Goal: Task Accomplishment & Management: Manage account settings

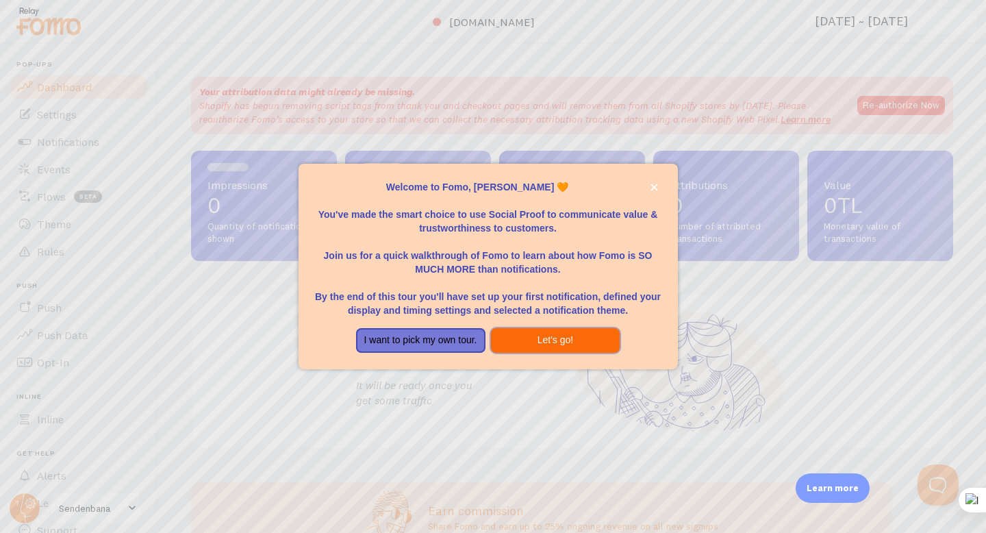
click at [548, 343] on button "Let's go!" at bounding box center [555, 340] width 129 height 25
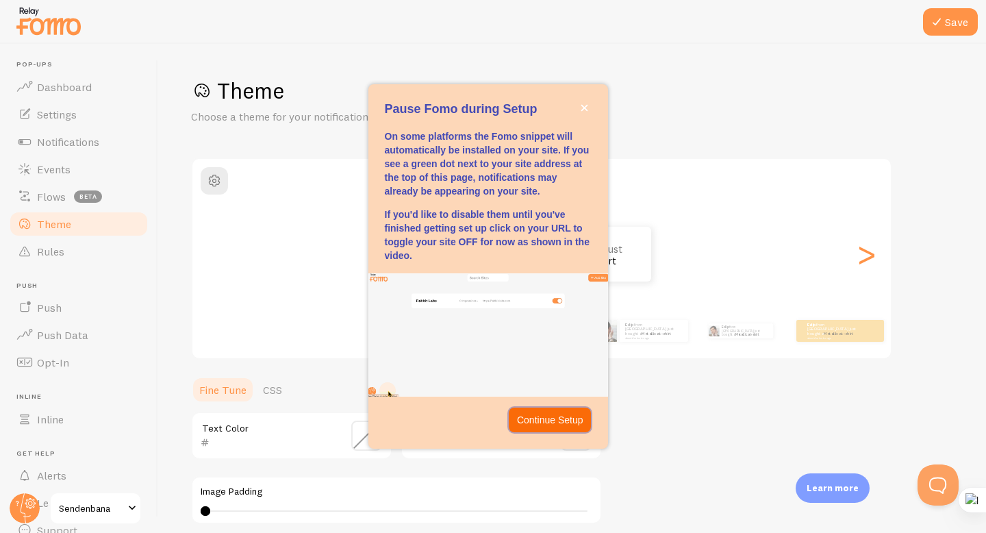
click at [540, 422] on p "Continue Setup" at bounding box center [550, 420] width 66 height 14
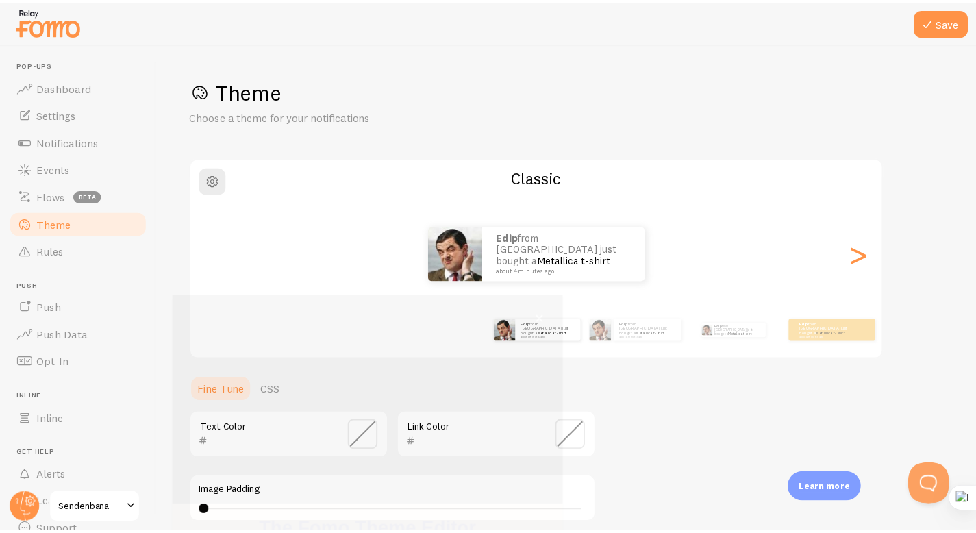
scroll to position [101, 0]
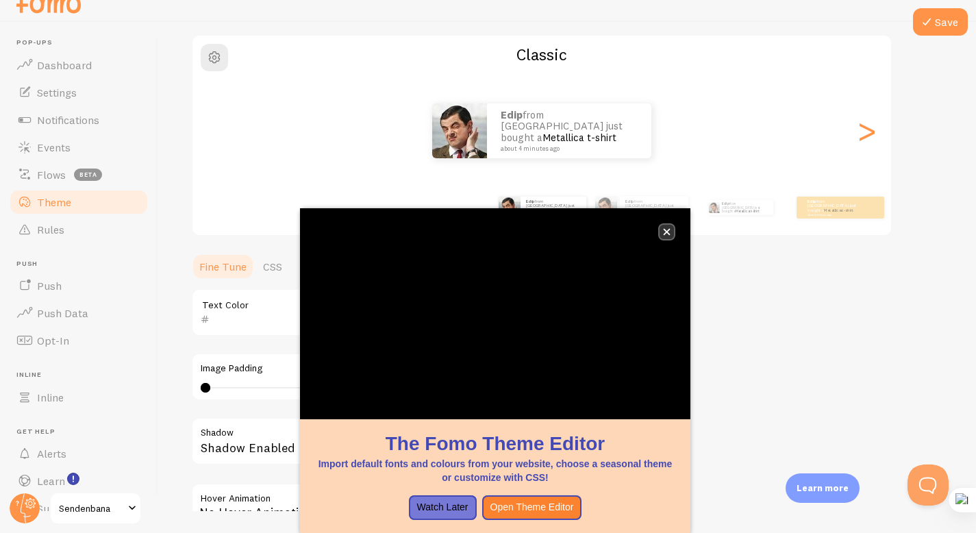
click at [668, 232] on icon "close," at bounding box center [667, 232] width 8 height 8
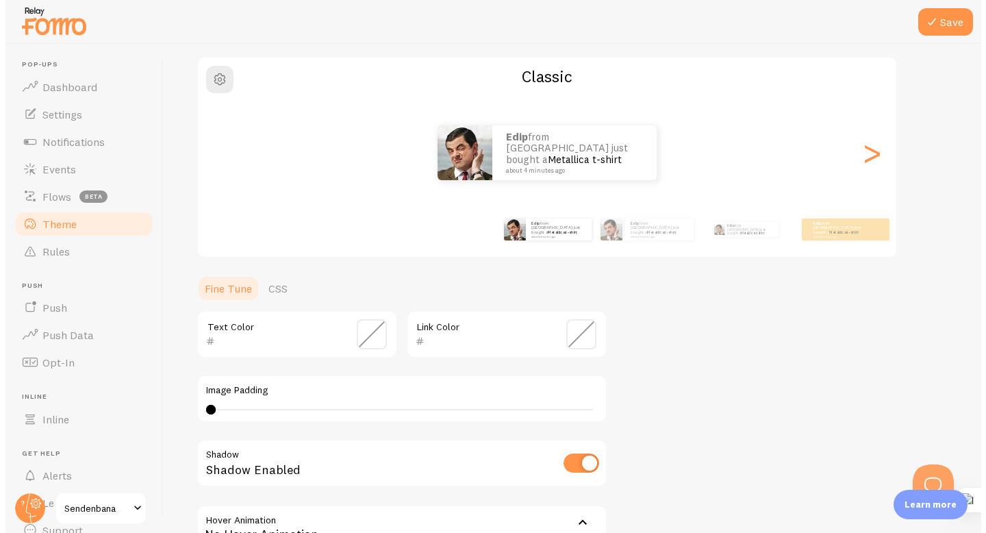
scroll to position [0, 0]
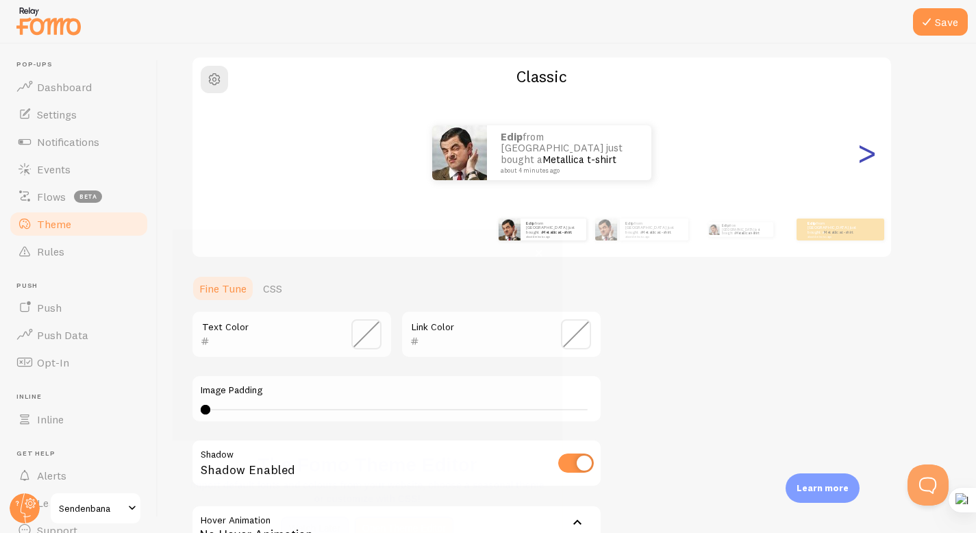
click at [864, 166] on div ">" at bounding box center [866, 152] width 16 height 99
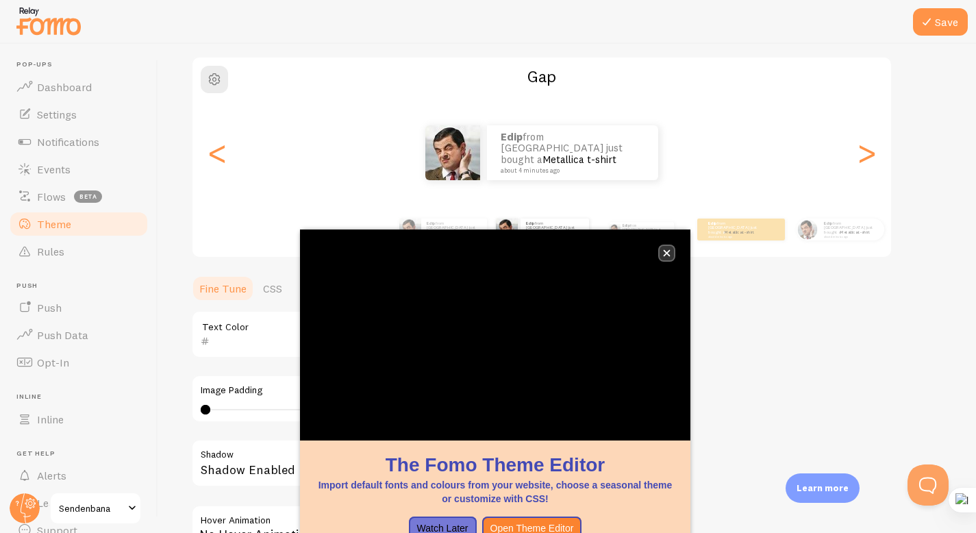
click at [670, 246] on button "close," at bounding box center [666, 253] width 14 height 14
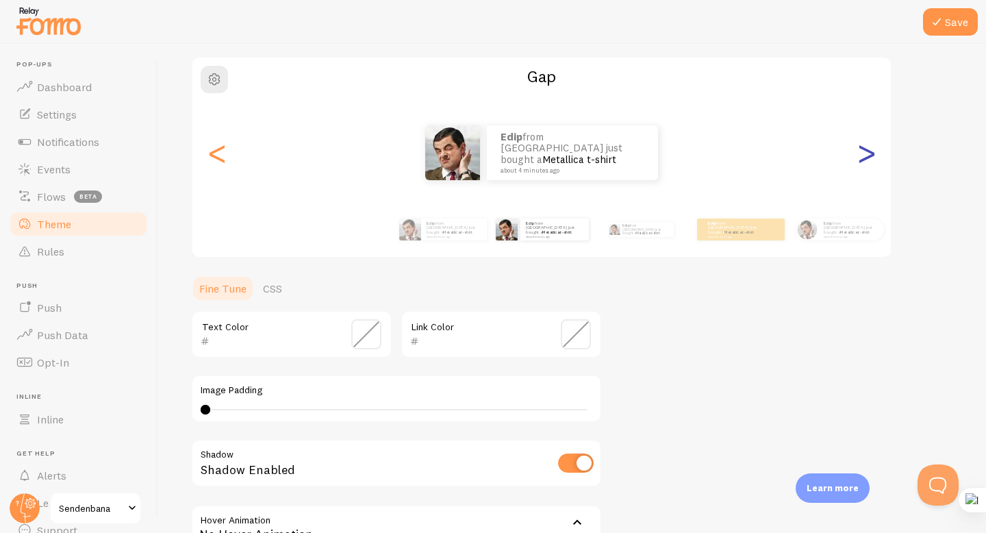
click at [863, 163] on div ">" at bounding box center [866, 152] width 16 height 99
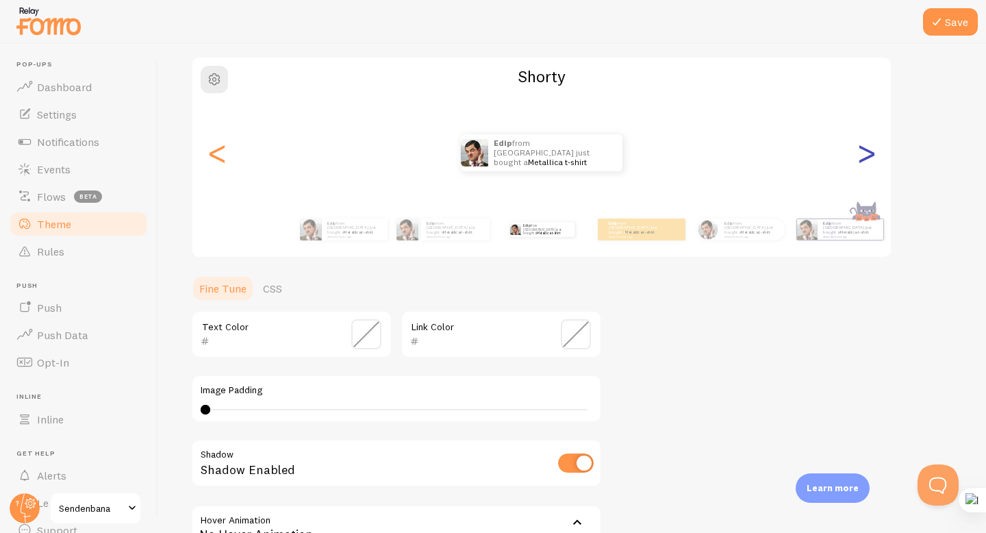
click at [863, 163] on div ">" at bounding box center [866, 152] width 16 height 99
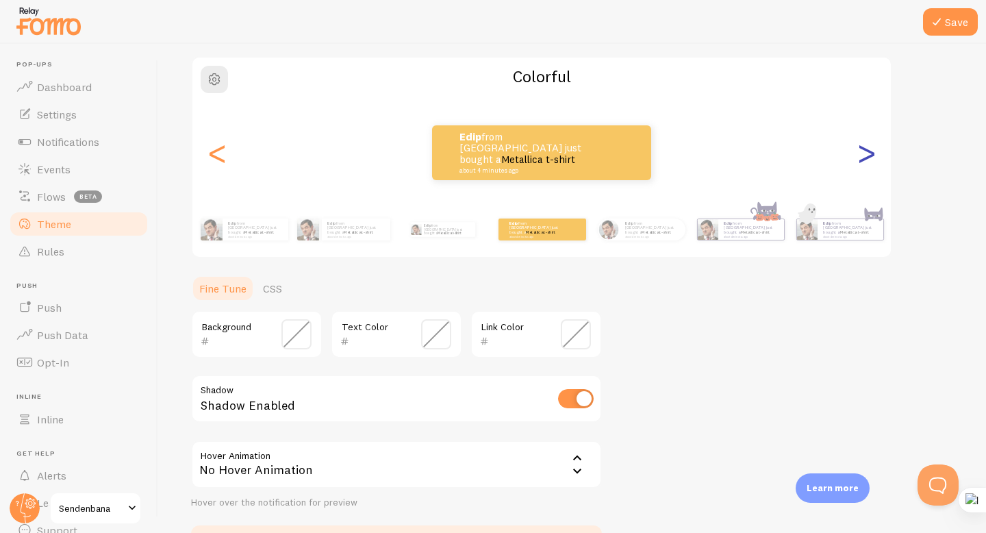
click at [863, 163] on div ">" at bounding box center [866, 152] width 16 height 99
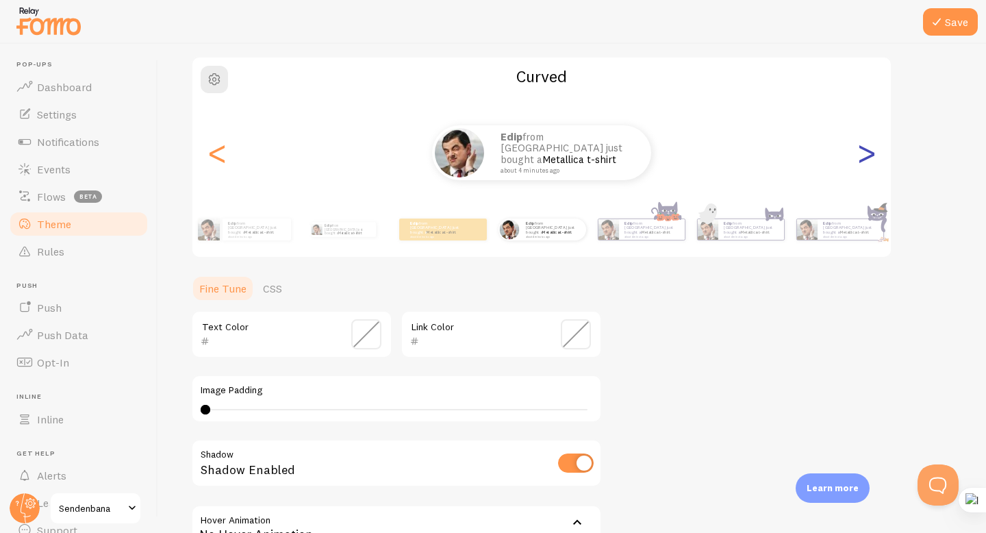
click at [863, 163] on div ">" at bounding box center [866, 152] width 16 height 99
type input "0"
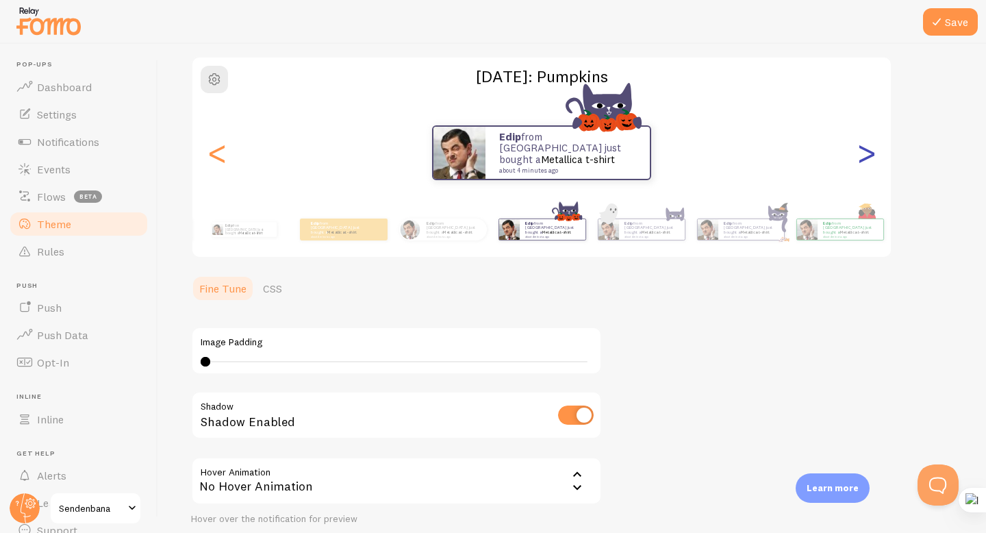
click at [863, 163] on div ">" at bounding box center [866, 152] width 16 height 99
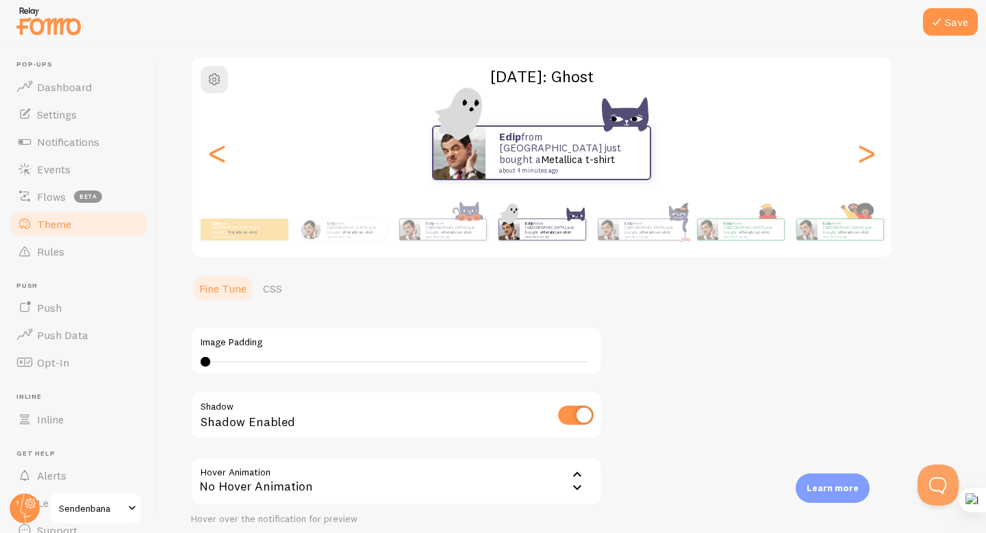
scroll to position [198, 0]
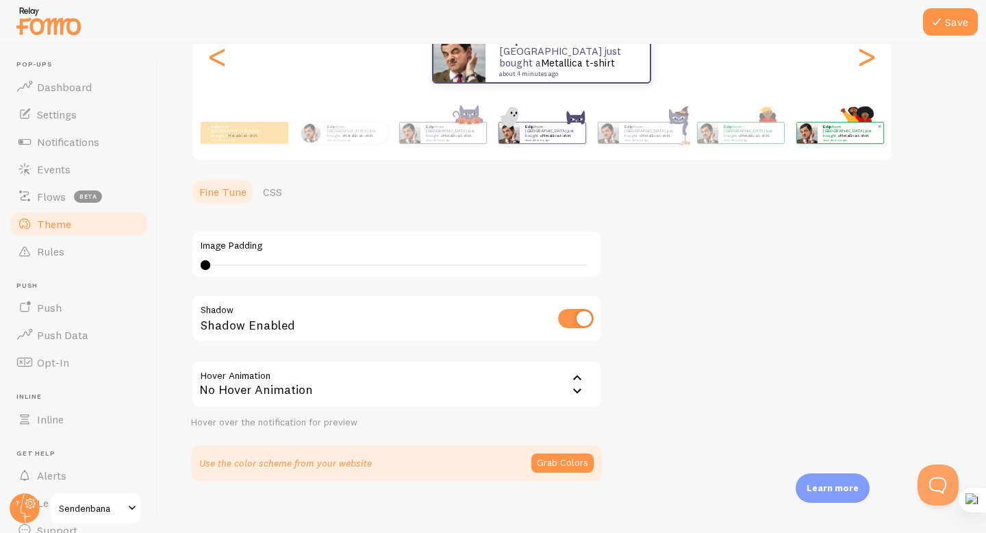
click at [849, 138] on small "about 4 minutes ago" at bounding box center [849, 139] width 53 height 3
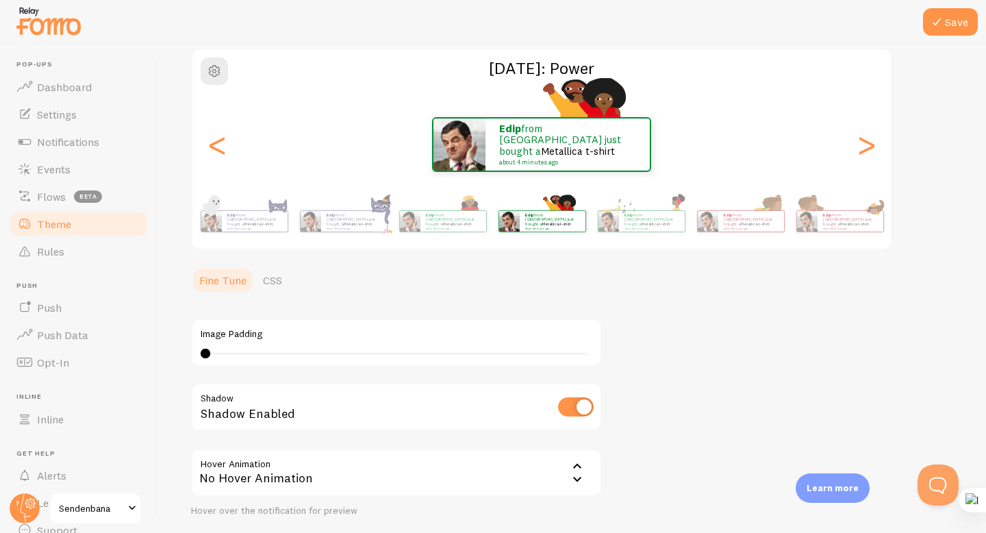
scroll to position [212, 0]
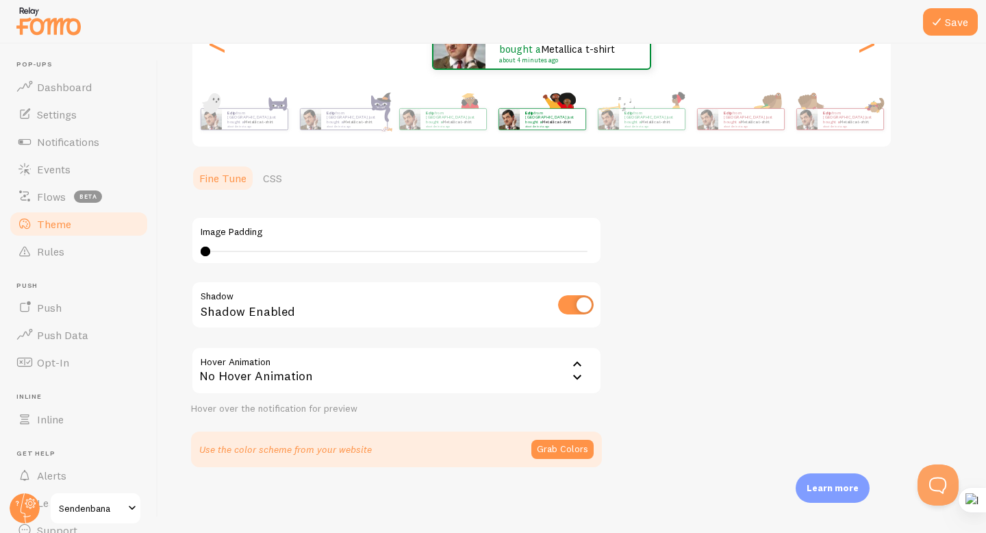
click at [416, 368] on div "No Hover Animation" at bounding box center [396, 370] width 411 height 48
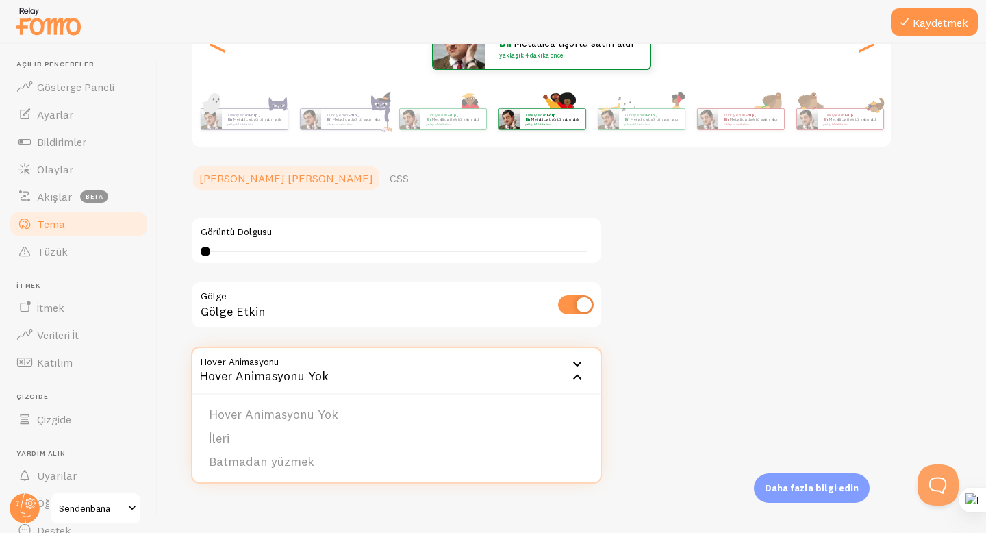
click at [325, 306] on div "Gölge Etkin" at bounding box center [396, 306] width 411 height 50
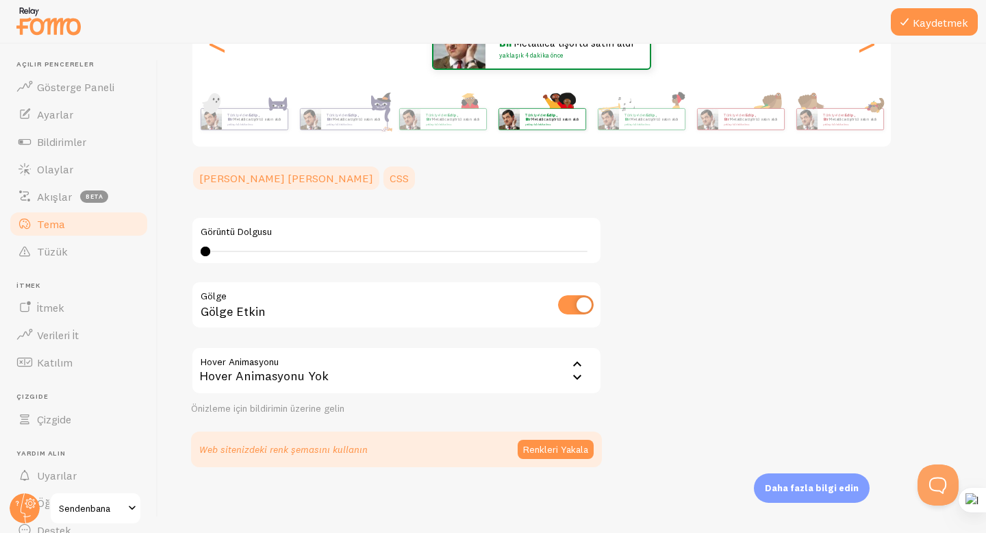
click at [390, 172] on font "CSS" at bounding box center [399, 178] width 19 height 14
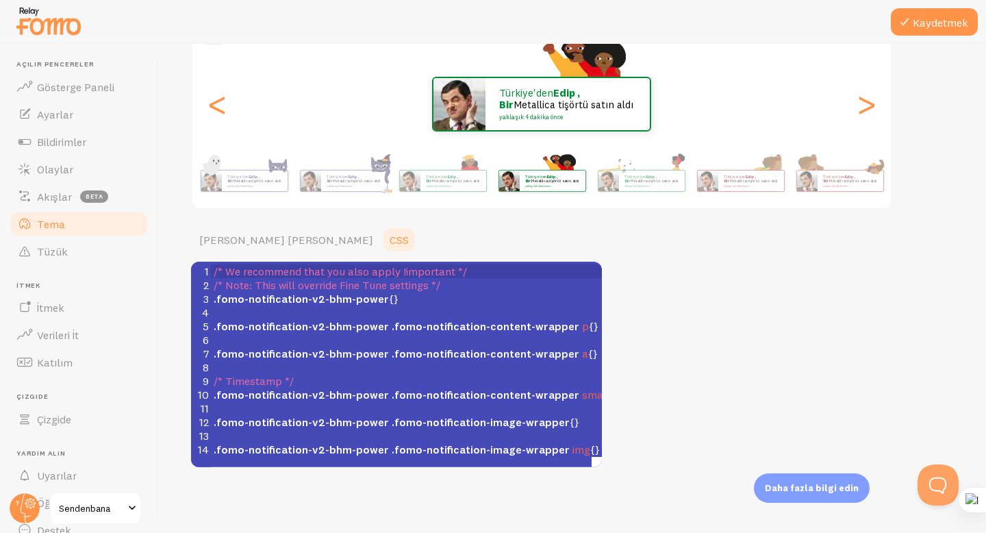
scroll to position [1, 0]
click at [728, 439] on div "Tema Bildirimleriniz için bir tema seçin Siyah Tarih Ayı: Güç Türkiye'den Edip …" at bounding box center [572, 197] width 762 height 540
click at [390, 234] on font "CSS" at bounding box center [399, 240] width 19 height 14
click at [708, 342] on div "Tema Bildirimleriniz için bir tema seçin Siyah Tarih Ayı: Güç Türkiye'den Edip …" at bounding box center [572, 197] width 762 height 540
click at [47, 105] on link "Ayarlar" at bounding box center [78, 114] width 141 height 27
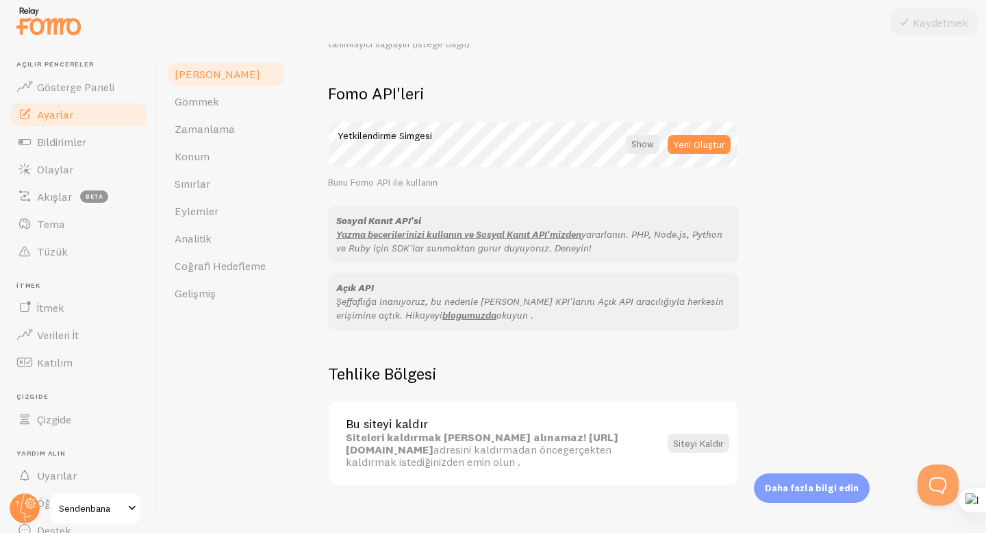
scroll to position [772, 0]
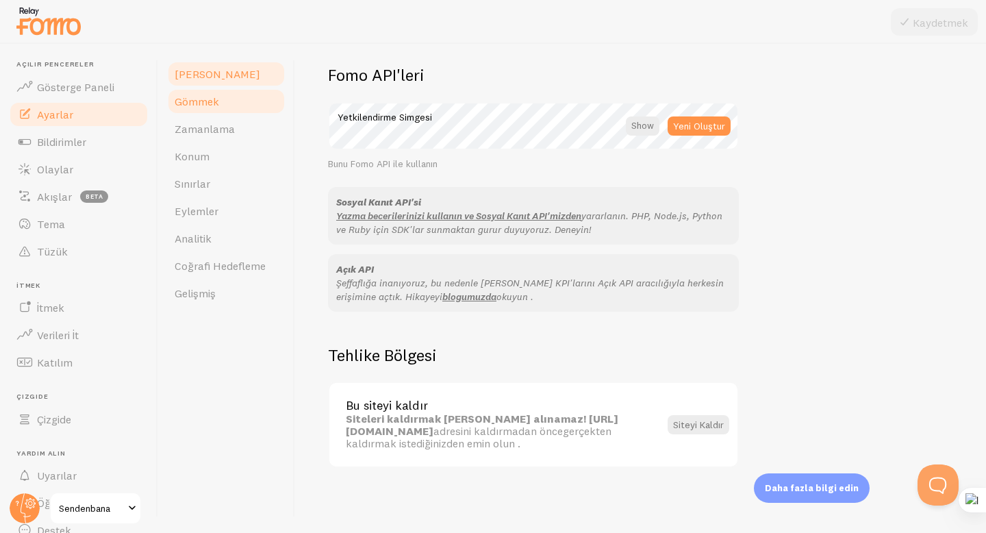
click at [242, 107] on link "Gömmek" at bounding box center [226, 101] width 120 height 27
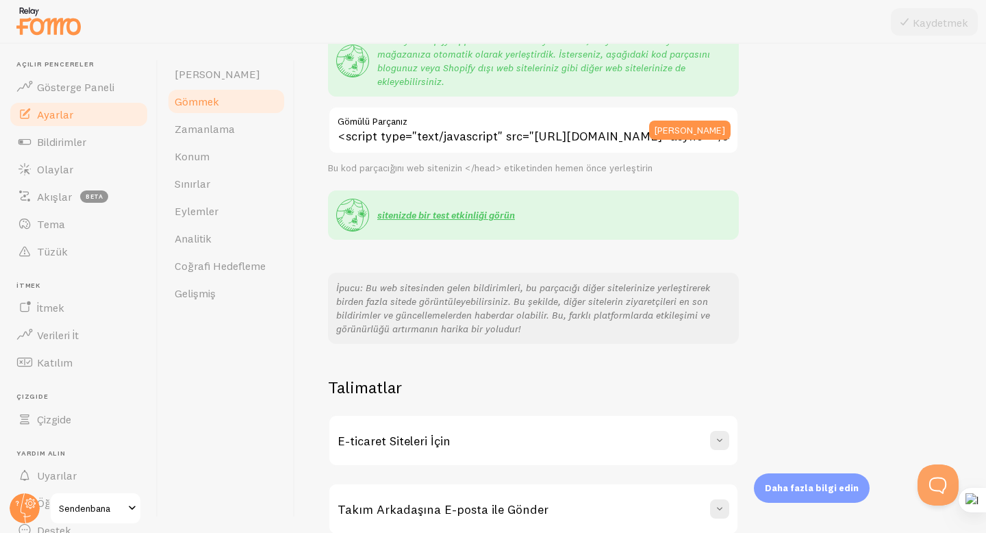
scroll to position [202, 0]
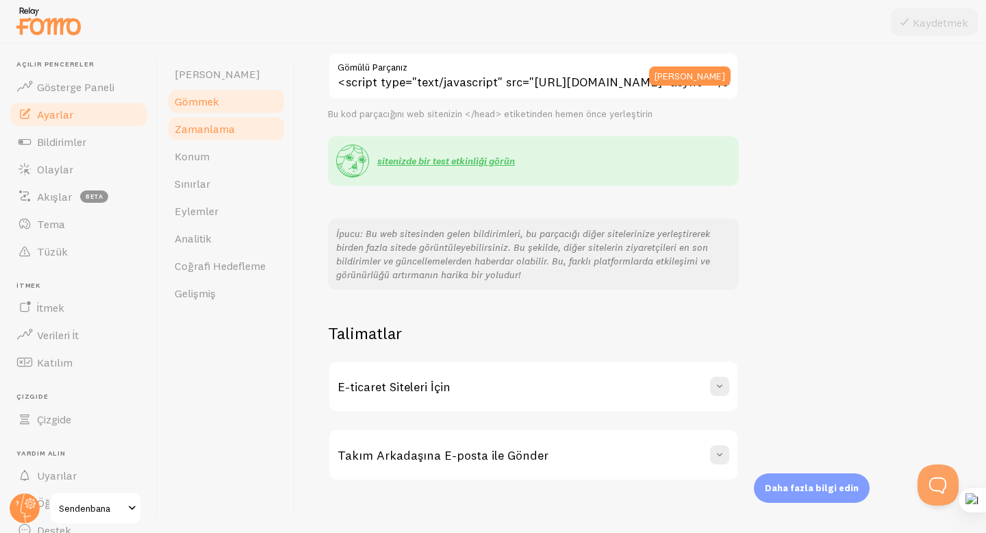
click at [214, 132] on font "Zamanlama" at bounding box center [205, 129] width 60 height 14
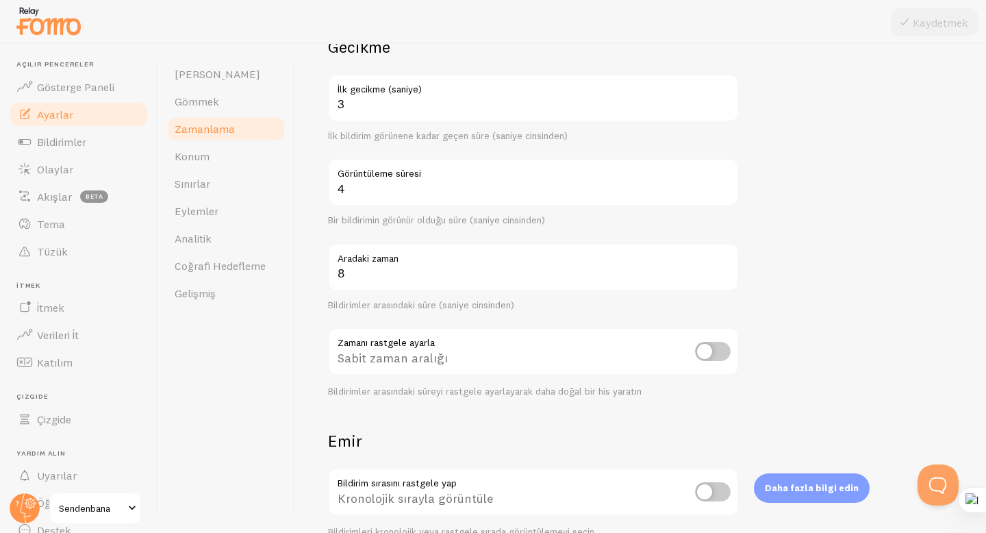
scroll to position [126, 0]
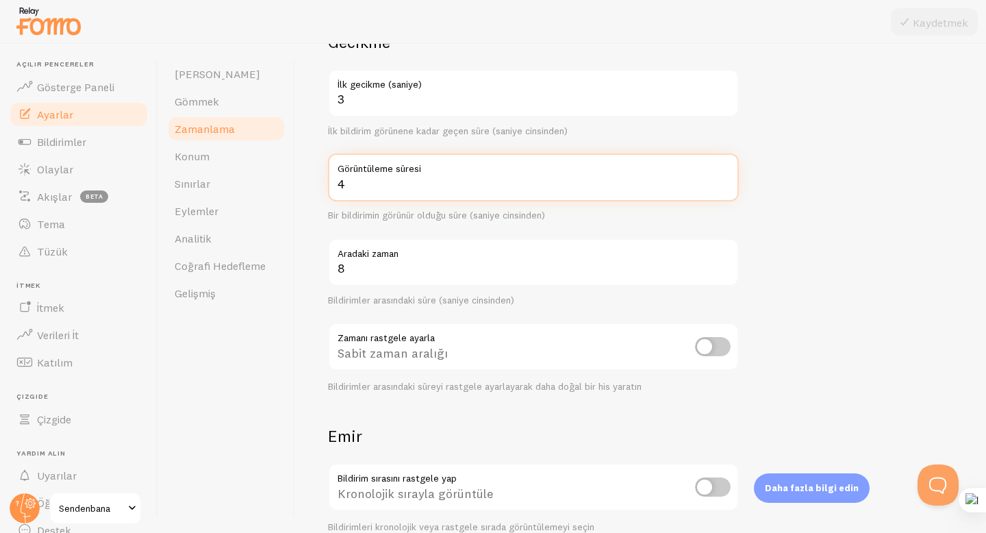
click at [429, 183] on input "4" at bounding box center [533, 177] width 411 height 48
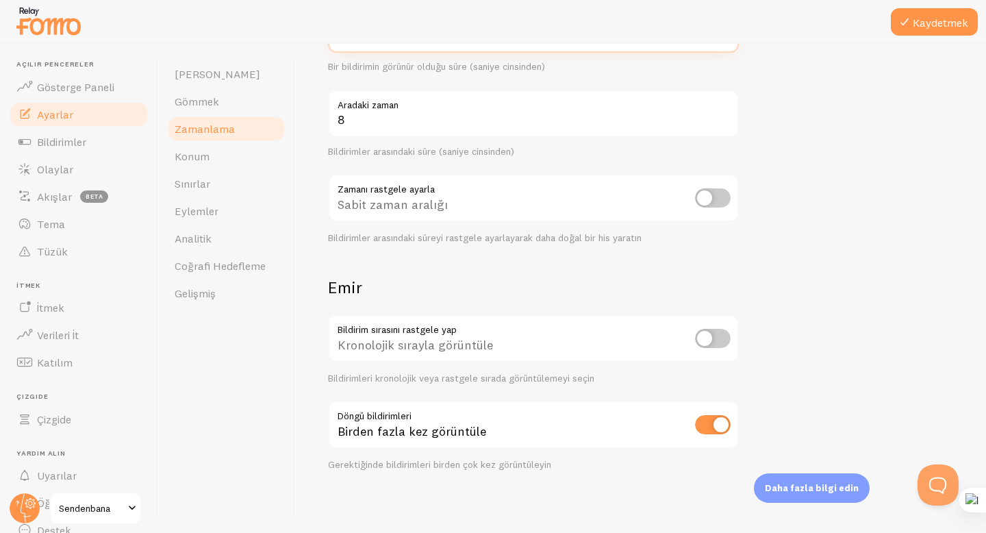
scroll to position [278, 0]
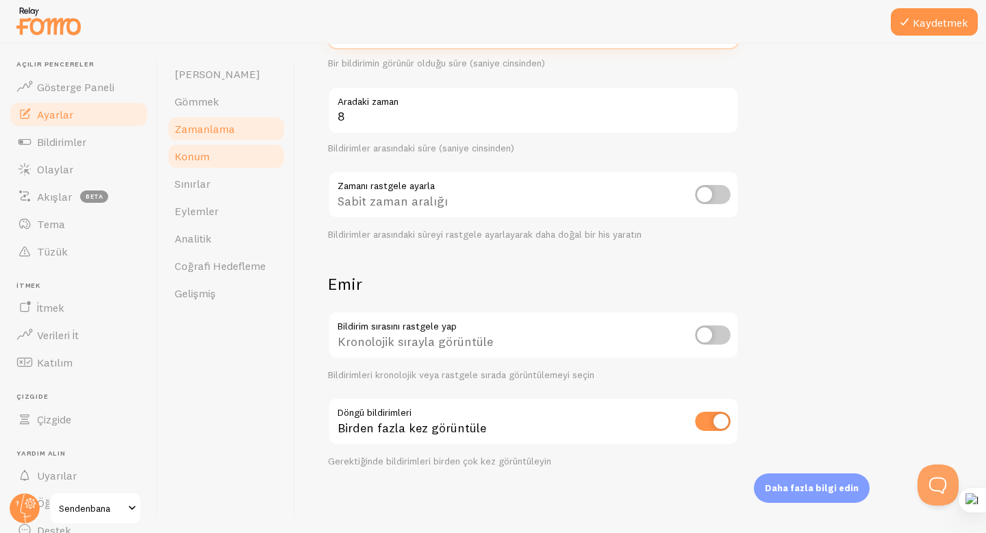
type input "10"
click at [230, 167] on link "Konum" at bounding box center [226, 155] width 120 height 27
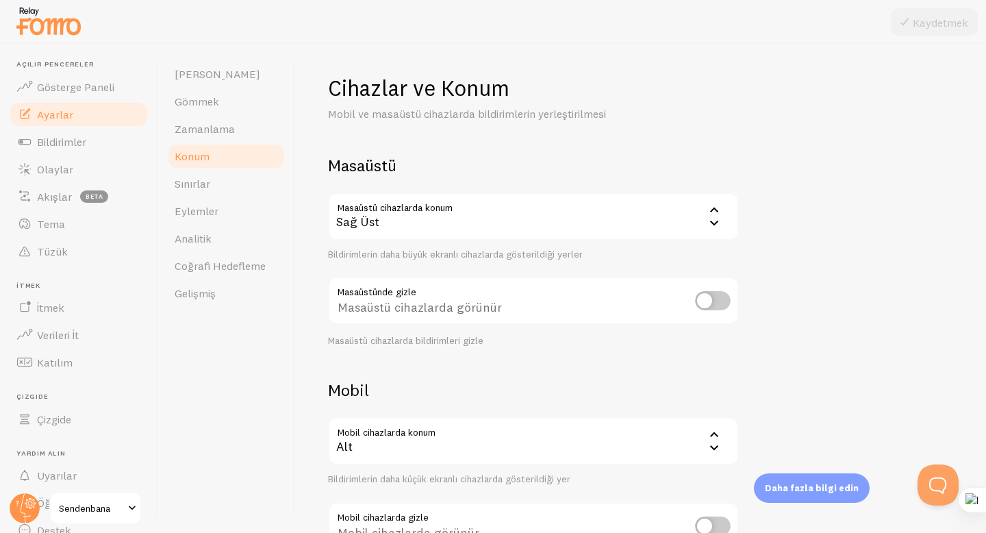
scroll to position [23, 0]
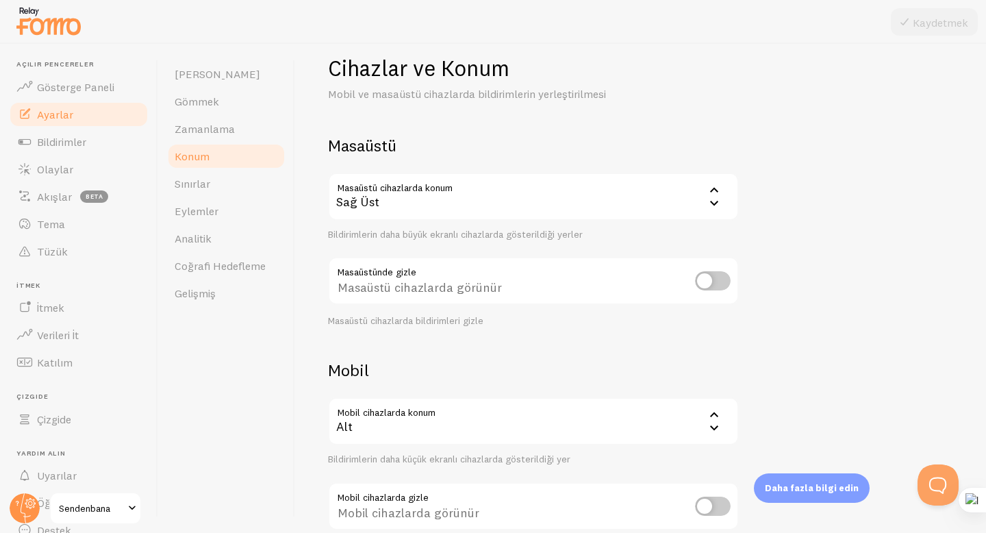
click at [719, 283] on input "checkbox" at bounding box center [713, 280] width 36 height 19
checkbox input "true"
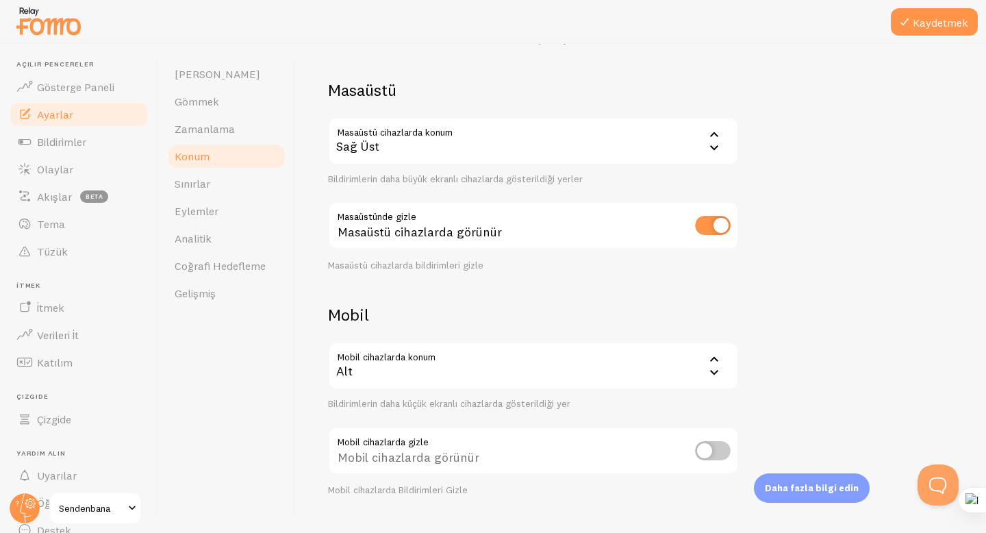
scroll to position [107, 0]
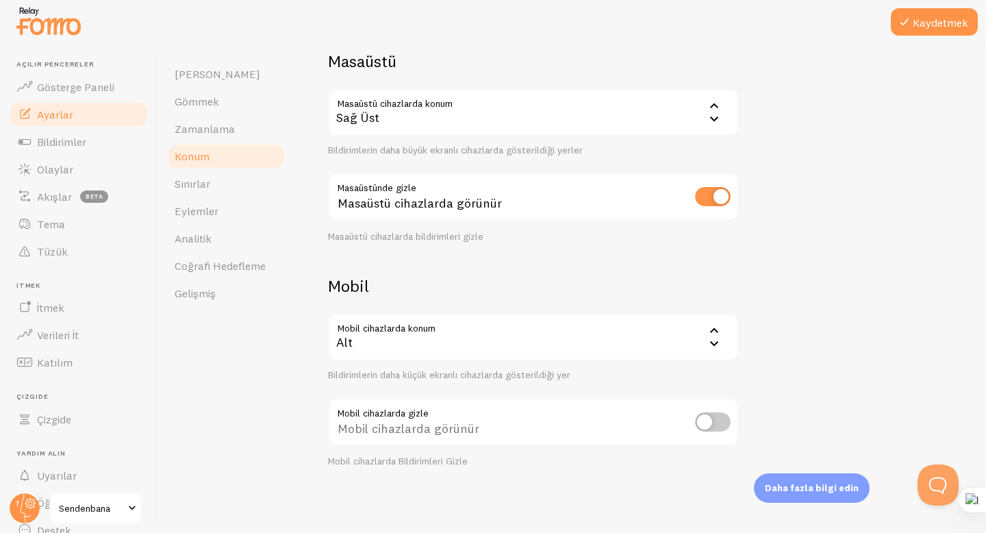
click at [518, 333] on div "Alt" at bounding box center [533, 337] width 411 height 48
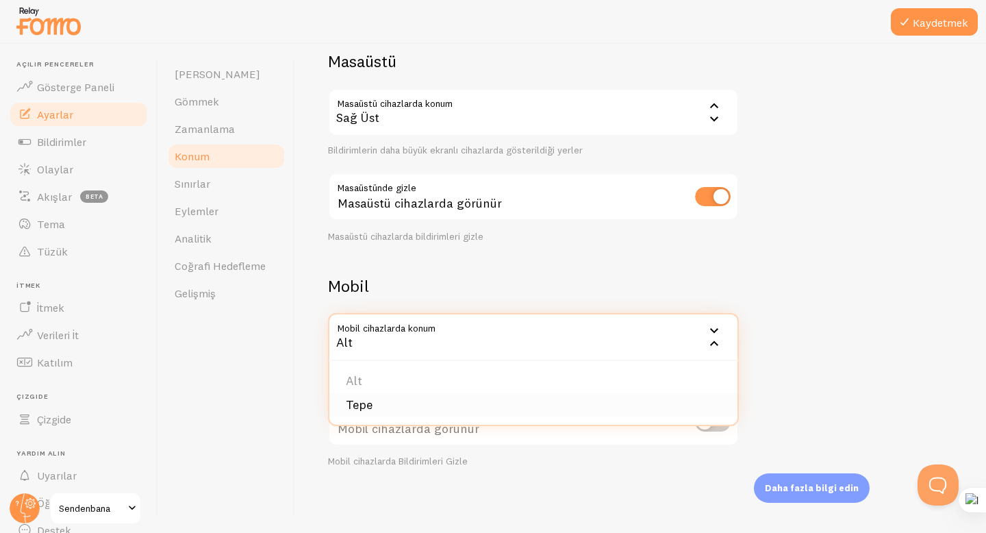
click at [392, 402] on li "Tepe" at bounding box center [533, 405] width 408 height 24
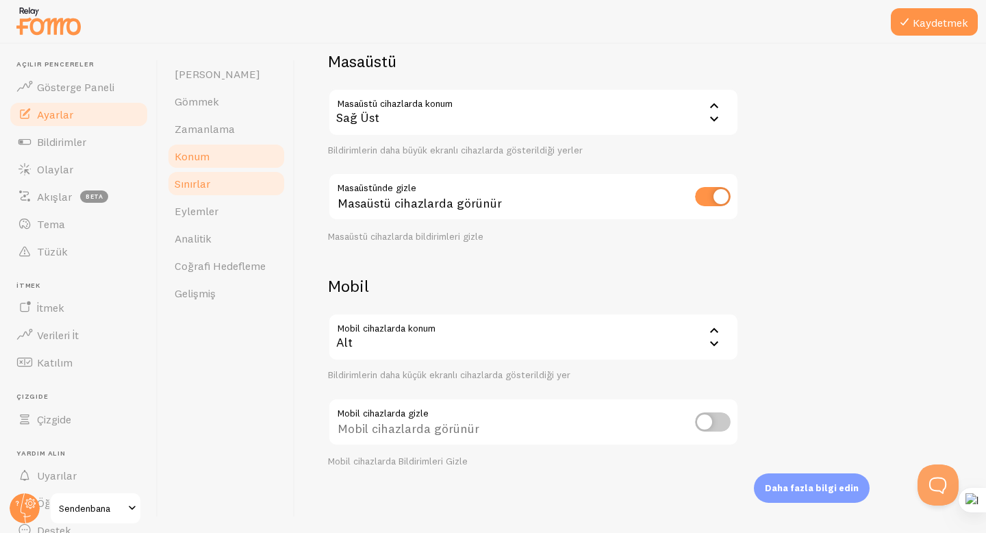
click at [210, 179] on link "Sınırlar" at bounding box center [226, 183] width 120 height 27
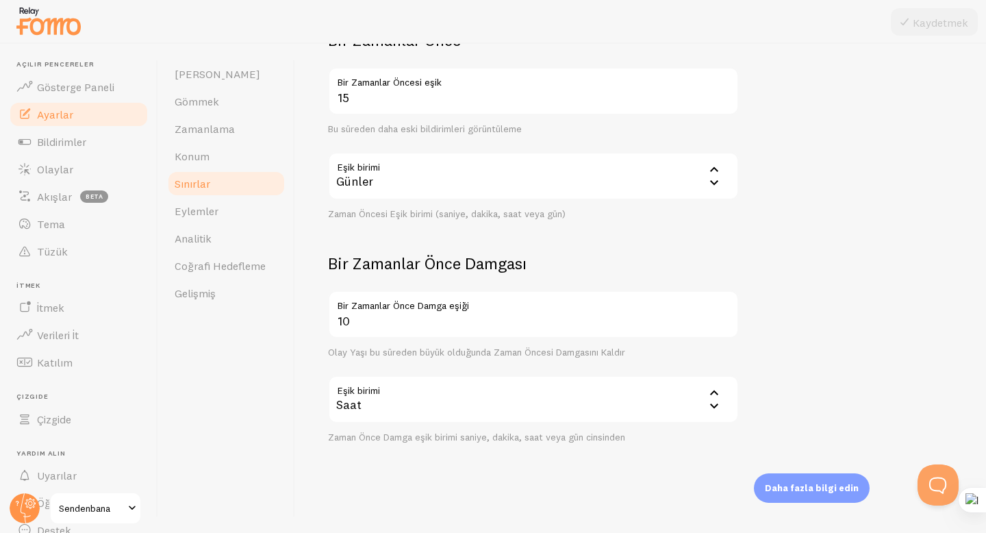
scroll to position [355, 0]
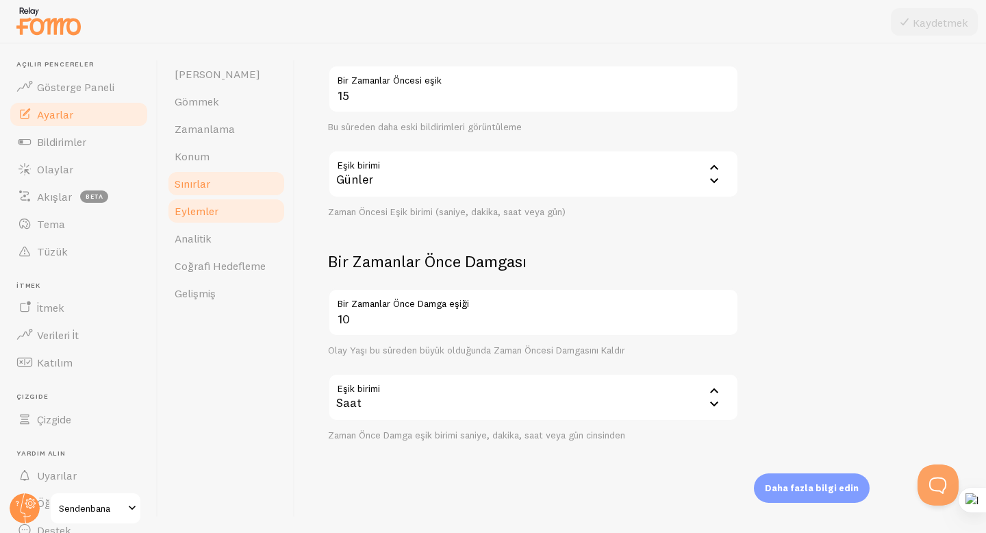
click at [196, 214] on font "Eylemler" at bounding box center [197, 211] width 44 height 14
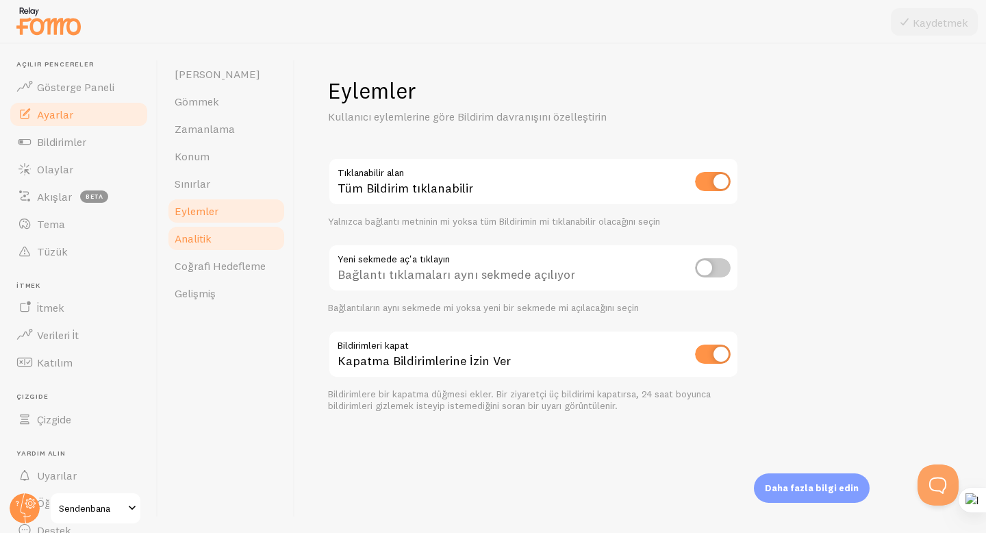
click at [233, 247] on link "Analitik" at bounding box center [226, 238] width 120 height 27
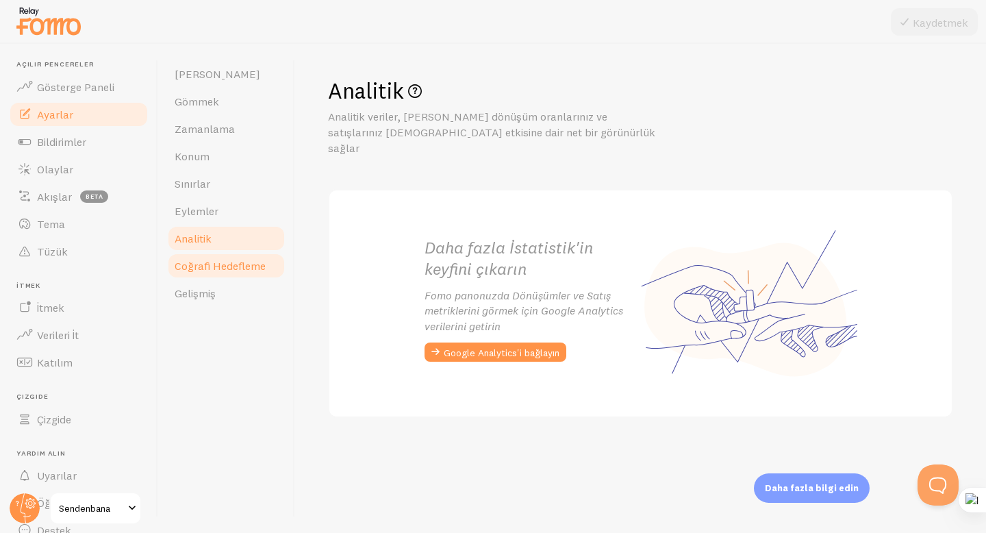
click at [231, 270] on font "Coğrafi Hedefleme" at bounding box center [220, 266] width 91 height 14
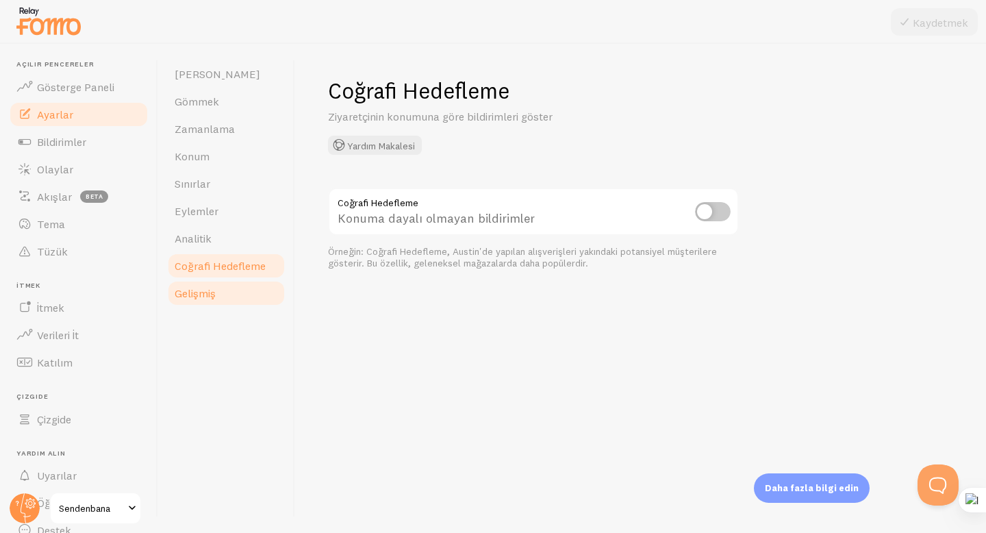
click at [246, 291] on link "Gelişmiş" at bounding box center [226, 292] width 120 height 27
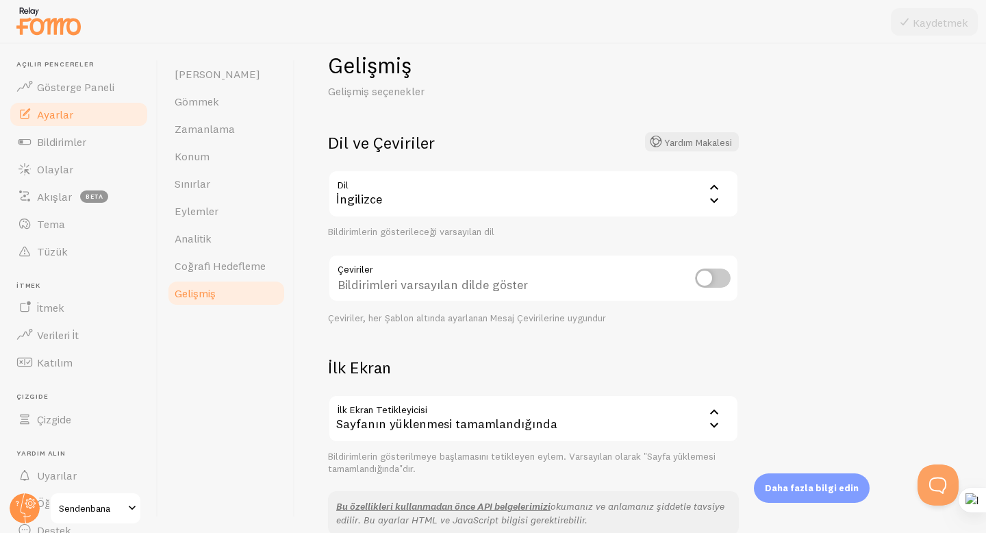
scroll to position [43, 0]
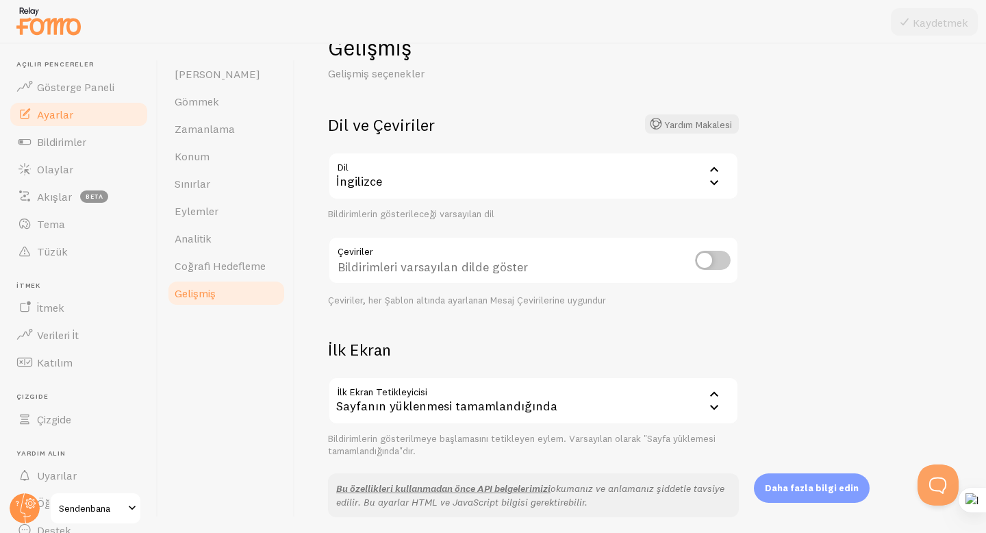
click at [556, 188] on div "İngilizce" at bounding box center [533, 176] width 411 height 48
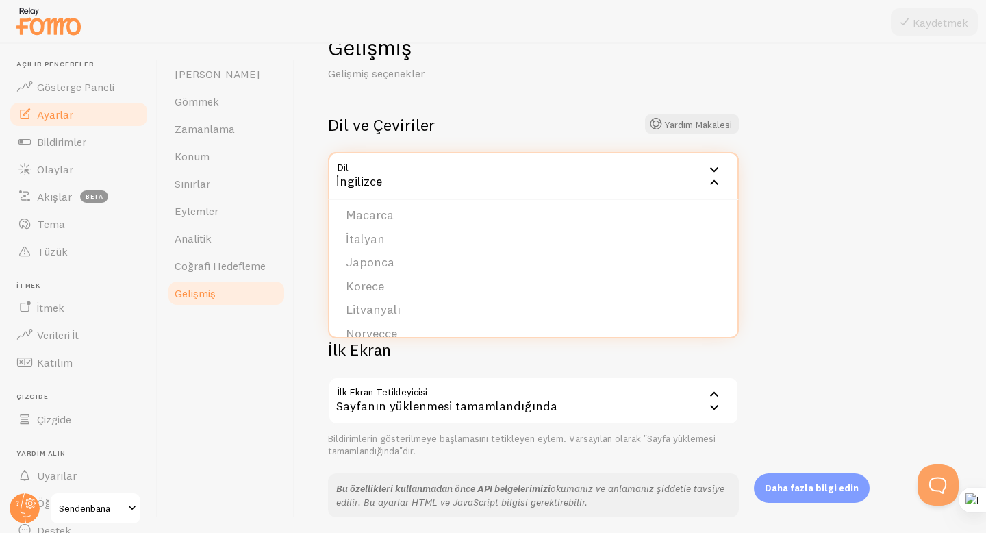
scroll to position [564, 0]
click at [388, 321] on li "Türkçe" at bounding box center [533, 317] width 408 height 24
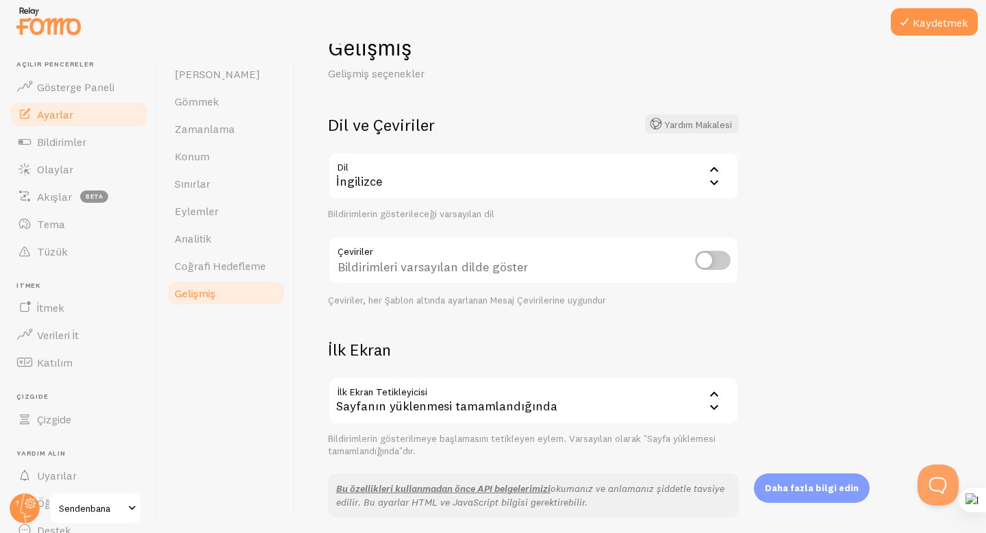
click at [709, 177] on icon at bounding box center [714, 182] width 16 height 16
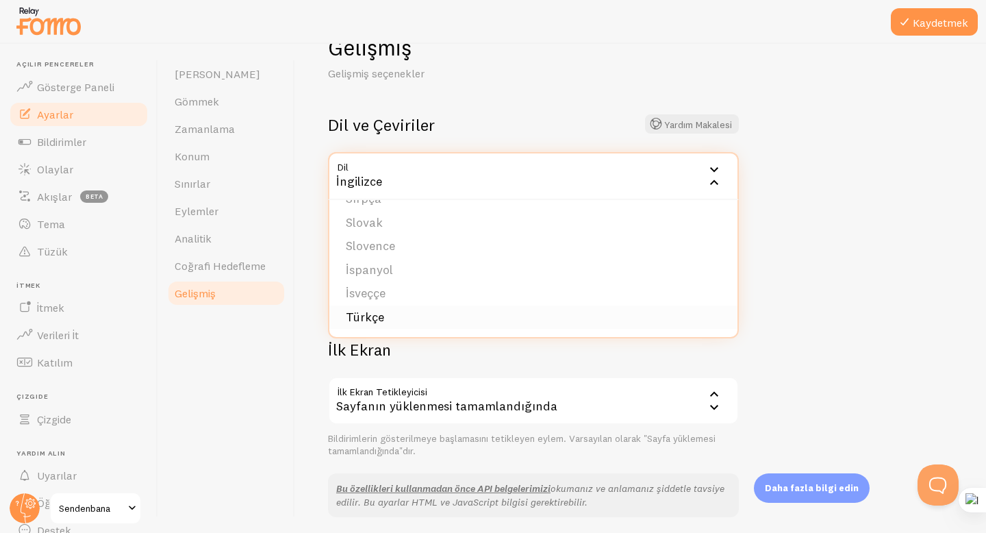
click at [383, 316] on li "Türkçe" at bounding box center [533, 317] width 408 height 24
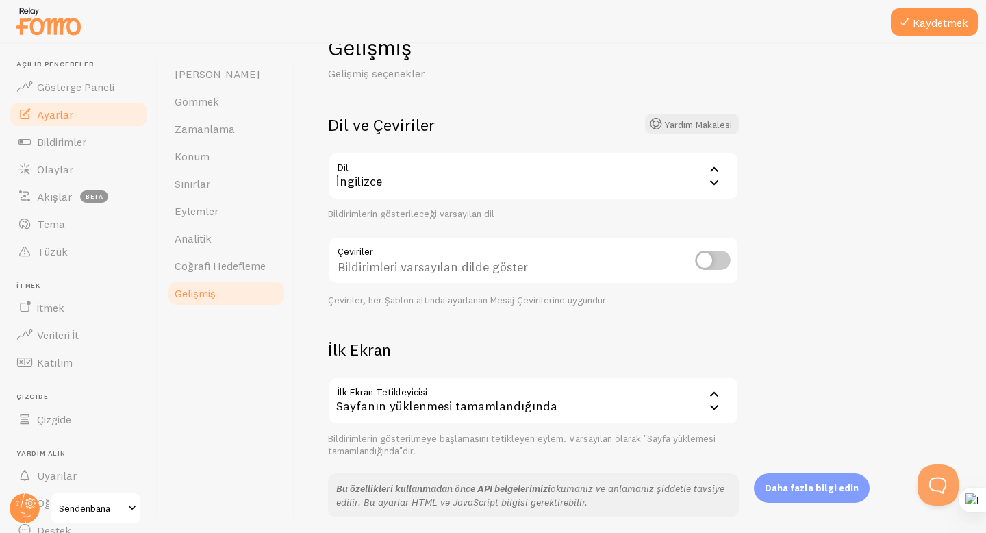
click at [441, 180] on div "İngilizce" at bounding box center [533, 176] width 411 height 48
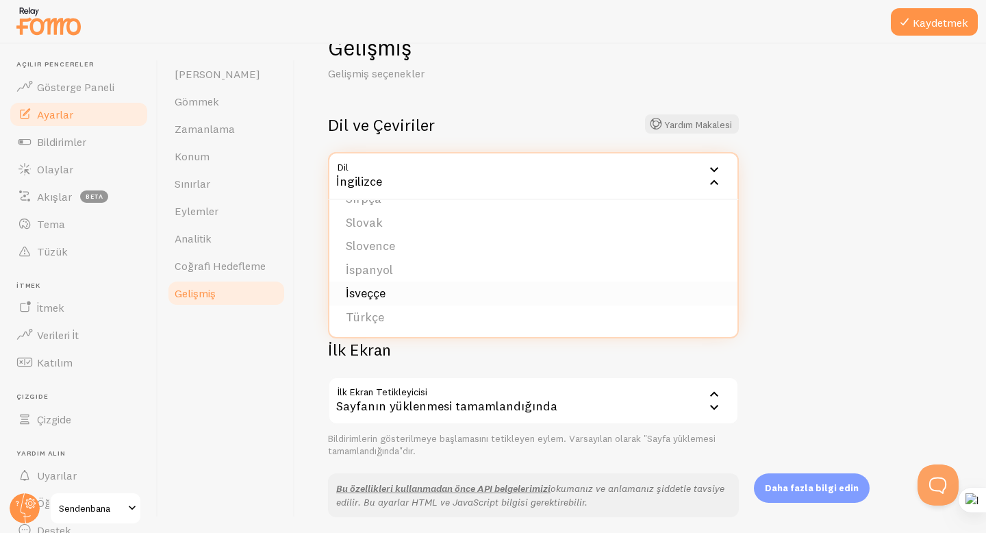
click at [375, 285] on font "İsveççe" at bounding box center [366, 293] width 40 height 16
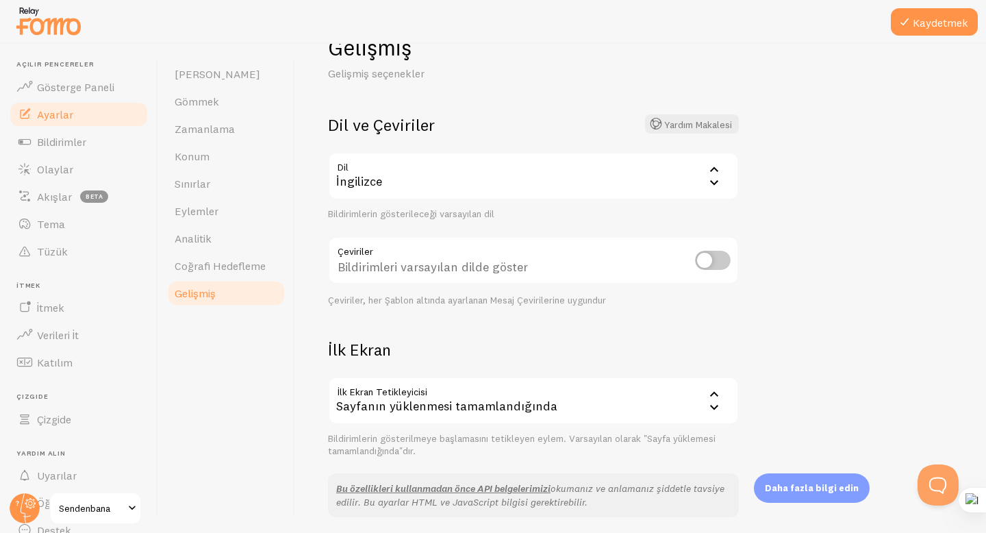
click at [426, 186] on div "İngilizce" at bounding box center [533, 176] width 411 height 48
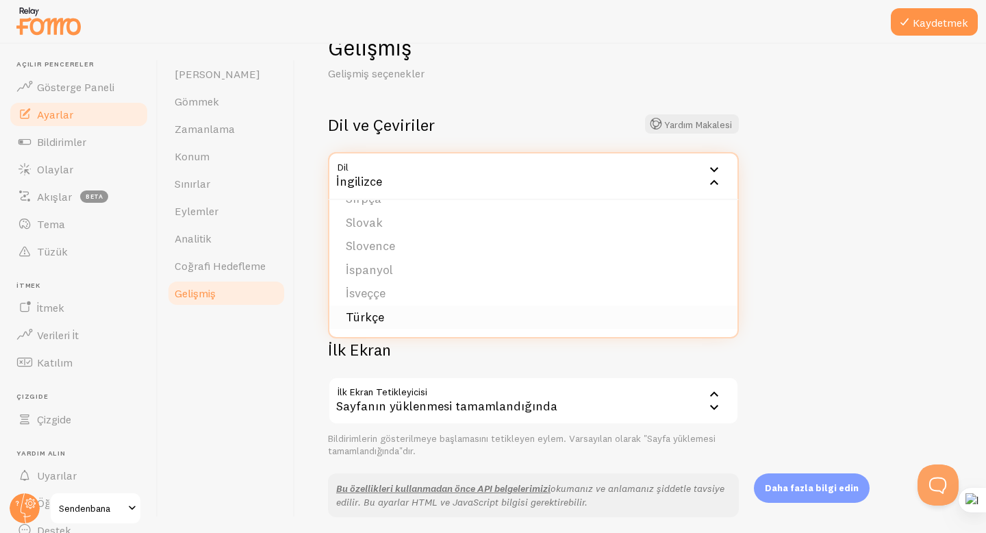
click at [385, 314] on li "Türkçe" at bounding box center [533, 317] width 408 height 24
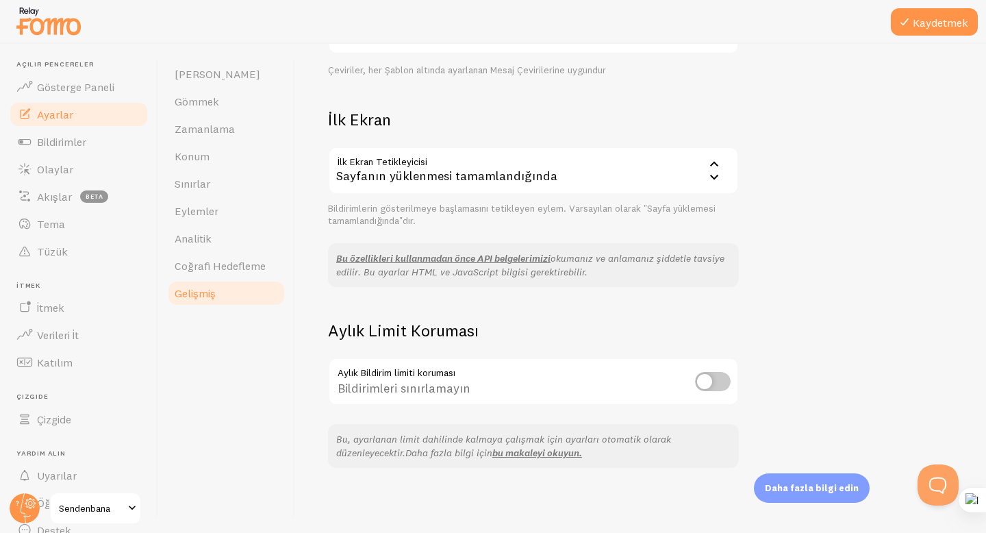
scroll to position [273, 0]
click at [76, 139] on font "Bildirimler" at bounding box center [61, 142] width 49 height 14
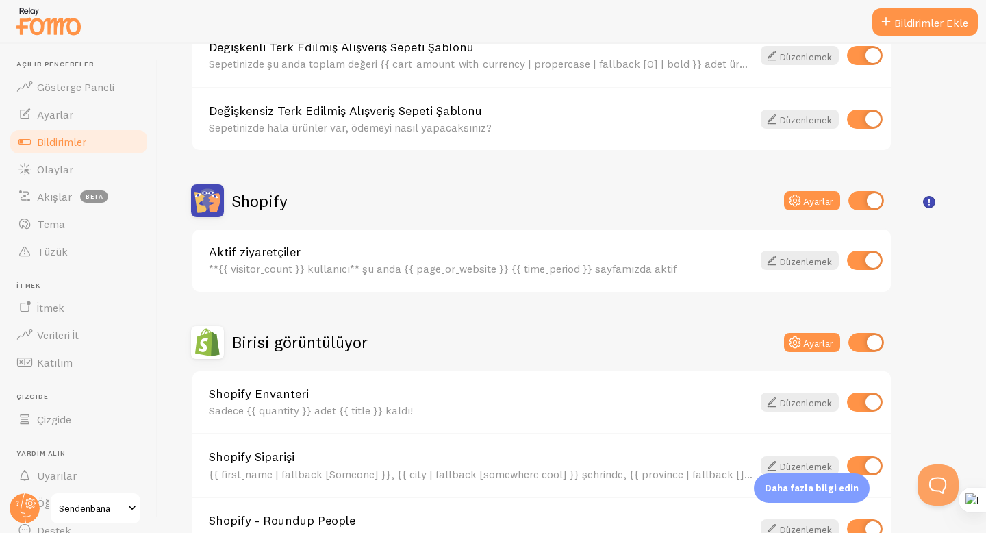
scroll to position [217, 0]
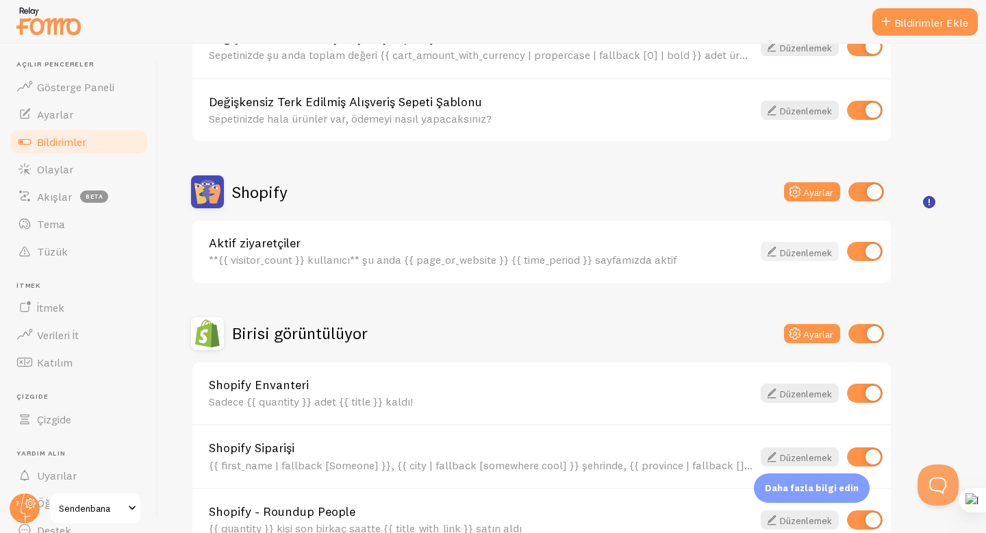
click at [807, 249] on font "Düzenlemek" at bounding box center [806, 252] width 52 height 12
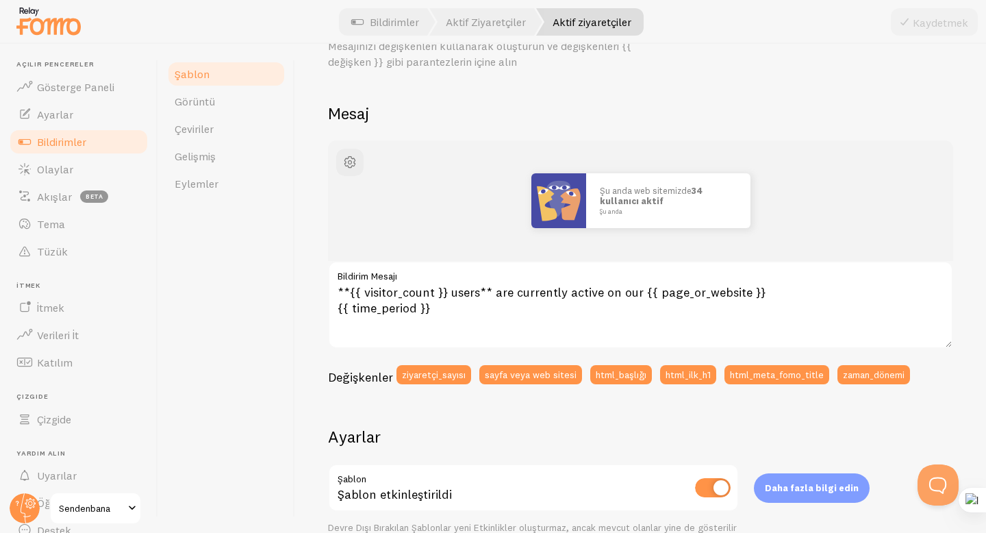
scroll to position [71, 0]
click at [436, 381] on button "ziyaretçi_sayısı" at bounding box center [433, 373] width 75 height 19
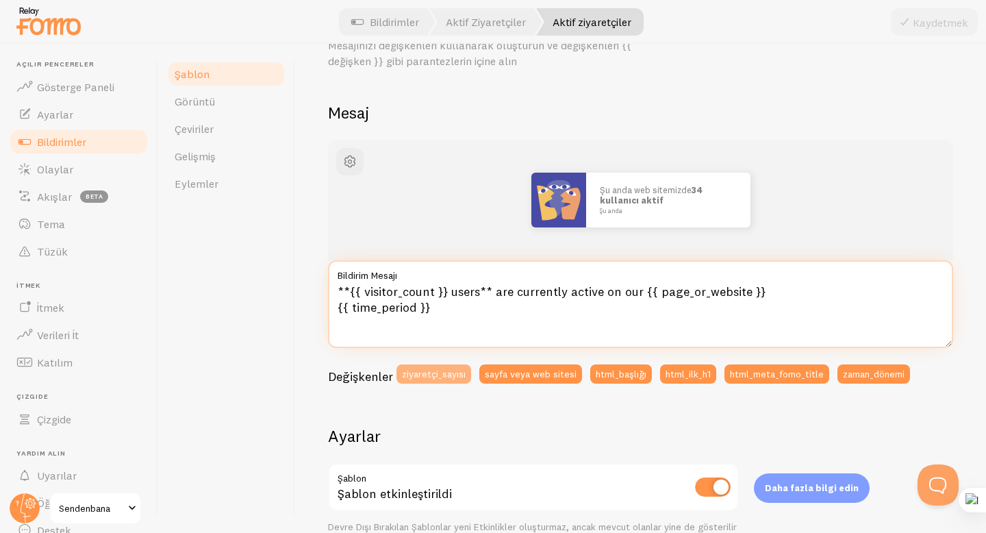
type textarea "{{ visitor_count }}**{{ visitor_count }} users** are currently active on our {{…"
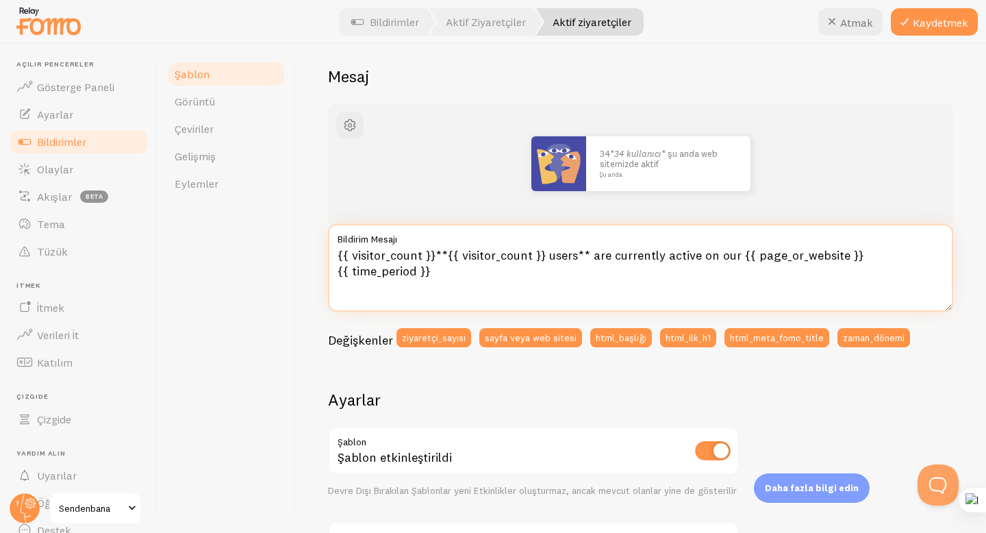
scroll to position [86, 0]
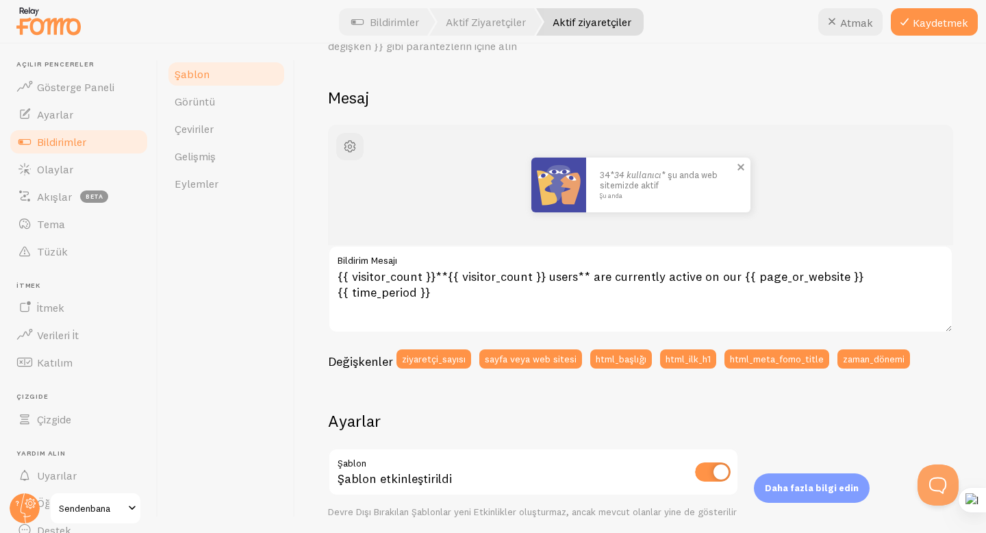
click at [602, 197] on font "Şu anda" at bounding box center [611, 196] width 23 height 8
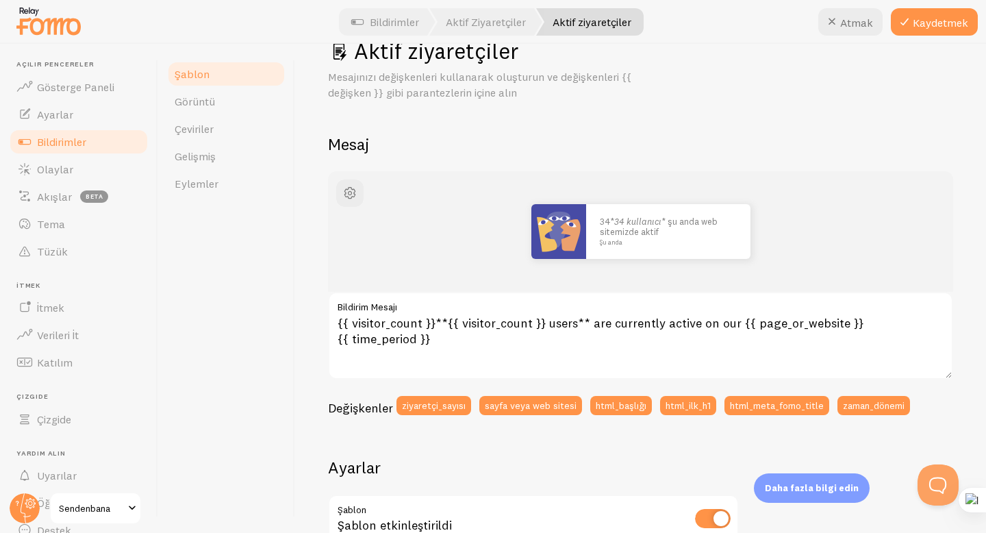
scroll to position [31, 0]
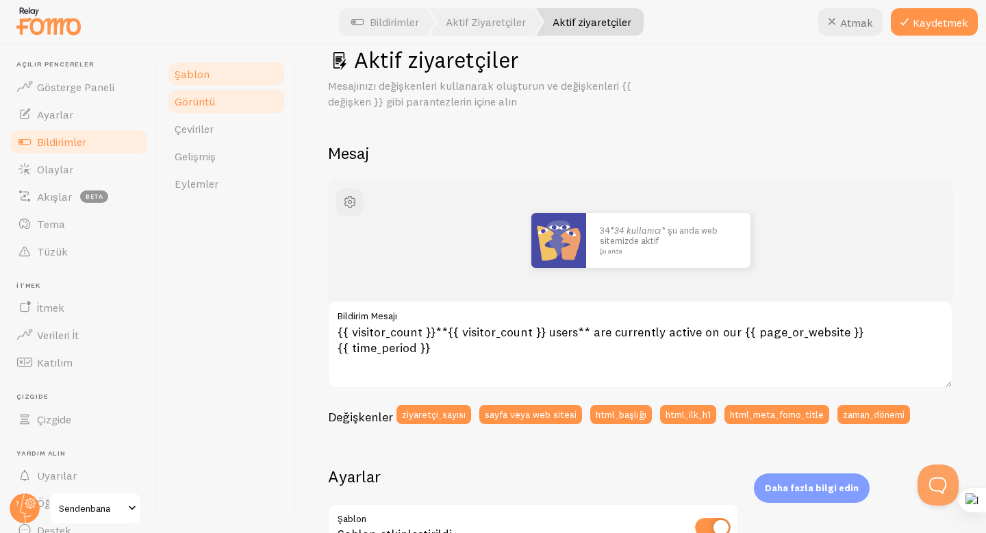
click at [219, 101] on link "Görüntü" at bounding box center [226, 101] width 120 height 27
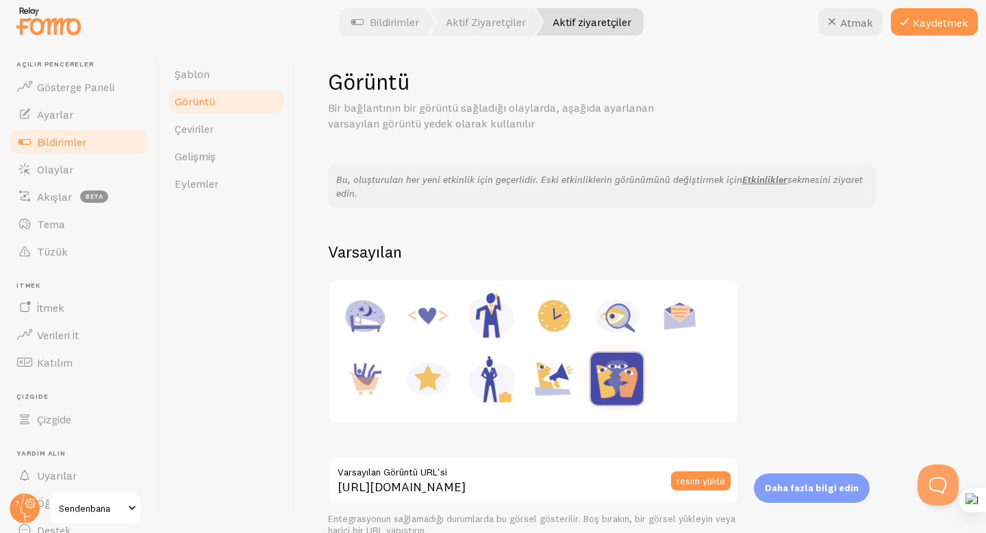
scroll to position [21, 0]
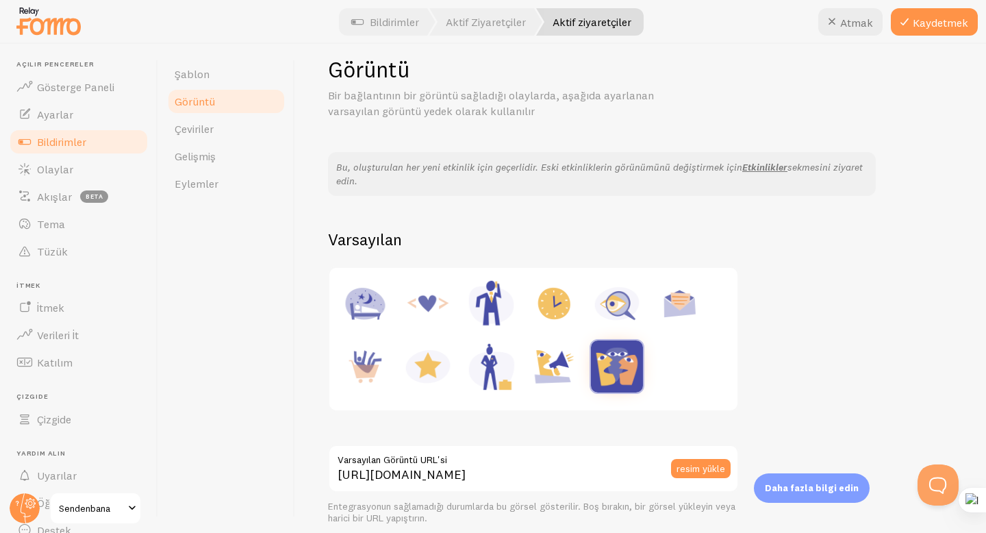
click at [622, 300] on img at bounding box center [617, 303] width 52 height 52
type input "https://fomo.com/images/widget/template_defaults/inquiry.jpg"
click at [210, 127] on font "Çeviriler" at bounding box center [194, 129] width 39 height 14
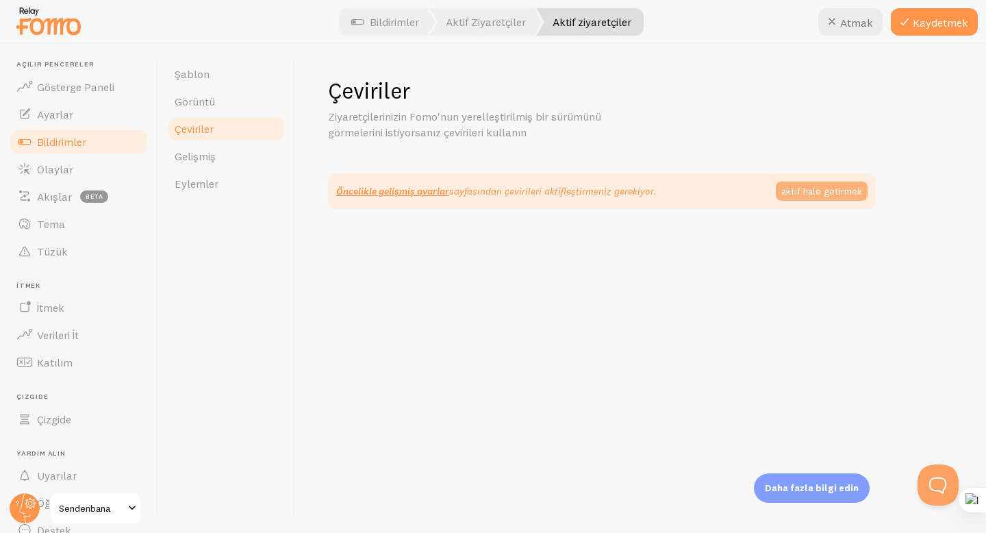
click at [828, 192] on font "aktif hale getirmek" at bounding box center [821, 191] width 81 height 12
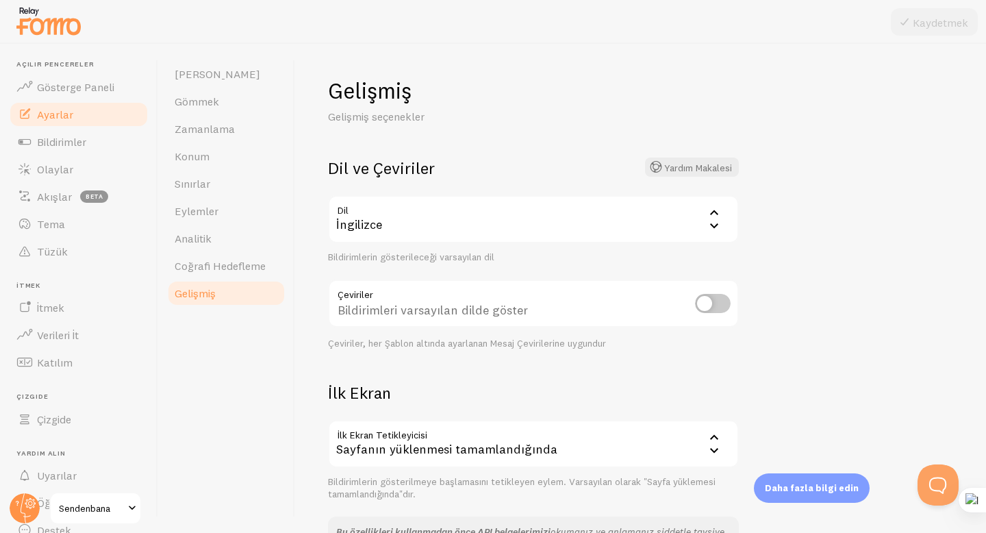
click at [705, 307] on input "checkbox" at bounding box center [713, 303] width 36 height 19
click at [618, 233] on div "İngilizce" at bounding box center [533, 219] width 411 height 48
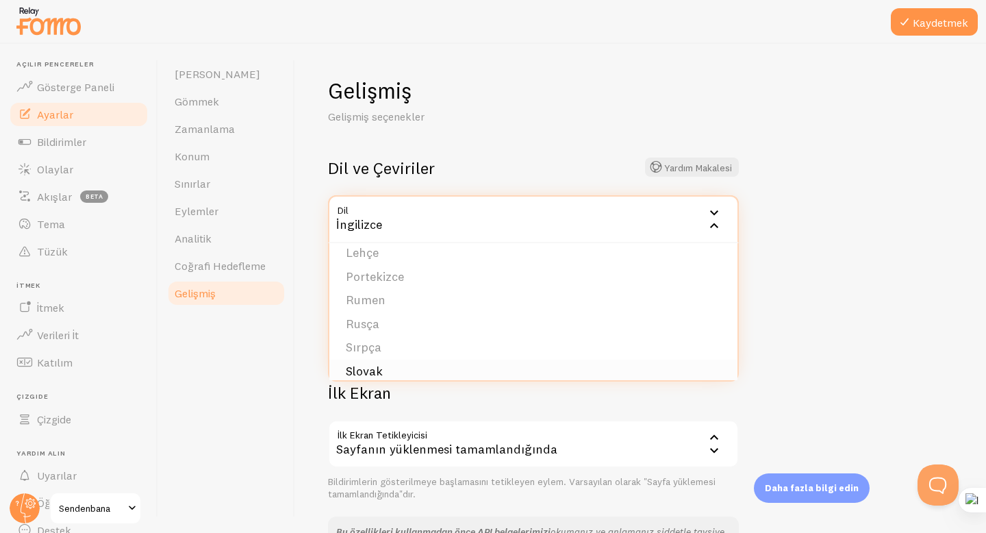
scroll to position [564, 0]
click at [368, 365] on font "Türkçe" at bounding box center [365, 360] width 38 height 16
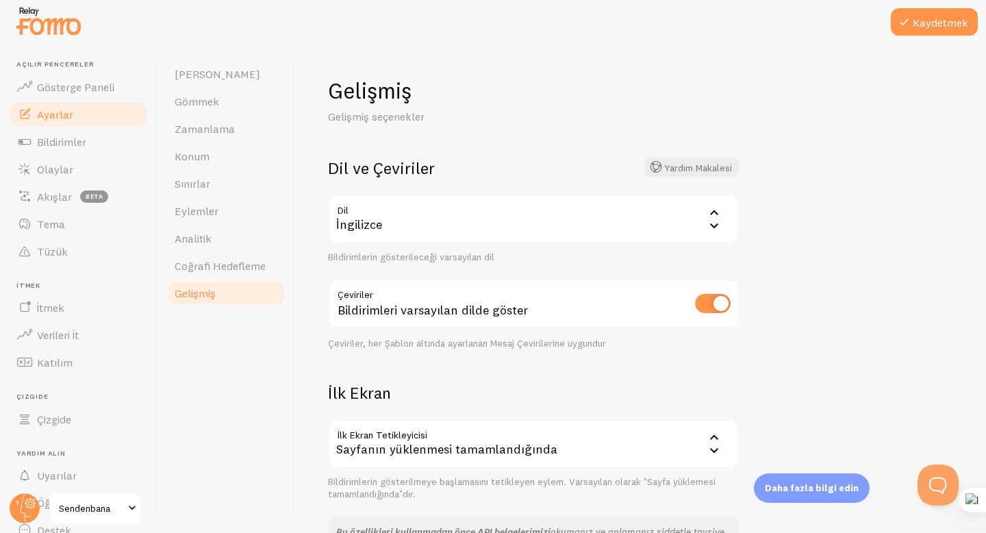
click at [718, 308] on input "checkbox" at bounding box center [713, 303] width 36 height 19
checkbox input "true"
click at [915, 27] on font "Kaydetmek" at bounding box center [940, 23] width 55 height 14
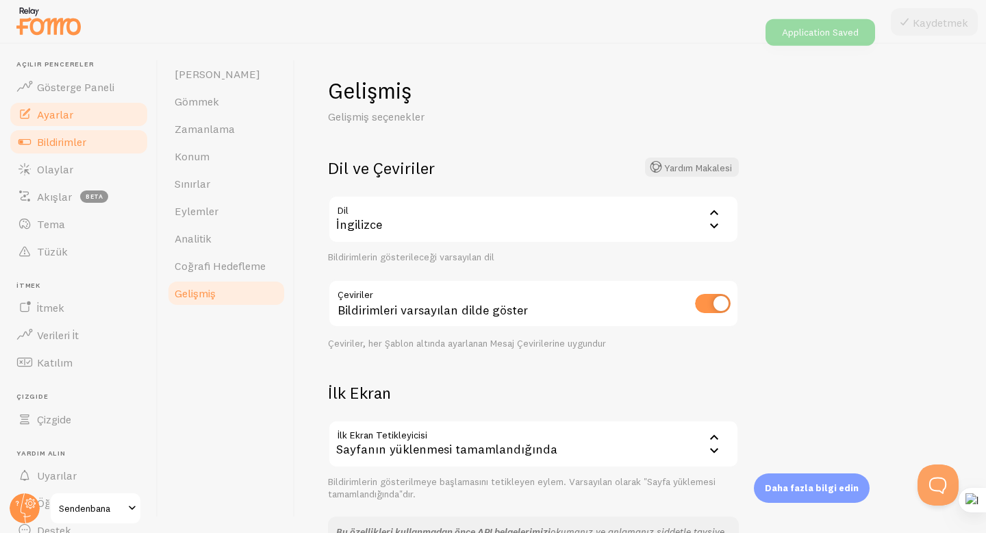
click at [49, 141] on font "Bildirimler" at bounding box center [61, 142] width 49 height 14
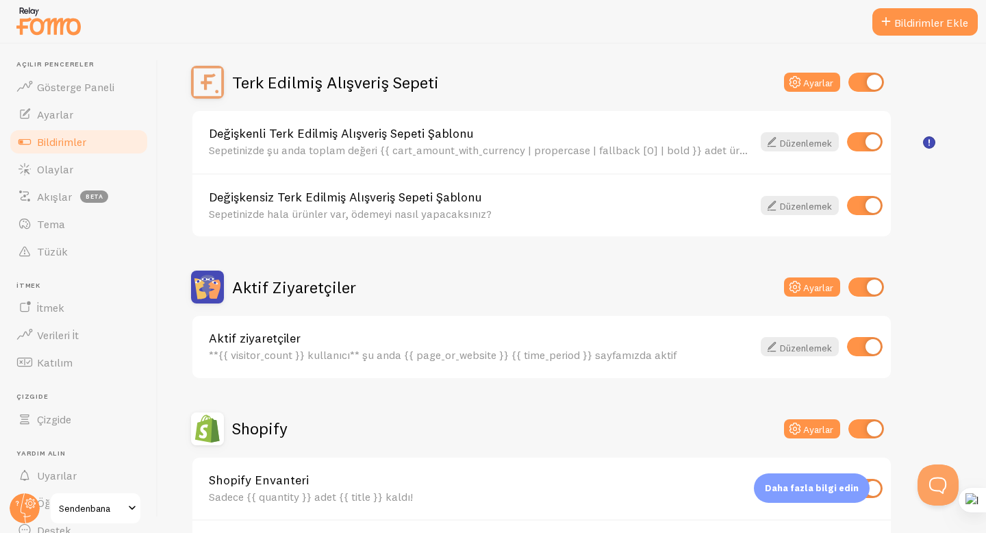
scroll to position [49, 0]
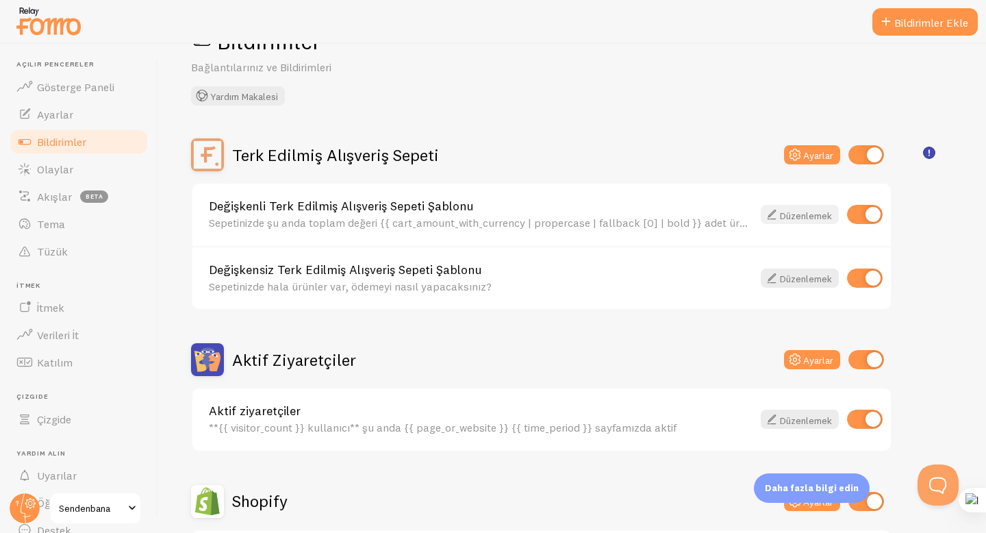
click at [785, 209] on font "Düzenlemek" at bounding box center [806, 215] width 52 height 12
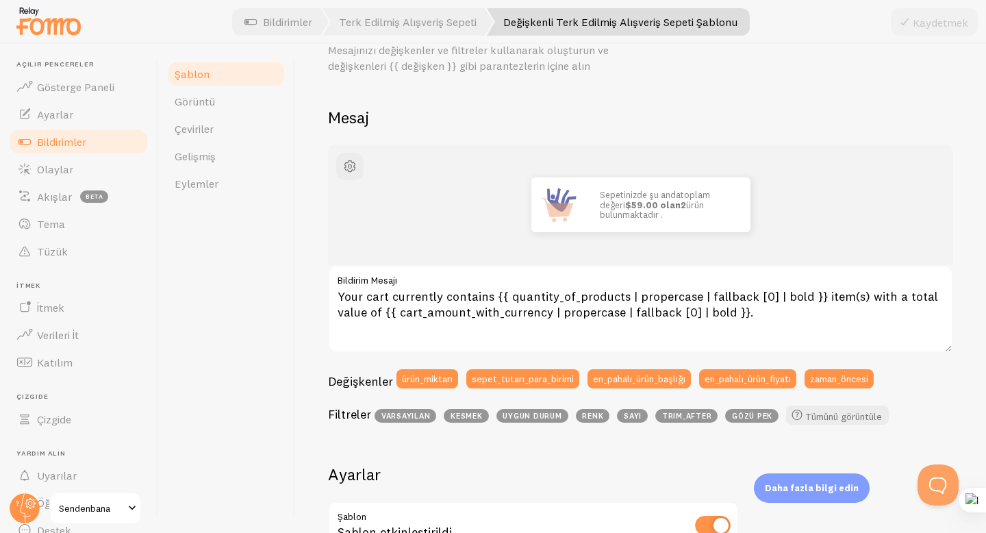
scroll to position [69, 0]
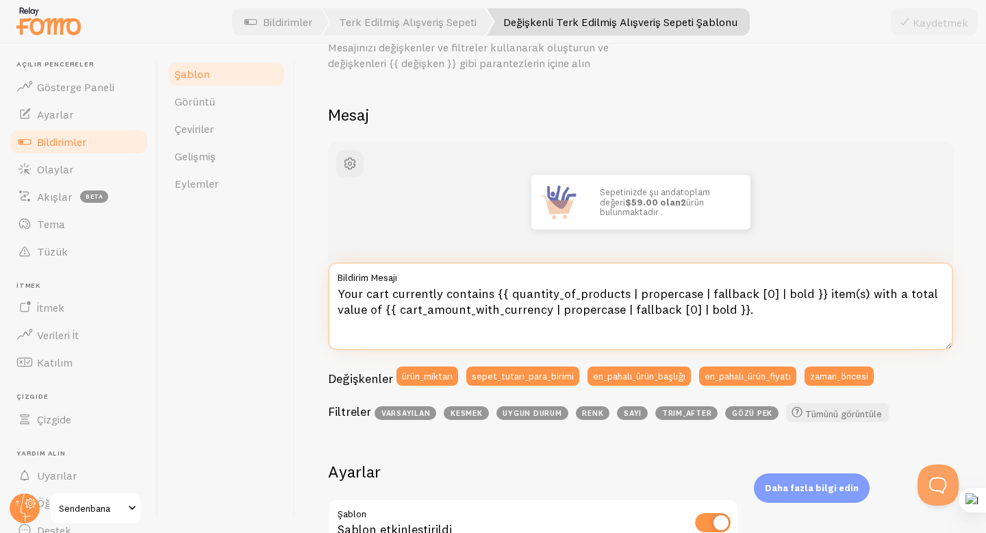
click at [613, 311] on textarea "Your cart currently contains {{ quantity_of_products | propercase | fallback [0…" at bounding box center [640, 306] width 625 height 88
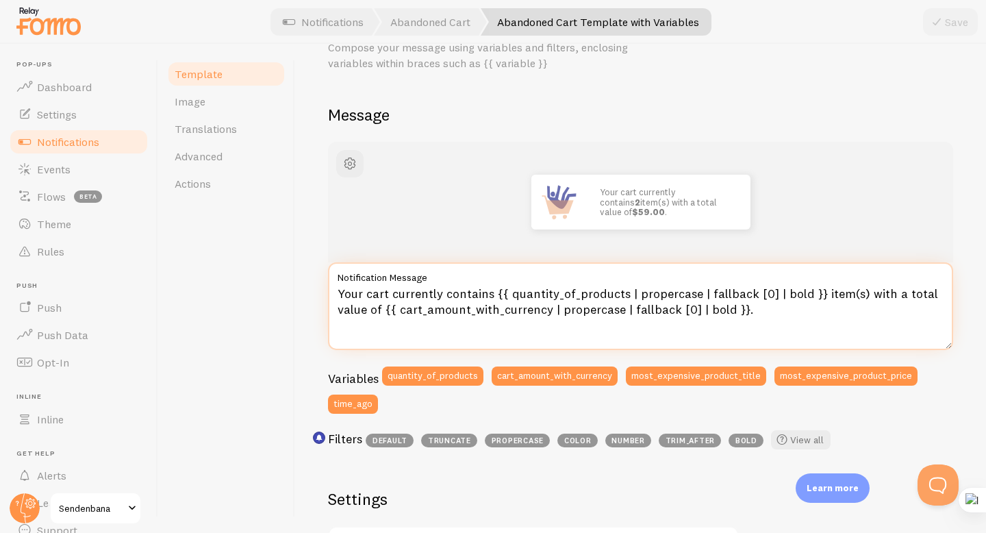
click at [492, 290] on textarea "Your cart currently contains {{ quantity_of_products | propercase | fallback [0…" at bounding box center [640, 306] width 625 height 88
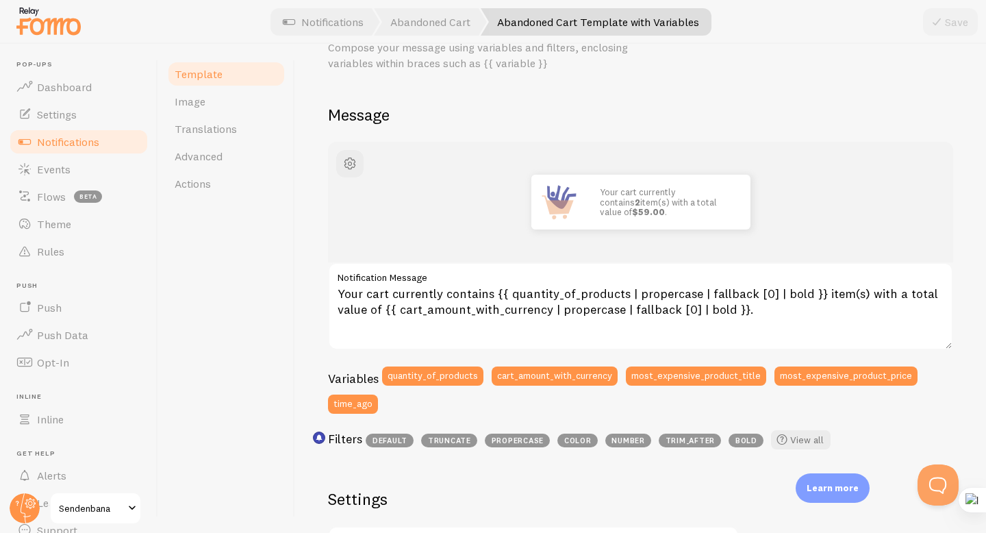
click at [60, 138] on span "Notifications" at bounding box center [68, 142] width 62 height 14
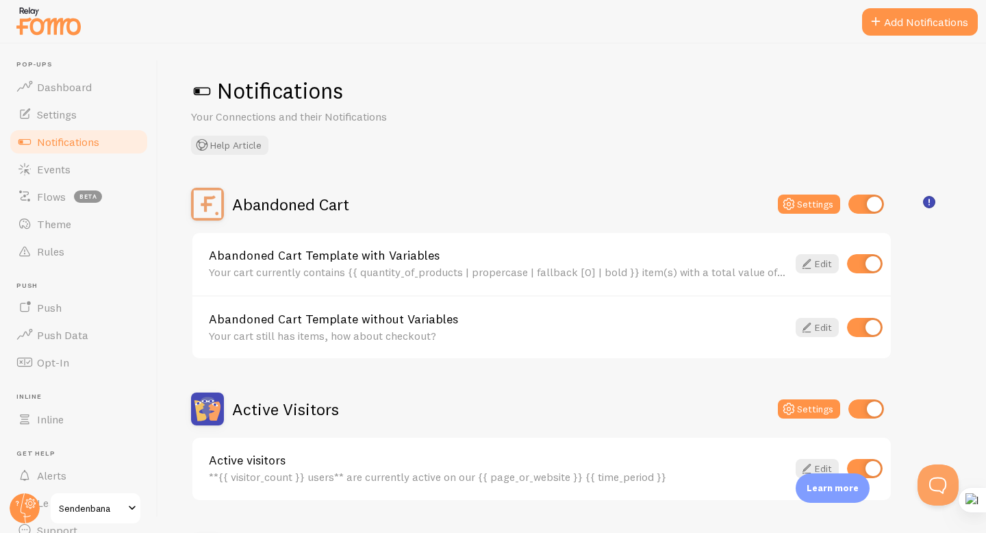
click at [867, 270] on input "checkbox" at bounding box center [865, 263] width 36 height 19
checkbox input "false"
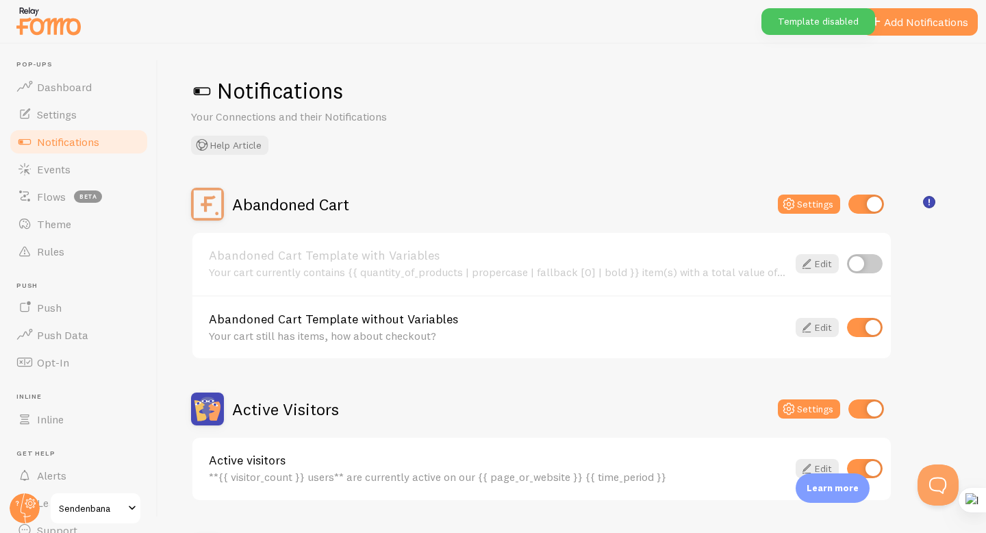
click at [863, 319] on input "checkbox" at bounding box center [865, 327] width 36 height 19
checkbox input "false"
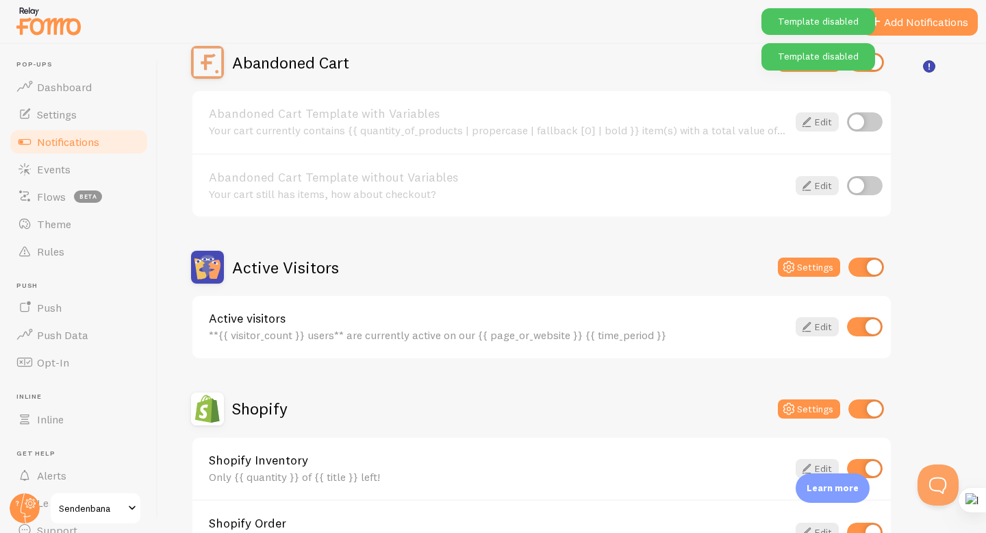
scroll to position [142, 0]
click at [818, 325] on link "Edit" at bounding box center [817, 325] width 43 height 19
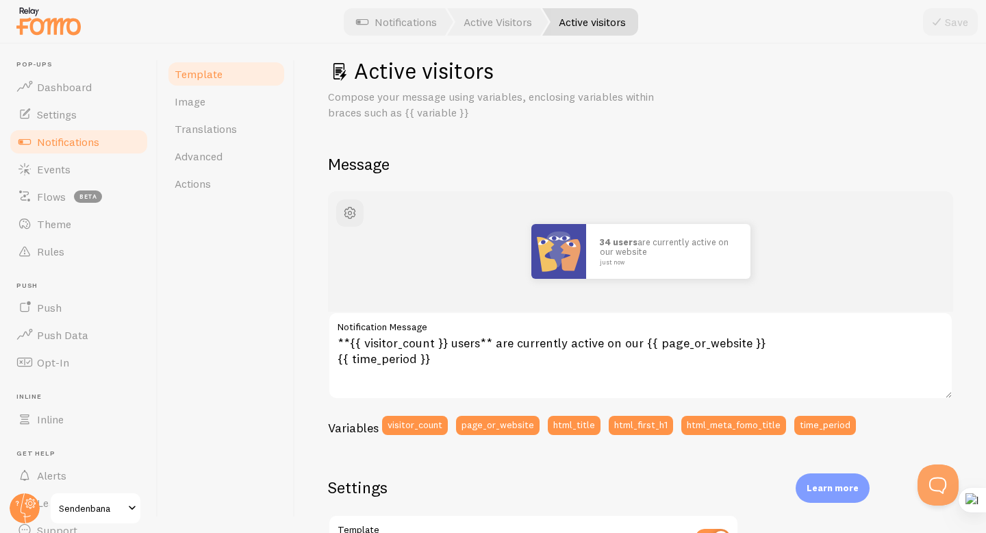
scroll to position [36, 0]
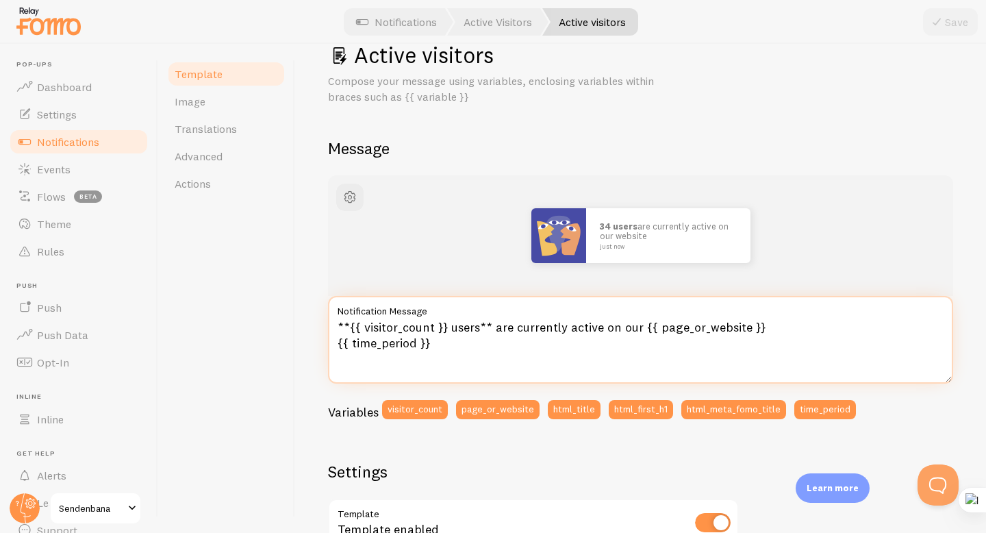
drag, startPoint x: 493, startPoint y: 327, endPoint x: 637, endPoint y: 332, distance: 143.9
click at [637, 332] on textarea "**{{ visitor_count }} users** are currently active on our {{ page_or_website }}…" at bounding box center [640, 340] width 625 height 88
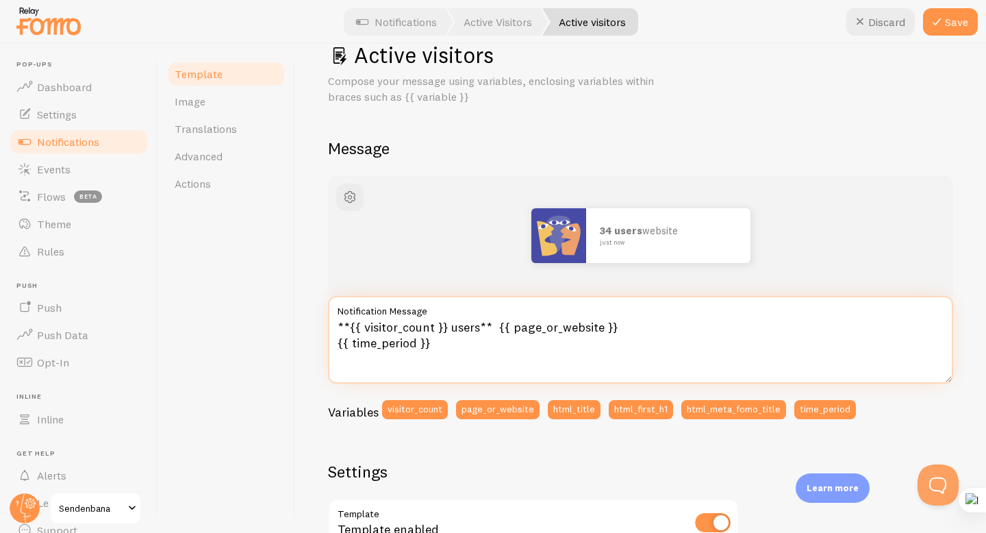
click at [479, 329] on textarea "**{{ visitor_count }} users** {{ page_or_website }} {{ time_period }}" at bounding box center [640, 340] width 625 height 88
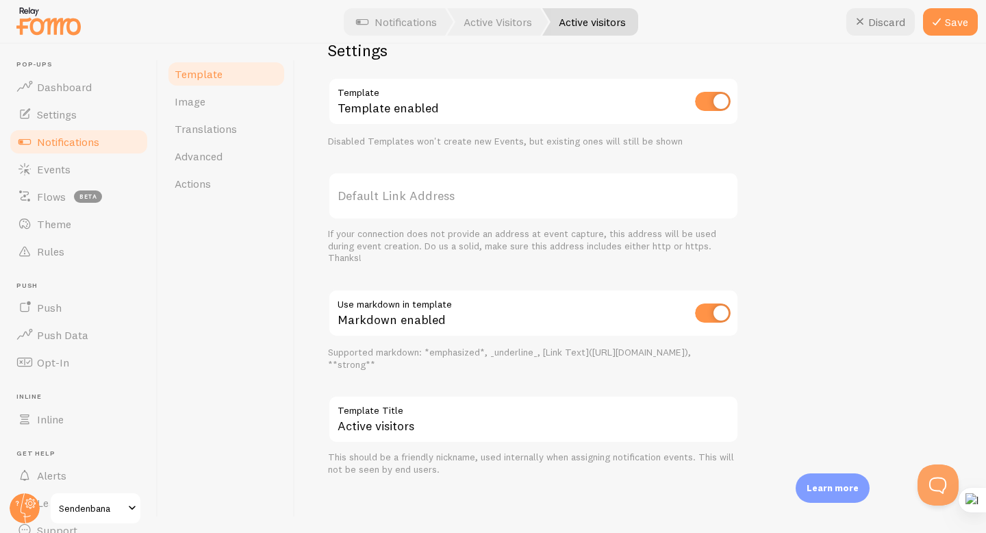
scroll to position [457, 0]
type textarea "**{{ visitor_count }} kullanıcı şu anda bu ürünü inceliyor** {{ page_or_website…"
click at [943, 25] on icon at bounding box center [936, 22] width 16 height 16
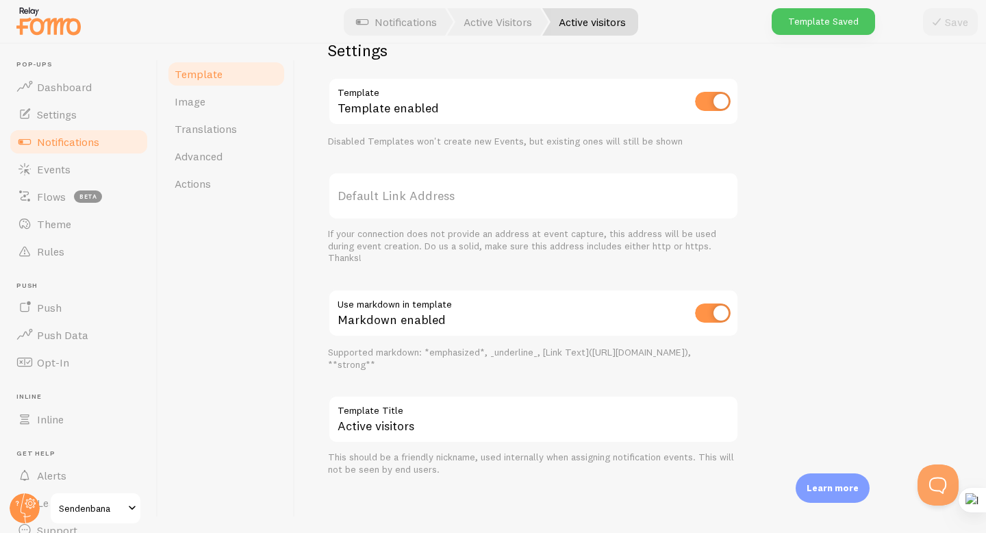
click at [66, 148] on link "Notifications" at bounding box center [78, 141] width 141 height 27
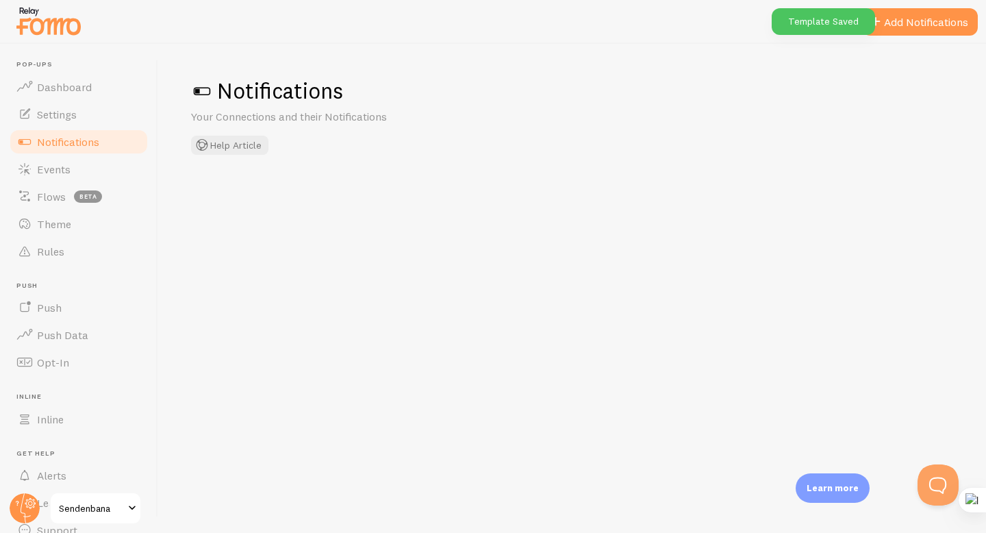
checkbox input "false"
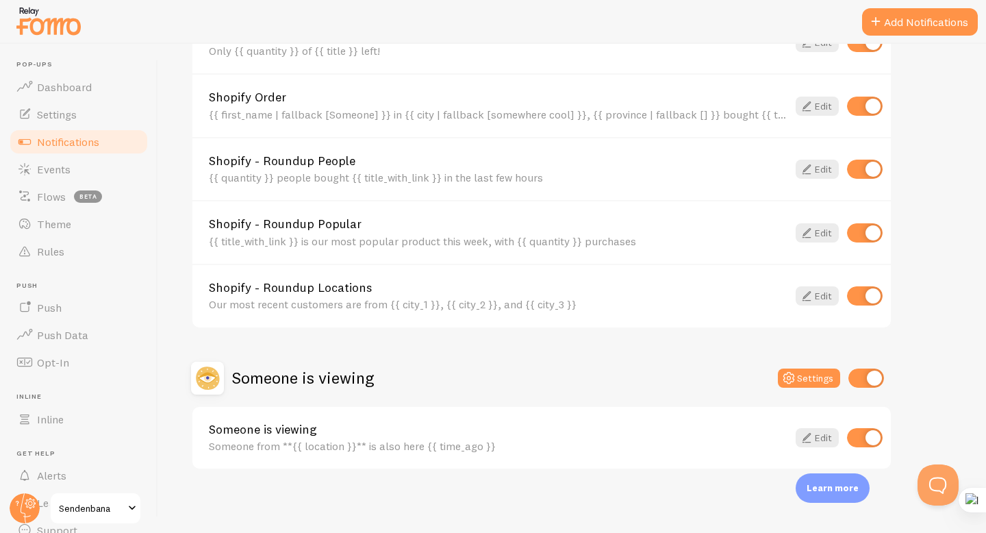
scroll to position [319, 0]
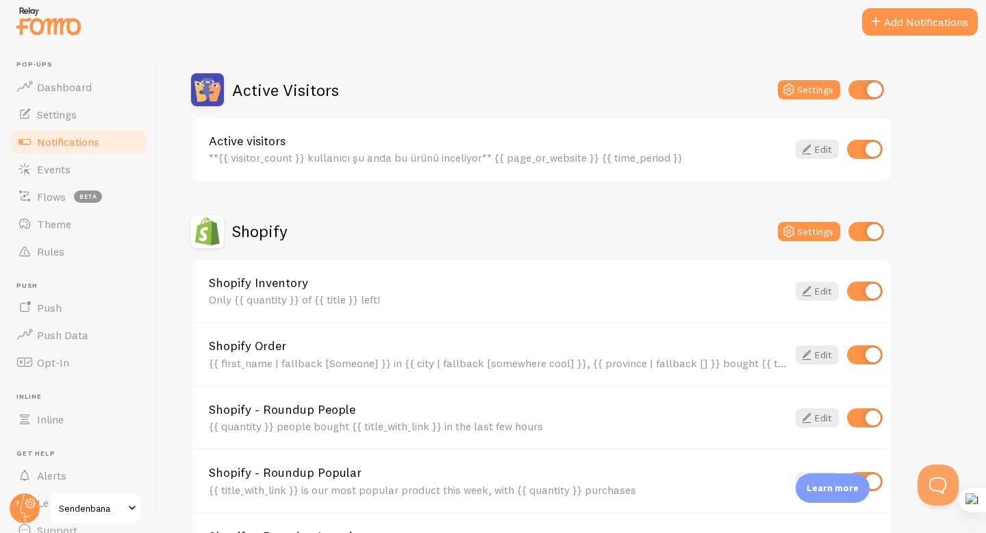
click at [860, 237] on input "checkbox" at bounding box center [866, 231] width 36 height 19
checkbox input "false"
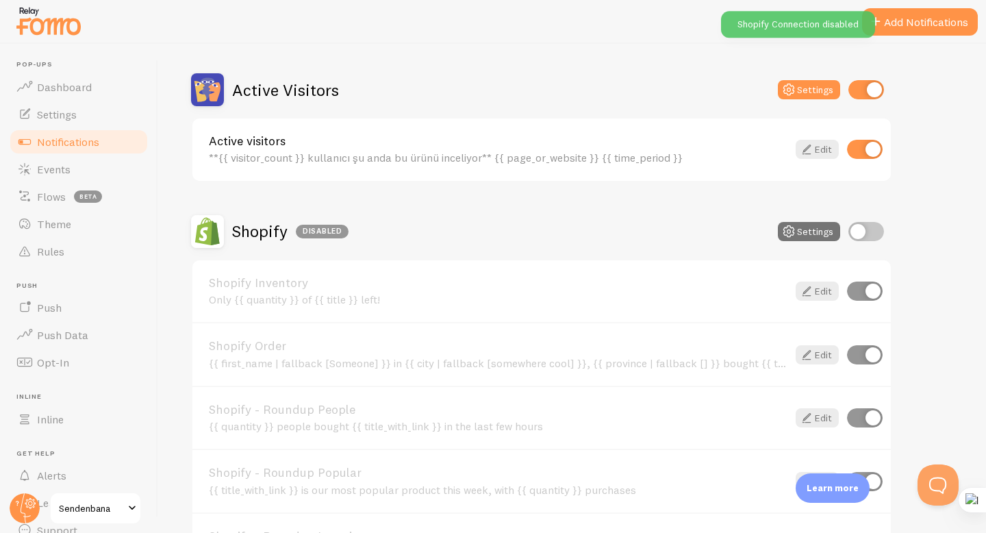
scroll to position [570, 0]
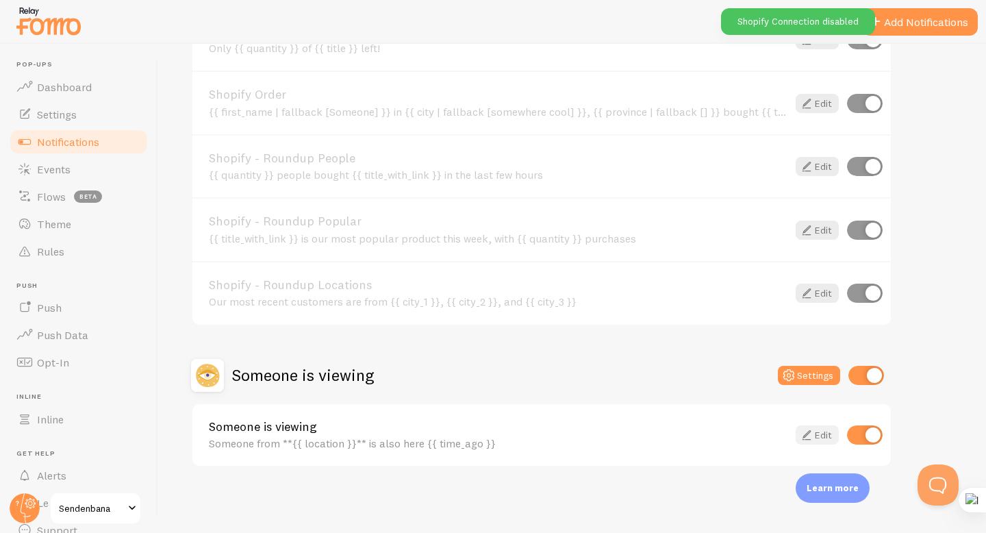
click at [827, 438] on link "Edit" at bounding box center [817, 434] width 43 height 19
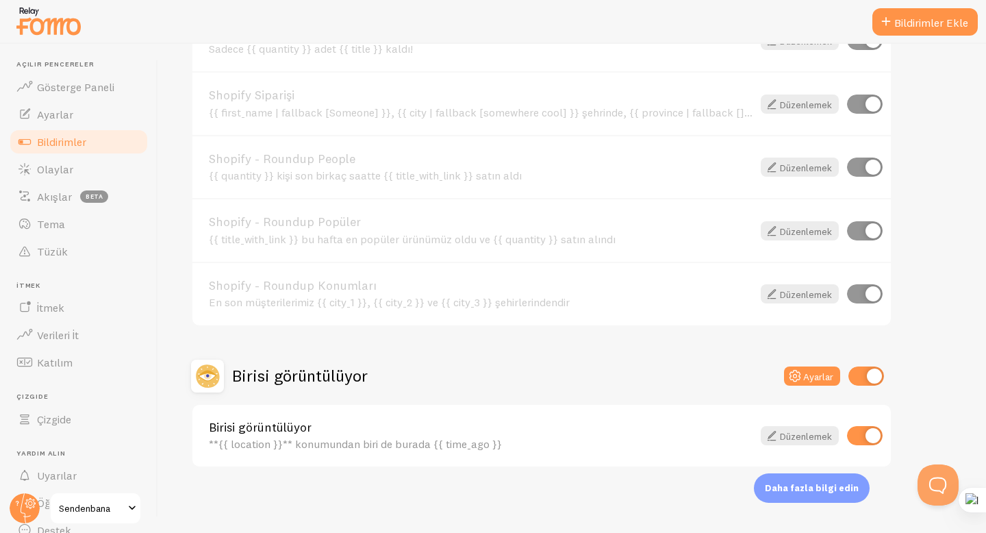
scroll to position [570, 0]
click at [863, 383] on input "checkbox" at bounding box center [866, 375] width 36 height 19
checkbox input "false"
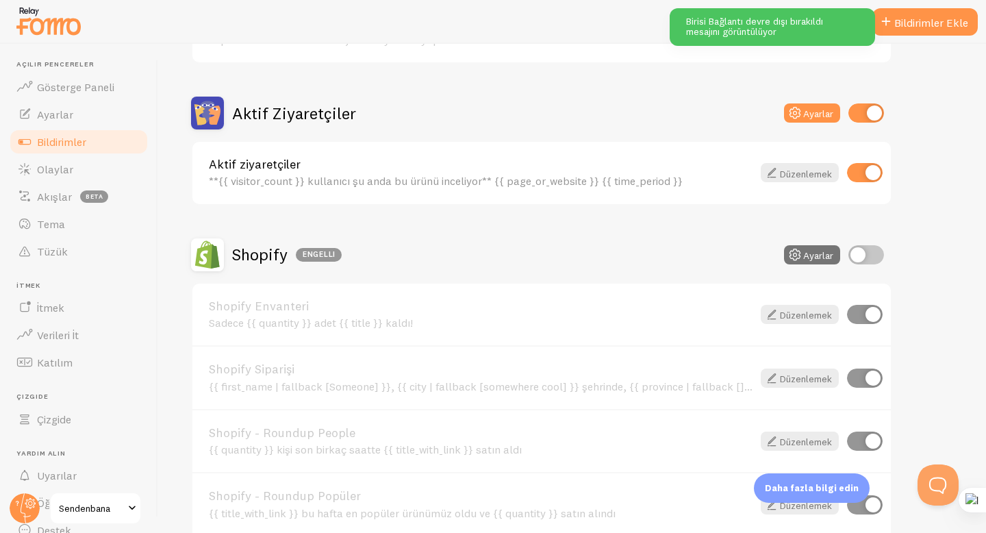
scroll to position [296, 0]
click at [823, 119] on button "Ayarlar" at bounding box center [812, 112] width 56 height 19
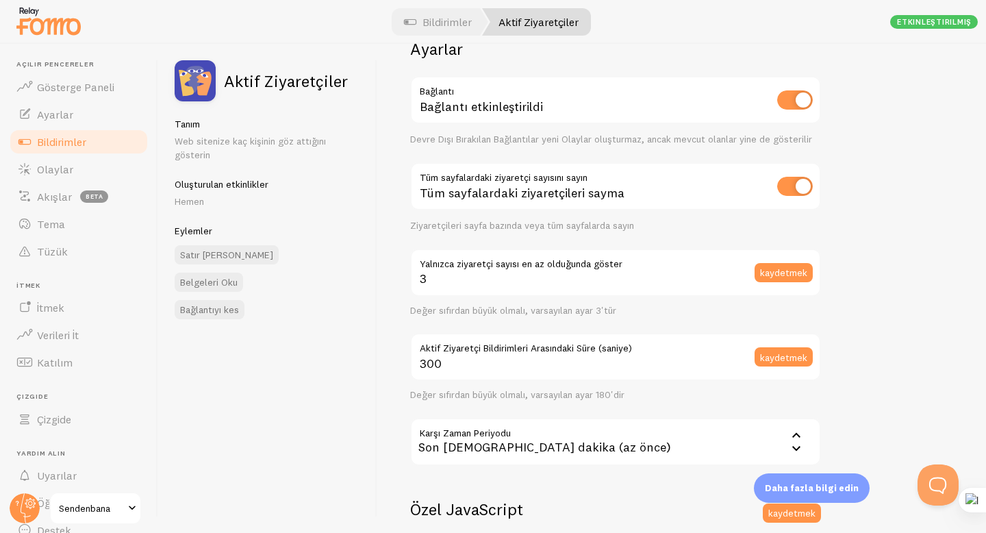
scroll to position [103, 0]
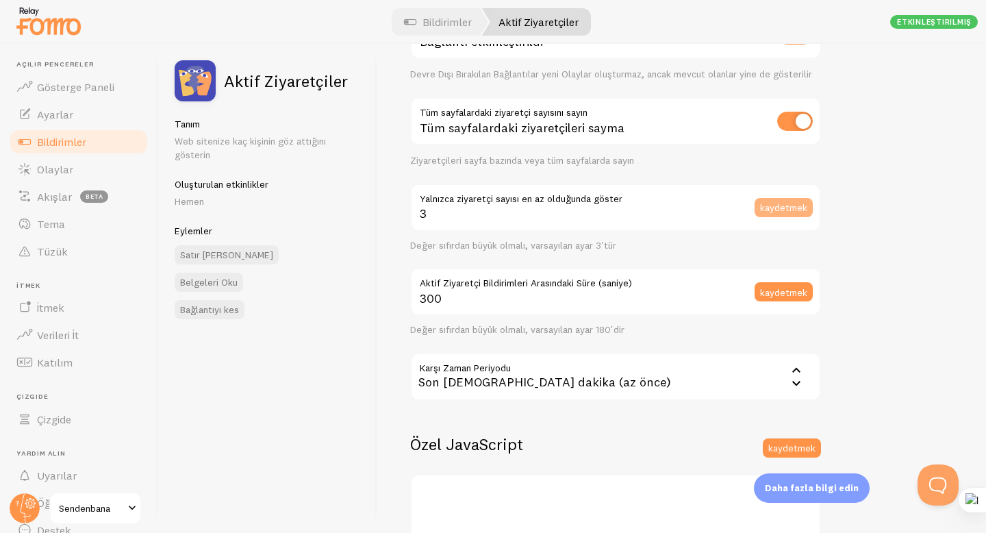
click at [796, 211] on font "kaydetmek" at bounding box center [783, 207] width 47 height 12
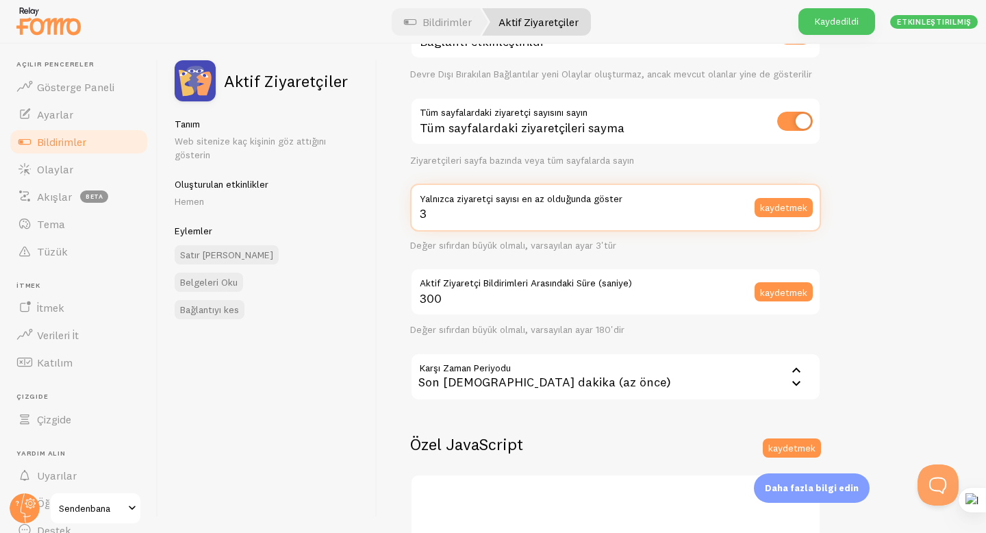
click at [664, 214] on input "3" at bounding box center [615, 207] width 411 height 48
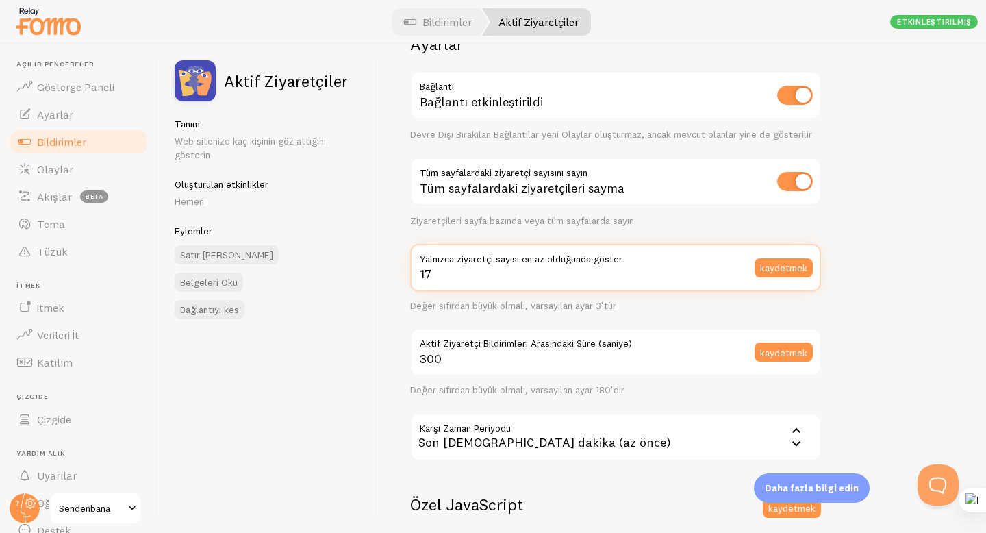
scroll to position [0, 0]
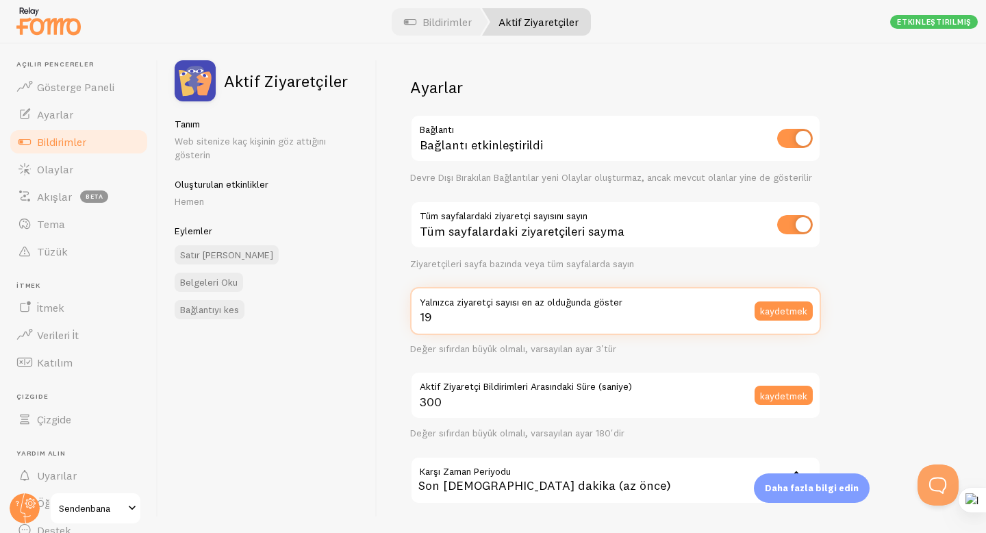
type input "1"
type input "28"
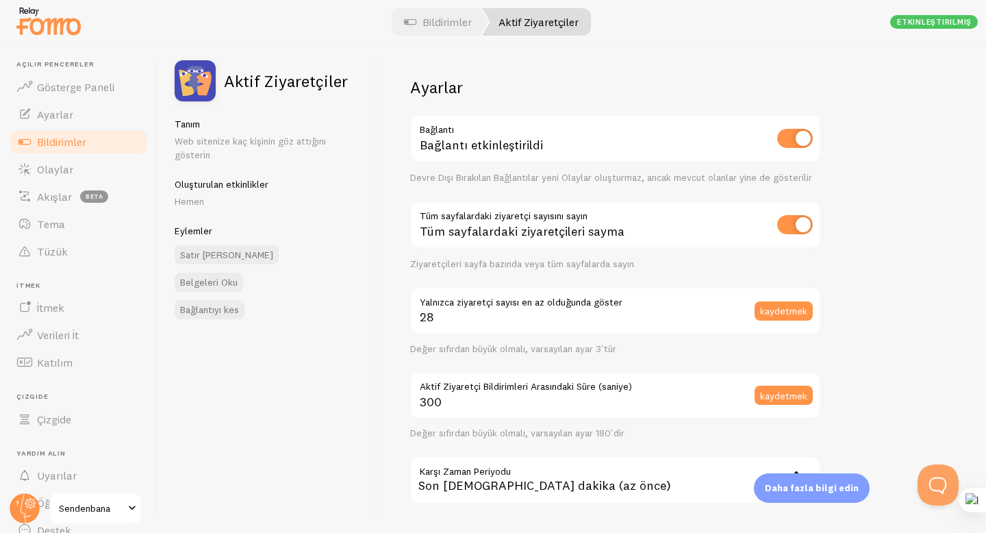
click at [52, 142] on font "Bildirimler" at bounding box center [61, 142] width 49 height 14
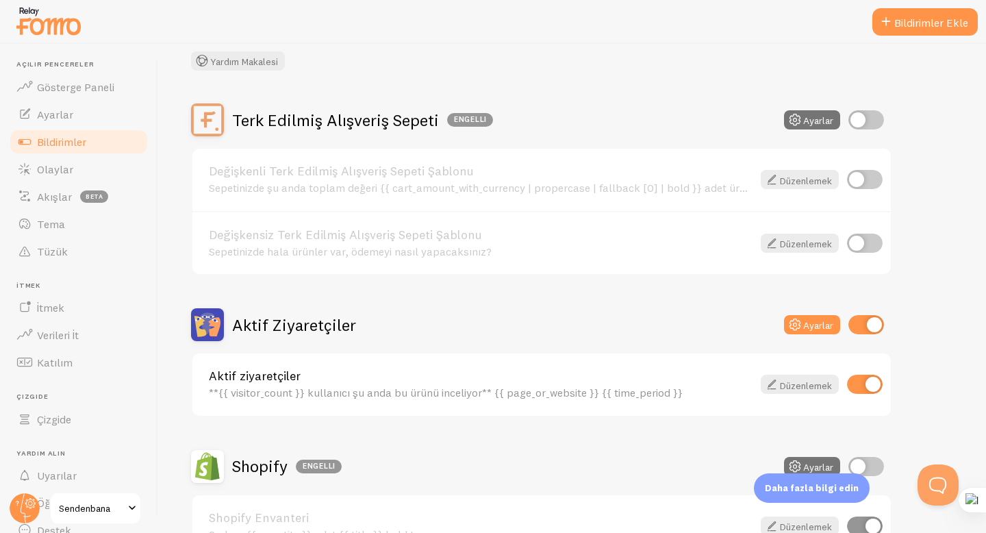
scroll to position [252, 0]
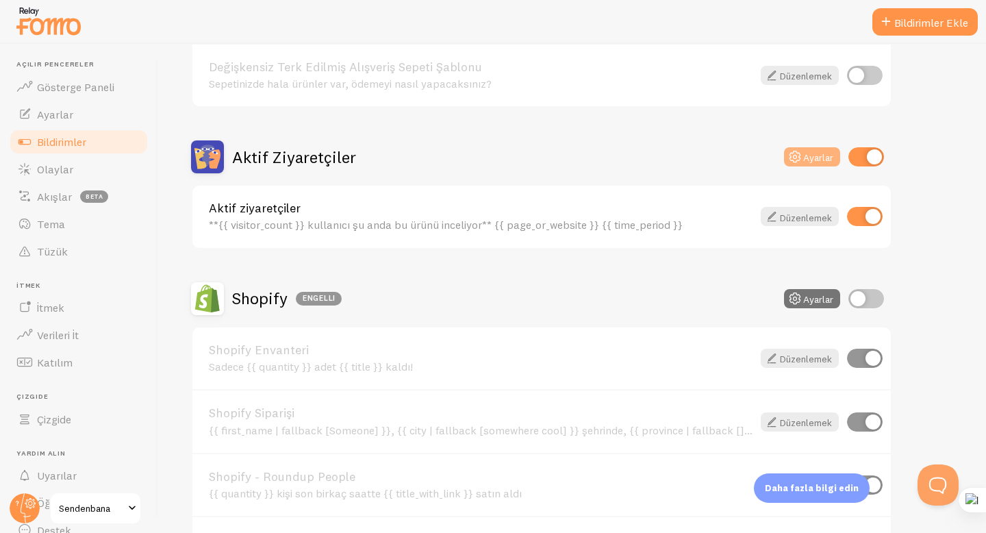
click at [807, 161] on font "Ayarlar" at bounding box center [818, 157] width 30 height 12
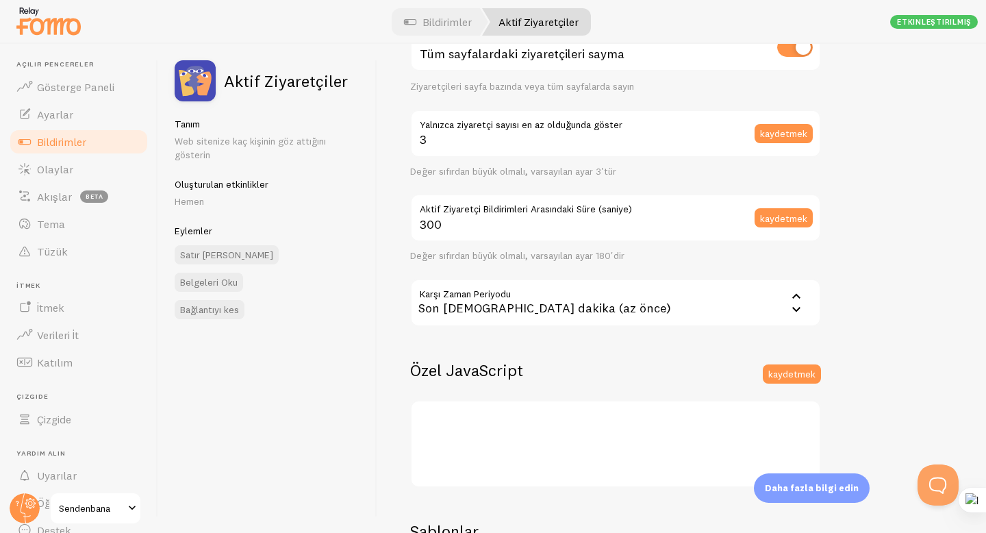
scroll to position [153, 0]
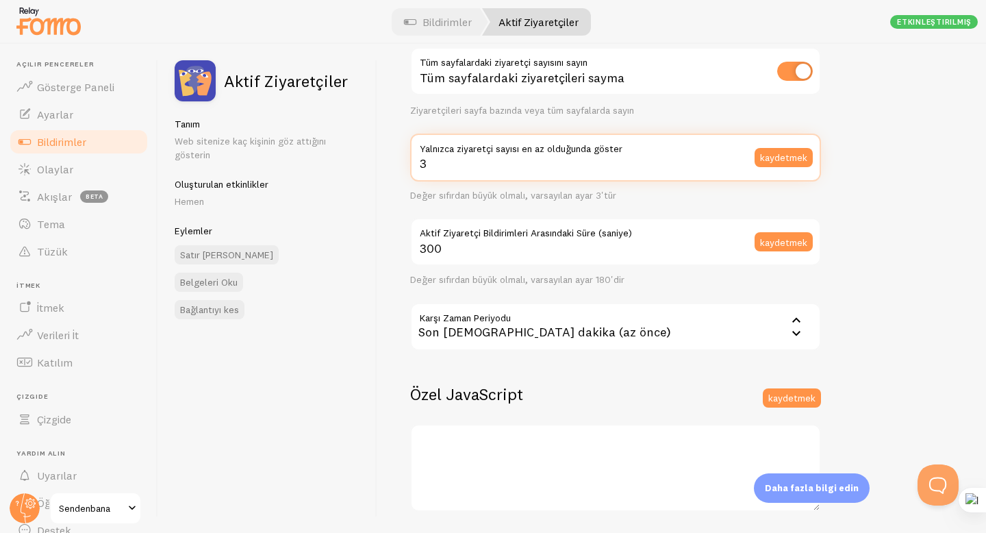
click at [433, 163] on input "3" at bounding box center [615, 158] width 411 height 48
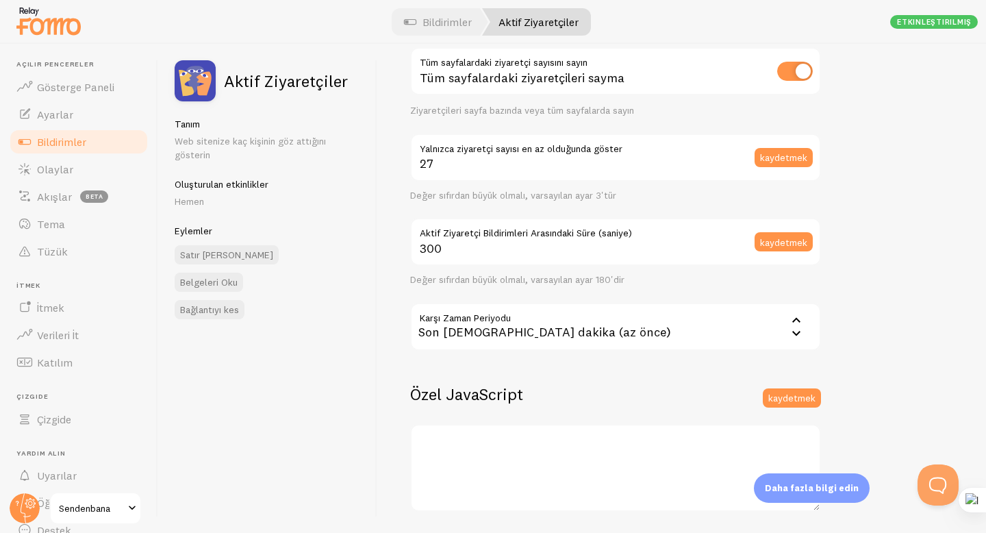
click at [355, 318] on div "Bağlantıyı kes" at bounding box center [268, 309] width 186 height 19
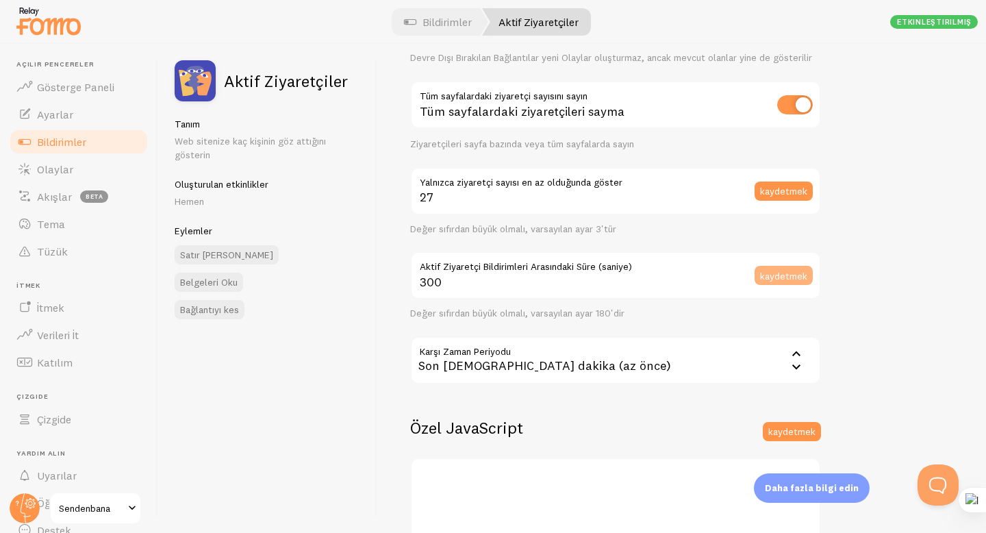
scroll to position [247, 0]
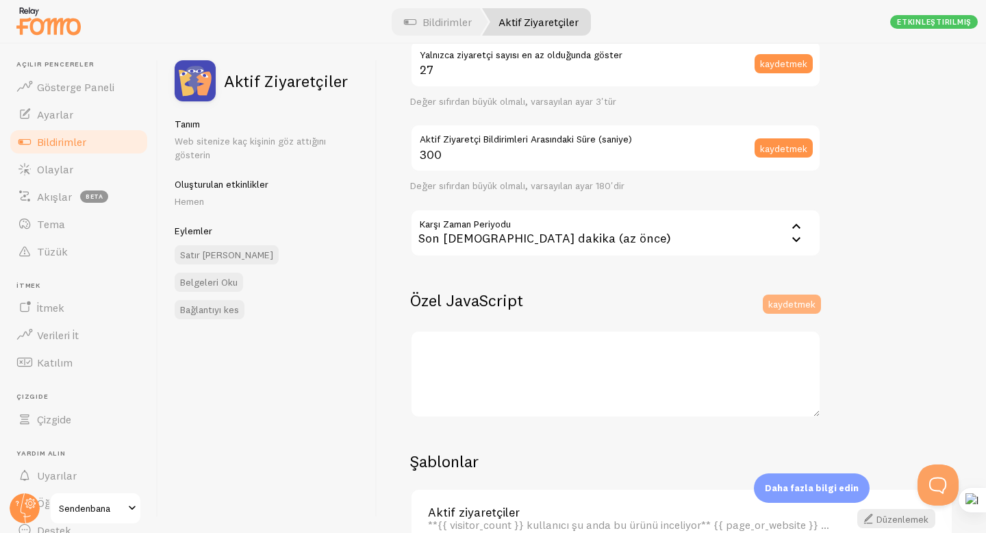
click at [793, 300] on font "kaydetmek" at bounding box center [791, 303] width 47 height 12
type input "3"
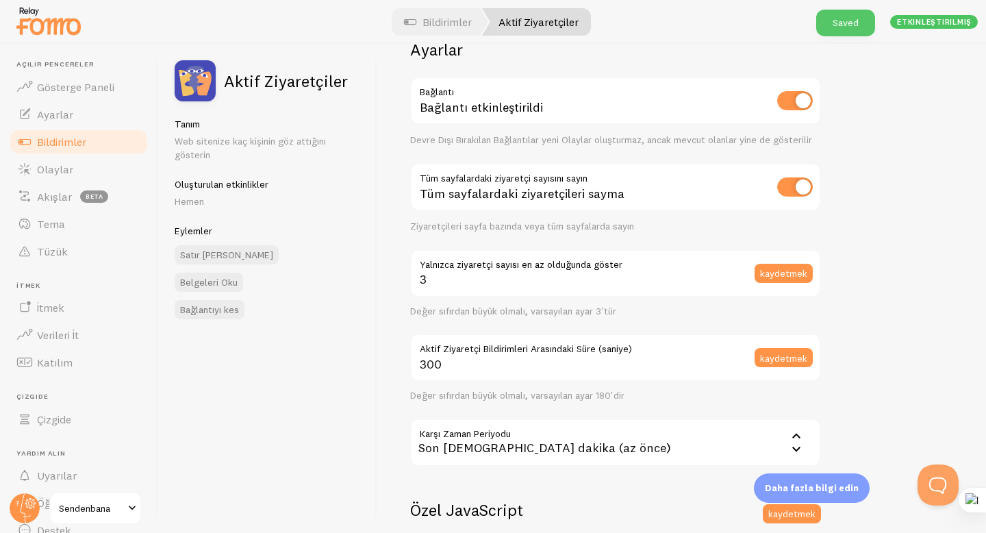
scroll to position [0, 0]
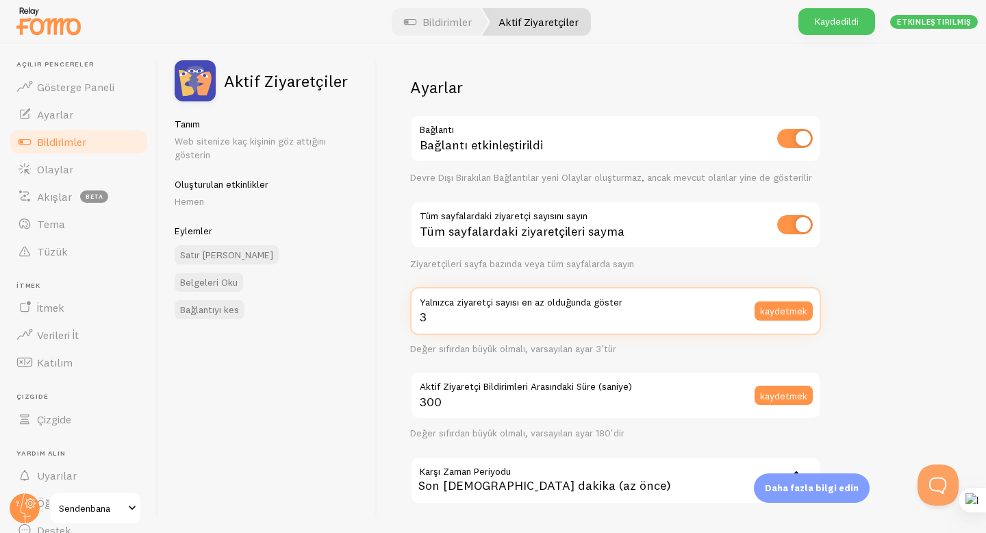
click at [626, 314] on input "3" at bounding box center [615, 311] width 411 height 48
type input "27"
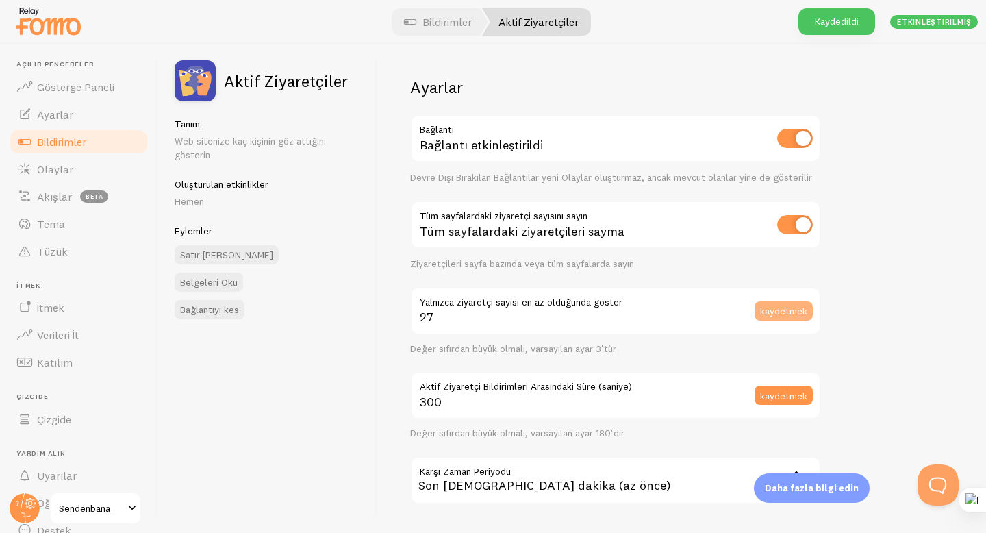
click at [778, 311] on font "kaydetmek" at bounding box center [783, 311] width 47 height 12
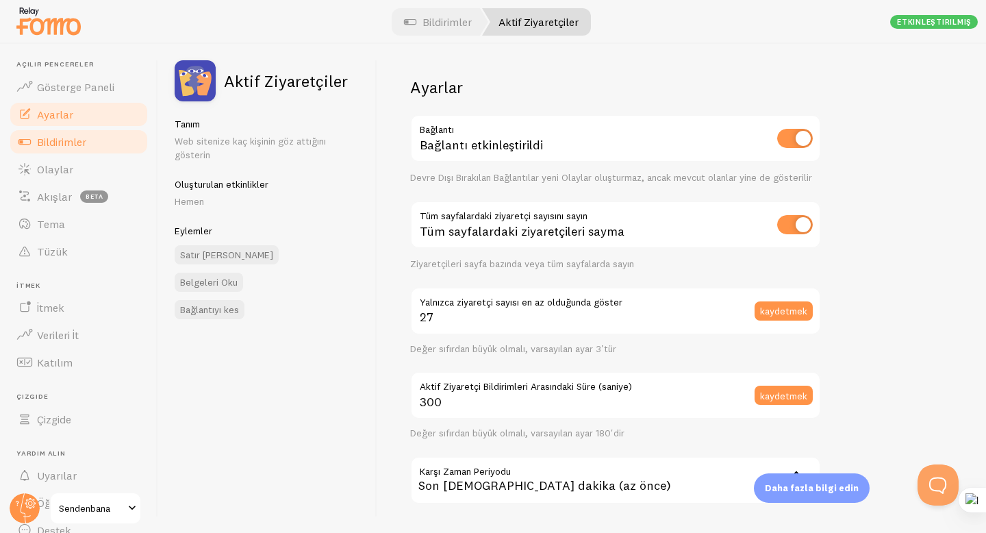
click at [81, 110] on link "Ayarlar" at bounding box center [78, 114] width 141 height 27
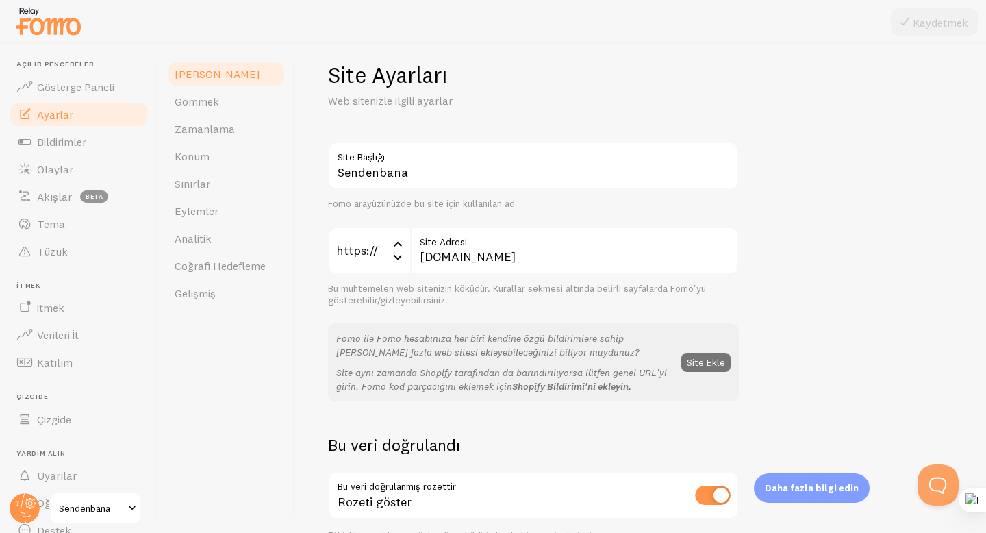
scroll to position [18, 0]
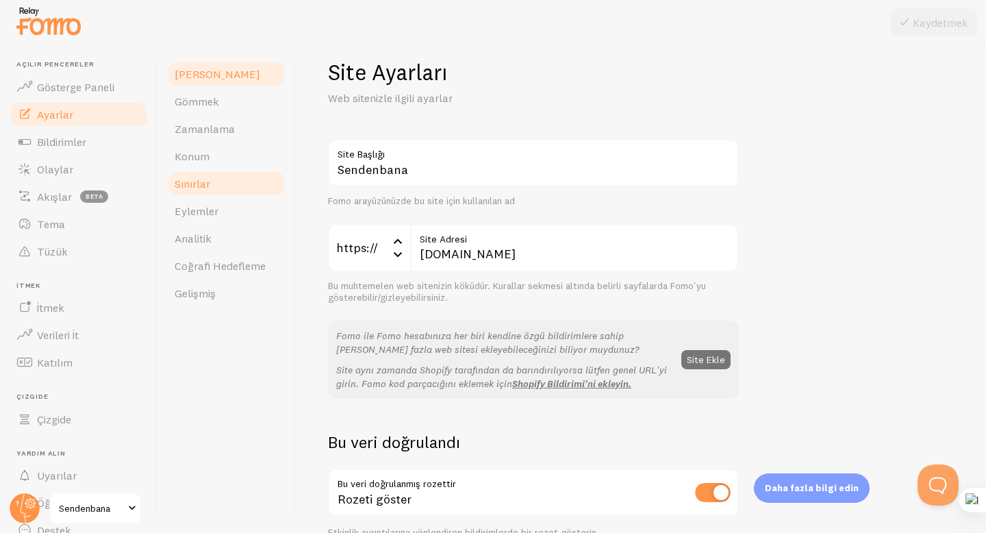
click at [230, 188] on link "Sınırlar" at bounding box center [226, 183] width 120 height 27
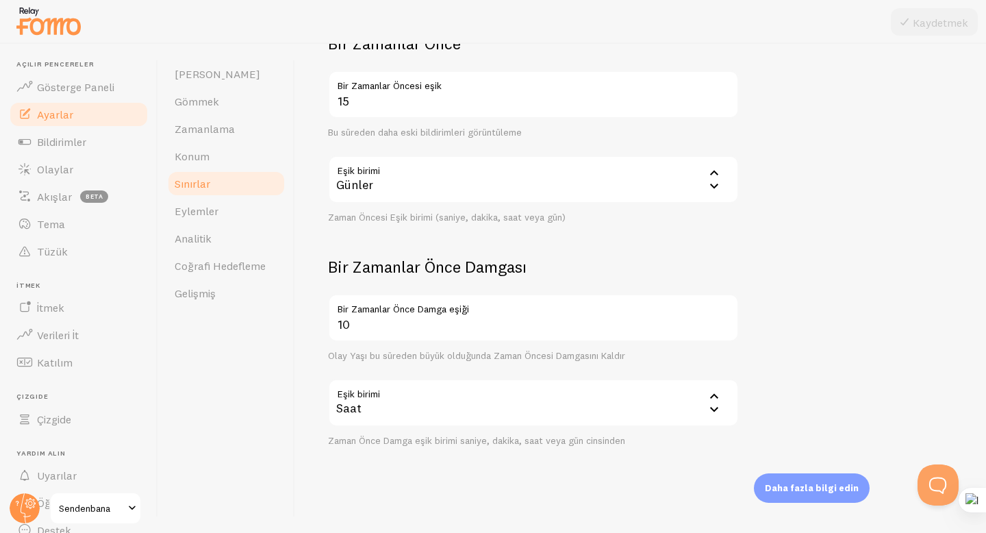
scroll to position [355, 0]
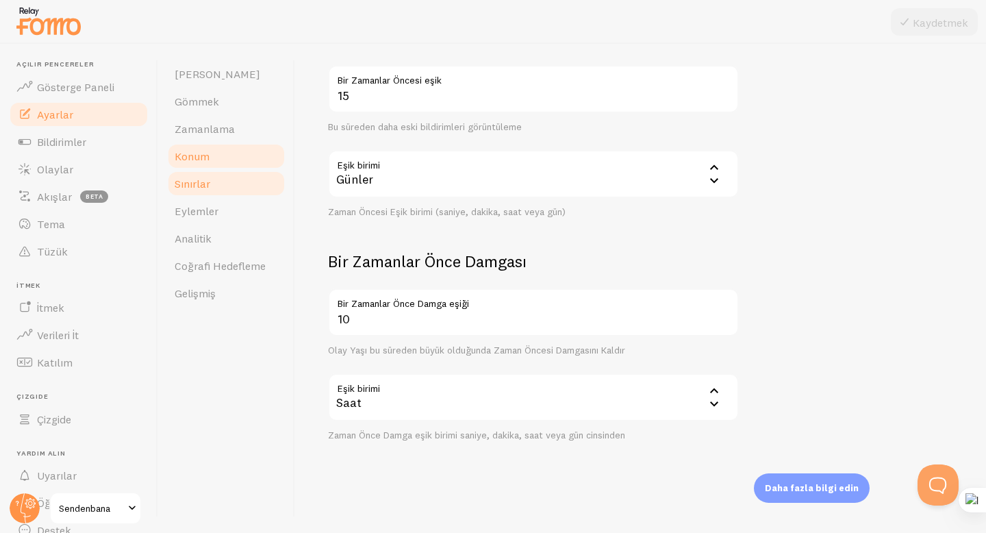
click at [210, 162] on link "Konum" at bounding box center [226, 155] width 120 height 27
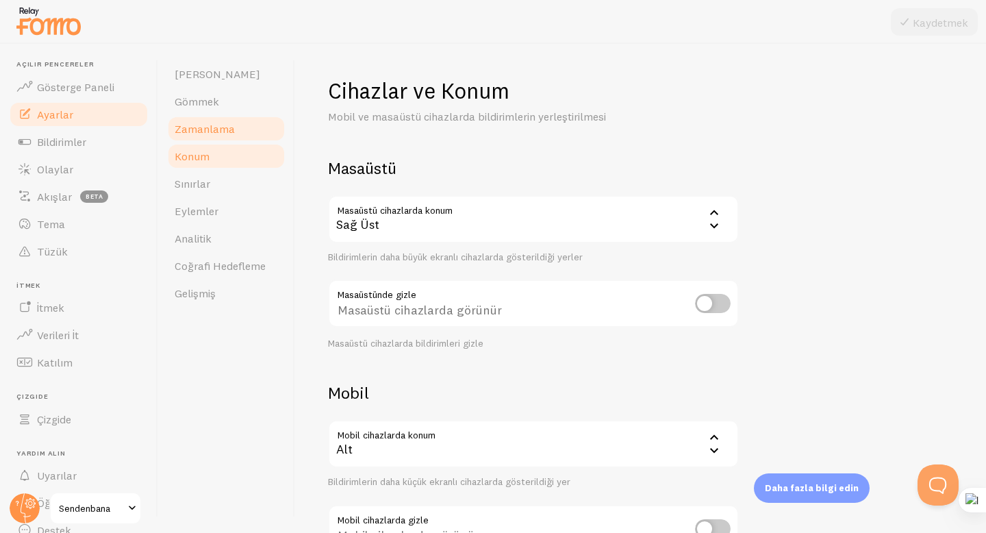
click at [218, 126] on font "Zamanlama" at bounding box center [205, 129] width 60 height 14
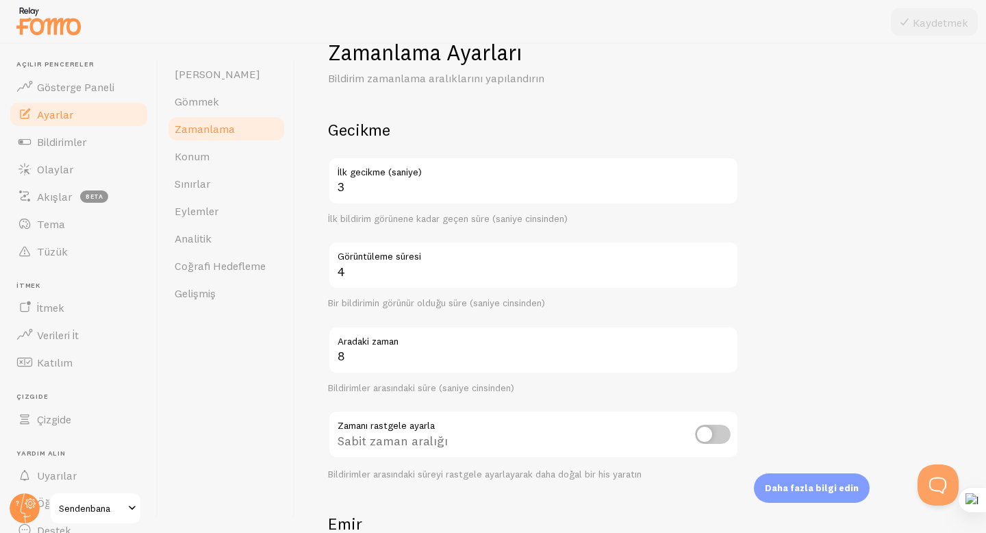
scroll to position [38, 0]
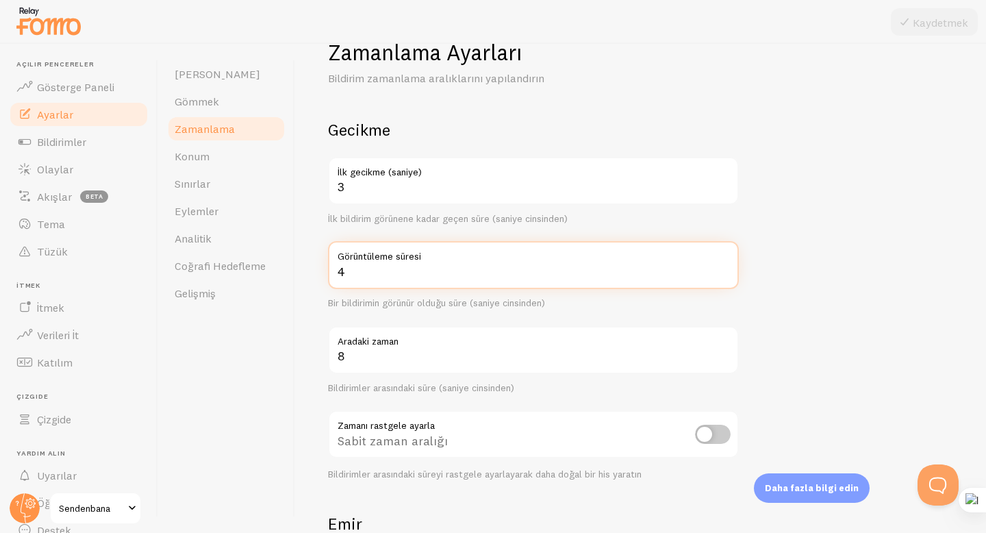
click at [382, 264] on input "4" at bounding box center [533, 265] width 411 height 48
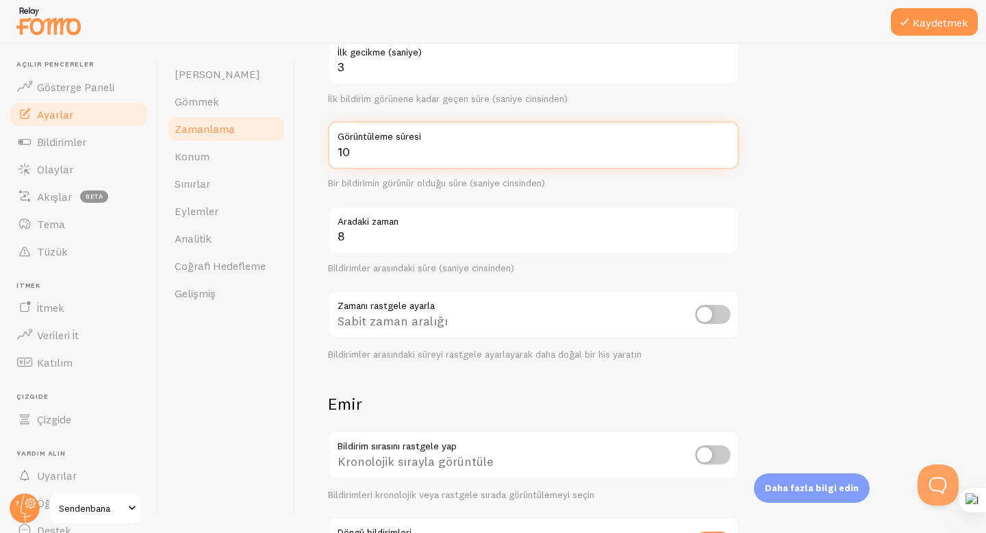
scroll to position [278, 0]
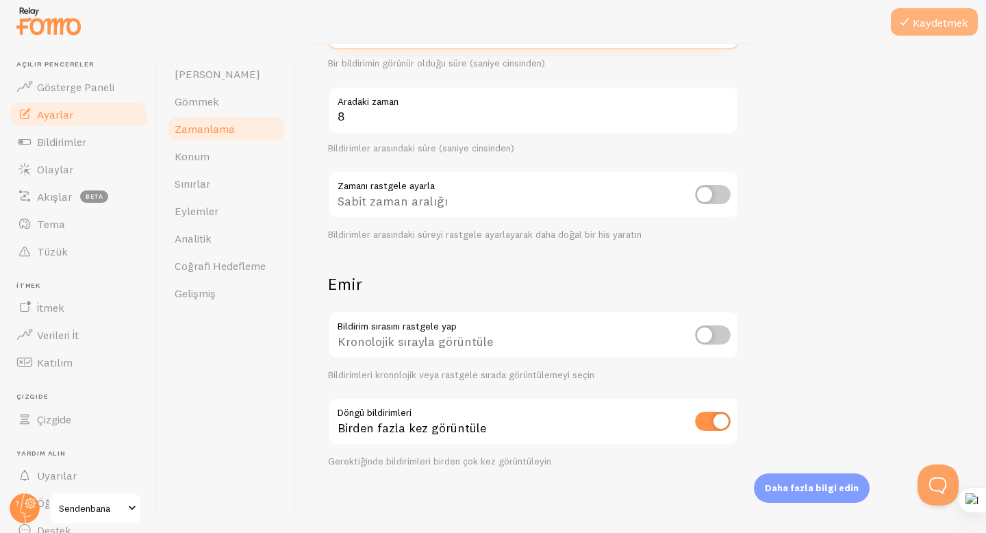
type input "10"
click at [930, 31] on button "Kaydetmek" at bounding box center [934, 21] width 87 height 27
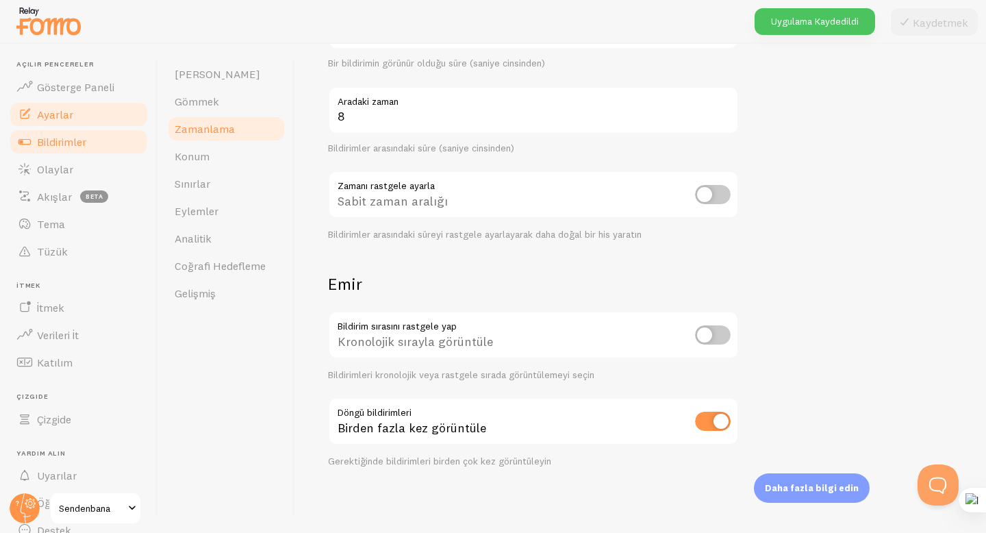
click at [79, 138] on font "Bildirimler" at bounding box center [61, 142] width 49 height 14
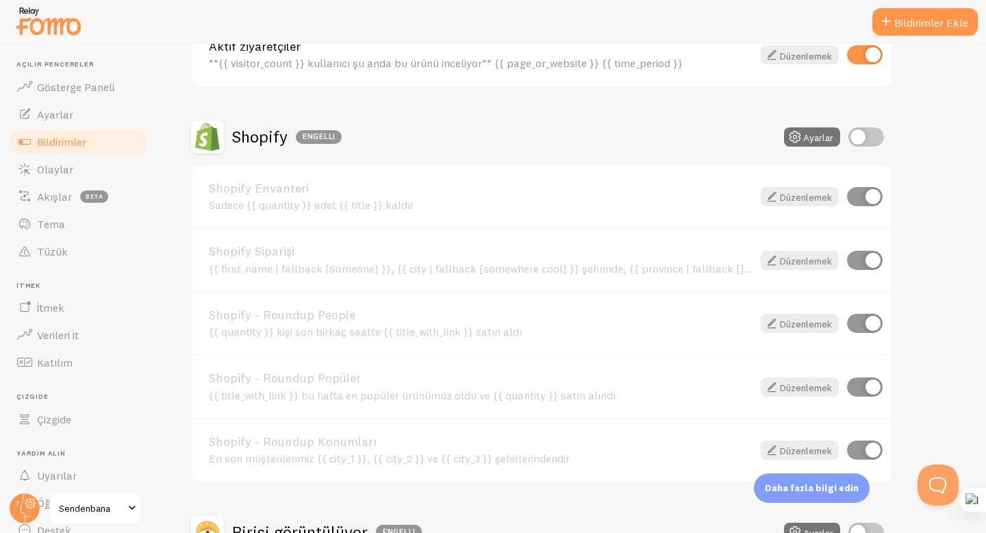
scroll to position [432, 0]
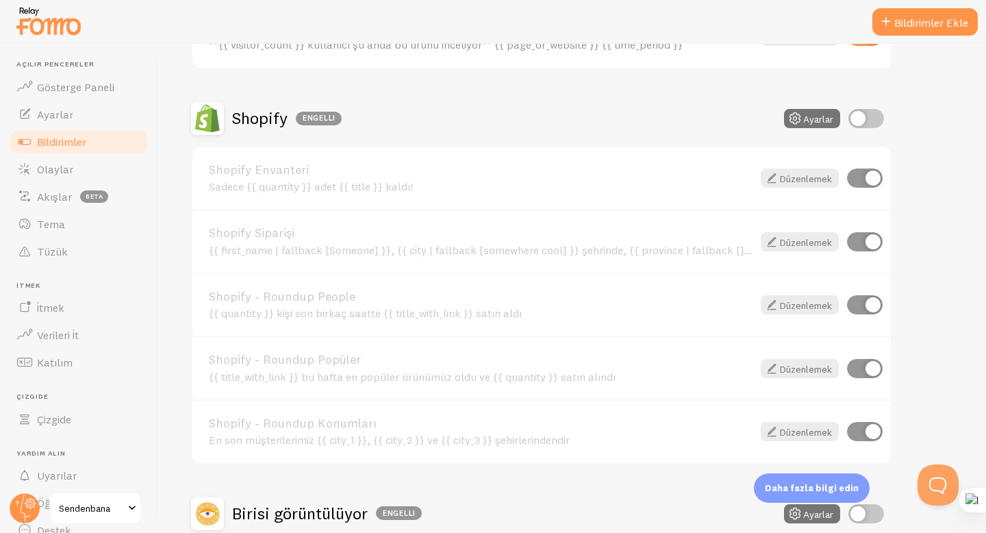
click at [882, 119] on input "checkbox" at bounding box center [866, 118] width 36 height 19
checkbox input "true"
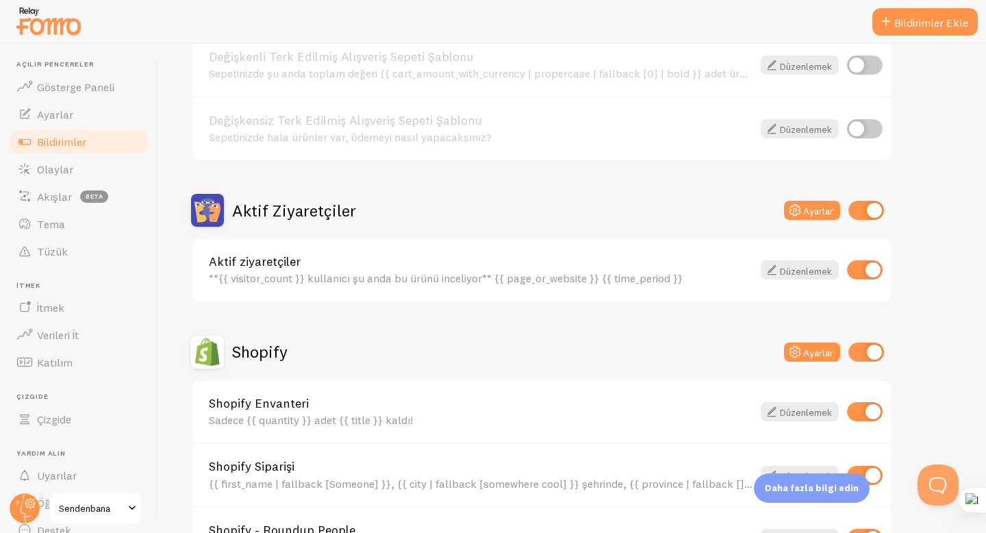
scroll to position [194, 0]
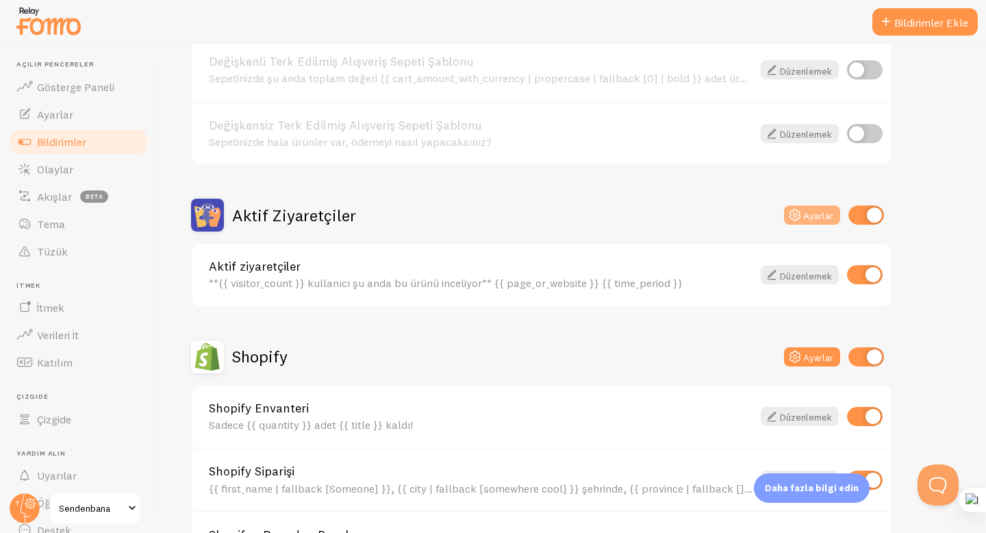
click at [807, 218] on font "Ayarlar" at bounding box center [818, 216] width 30 height 12
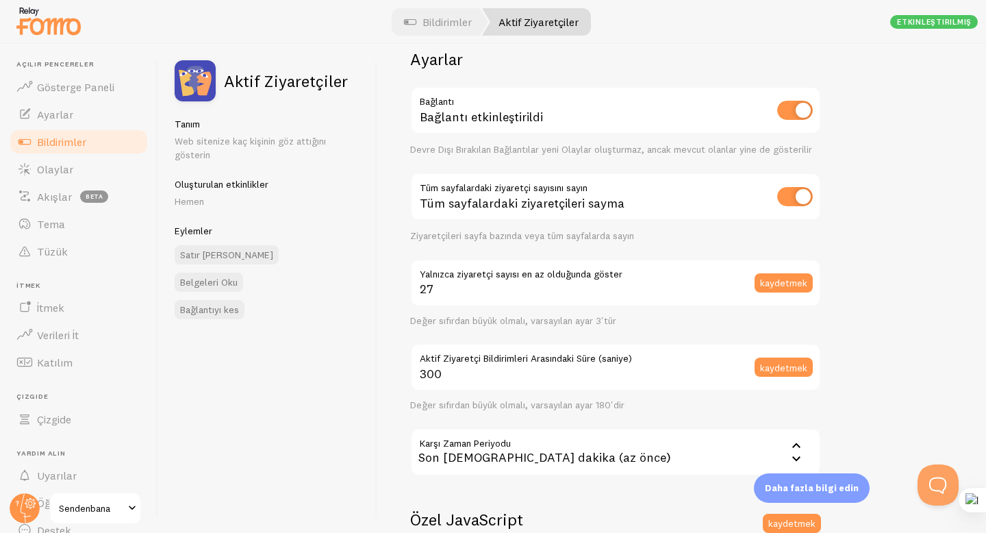
scroll to position [29, 0]
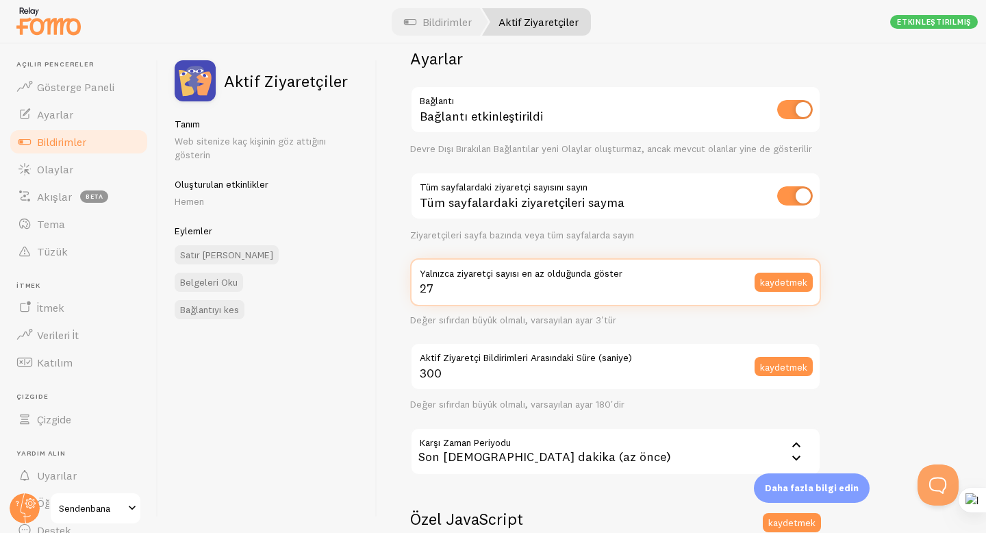
click at [531, 297] on input "27" at bounding box center [615, 282] width 411 height 48
type input "2"
type input "0"
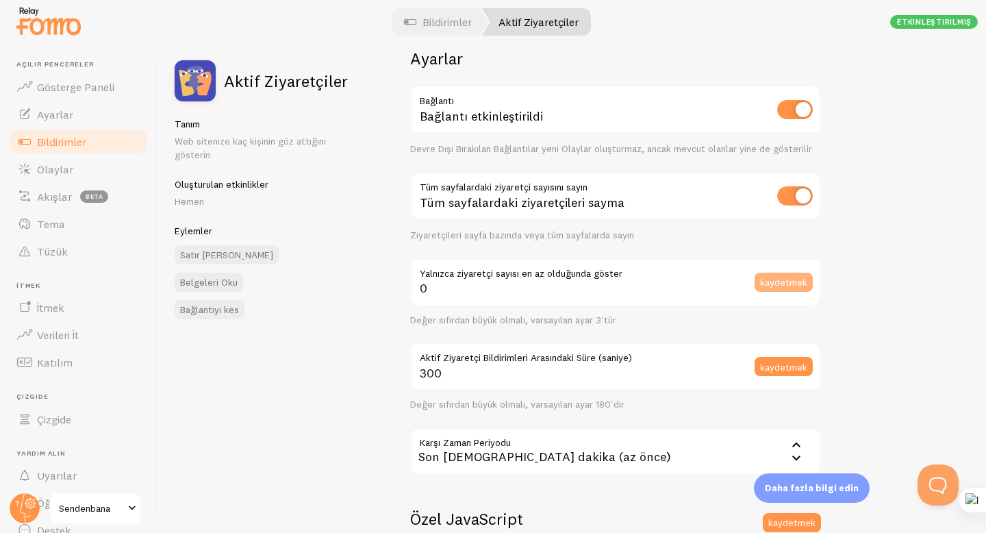
click at [793, 284] on font "kaydetmek" at bounding box center [783, 282] width 47 height 12
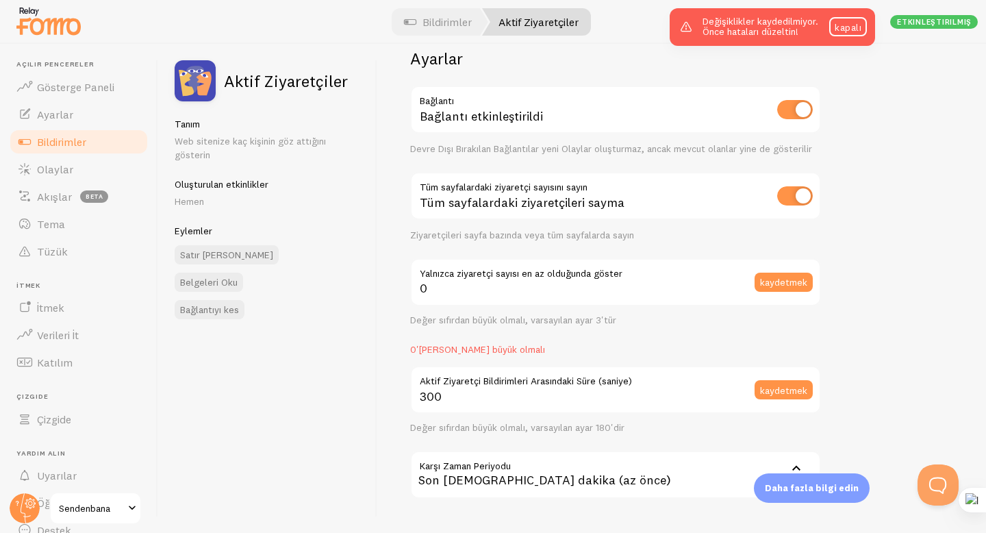
click at [787, 193] on input "checkbox" at bounding box center [795, 195] width 36 height 19
checkbox input "false"
type input "27"
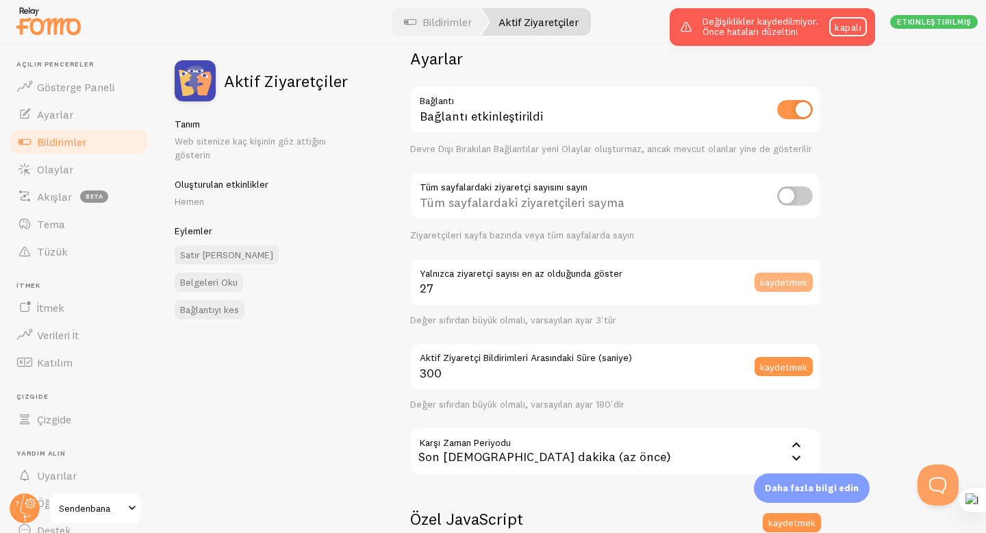
click at [783, 278] on font "kaydetmek" at bounding box center [783, 282] width 47 height 12
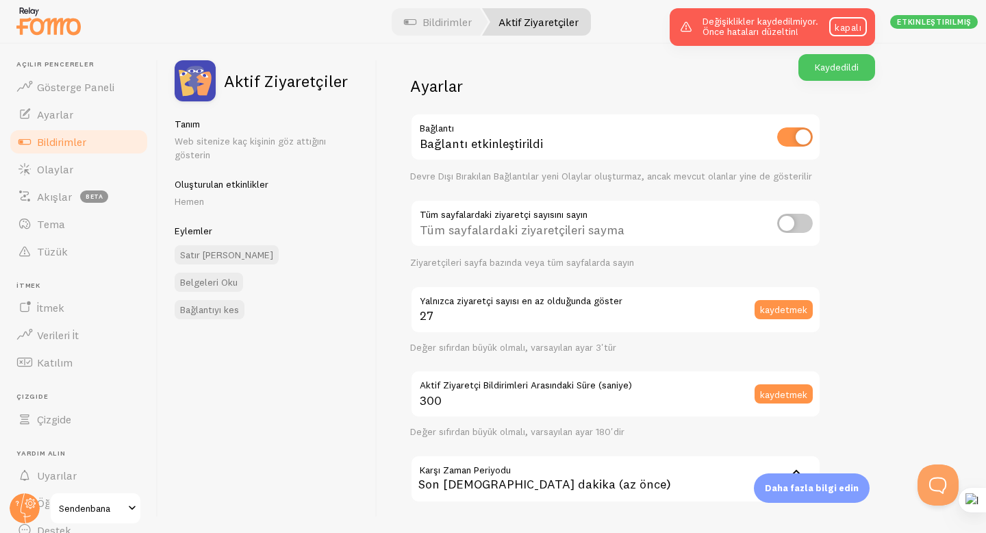
scroll to position [0, 0]
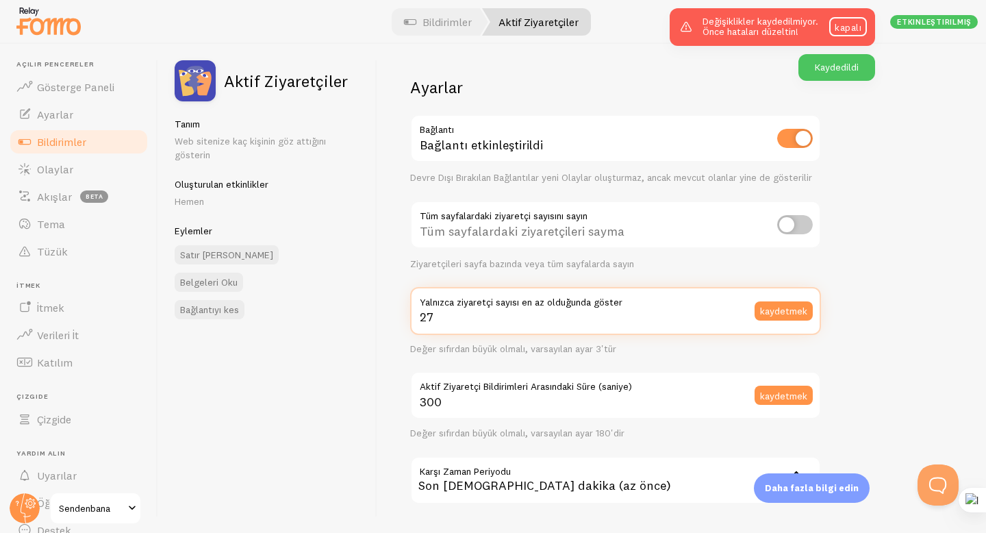
drag, startPoint x: 522, startPoint y: 317, endPoint x: 409, endPoint y: 320, distance: 112.3
click at [409, 320] on div "Ayarlar Bağlantı Bağlantı etkinleştirildi Devre Dışı Bırakılan Bağlantılar yeni…" at bounding box center [681, 288] width 609 height 489
type input "1"
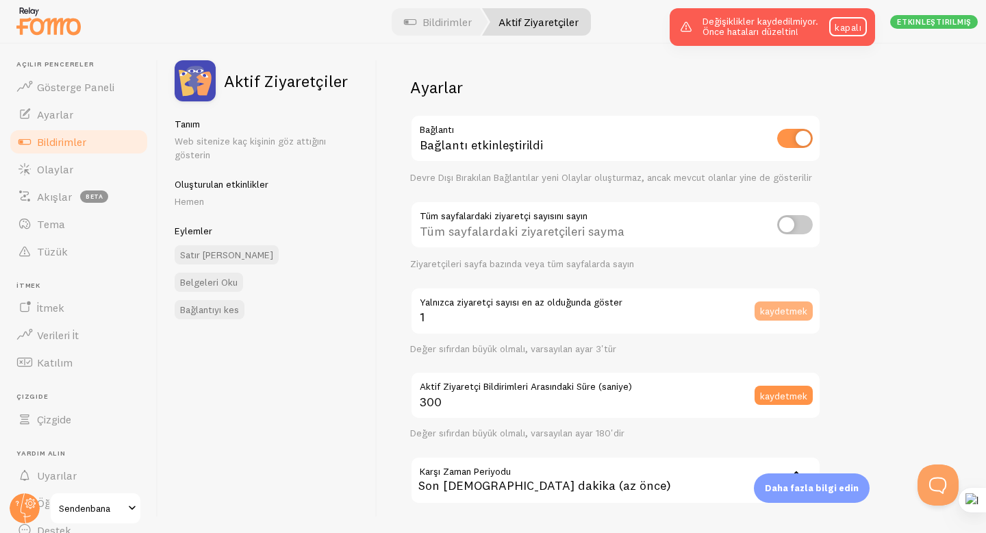
click at [803, 308] on font "kaydetmek" at bounding box center [783, 311] width 47 height 12
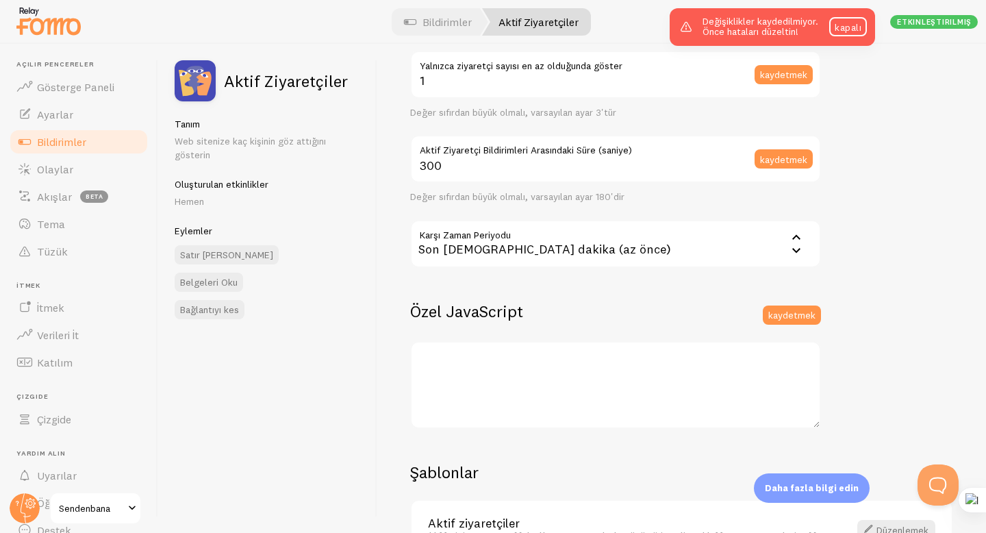
scroll to position [329, 0]
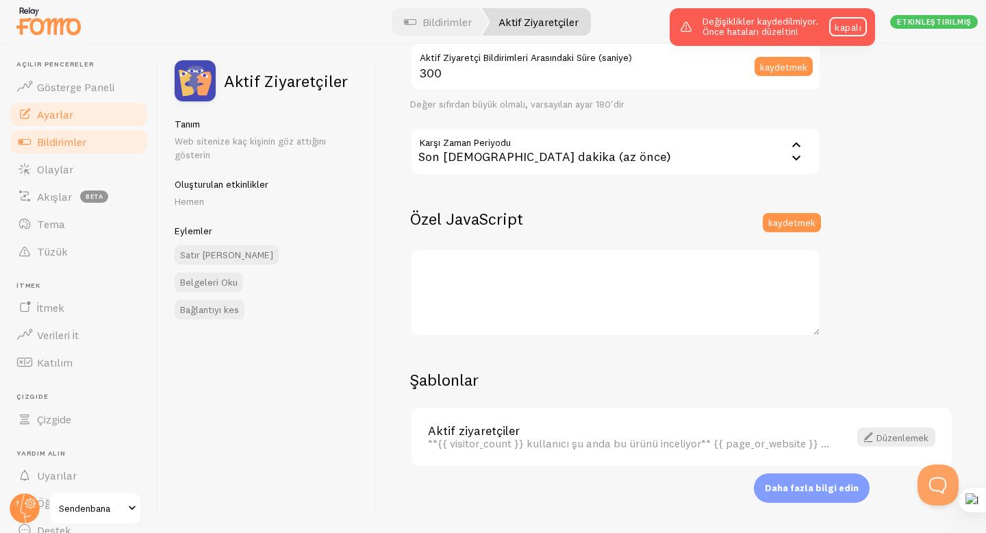
click at [75, 113] on link "Ayarlar" at bounding box center [78, 114] width 141 height 27
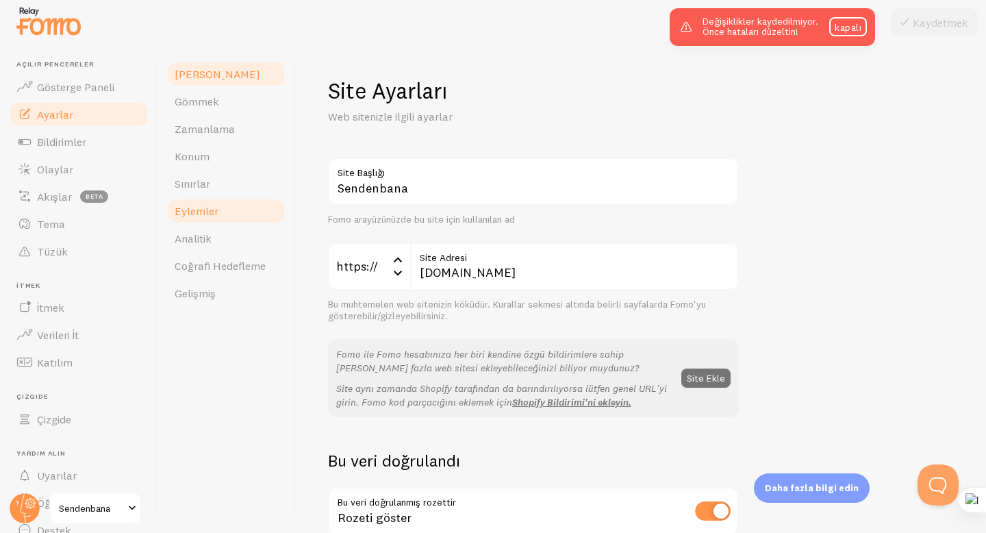
click at [225, 217] on link "Eylemler" at bounding box center [226, 210] width 120 height 27
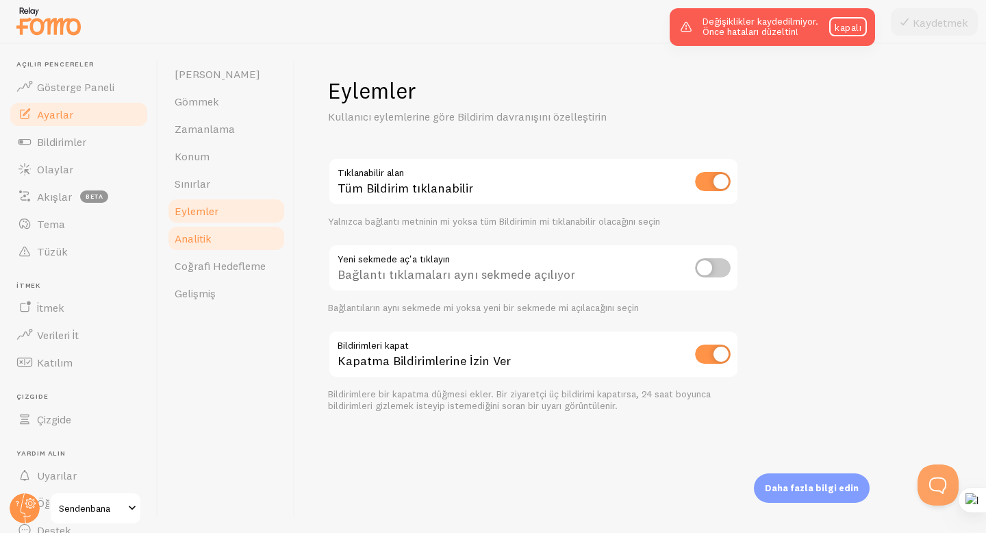
click at [226, 238] on link "Analitik" at bounding box center [226, 238] width 120 height 27
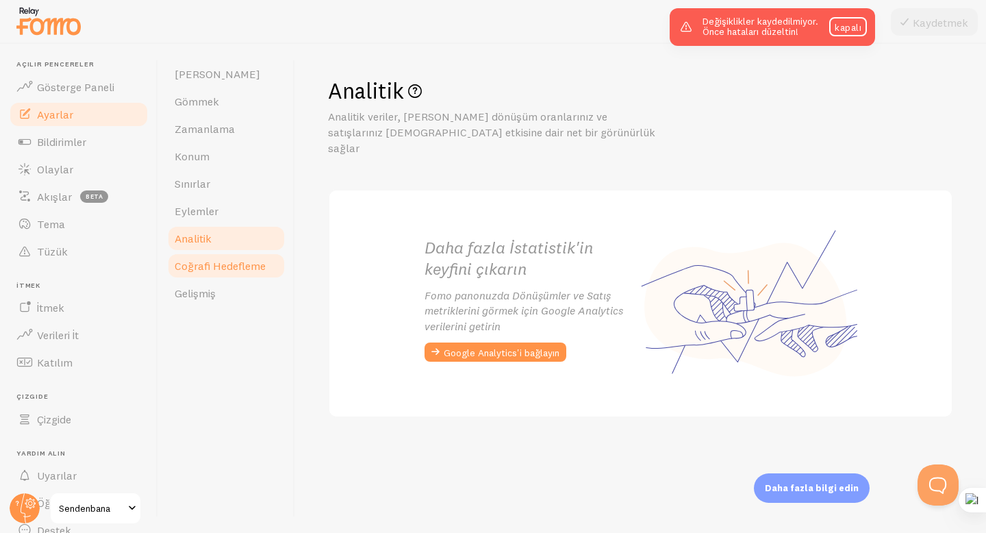
click at [225, 262] on font "Coğrafi Hedefleme" at bounding box center [220, 266] width 91 height 14
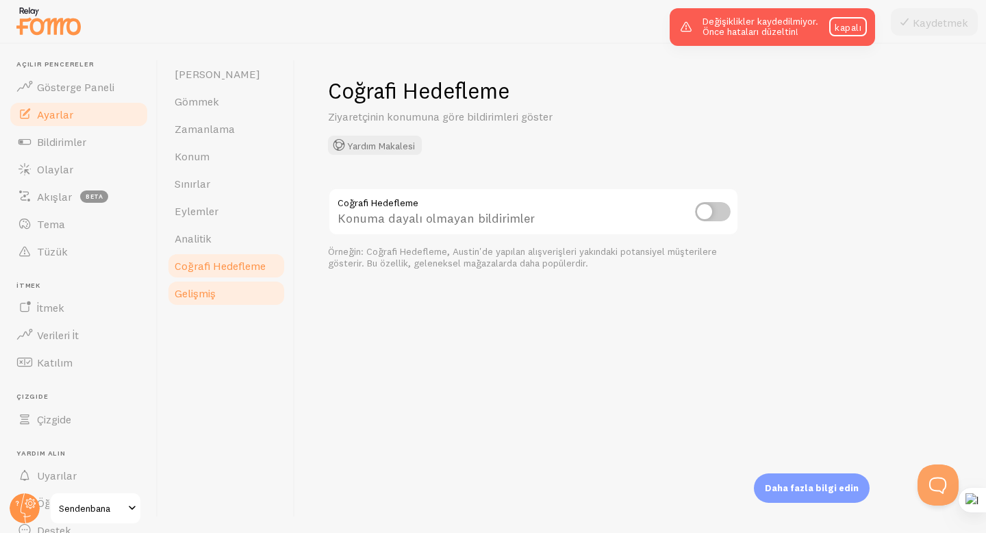
click at [225, 287] on link "Gelişmiş" at bounding box center [226, 292] width 120 height 27
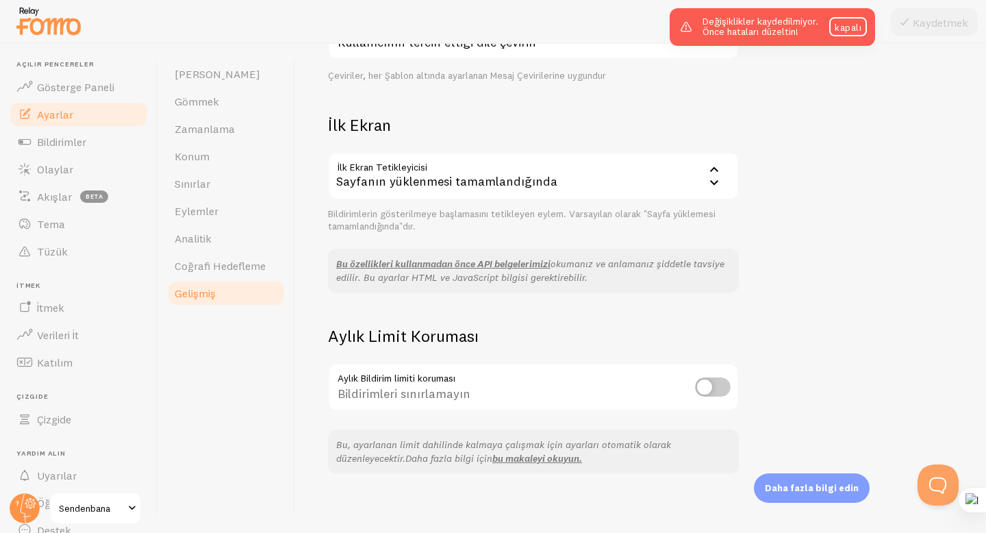
scroll to position [273, 0]
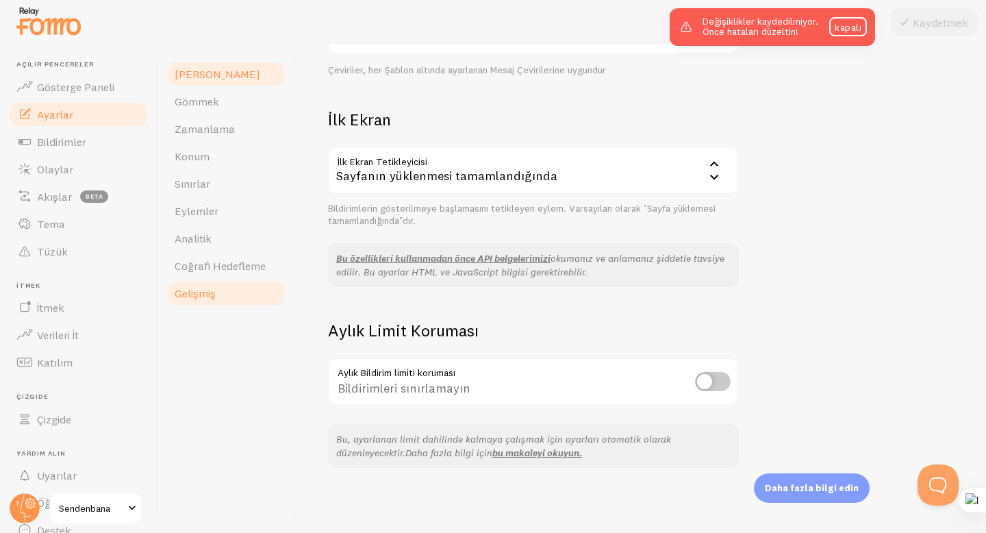
click at [223, 78] on link "[PERSON_NAME]" at bounding box center [226, 73] width 120 height 27
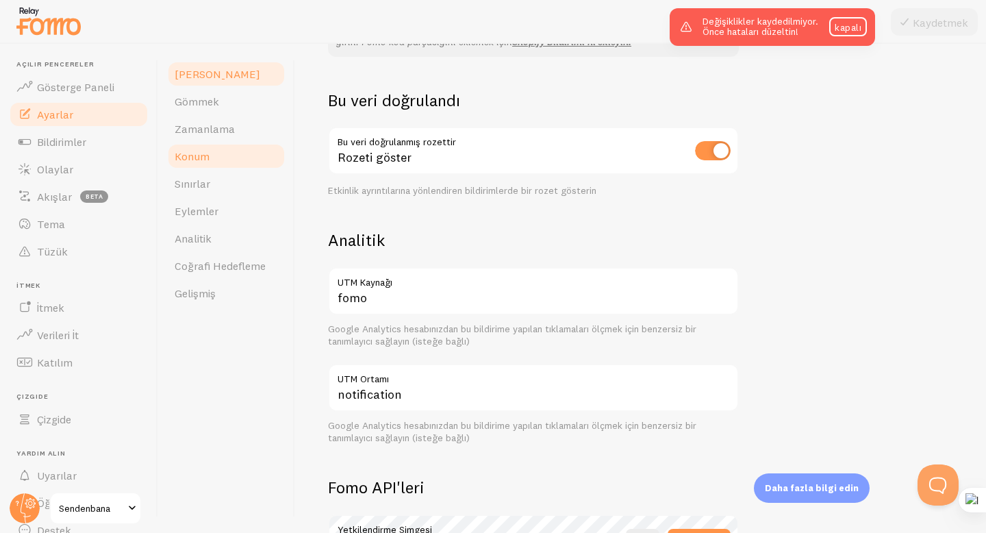
scroll to position [360, 0]
click at [225, 95] on link "Gömmek" at bounding box center [226, 101] width 120 height 27
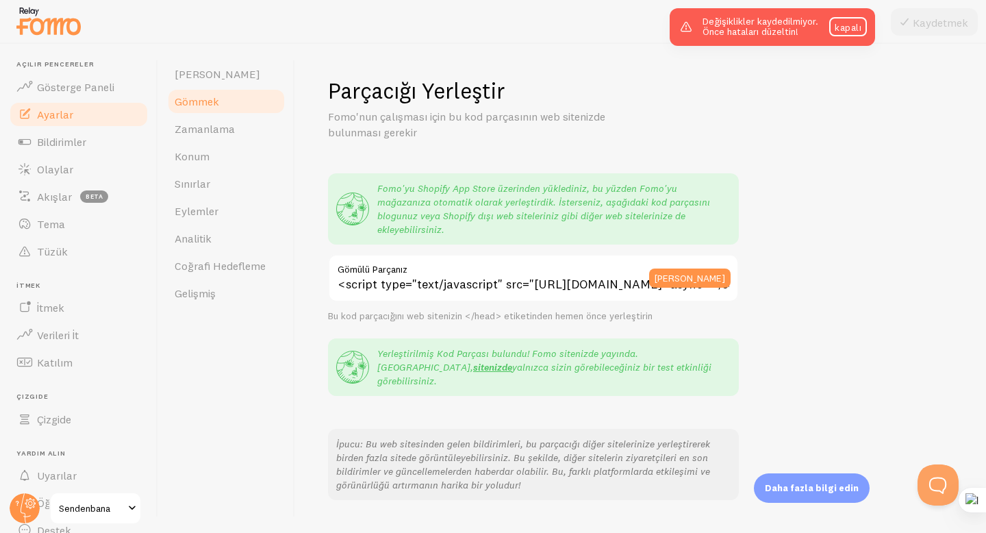
scroll to position [202, 0]
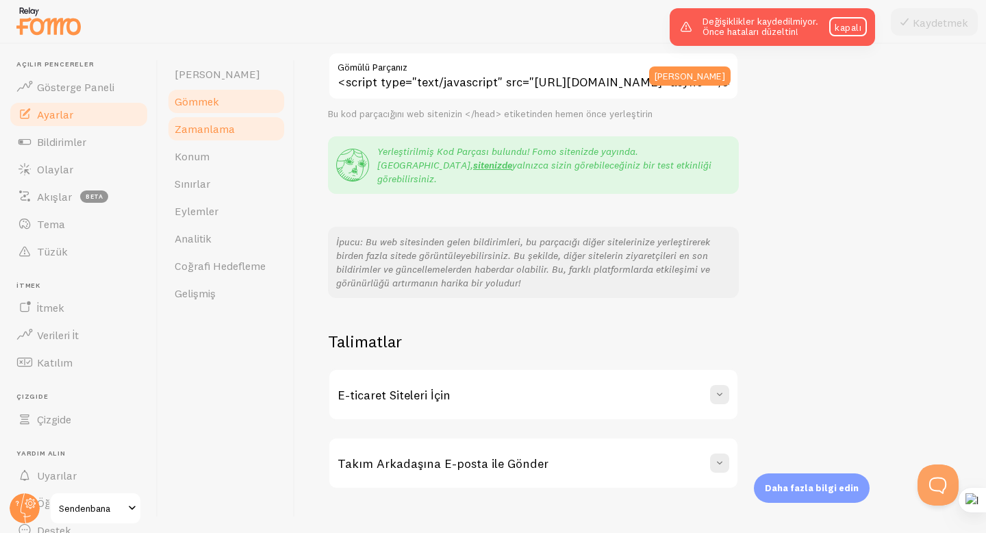
click at [218, 131] on font "Zamanlama" at bounding box center [205, 129] width 60 height 14
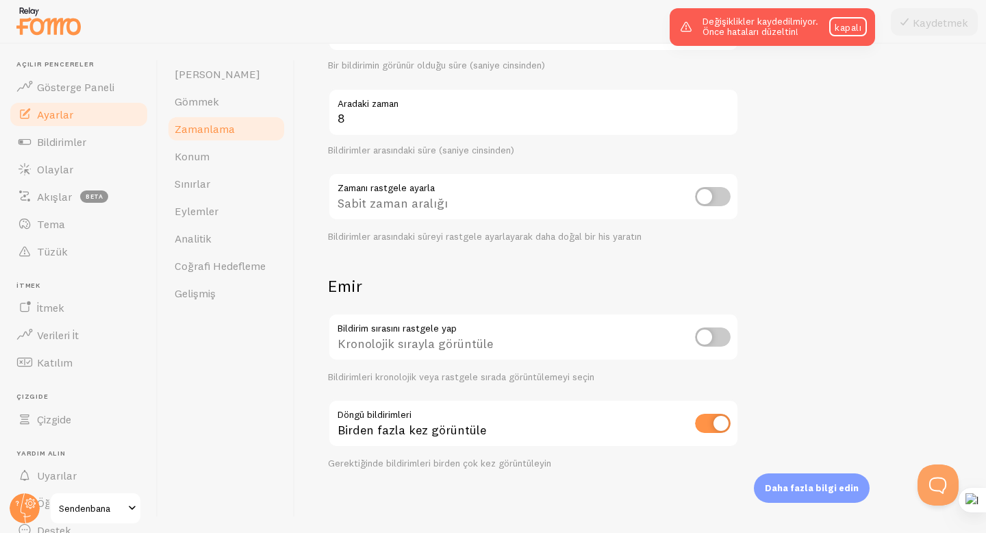
scroll to position [278, 0]
click at [86, 141] on font "Bildirimler" at bounding box center [61, 142] width 49 height 14
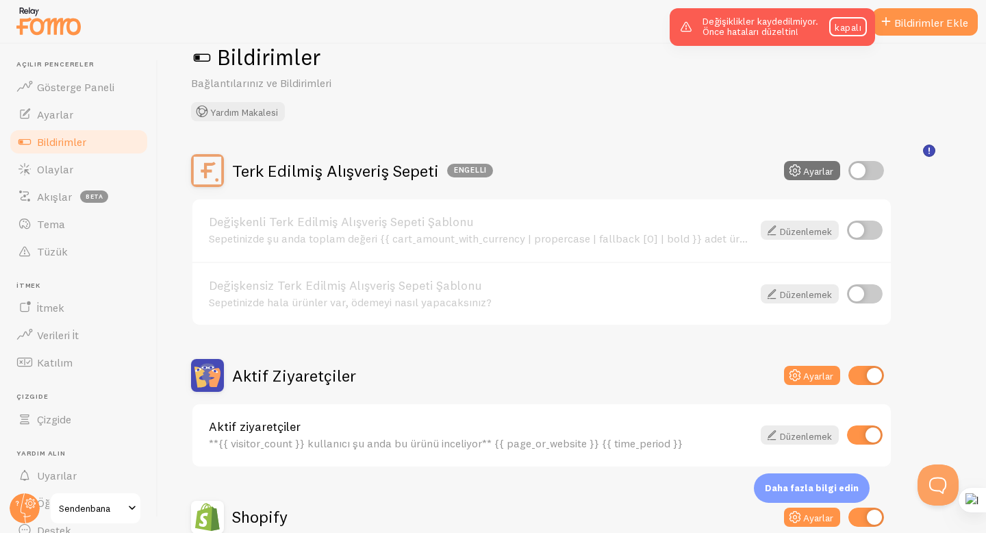
scroll to position [97, 0]
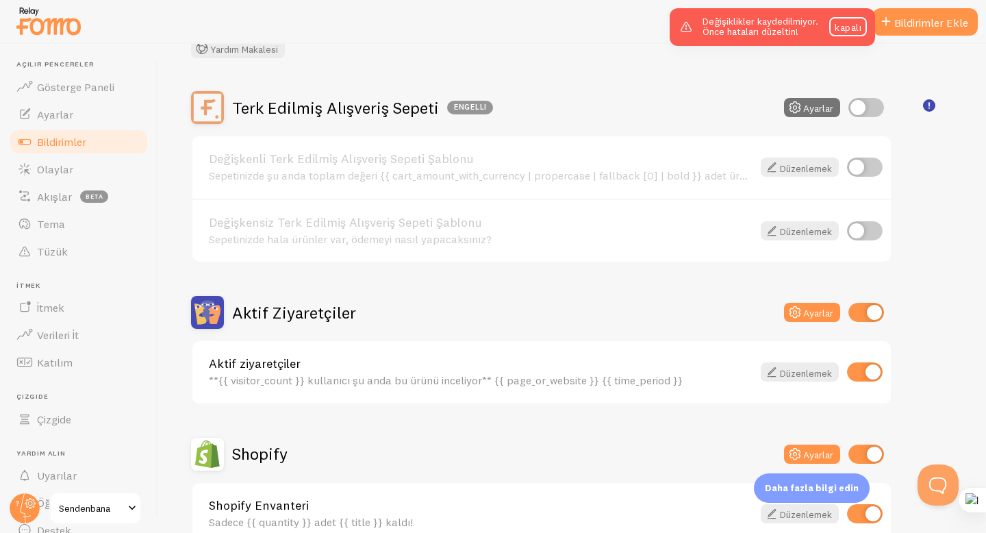
click at [863, 110] on input "checkbox" at bounding box center [866, 107] width 36 height 19
checkbox input "true"
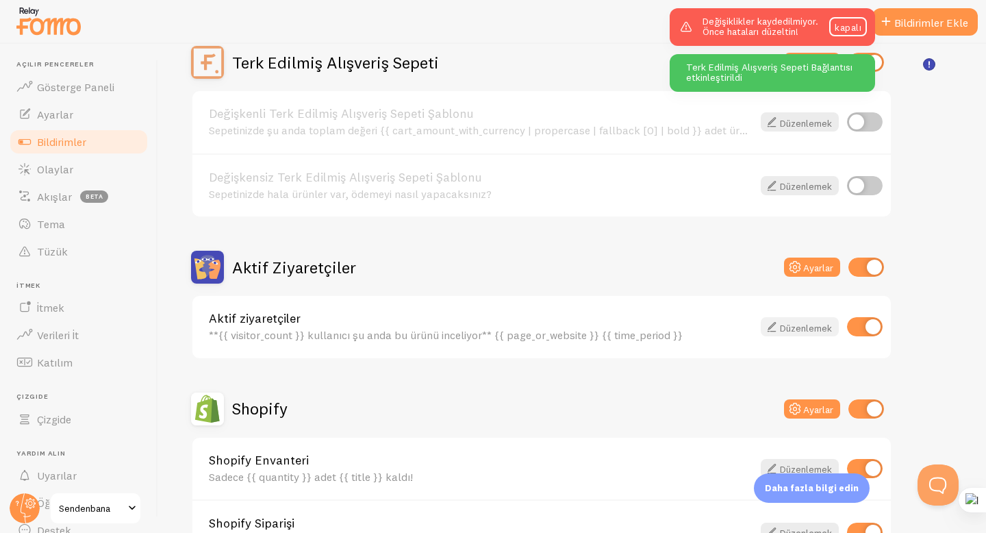
scroll to position [150, 0]
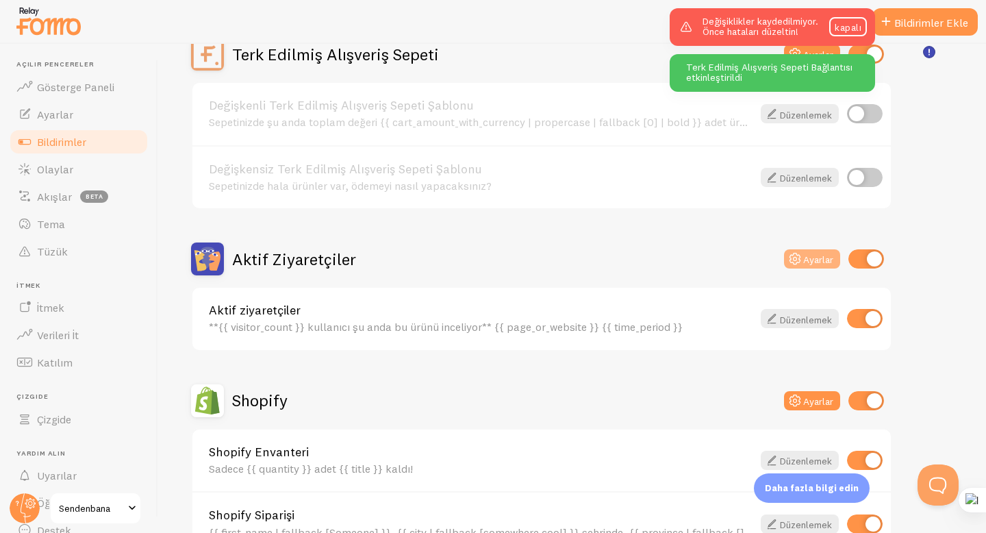
click at [820, 253] on font "Ayarlar" at bounding box center [818, 259] width 30 height 12
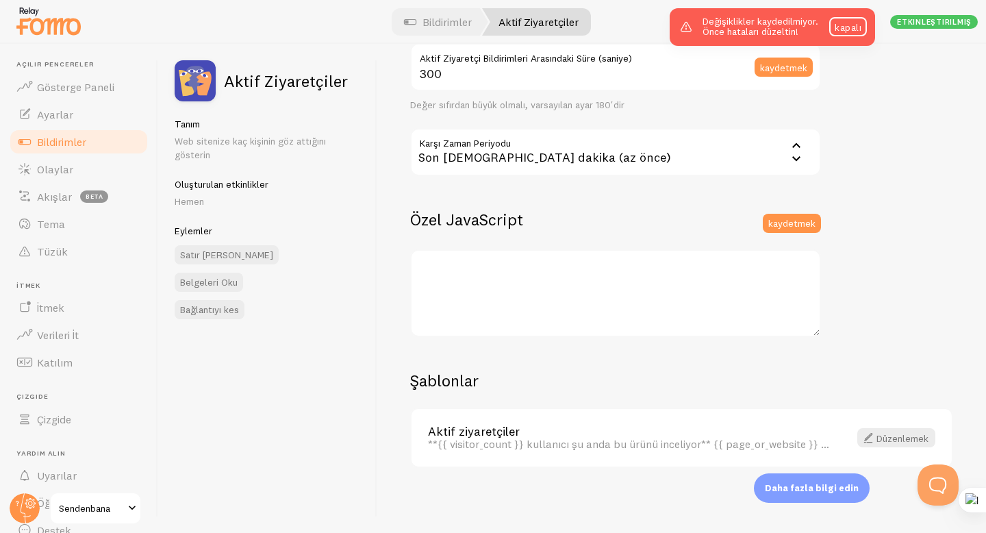
scroll to position [329, 0]
click at [876, 435] on font "Düzenlemek" at bounding box center [902, 437] width 52 height 12
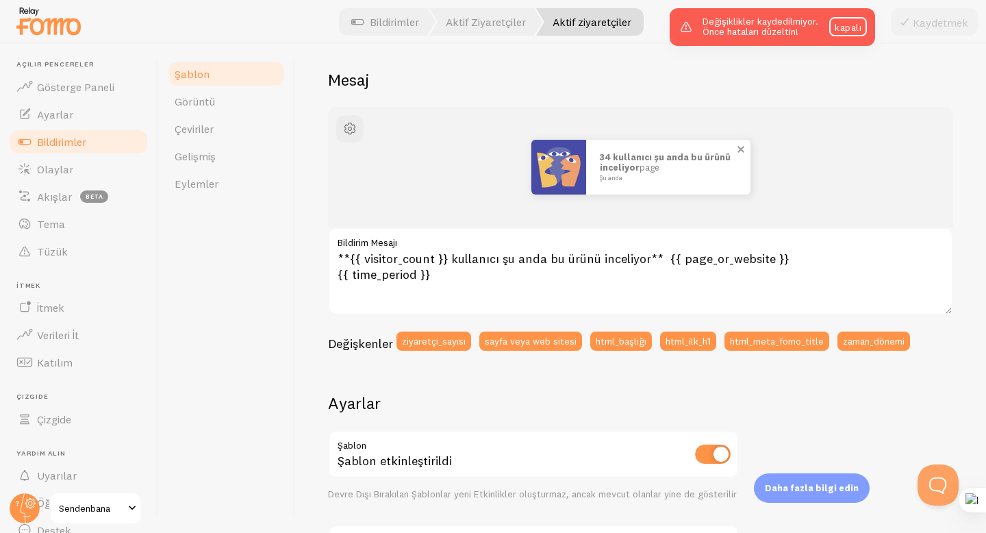
scroll to position [166, 0]
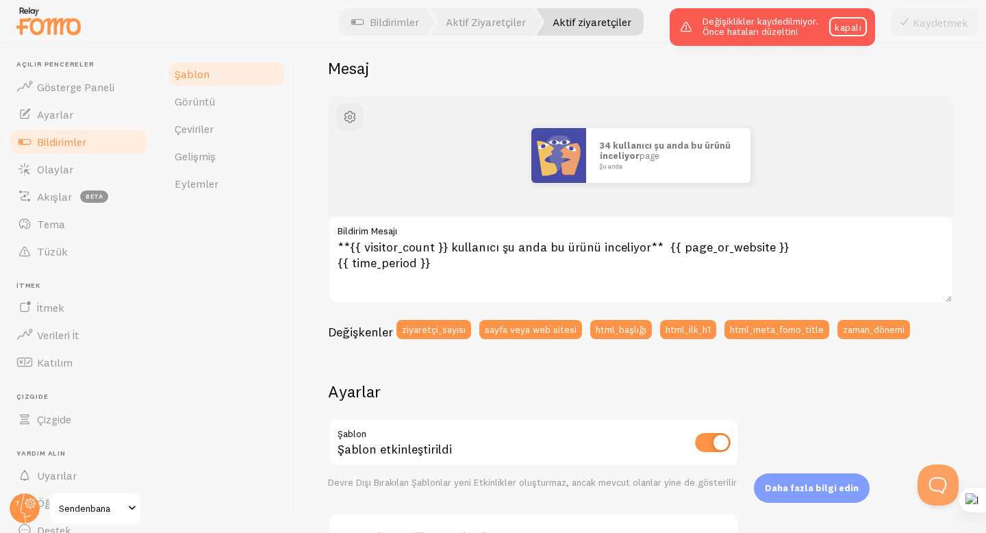
scroll to position [103, 0]
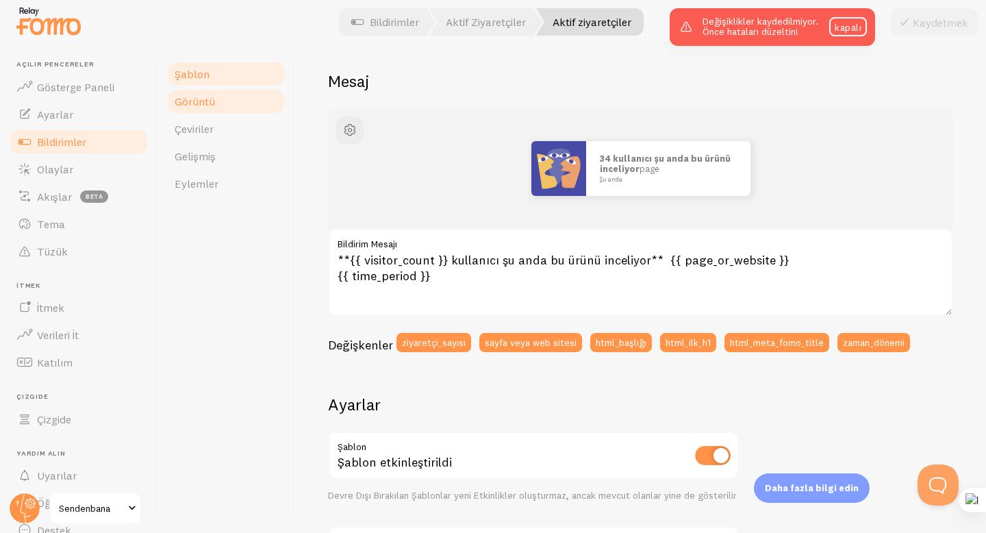
click at [208, 101] on font "Görüntü" at bounding box center [195, 101] width 40 height 14
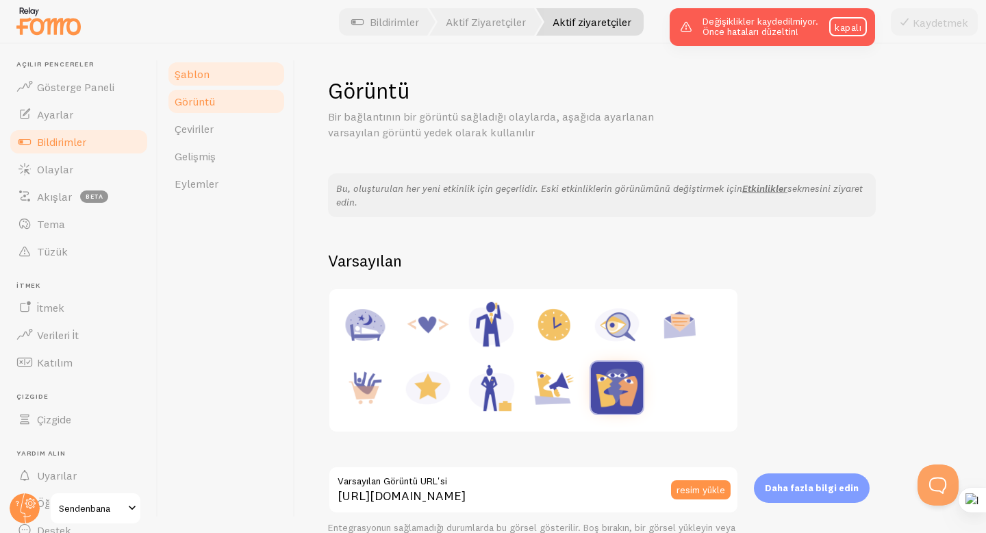
click at [223, 80] on link "Şablon" at bounding box center [226, 73] width 120 height 27
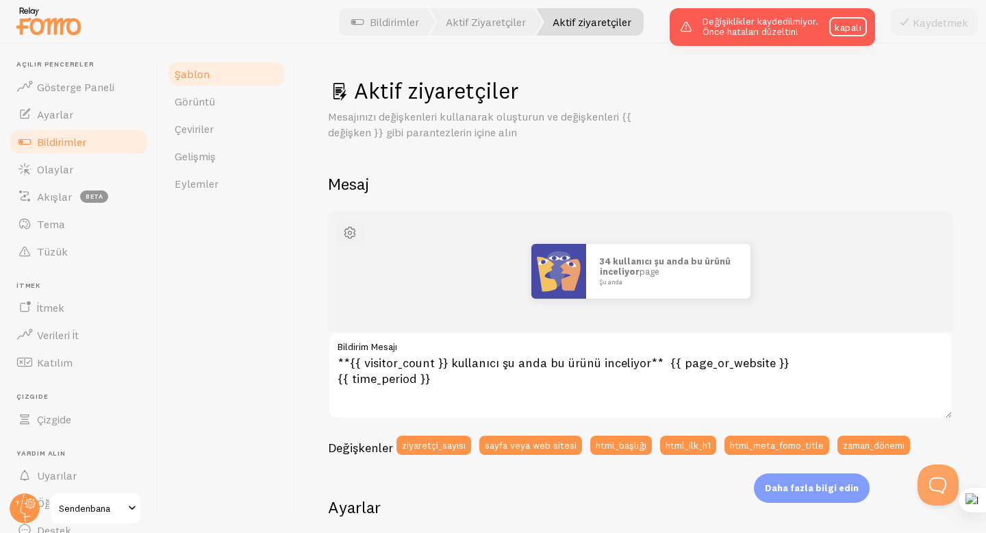
click at [355, 235] on span "button" at bounding box center [350, 233] width 16 height 16
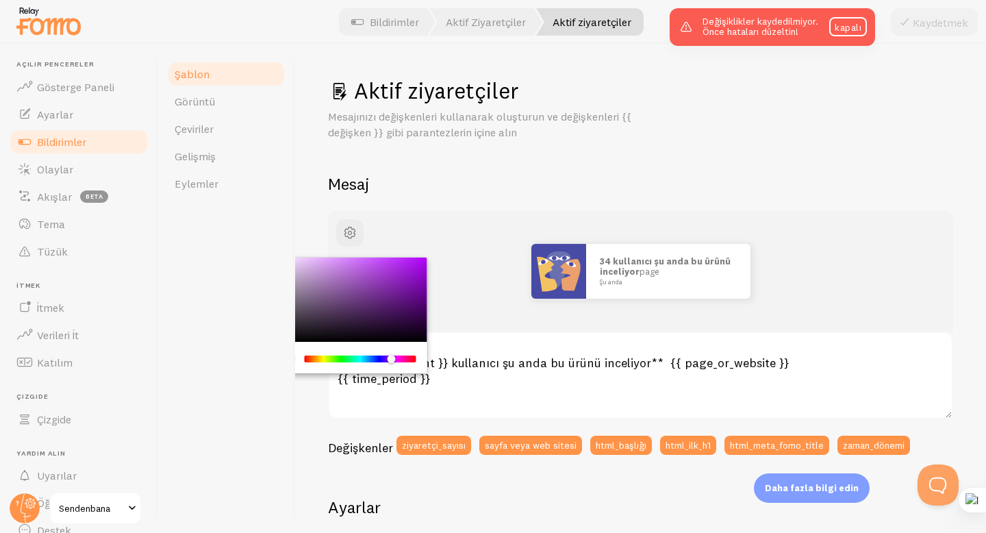
drag, startPoint x: 304, startPoint y: 361, endPoint x: 391, endPoint y: 369, distance: 87.3
click at [391, 369] on div "Chrome color picker" at bounding box center [350, 357] width 154 height 31
click at [231, 264] on div "Şablon Görüntü Çeviriler Gelişmiş Eylemler" at bounding box center [226, 288] width 137 height 489
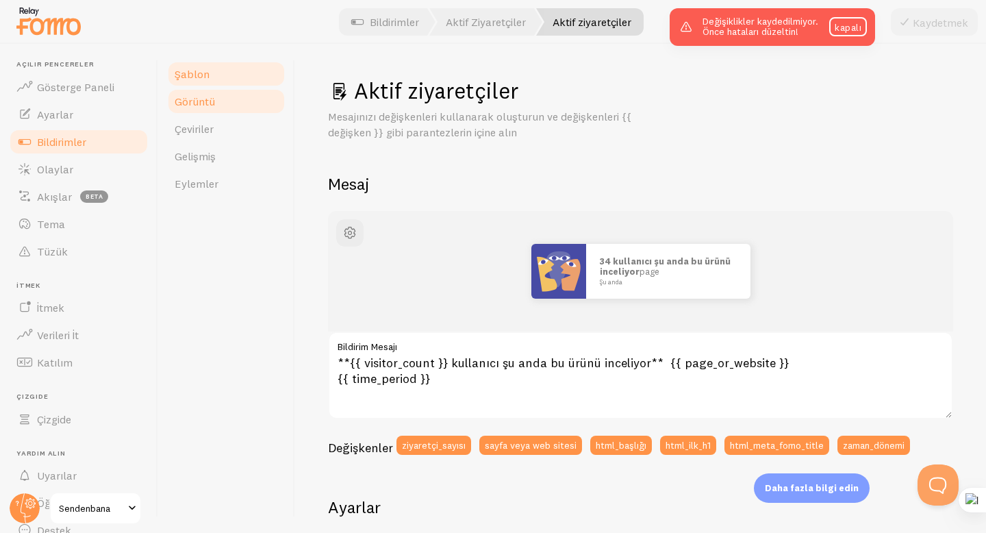
click at [207, 100] on font "Görüntü" at bounding box center [195, 101] width 40 height 14
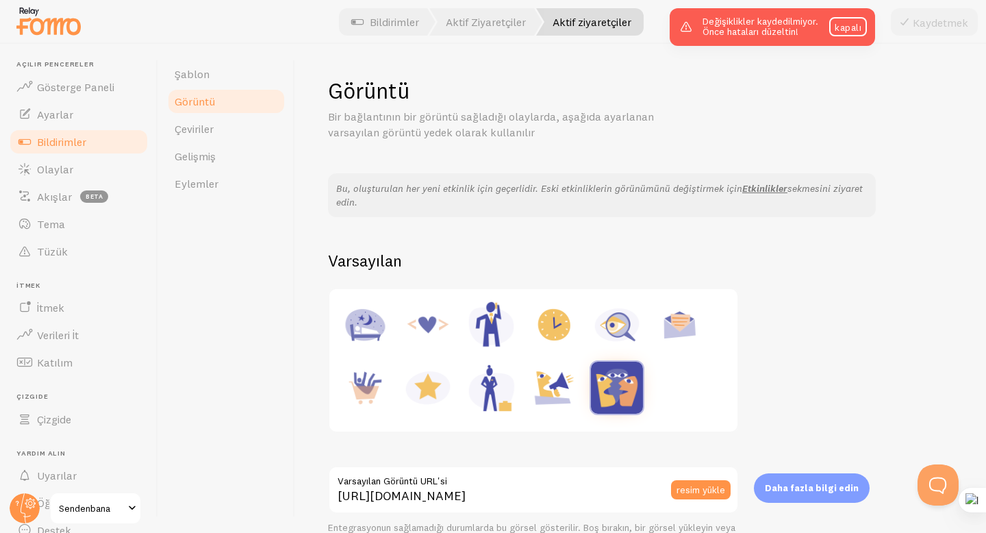
scroll to position [231, 0]
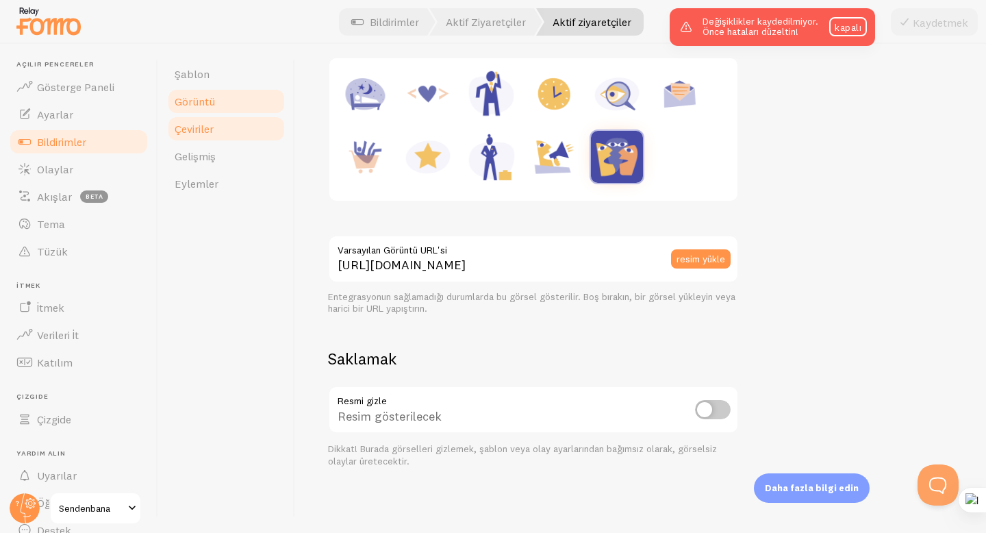
click at [207, 133] on font "Çeviriler" at bounding box center [194, 129] width 39 height 14
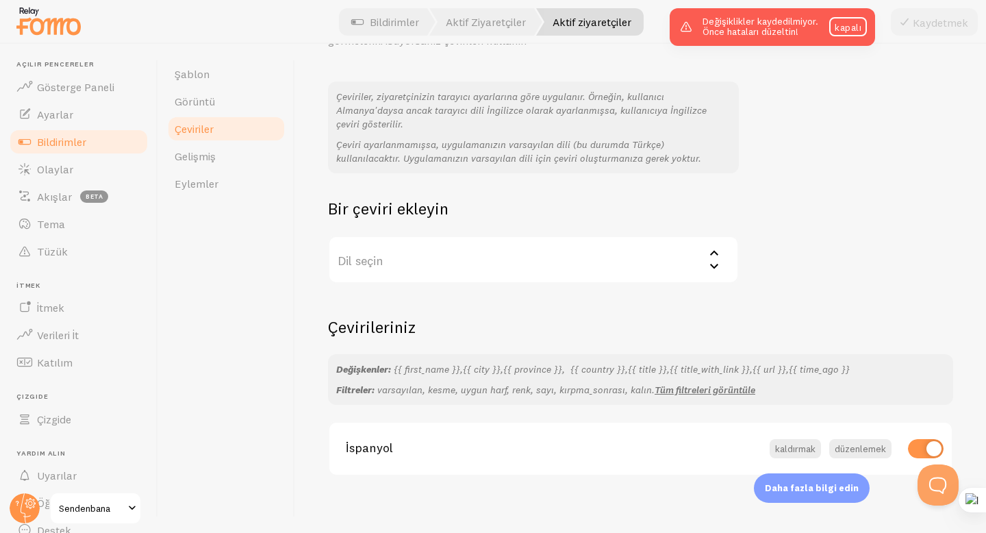
scroll to position [100, 0]
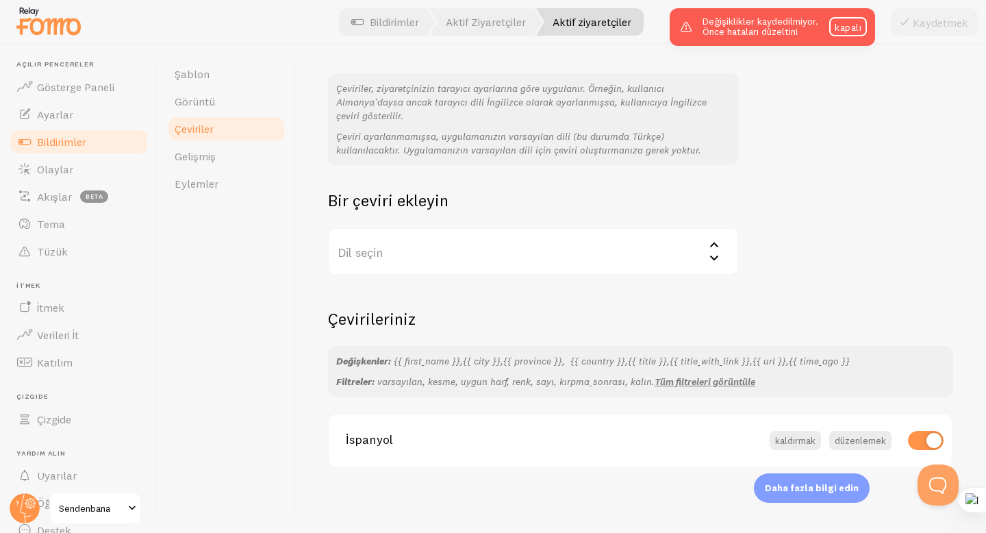
click at [908, 444] on input "checkbox" at bounding box center [926, 440] width 36 height 19
checkbox input "false"
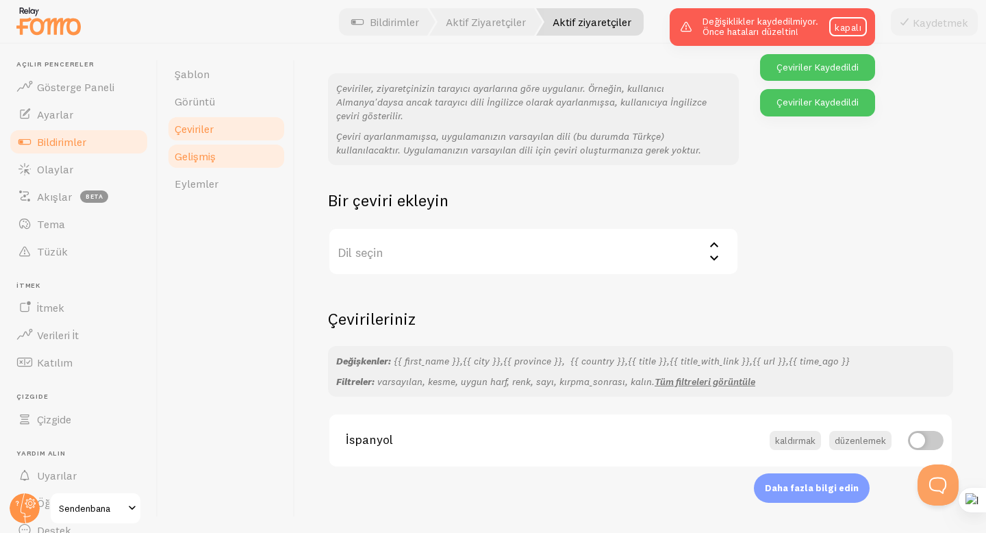
click at [214, 155] on font "Gelişmiş" at bounding box center [195, 156] width 41 height 14
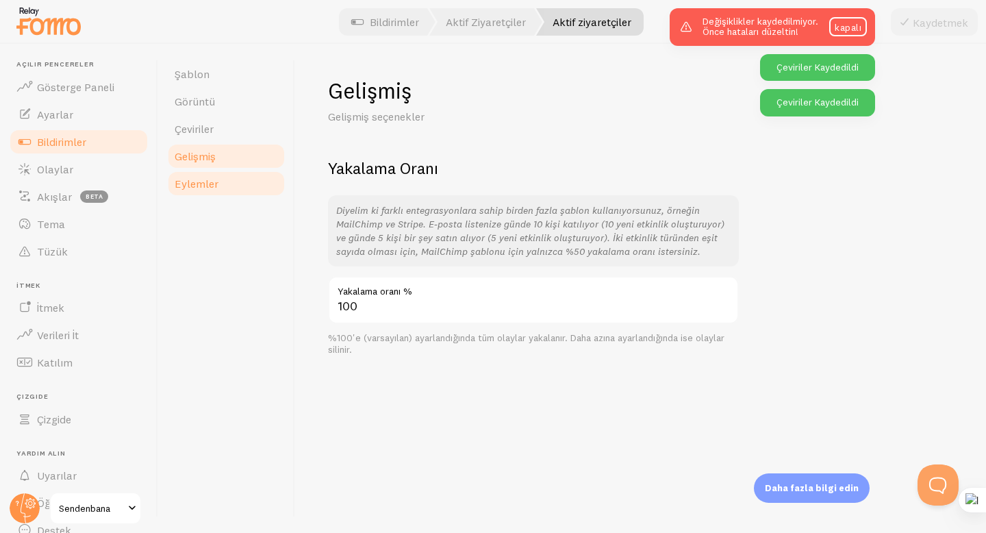
click at [218, 181] on link "Eylemler" at bounding box center [226, 183] width 120 height 27
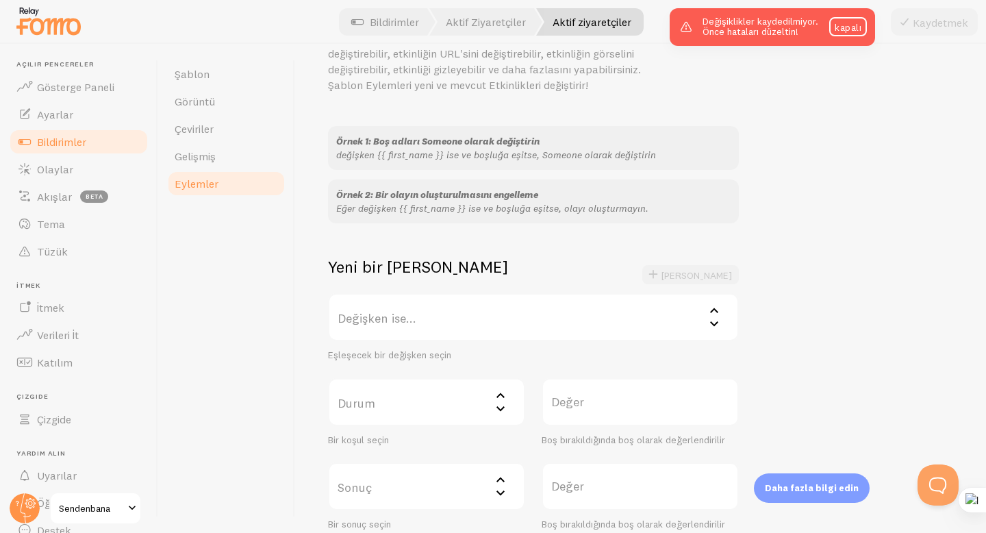
scroll to position [194, 0]
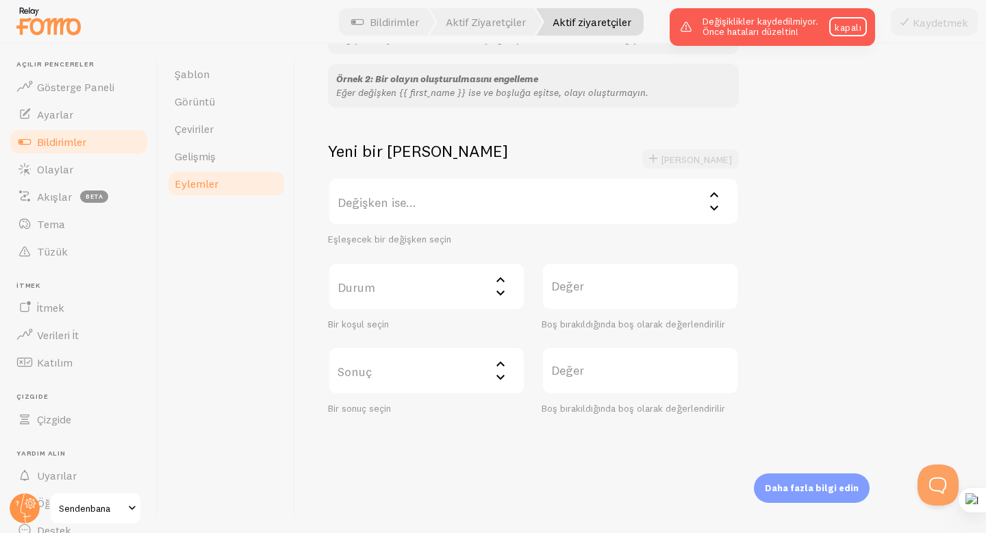
click at [407, 212] on label "Değişken ise..." at bounding box center [533, 201] width 411 height 48
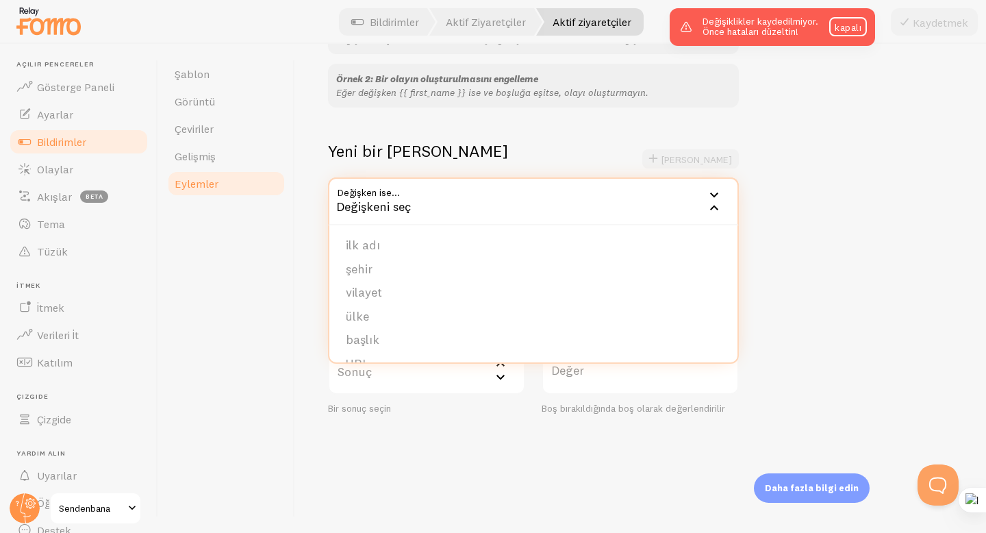
click at [277, 248] on div "Şablon Görüntü Çeviriler Gelişmiş Eylemler" at bounding box center [226, 288] width 137 height 489
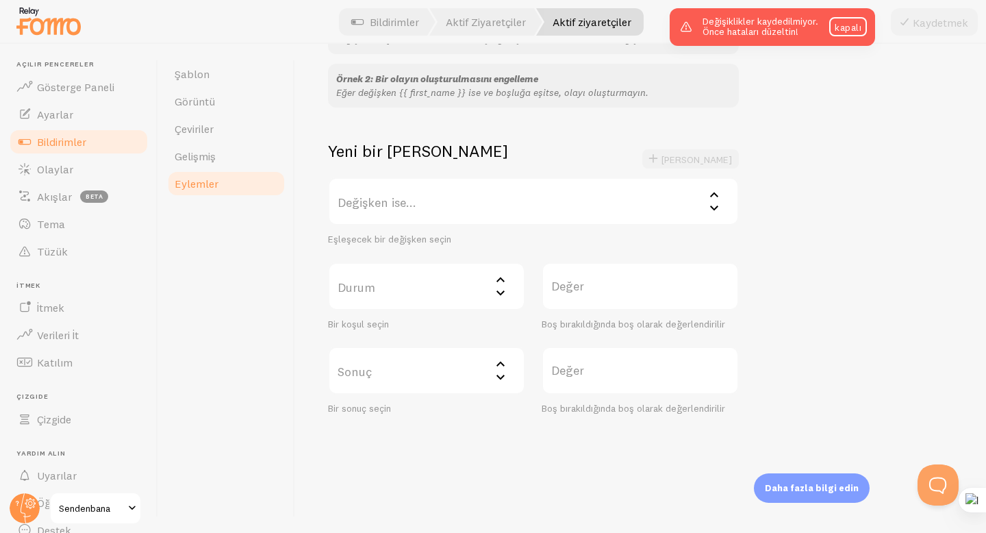
drag, startPoint x: 841, startPoint y: 107, endPoint x: 843, endPoint y: 66, distance: 41.8
click at [841, 107] on div "Örnek 1: Boş adları Someone olarak değiştirin değişken {{ first_name }} ise ve …" at bounding box center [640, 212] width 625 height 405
click at [843, 31] on font "kapalı" at bounding box center [848, 27] width 27 height 12
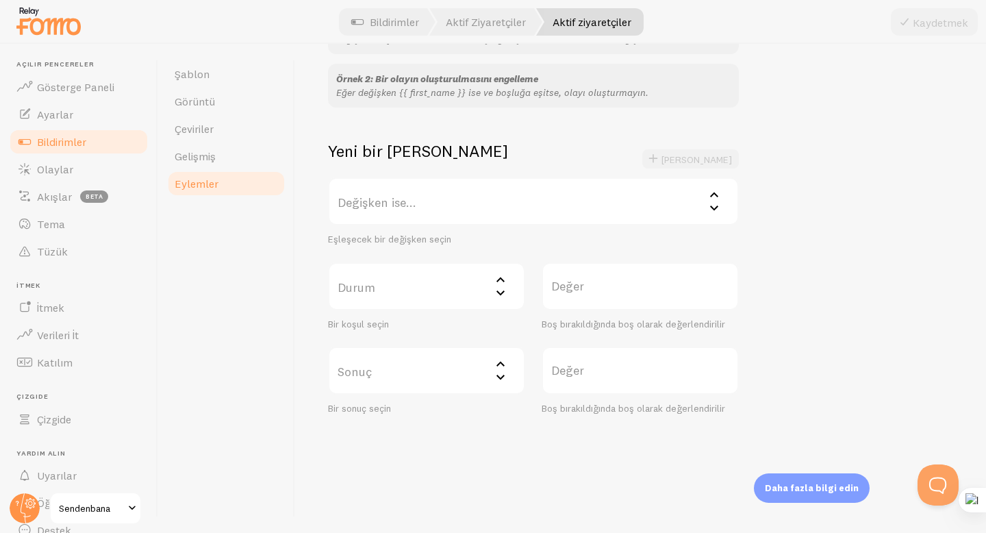
click at [102, 147] on link "Bildirimler" at bounding box center [78, 141] width 141 height 27
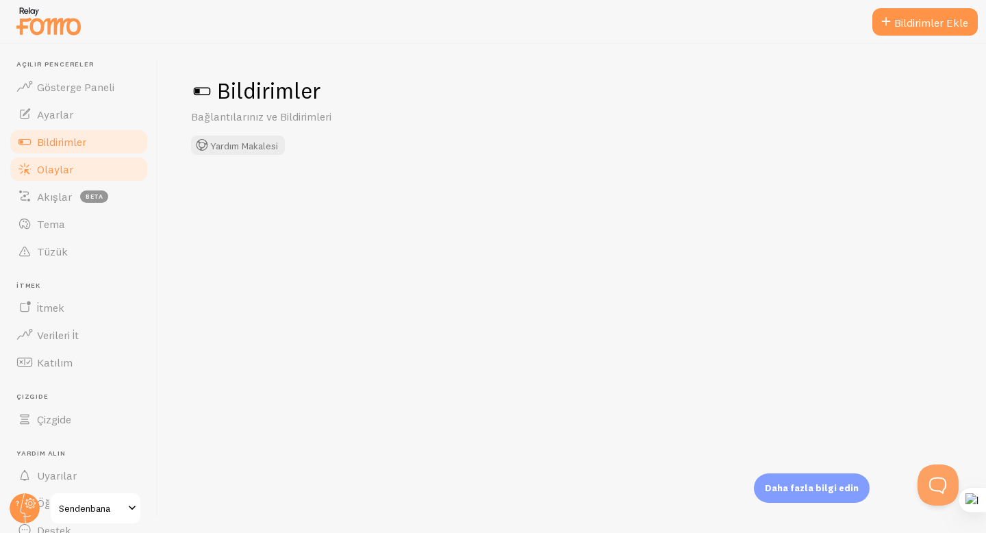
click at [86, 169] on link "Olaylar" at bounding box center [78, 168] width 141 height 27
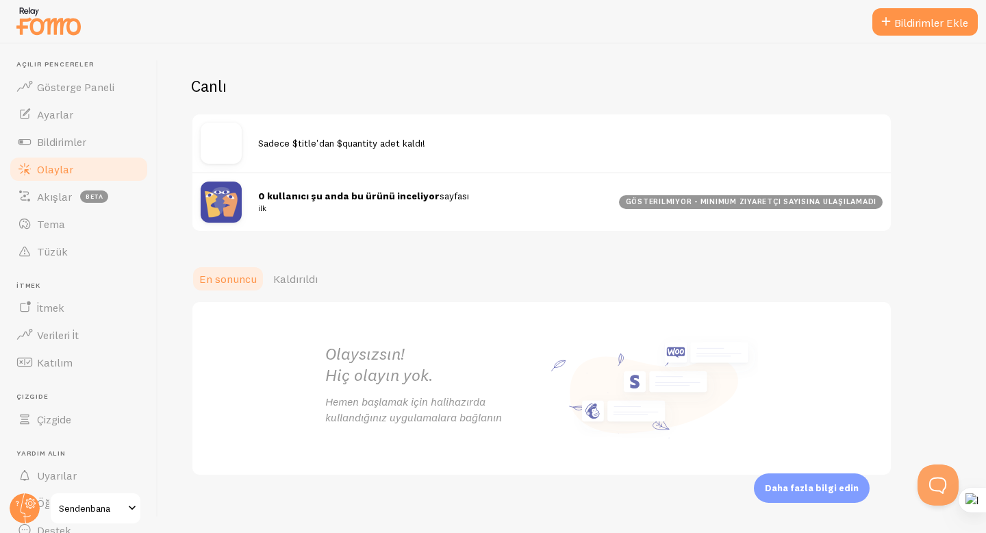
scroll to position [136, 0]
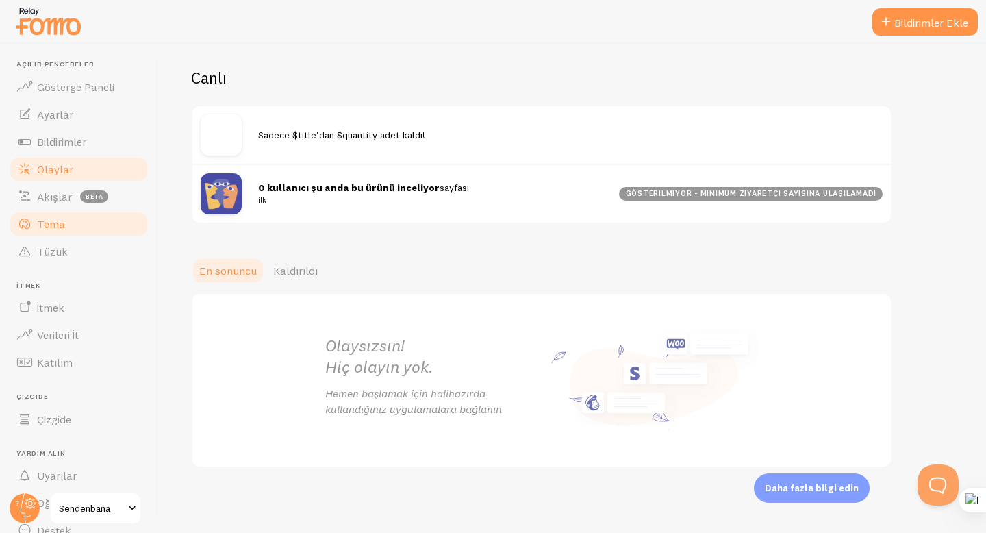
click at [54, 210] on link "Tema" at bounding box center [78, 223] width 141 height 27
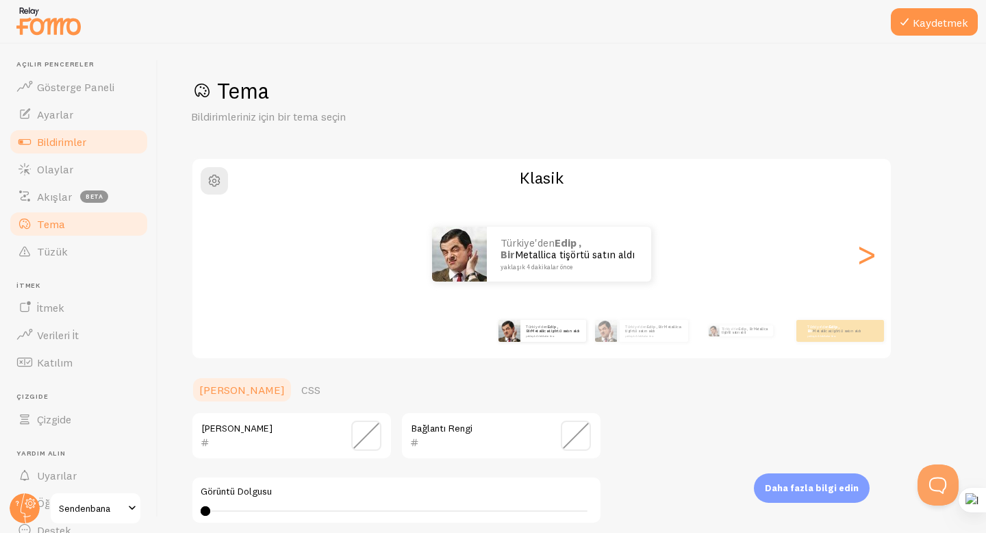
click at [75, 142] on font "Bildirimler" at bounding box center [61, 142] width 49 height 14
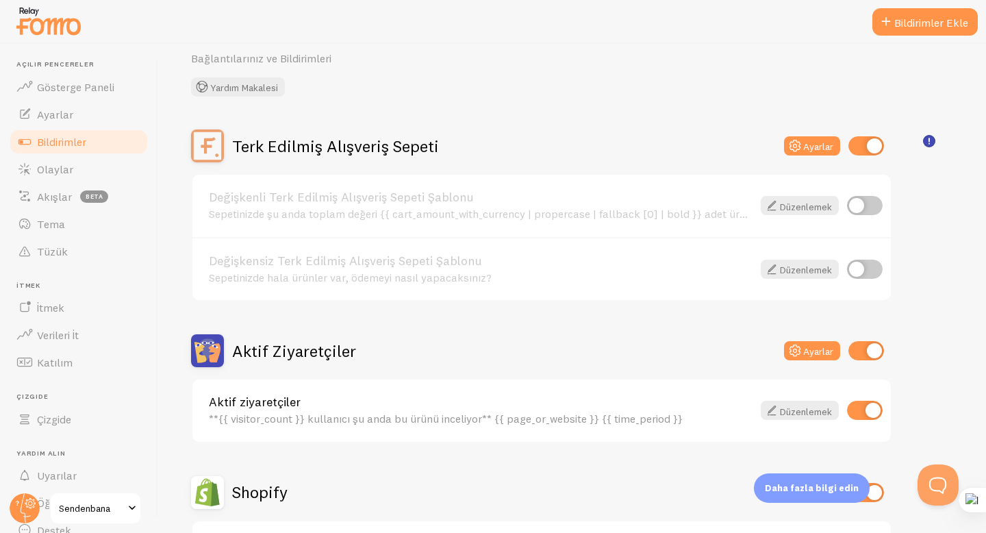
scroll to position [61, 0]
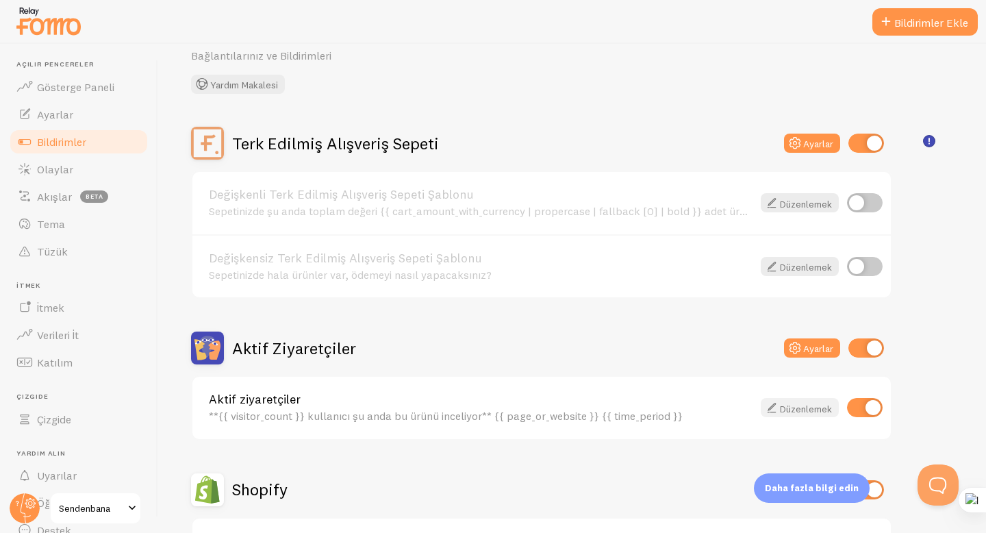
click at [800, 413] on font "Düzenlemek" at bounding box center [806, 408] width 52 height 12
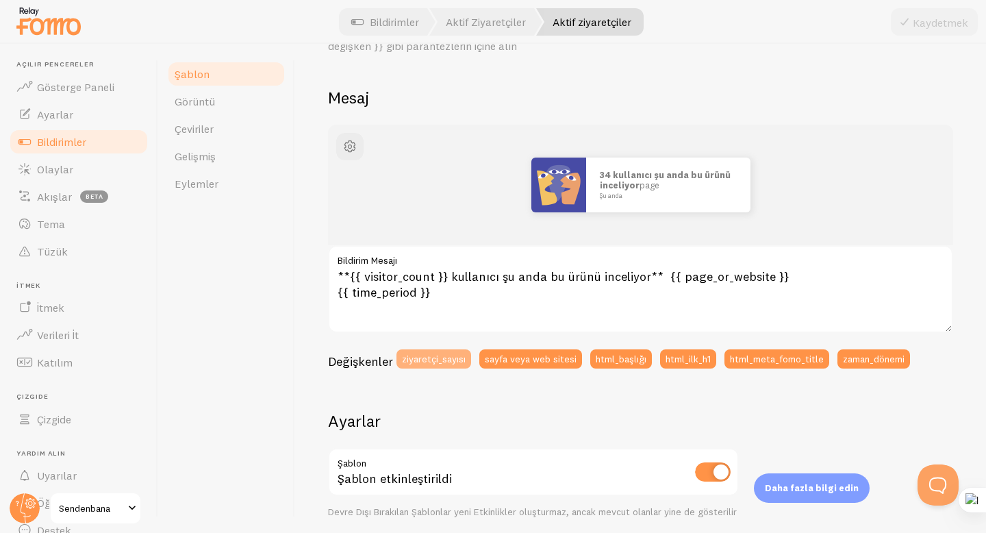
scroll to position [87, 0]
click at [427, 356] on font "ziyaretçi_sayısı" at bounding box center [434, 357] width 64 height 12
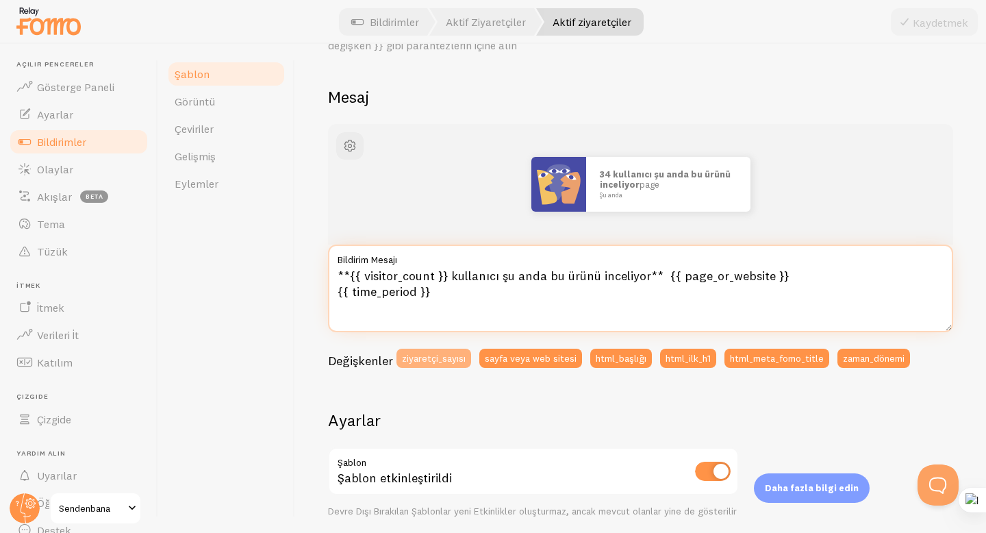
type textarea "{{ visitor_count }}**{{ visitor_count }} kullanıcı şu anda bu ürünü inceliyor**…"
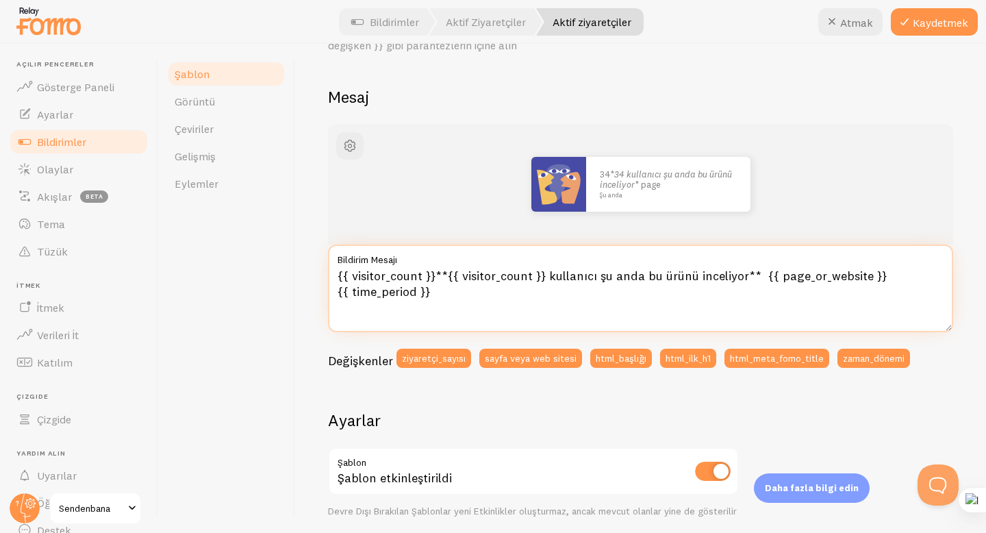
drag, startPoint x: 493, startPoint y: 296, endPoint x: 328, endPoint y: 266, distance: 167.7
click at [328, 266] on textarea "{{ visitor_count }}**{{ visitor_count }} kullanıcı şu anda bu ürünü inceliyor**…" at bounding box center [640, 288] width 625 height 88
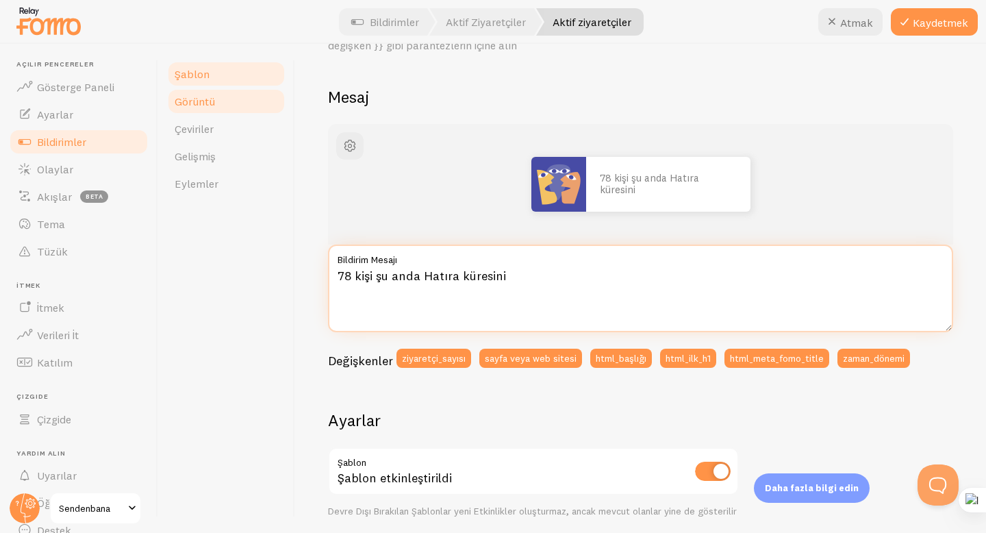
type textarea "78 kişi şu anda Hatıra küresini"
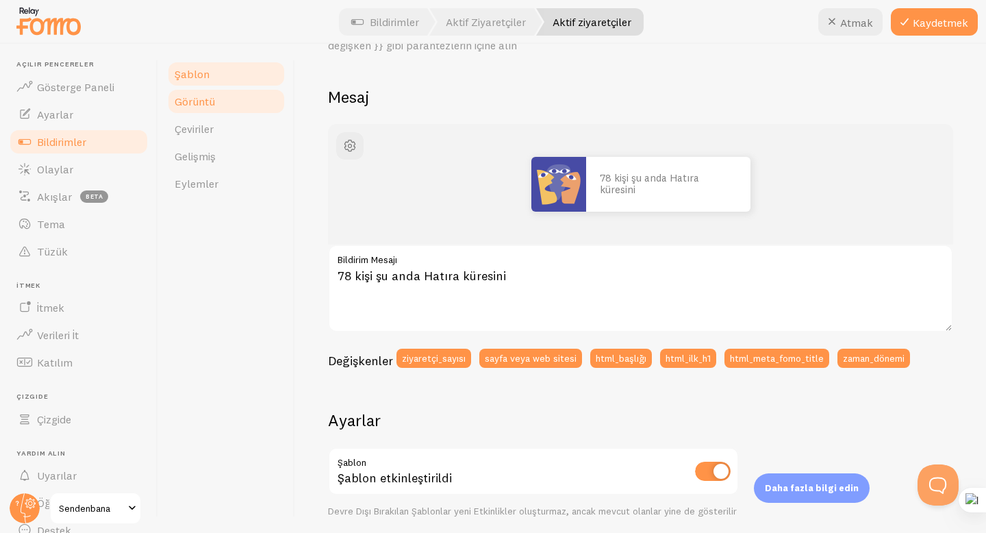
click at [207, 96] on font "Görüntü" at bounding box center [195, 101] width 40 height 14
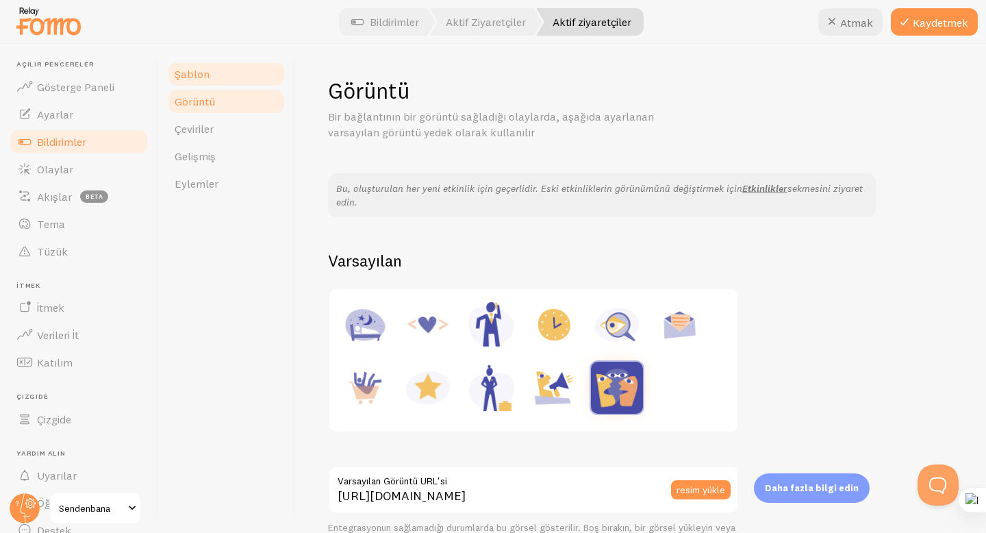
click at [217, 82] on link "Şablon" at bounding box center [226, 73] width 120 height 27
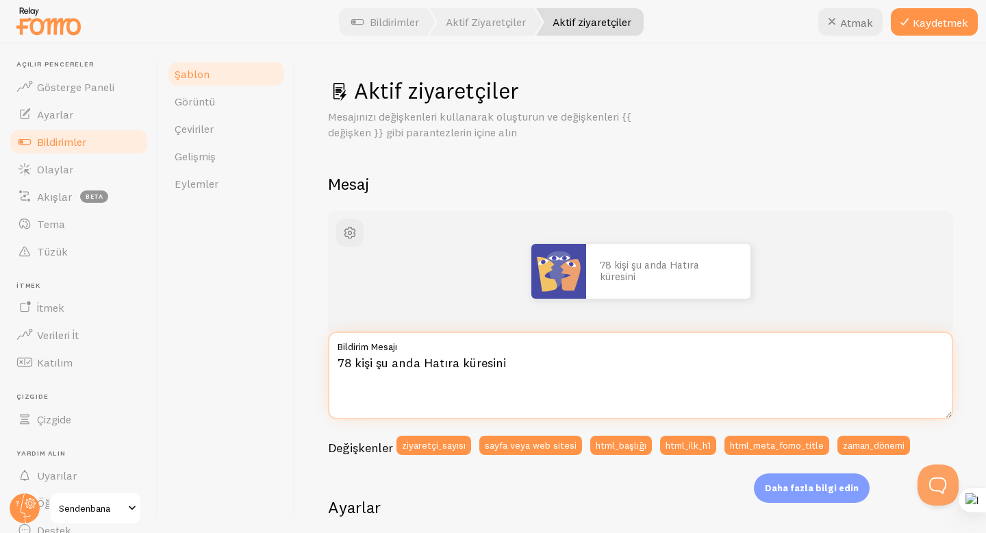
drag, startPoint x: 535, startPoint y: 360, endPoint x: 288, endPoint y: 357, distance: 246.5
click at [288, 357] on div "Şablon Görüntü Çeviriler Gelişmiş Eylemler Aktif ziyaretçiler Mesajınızı değişk…" at bounding box center [572, 288] width 828 height 489
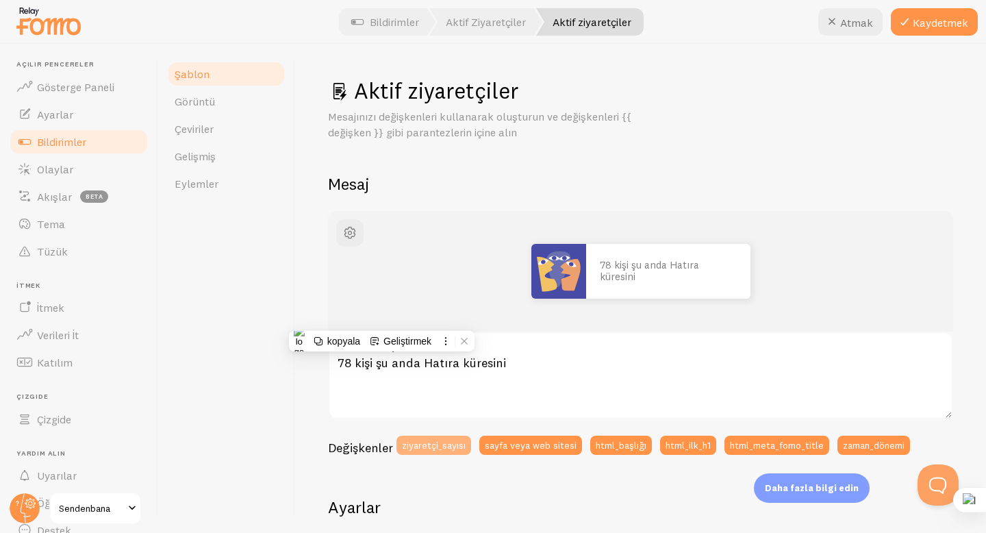
click at [444, 451] on button "ziyaretçi_sayısı" at bounding box center [433, 444] width 75 height 19
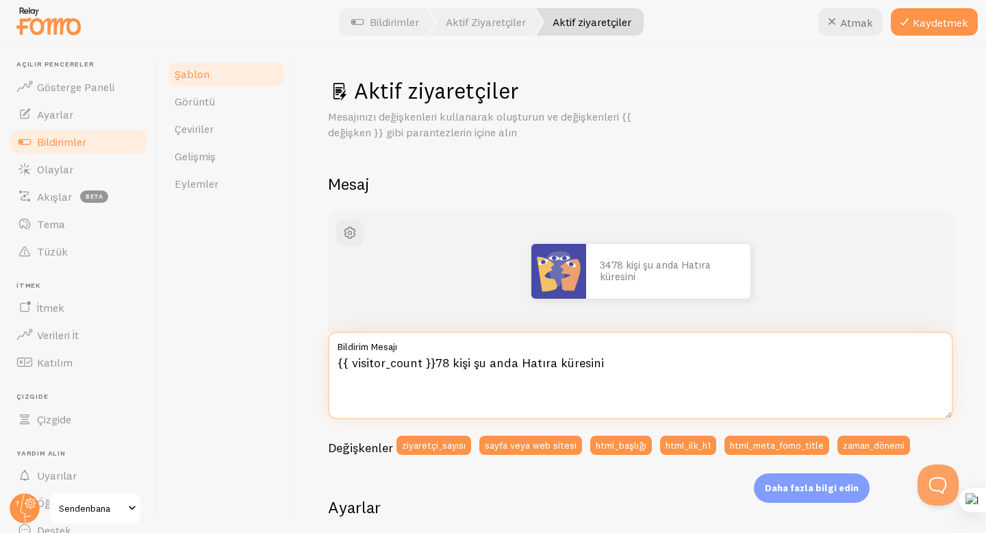
drag, startPoint x: 656, startPoint y: 355, endPoint x: 292, endPoint y: 372, distance: 363.9
click at [292, 372] on div "Şablon Görüntü Çeviriler Gelişmiş Eylemler Aktif ziyaretçiler Mesajınızı değişk…" at bounding box center [572, 288] width 828 height 489
drag, startPoint x: 607, startPoint y: 365, endPoint x: 431, endPoint y: 374, distance: 176.2
click at [301, 380] on div "Aktif ziyaretçiler Mesajınızı değişkenleri kullanarak oluşturun ve değişkenleri…" at bounding box center [640, 288] width 691 height 489
drag, startPoint x: 524, startPoint y: 366, endPoint x: 381, endPoint y: 371, distance: 143.9
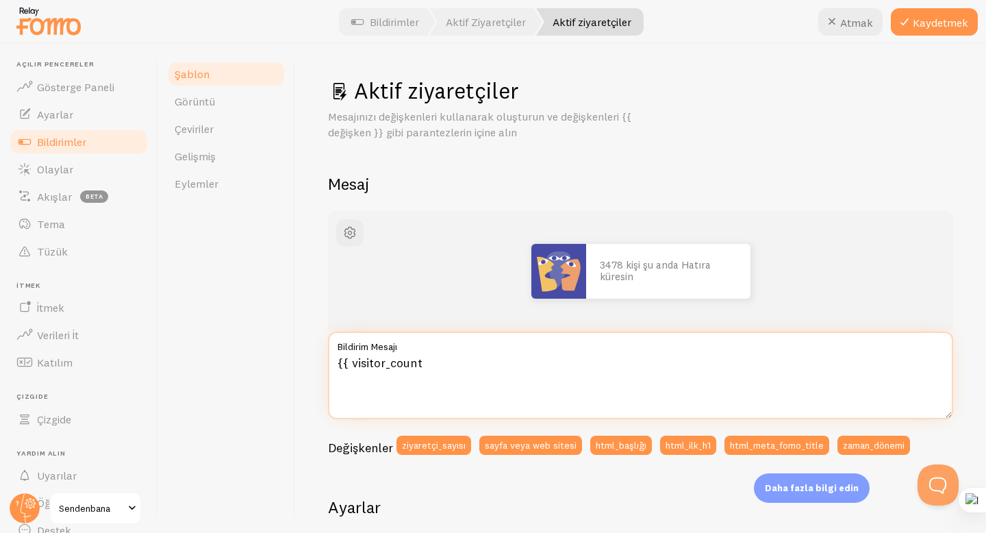
click at [275, 375] on div "Şablon Görüntü Çeviriler Gelişmiş Eylemler Aktif ziyaretçiler Mesajınızı değişk…" at bounding box center [572, 288] width 828 height 489
type textarea "{"
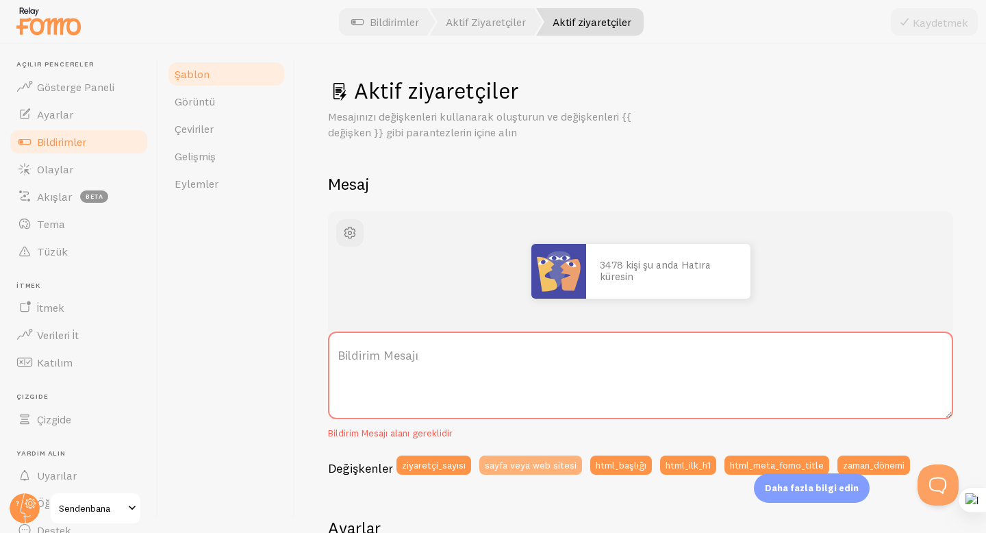
click at [527, 466] on font "sayfa veya web sitesi" at bounding box center [531, 465] width 92 height 12
type textarea "{{ page_or_website }}"
drag, startPoint x: 459, startPoint y: 359, endPoint x: 245, endPoint y: 366, distance: 213.7
click at [245, 366] on div "Şablon Görüntü Çeviriler Gelişmiş Eylemler Aktif ziyaretçiler Mesajınızı değişk…" at bounding box center [572, 288] width 828 height 489
click at [433, 462] on font "ziyaretçi_sayısı" at bounding box center [434, 465] width 64 height 12
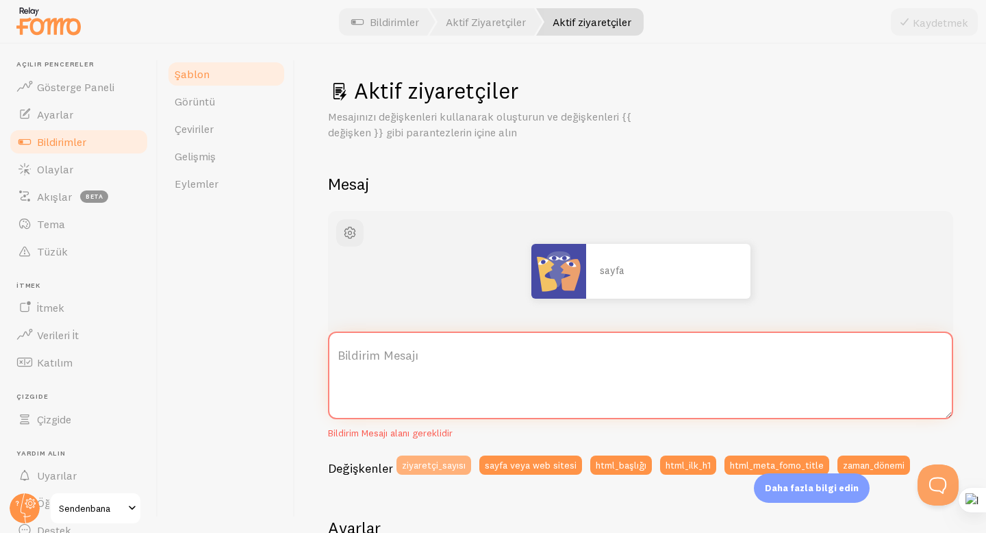
type textarea "{{ visitor_count }}"
drag, startPoint x: 556, startPoint y: 371, endPoint x: 327, endPoint y: 355, distance: 229.2
click at [327, 355] on div "Aktif ziyaretçiler Mesajınızı değişkenleri kullanarak oluşturun ve değişkenleri…" at bounding box center [640, 288] width 691 height 489
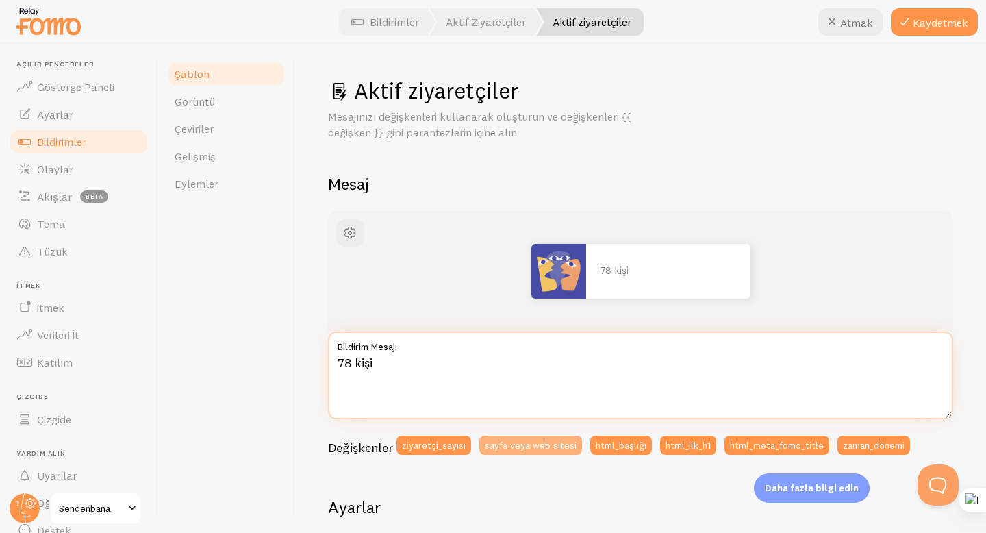
scroll to position [214, 0]
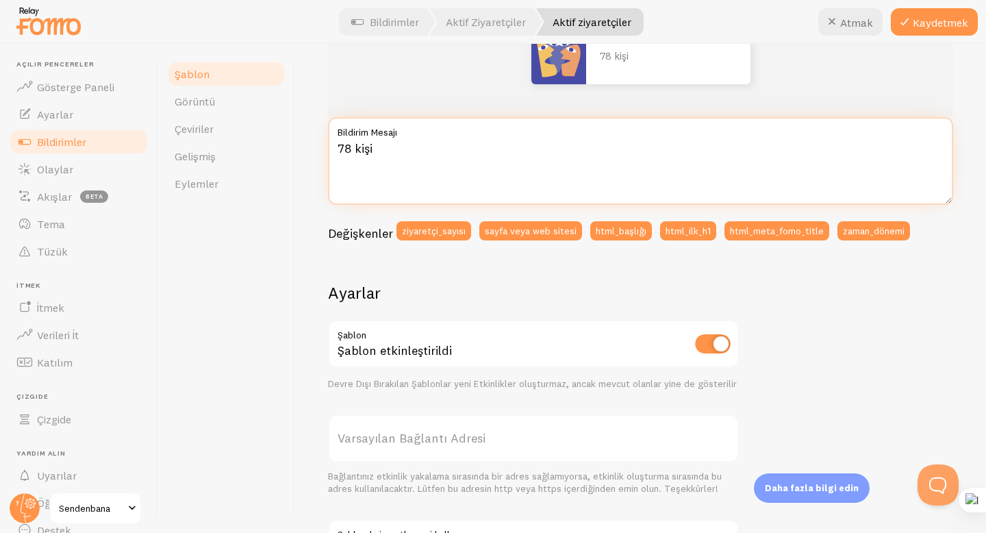
type textarea "78 kişi"
drag, startPoint x: 416, startPoint y: 150, endPoint x: 289, endPoint y: 131, distance: 128.0
click at [289, 131] on div "Şablon Görüntü Çeviriler Gelişmiş Eylemler Aktif ziyaretçiler Mesajınızı değişk…" at bounding box center [572, 288] width 828 height 489
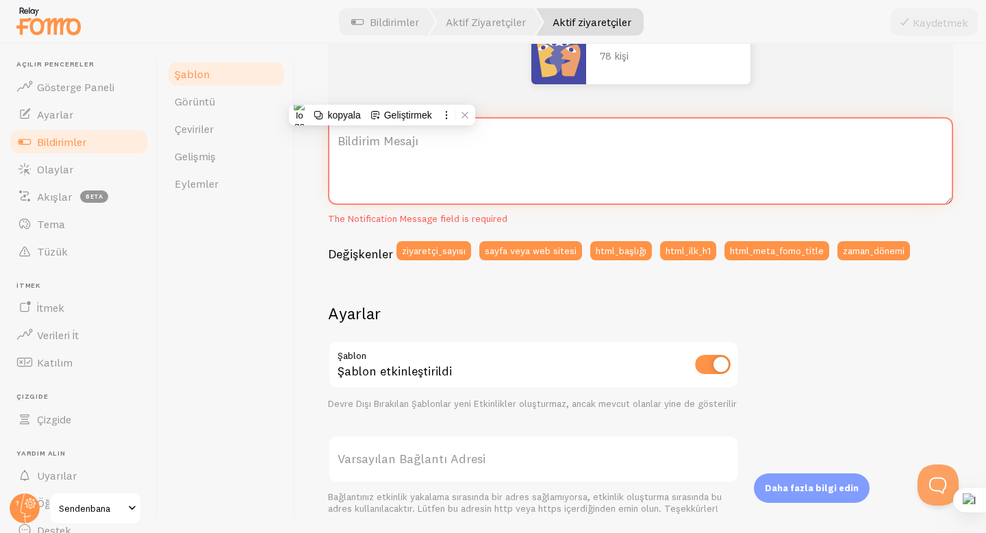
paste textarea "<strong>{{ 78 }}</strong> kişi şu anda bu ürünü inceliyor 👀"
type textarea "<strong>{{ 78 }}</strong> kişi şu anda bu ürünü inceliyor 👀"
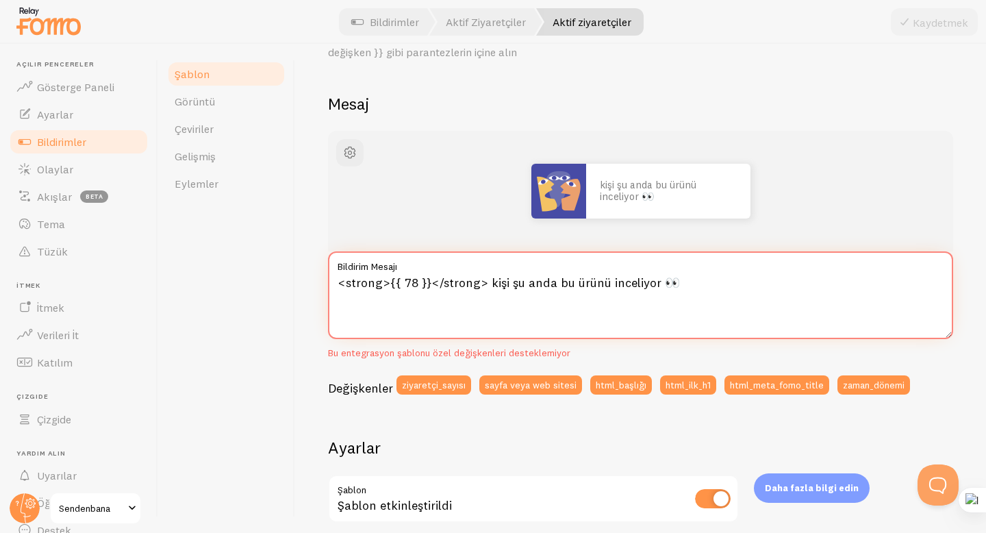
scroll to position [87, 0]
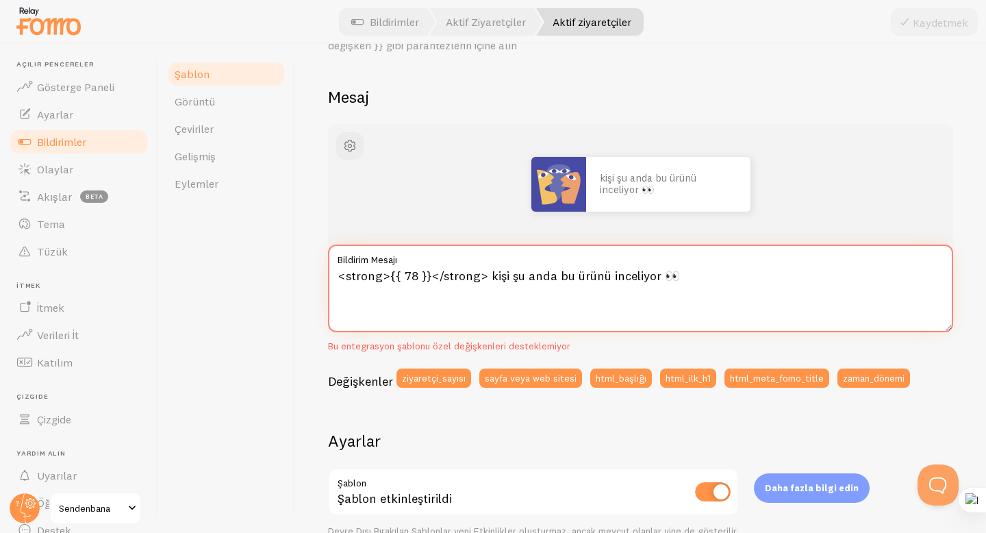
click at [705, 282] on textarea "<strong>{{ 78 }}</strong> kişi şu anda bu ürünü inceliyor 👀" at bounding box center [640, 288] width 625 height 88
drag, startPoint x: 759, startPoint y: 278, endPoint x: 309, endPoint y: 272, distance: 449.8
click at [309, 272] on div "Aktif ziyaretçiler Mesajınızı değişkenleri kullanarak oluşturun ve değişkenleri…" at bounding box center [640, 288] width 691 height 489
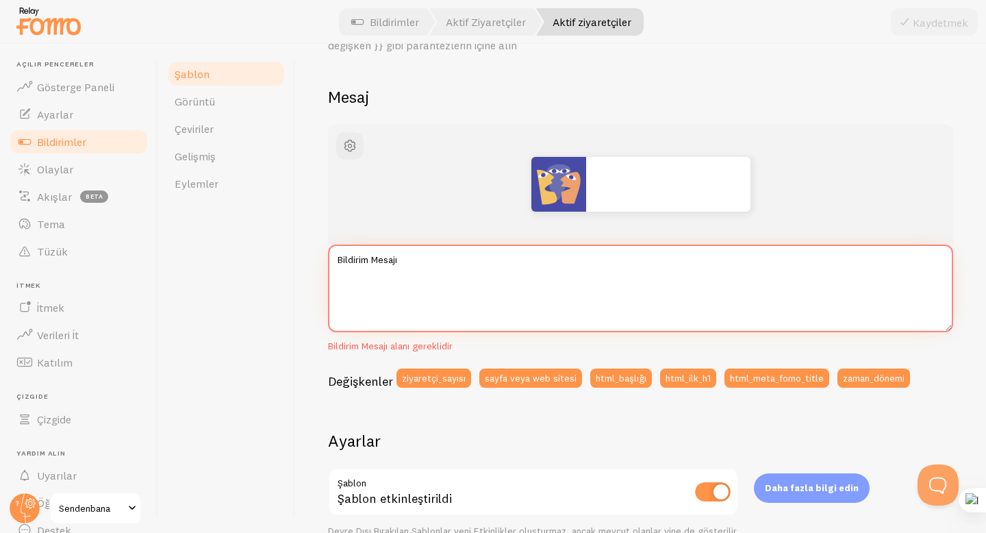
paste textarea "79 kullanıcı şu anda bu ürünü izliyor 👀"
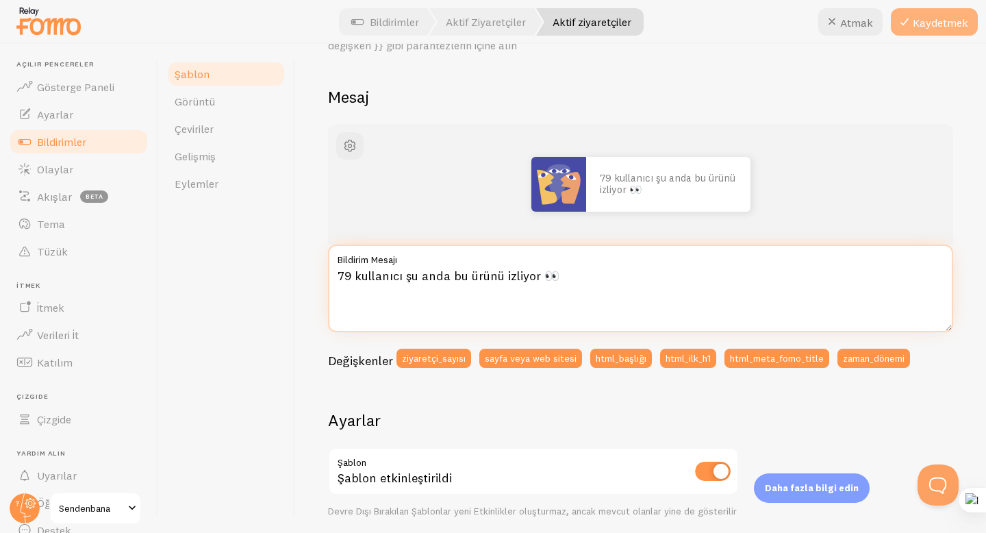
type textarea "79 kullanıcı şu anda bu ürünü izliyor 👀"
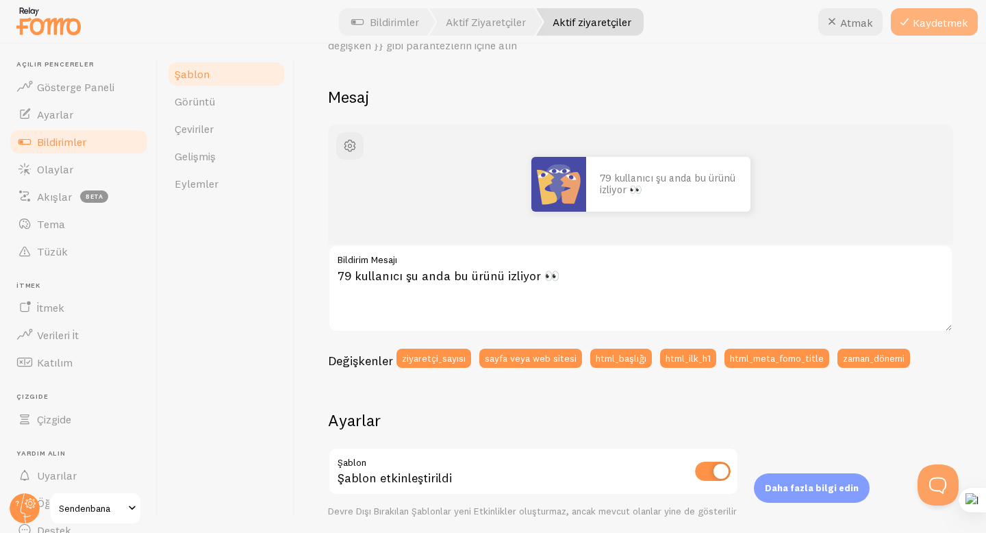
click at [924, 27] on font "Kaydetmek" at bounding box center [940, 23] width 55 height 14
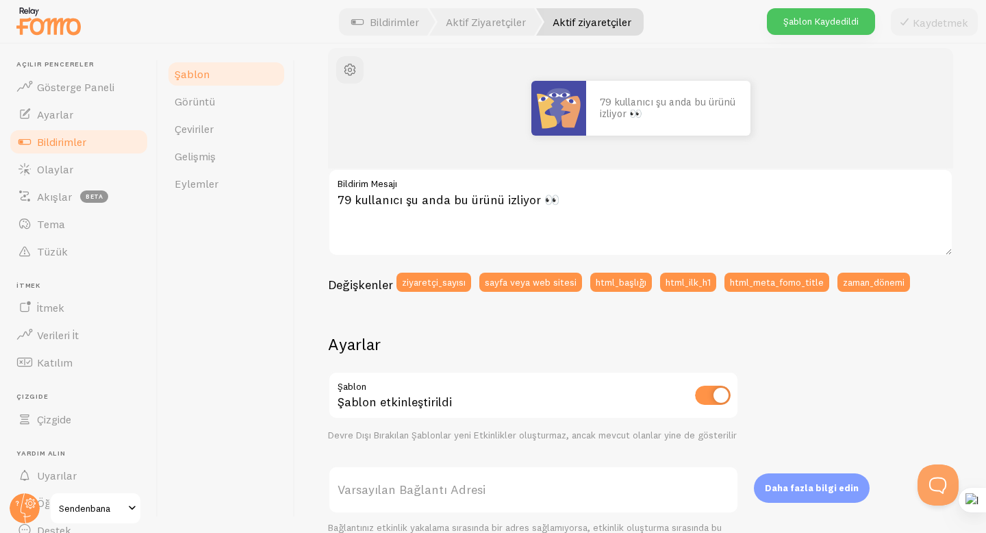
scroll to position [379, 0]
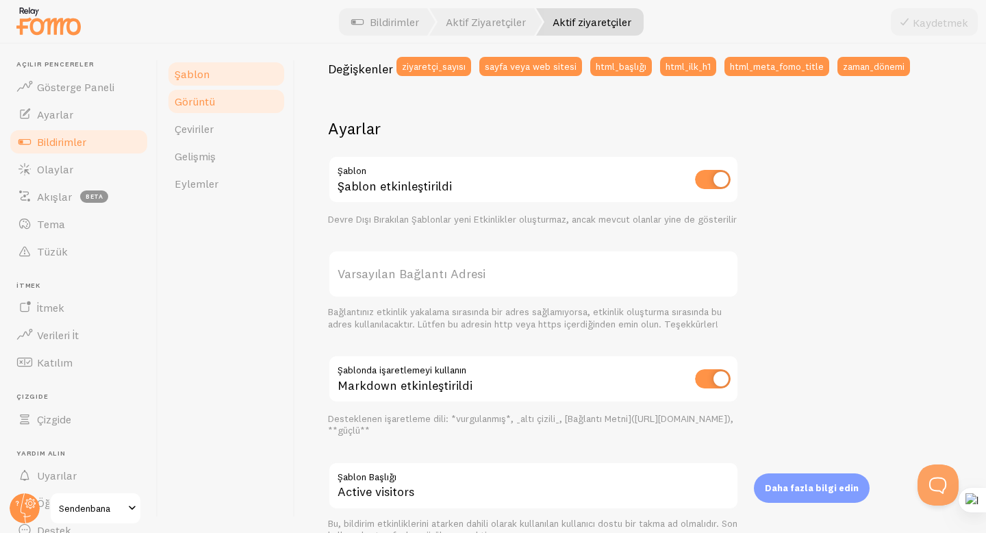
click at [210, 105] on font "Görüntü" at bounding box center [195, 101] width 40 height 14
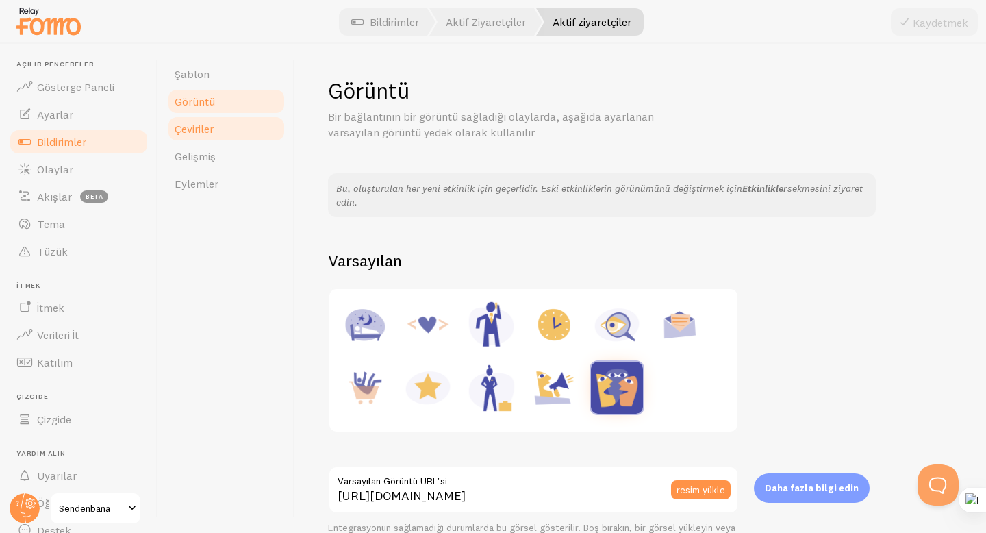
click at [216, 131] on link "Çeviriler" at bounding box center [226, 128] width 120 height 27
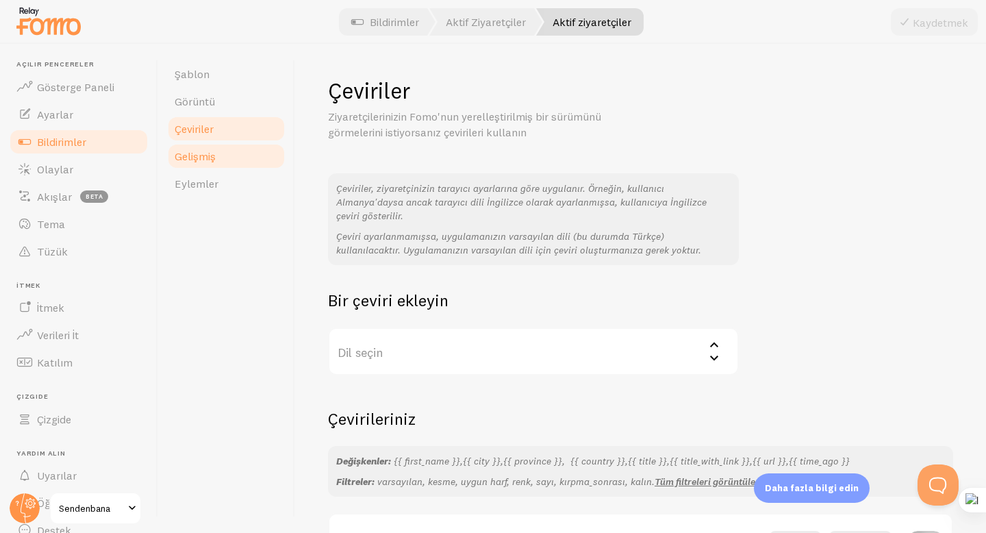
click at [213, 159] on font "Gelişmiş" at bounding box center [195, 156] width 41 height 14
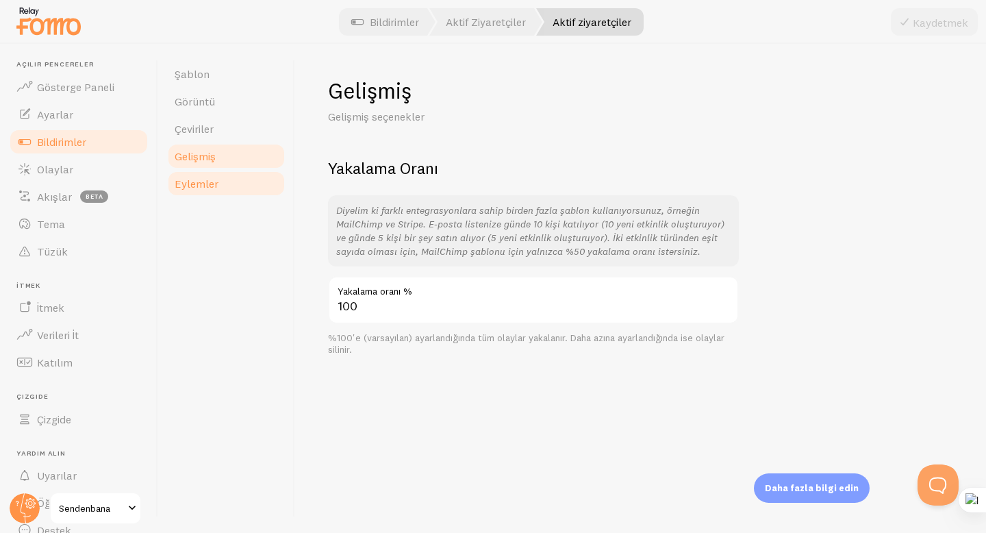
click at [216, 184] on font "Eylemler" at bounding box center [197, 184] width 44 height 14
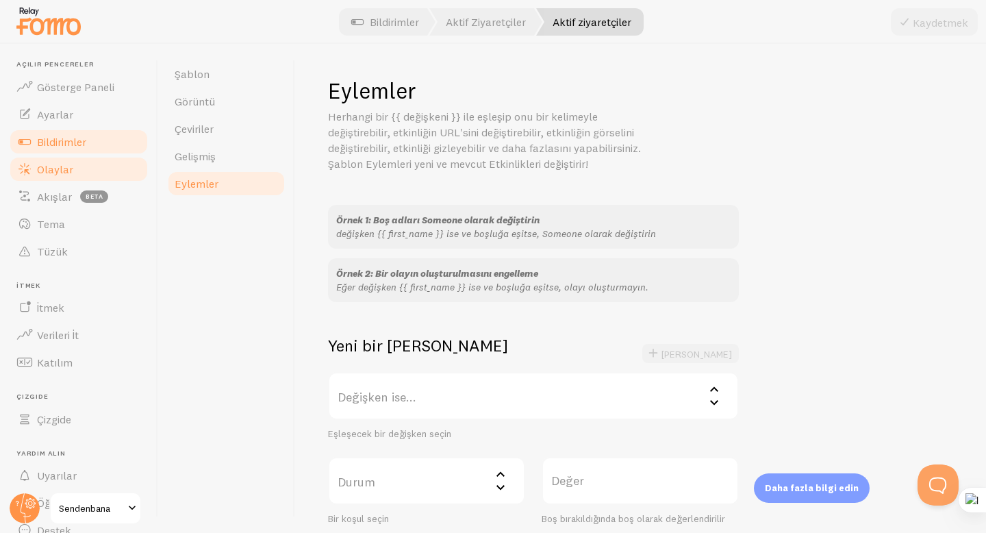
click at [76, 175] on link "Olaylar" at bounding box center [78, 168] width 141 height 27
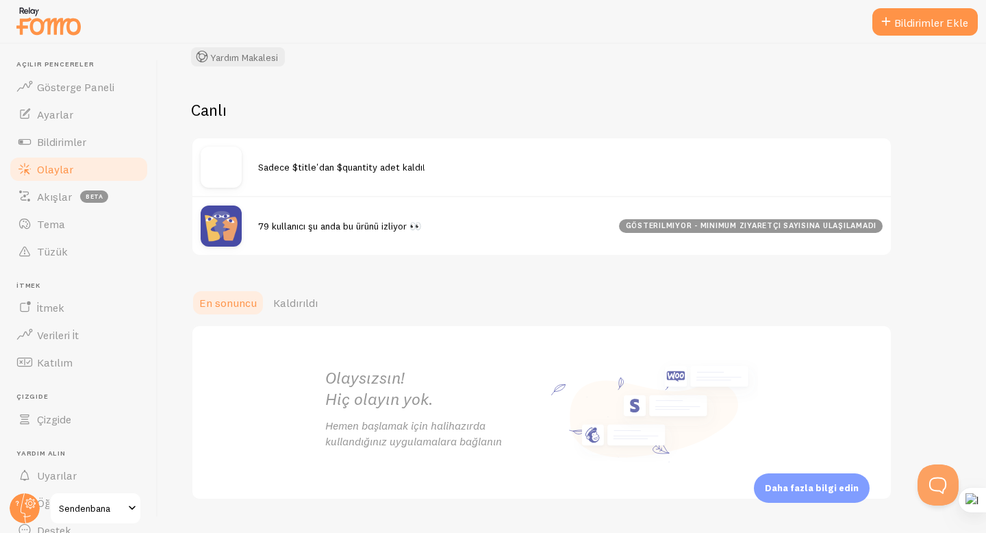
scroll to position [136, 0]
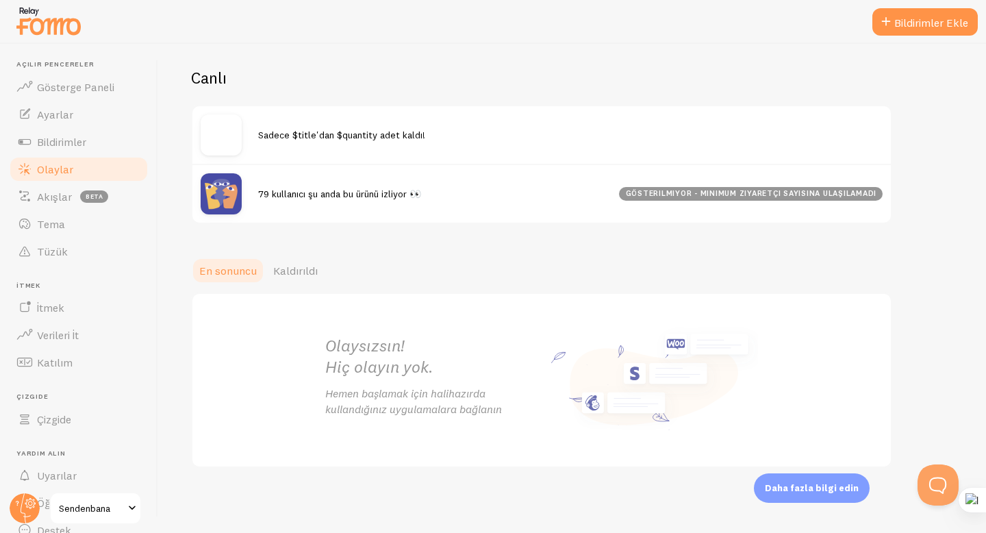
click at [250, 189] on div at bounding box center [230, 193] width 58 height 41
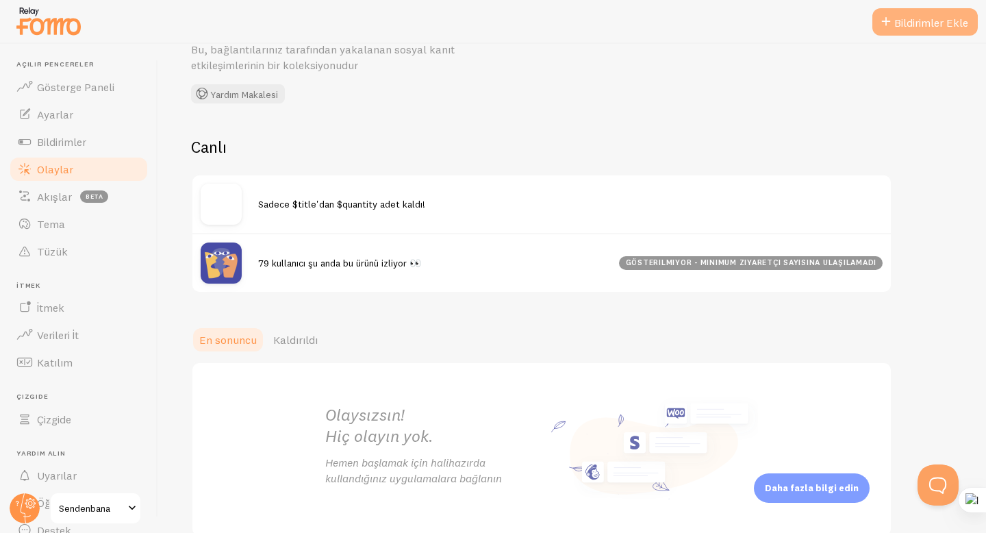
scroll to position [55, 0]
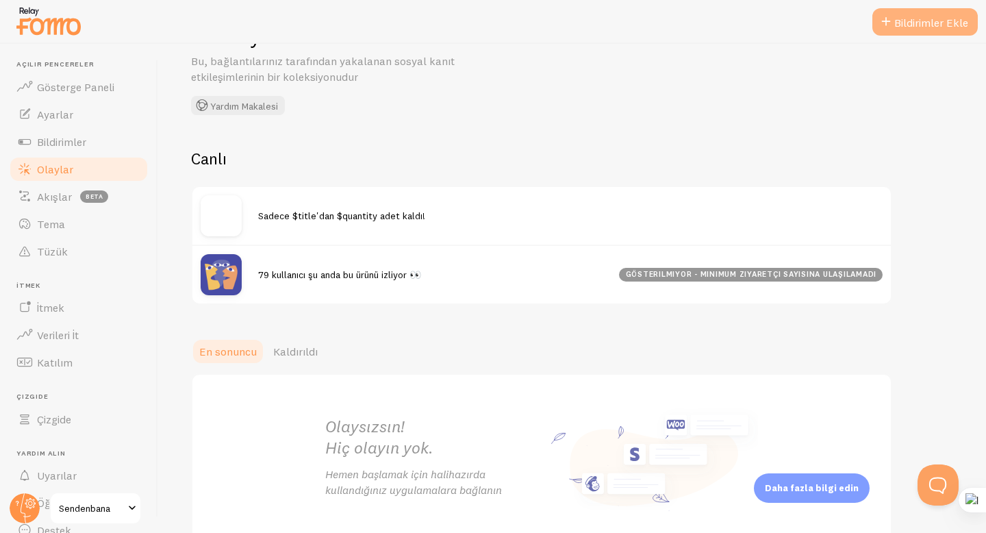
click at [938, 26] on font "Bildirimler Ekle" at bounding box center [931, 23] width 74 height 14
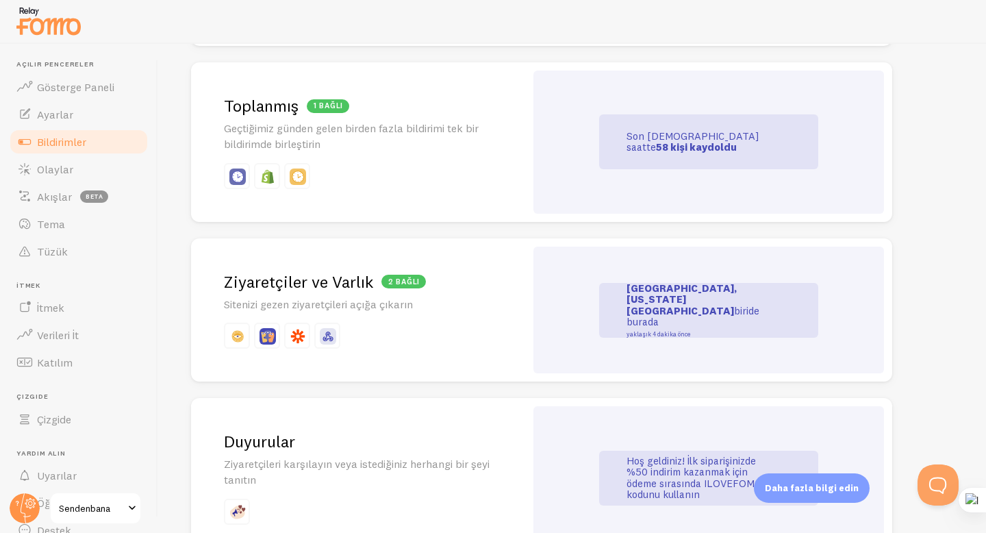
scroll to position [685, 0]
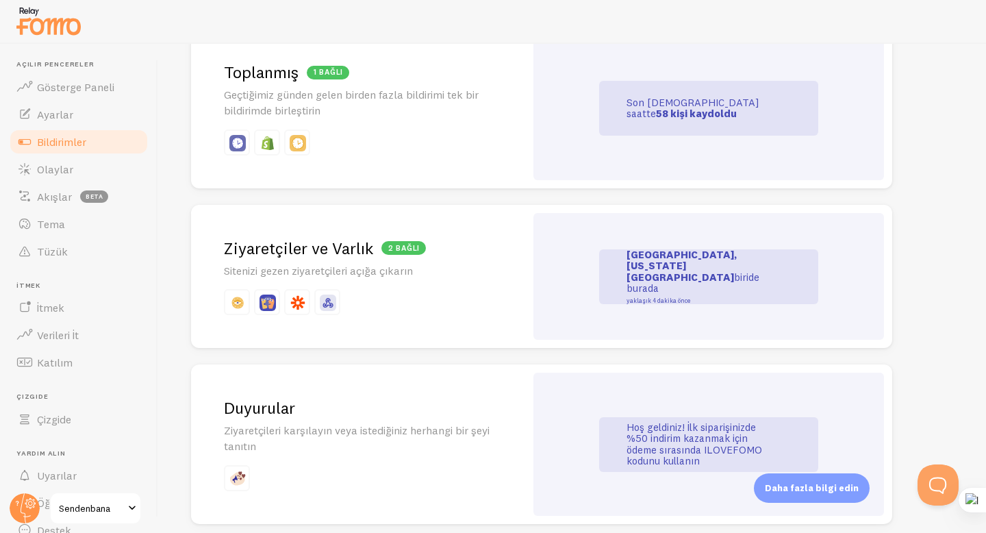
click at [507, 274] on div "2 bağlı Ziyaretçiler ve [GEOGRAPHIC_DATA] Sitenizi gezen ziyaretçileri açığa çı…" at bounding box center [358, 277] width 334 height 144
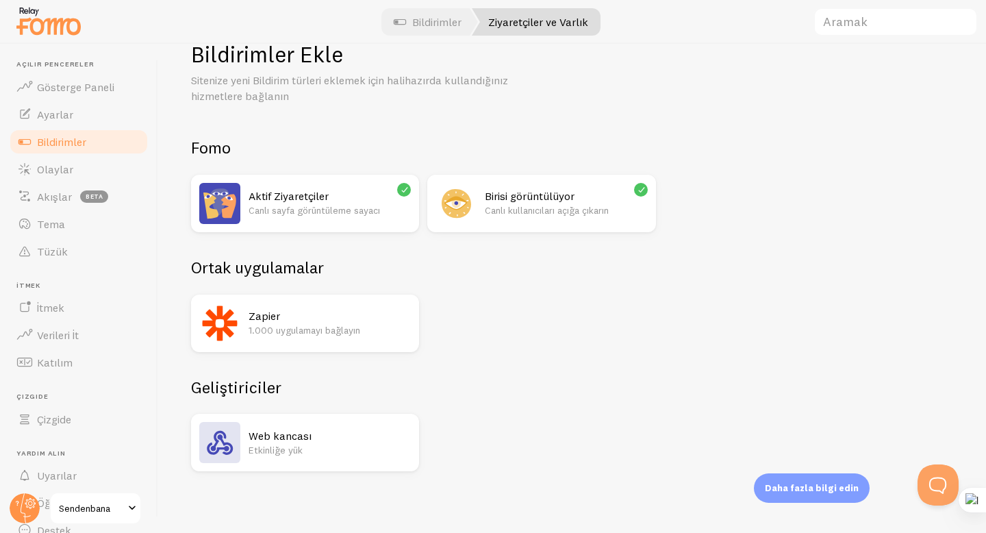
scroll to position [40, 0]
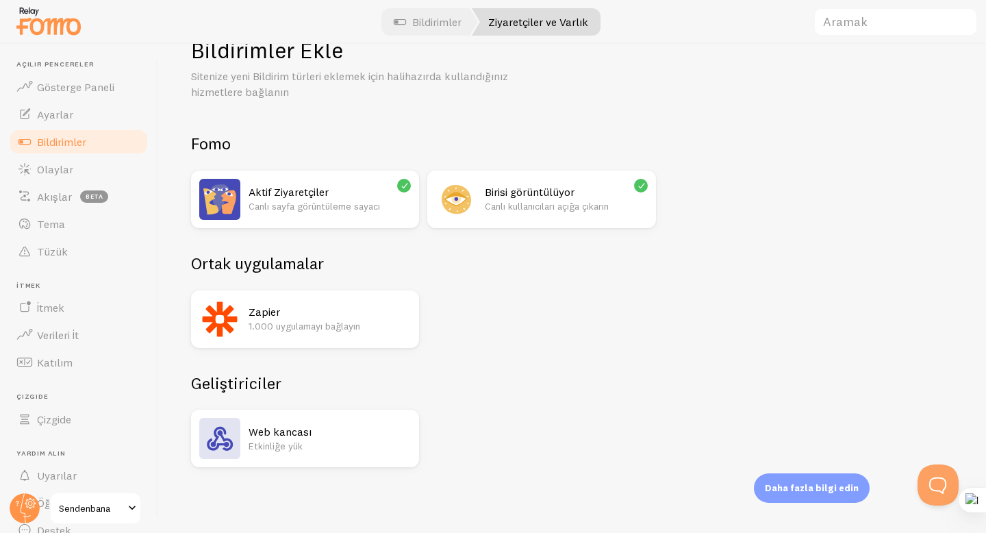
click at [331, 214] on div "Aktif Ziyaretçiler Canlı sayfa görüntüleme sayacı" at bounding box center [330, 199] width 162 height 41
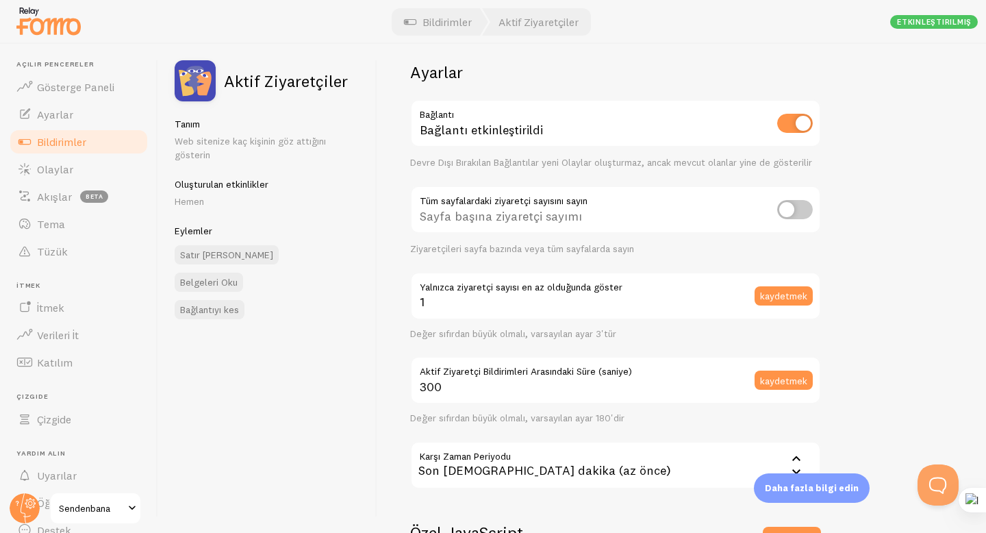
scroll to position [16, 0]
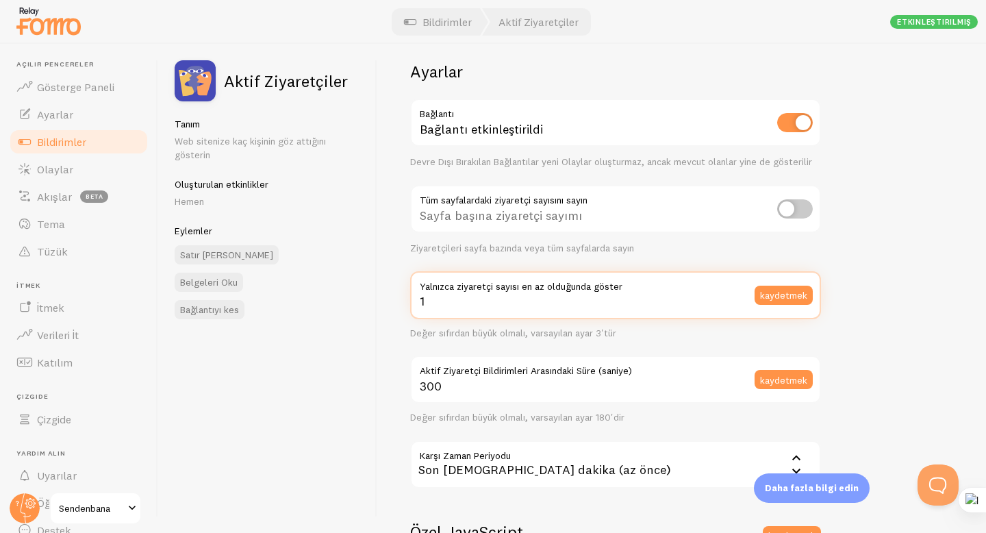
click at [557, 305] on input "1" at bounding box center [615, 295] width 411 height 48
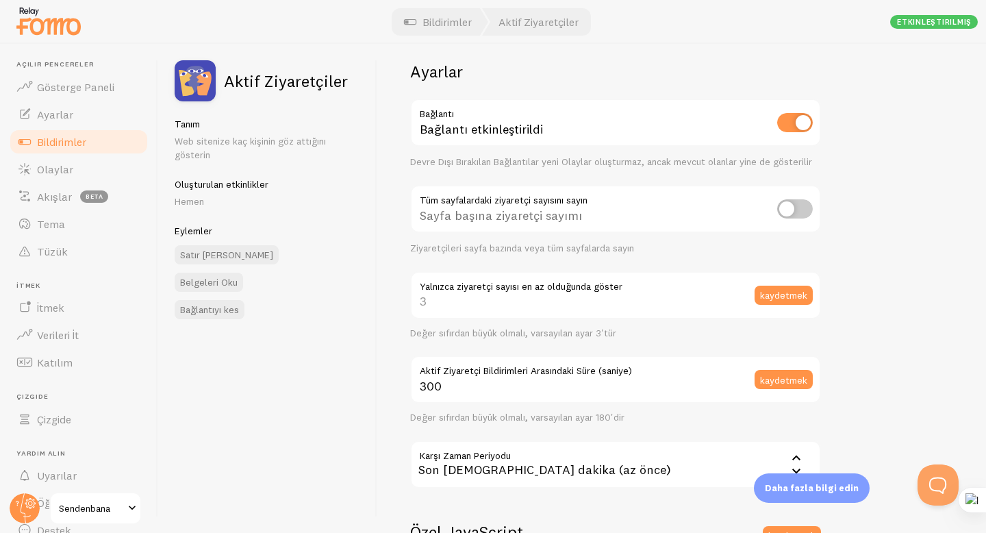
click at [900, 340] on div "Ayarlar Bağlantı Bağlantı etkinleştirildi Devre Dışı Bırakılan Bağlantılar yeni…" at bounding box center [681, 288] width 609 height 489
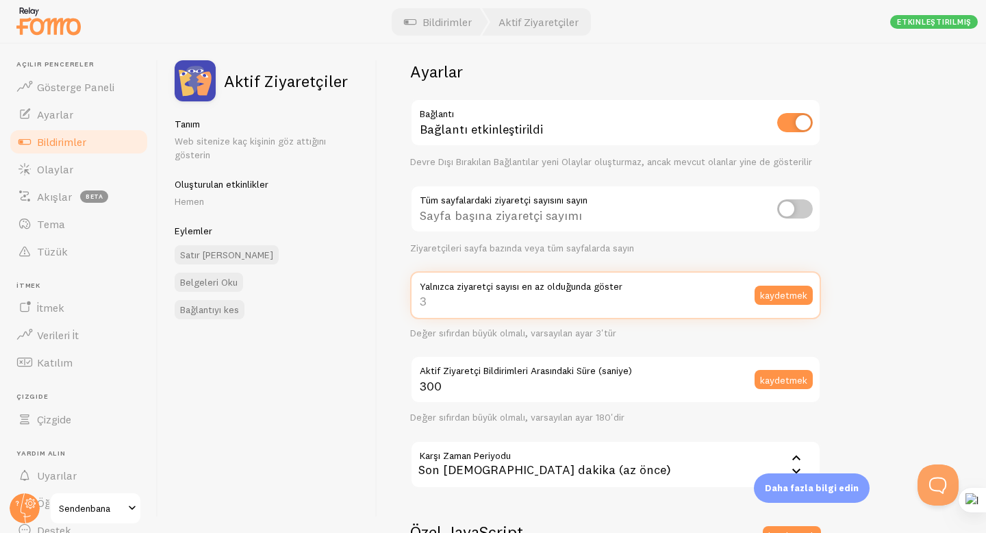
click at [537, 305] on input "Yalnızca ziyaretçi sayısı en az olduğunda göster" at bounding box center [615, 295] width 411 height 48
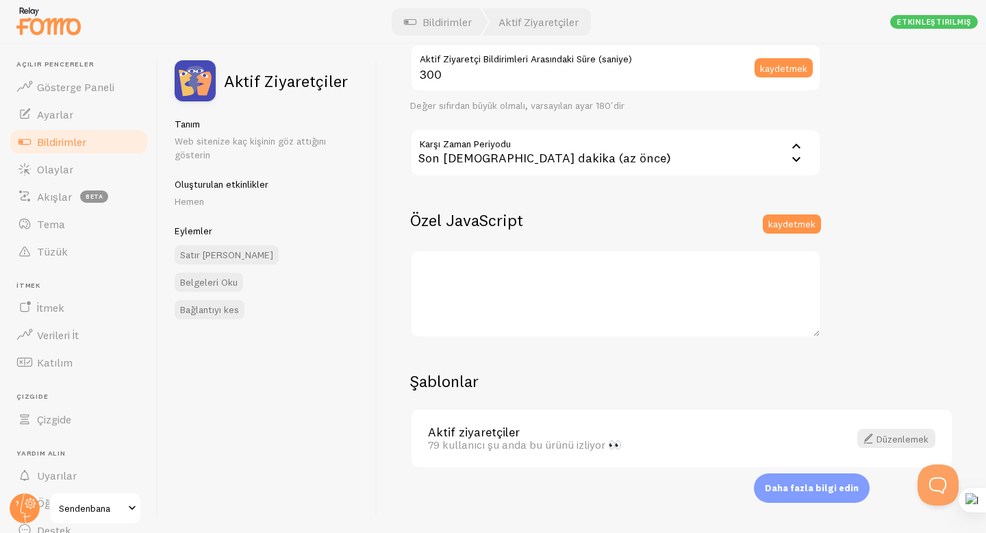
scroll to position [329, 0]
type input "-2"
click at [57, 109] on font "Ayarlar" at bounding box center [55, 114] width 36 height 14
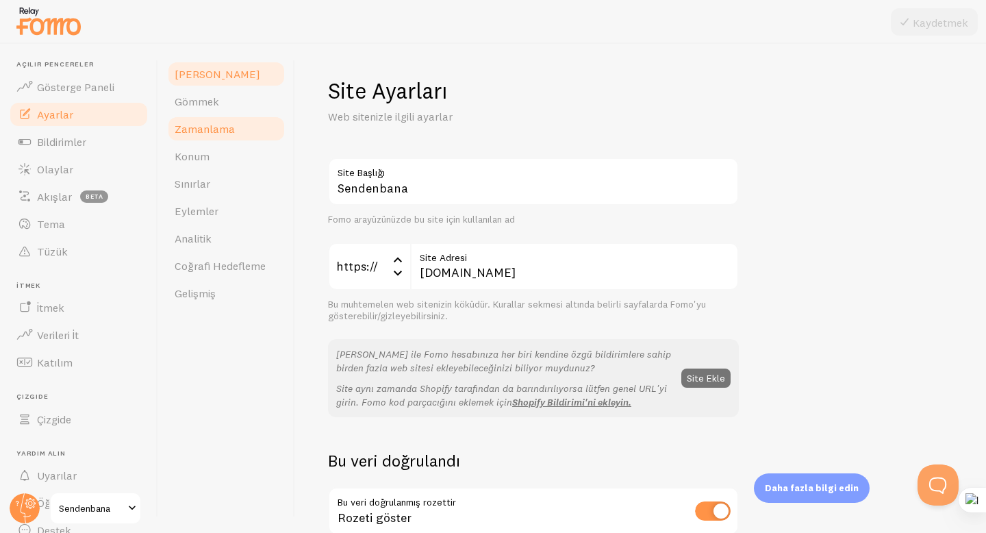
click at [214, 118] on link "Zamanlama" at bounding box center [226, 128] width 120 height 27
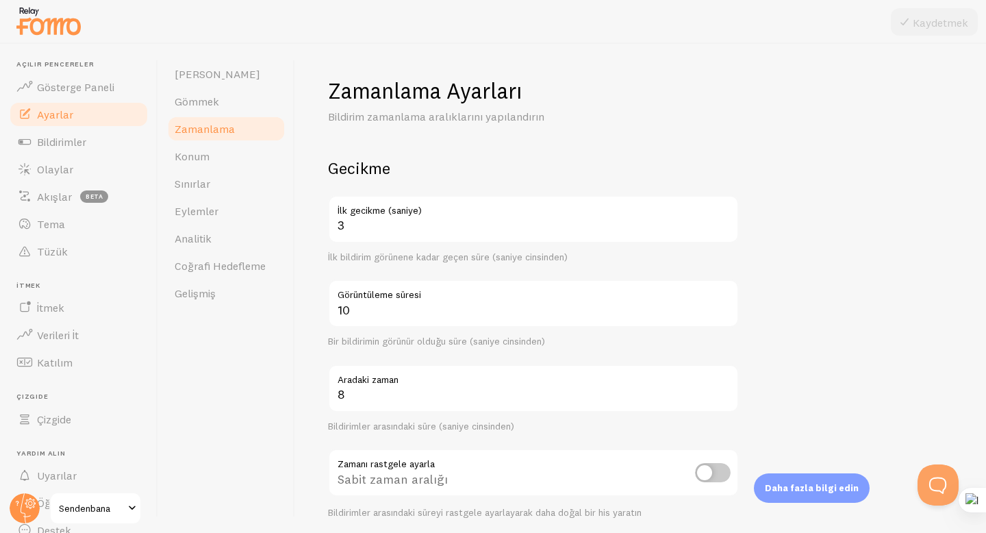
click at [232, 120] on link "Zamanlama" at bounding box center [226, 128] width 120 height 27
click at [234, 112] on link "Gömmek" at bounding box center [226, 101] width 120 height 27
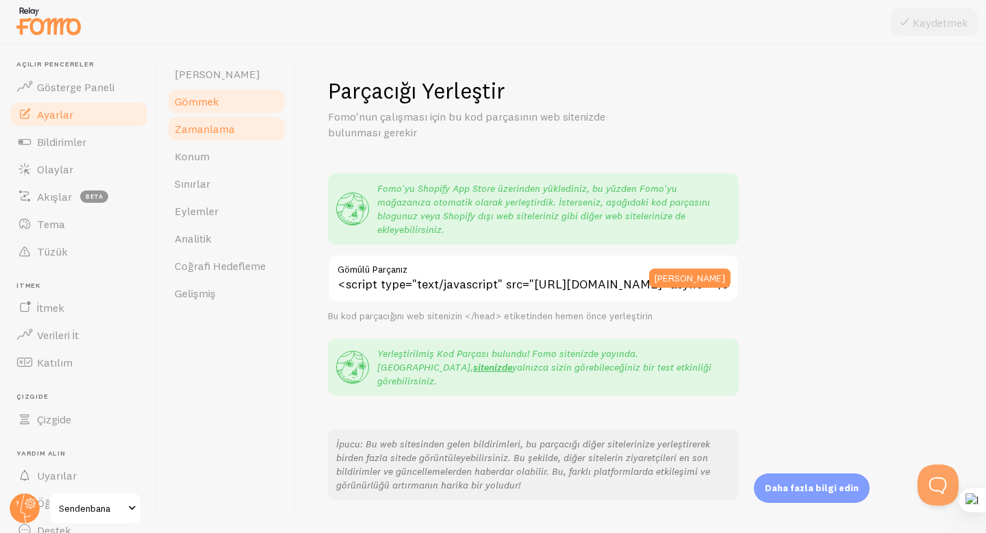
click at [231, 135] on span "Zamanlama" at bounding box center [205, 129] width 60 height 14
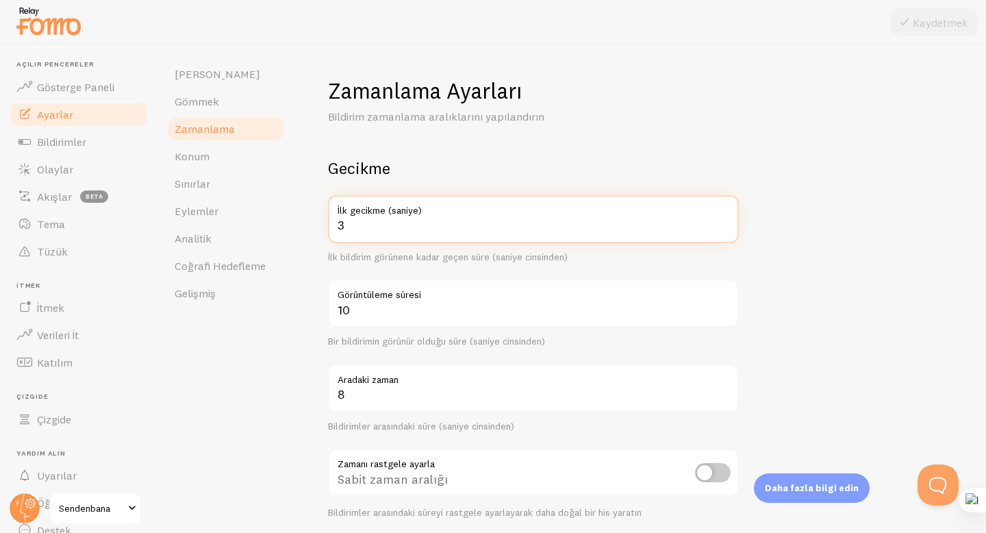
click at [403, 224] on input "3" at bounding box center [533, 219] width 411 height 48
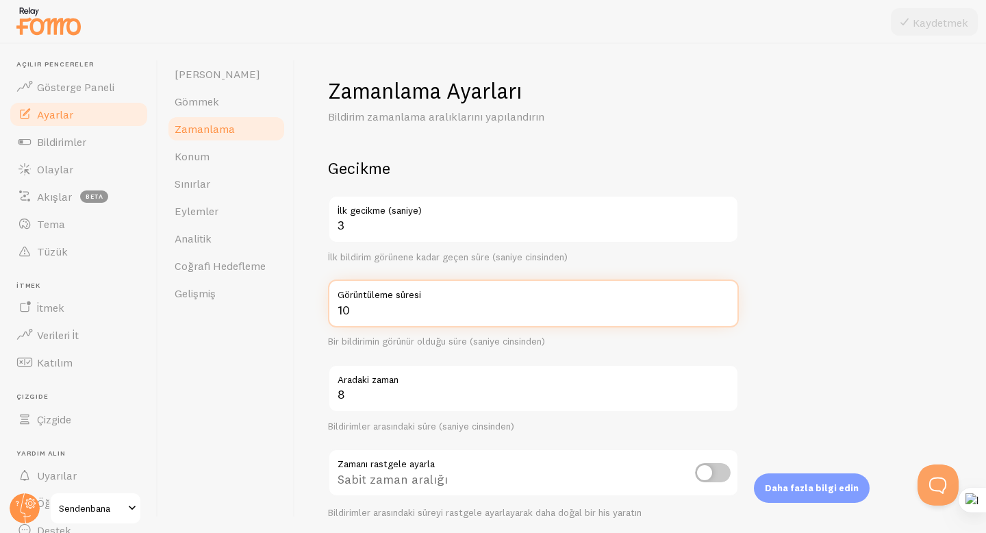
click at [410, 320] on input "10" at bounding box center [533, 303] width 411 height 48
type input "1"
type input "20"
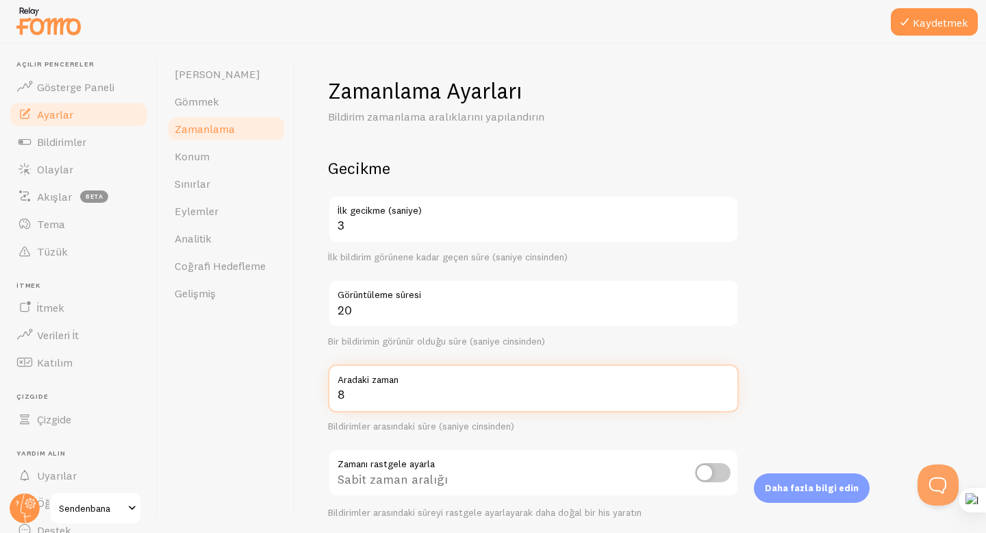
click at [407, 398] on input "8" at bounding box center [533, 388] width 411 height 48
type input "5"
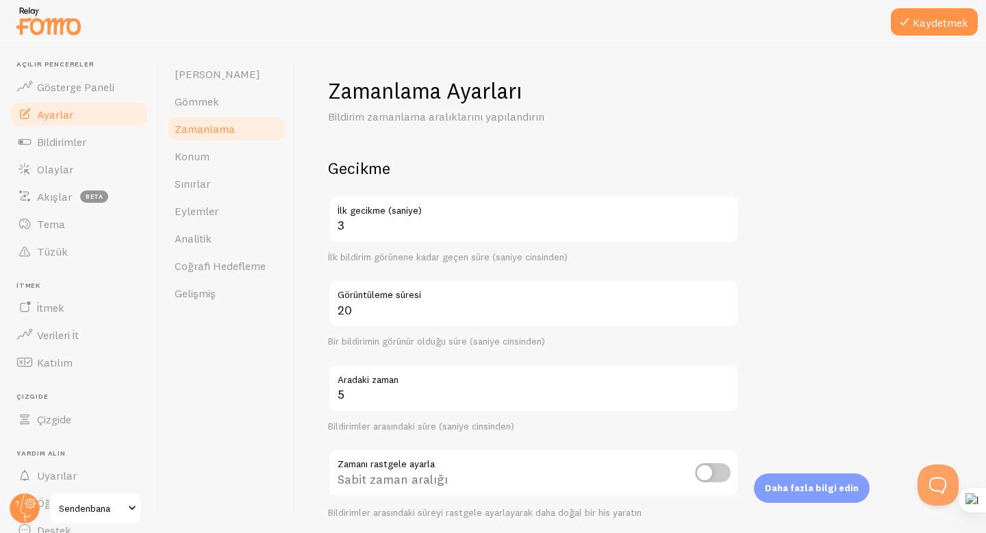
click at [881, 372] on form "Gecikme 3 İlk gecikme (saniye) İlk bildirim görünene kadar geçen süre (saniye c…" at bounding box center [640, 450] width 625 height 587
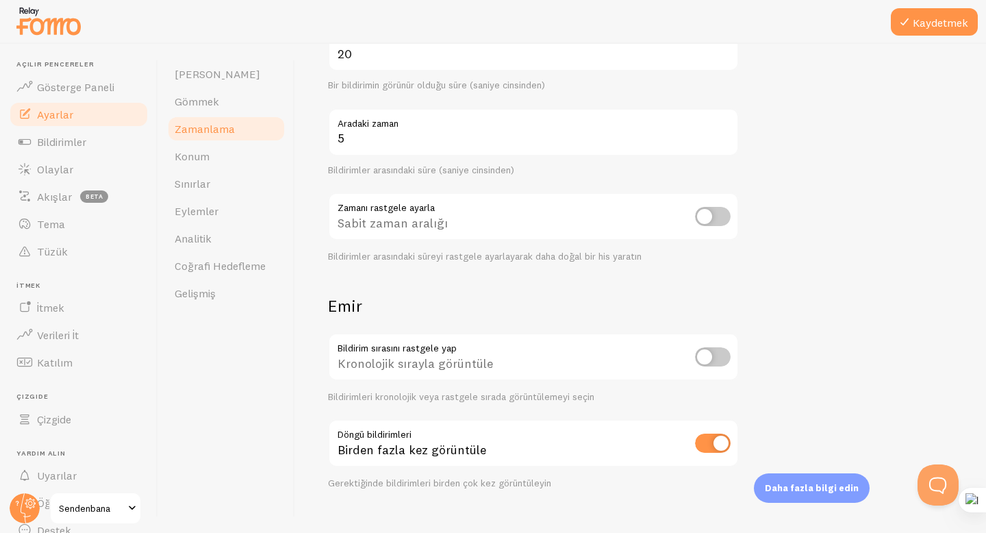
scroll to position [277, 0]
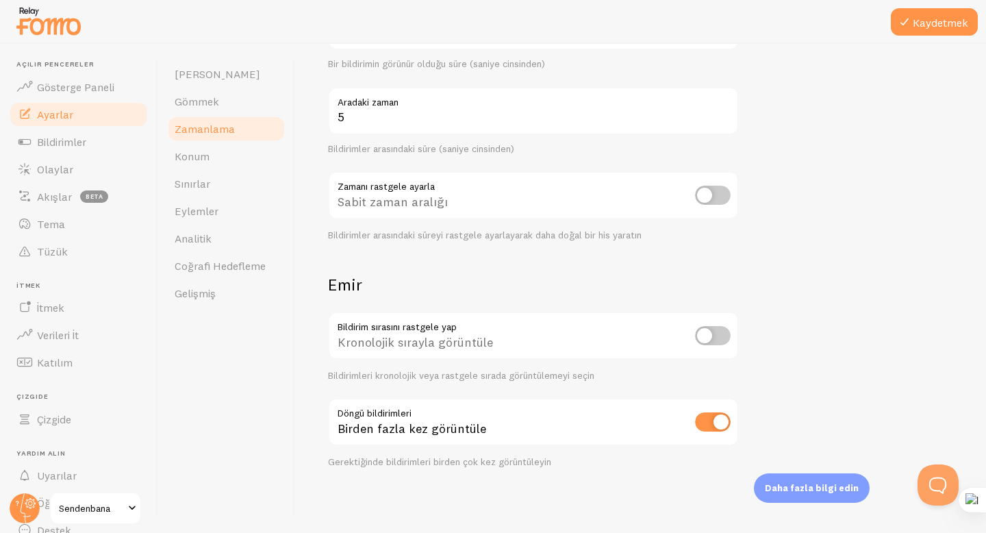
click at [715, 338] on input "checkbox" at bounding box center [713, 335] width 36 height 19
click at [712, 330] on input "checkbox" at bounding box center [713, 335] width 36 height 19
checkbox input "false"
click at [230, 149] on link "Konum" at bounding box center [226, 155] width 120 height 27
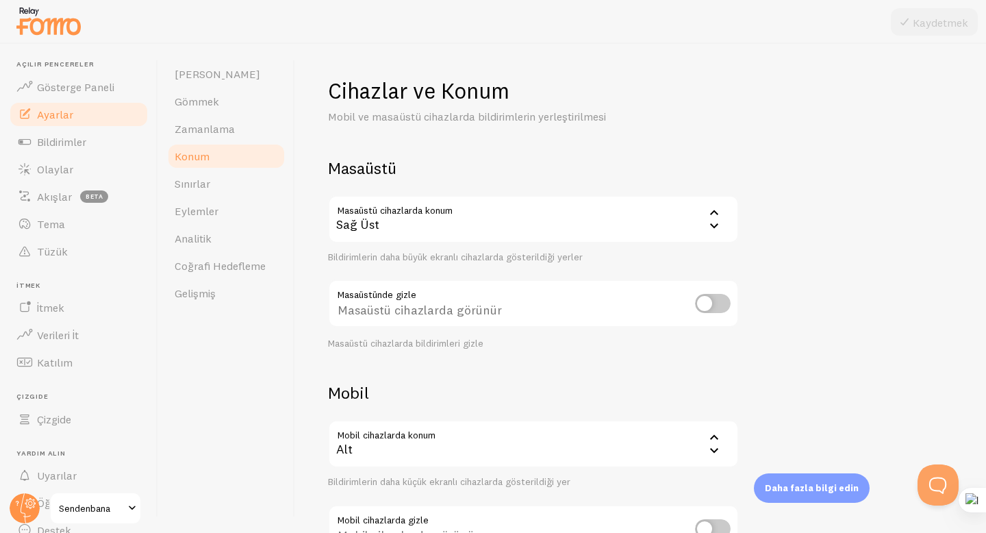
scroll to position [107, 0]
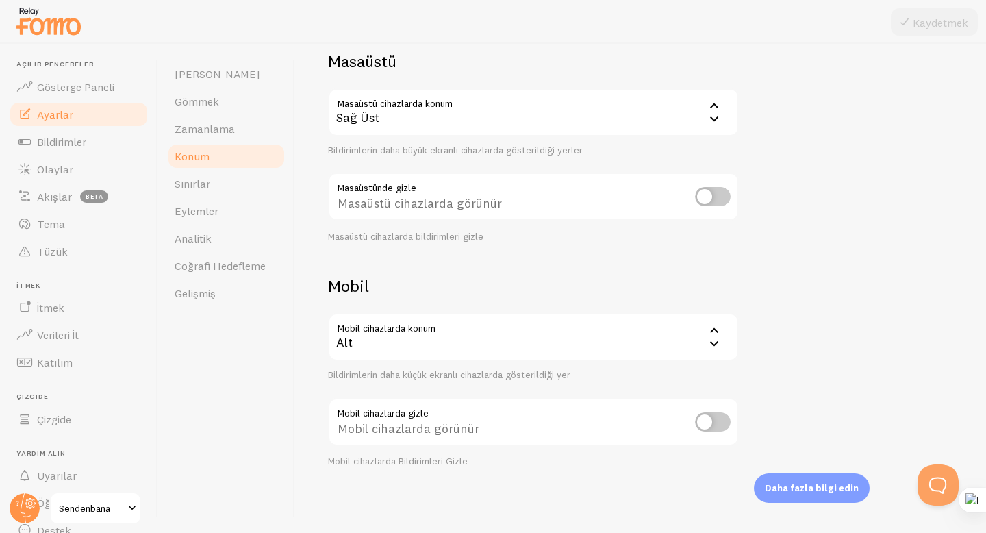
click at [394, 330] on div "Alt" at bounding box center [533, 337] width 411 height 48
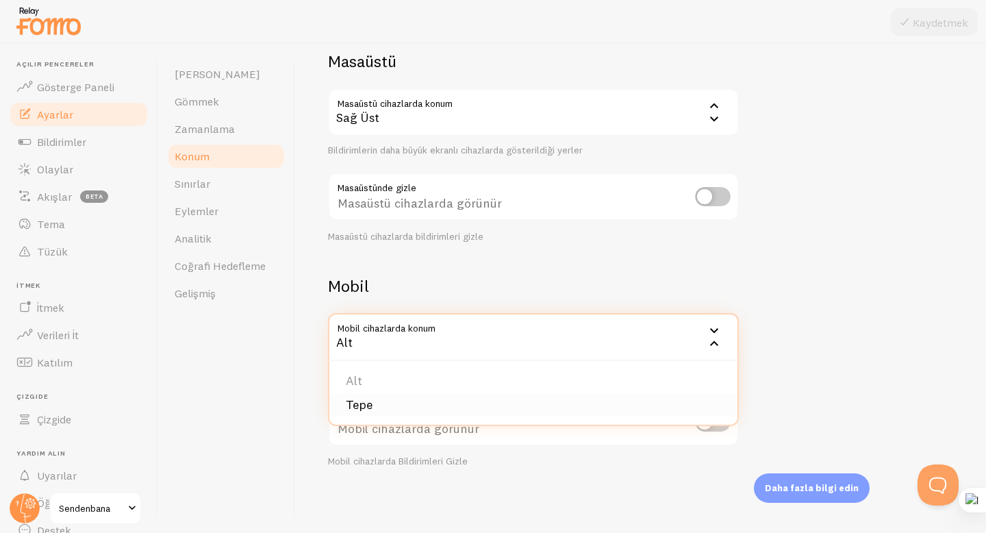
click at [377, 401] on li "Tepe" at bounding box center [533, 405] width 408 height 24
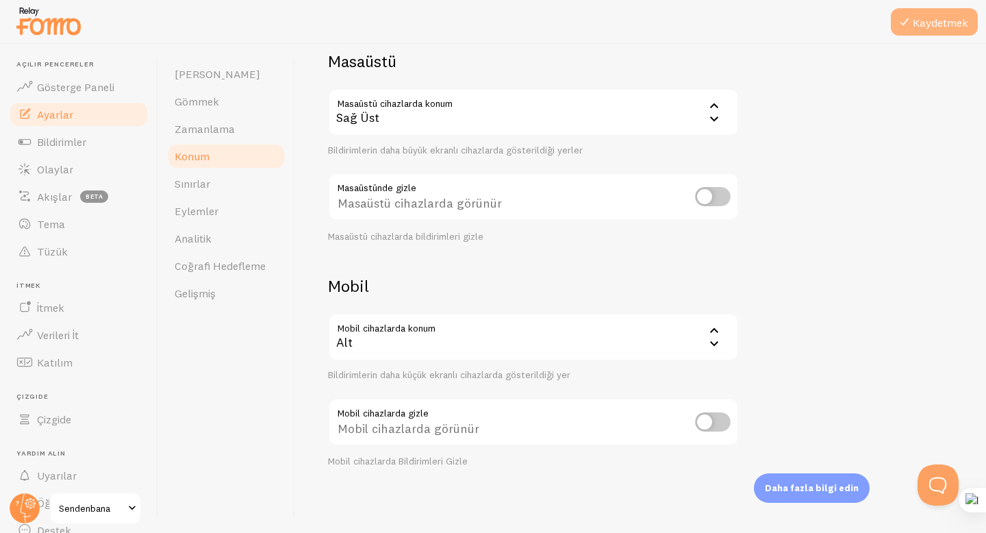
click at [949, 34] on button "Kaydetmek" at bounding box center [934, 21] width 87 height 27
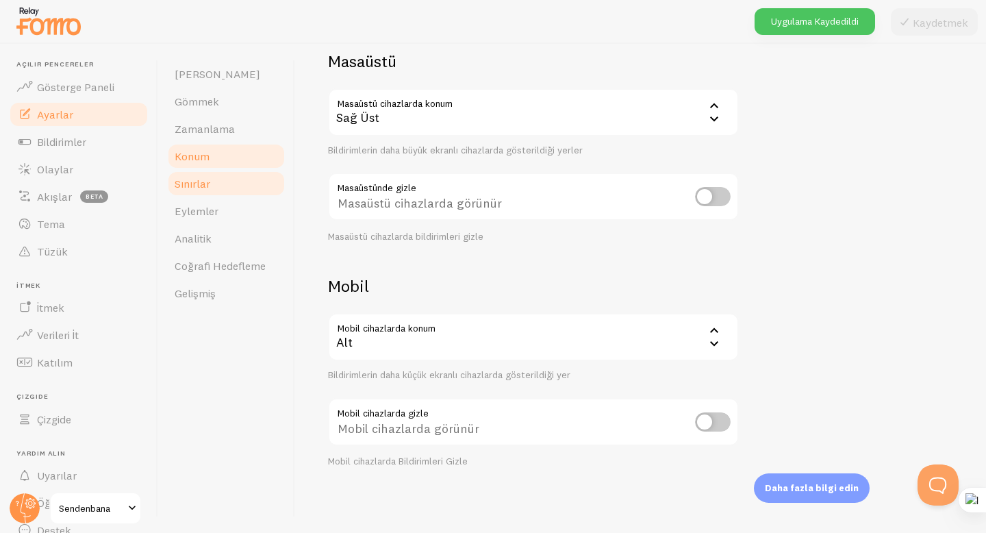
click at [218, 191] on link "Sınırlar" at bounding box center [226, 183] width 120 height 27
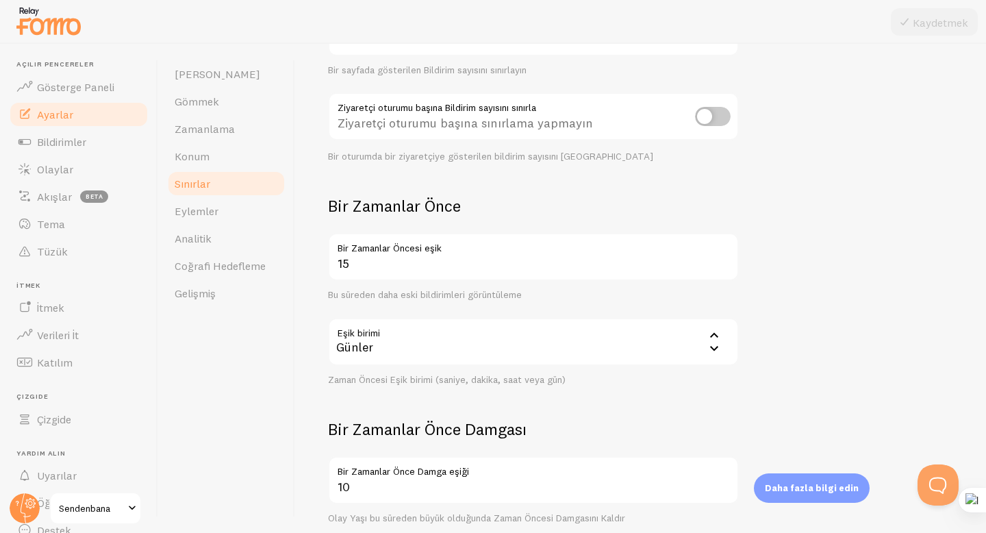
scroll to position [355, 0]
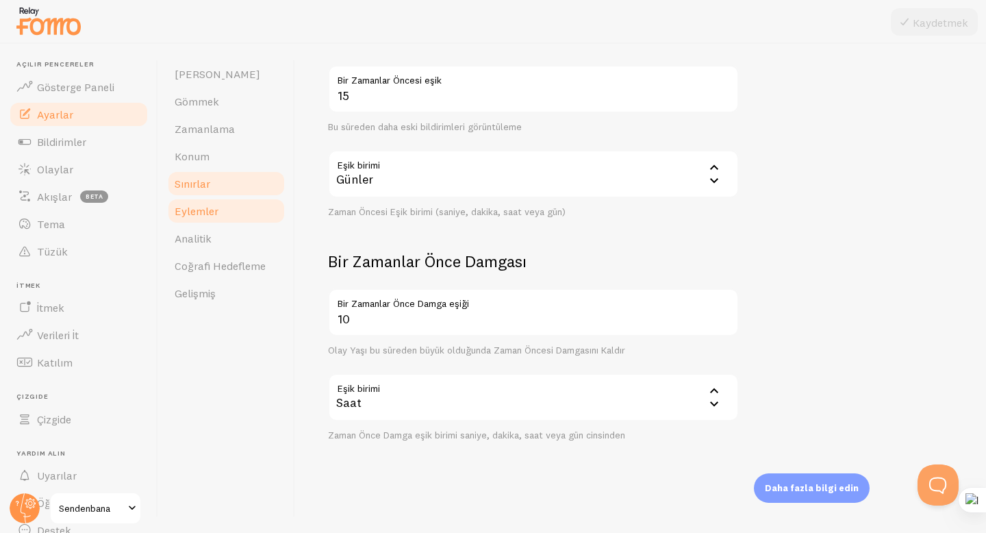
click at [245, 209] on link "Eylemler" at bounding box center [226, 210] width 120 height 27
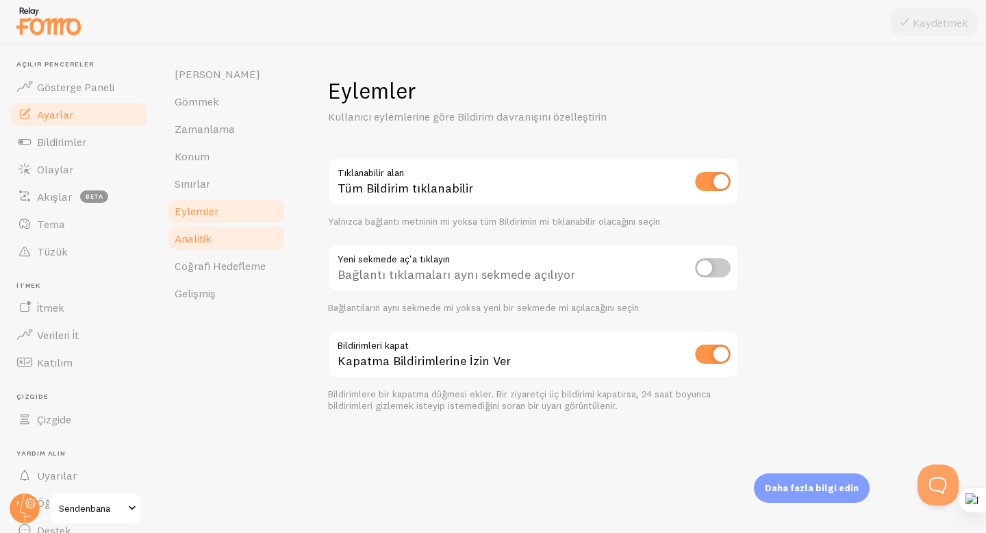
click at [240, 245] on link "Analitik" at bounding box center [226, 238] width 120 height 27
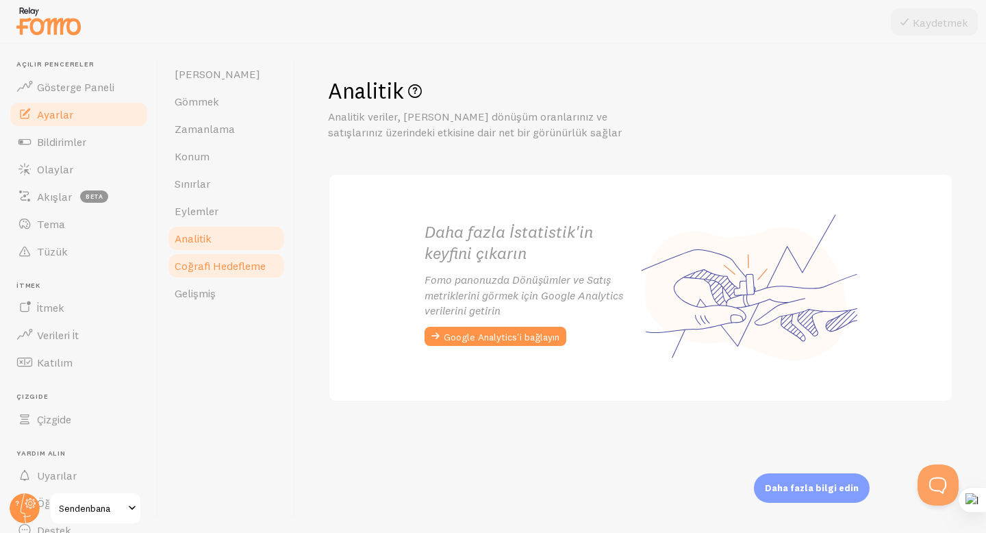
click at [235, 262] on font "Coğrafi Hedefleme" at bounding box center [220, 266] width 91 height 14
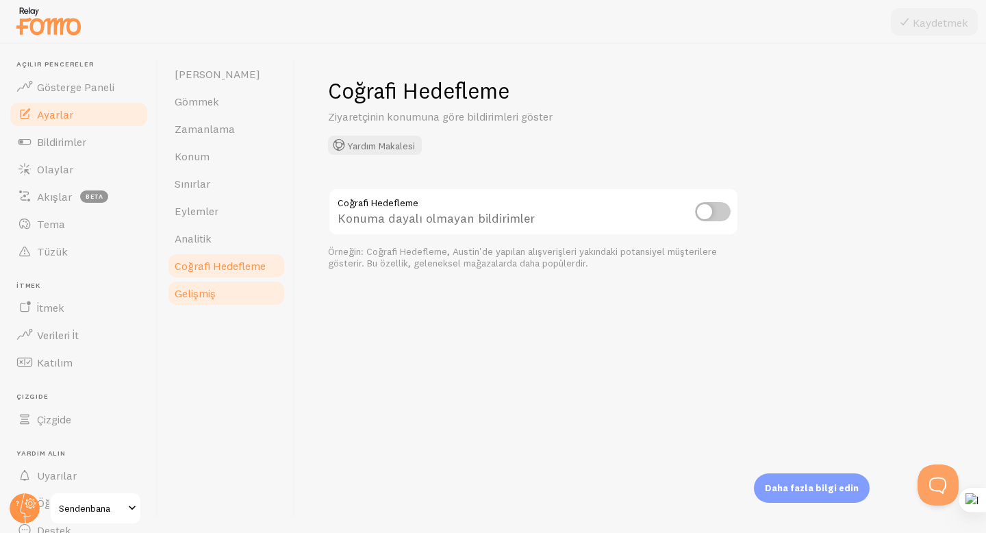
click at [235, 280] on link "Gelişmiş" at bounding box center [226, 292] width 120 height 27
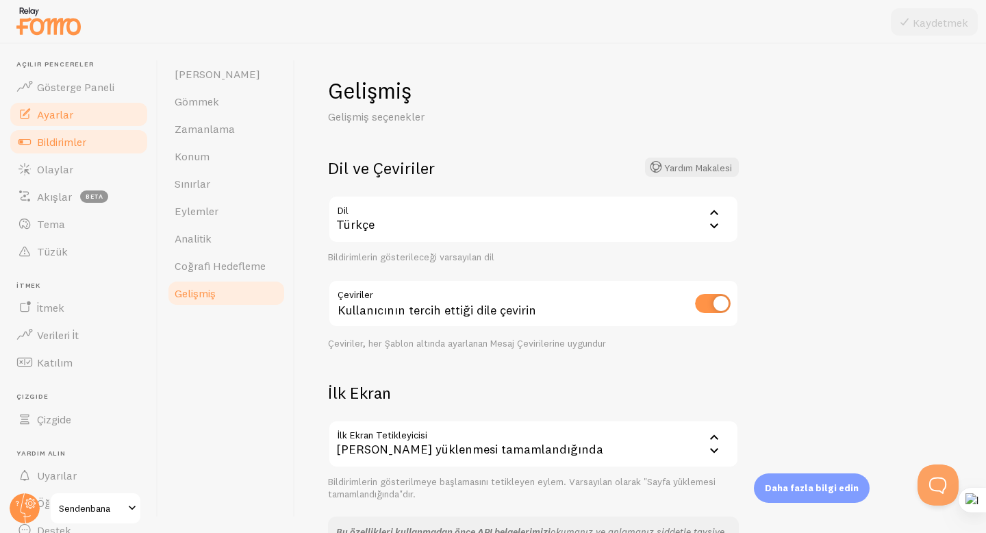
click at [84, 138] on font "Bildirimler" at bounding box center [61, 142] width 49 height 14
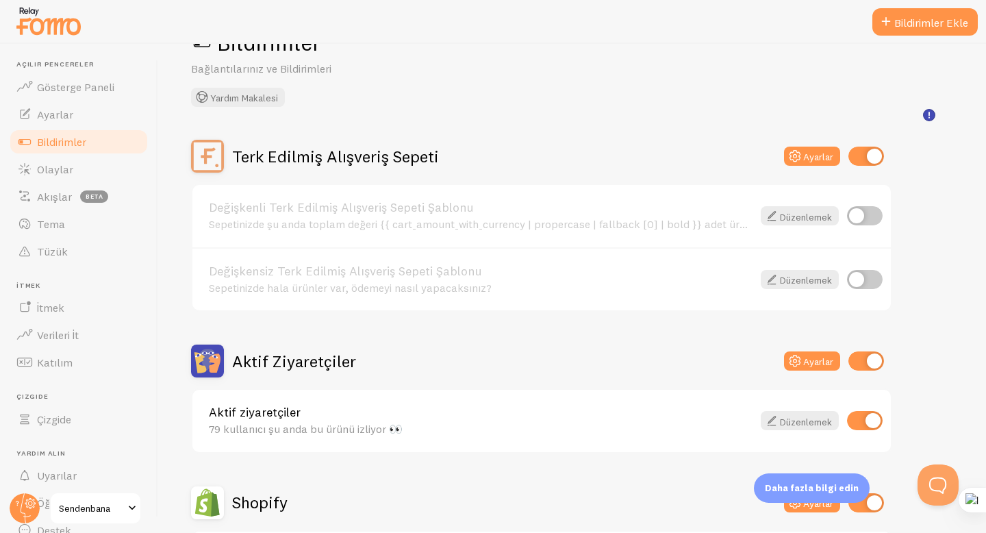
scroll to position [87, 0]
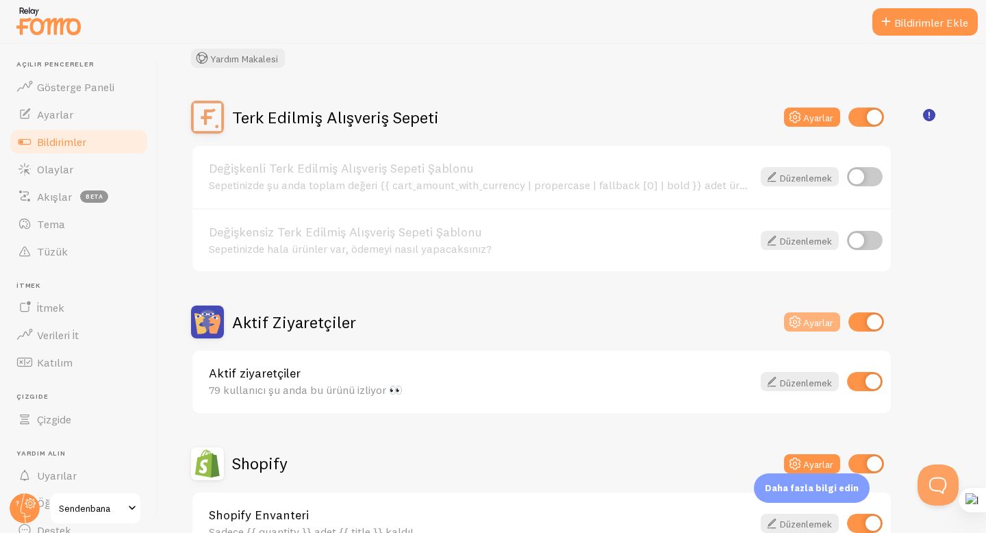
click at [827, 325] on font "Ayarlar" at bounding box center [818, 322] width 30 height 12
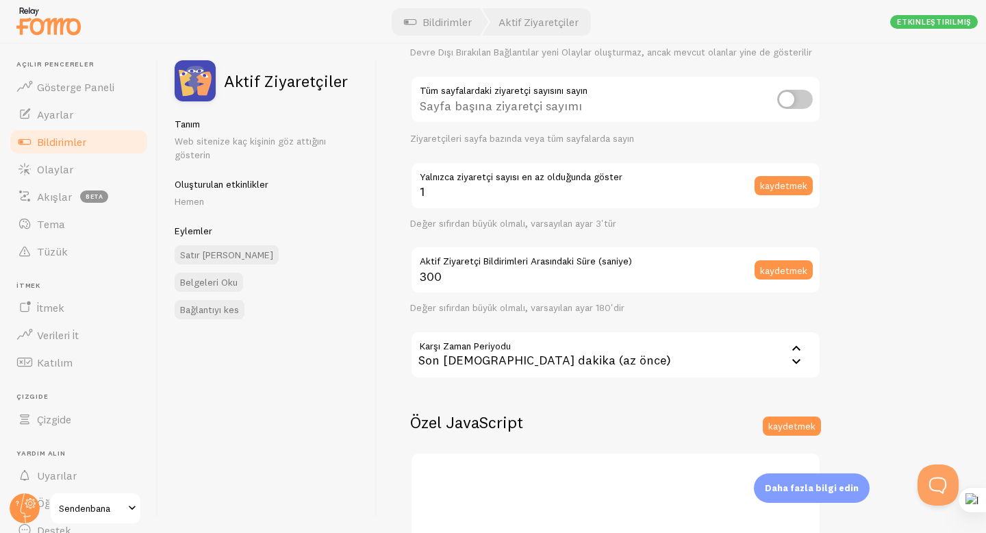
scroll to position [157, 0]
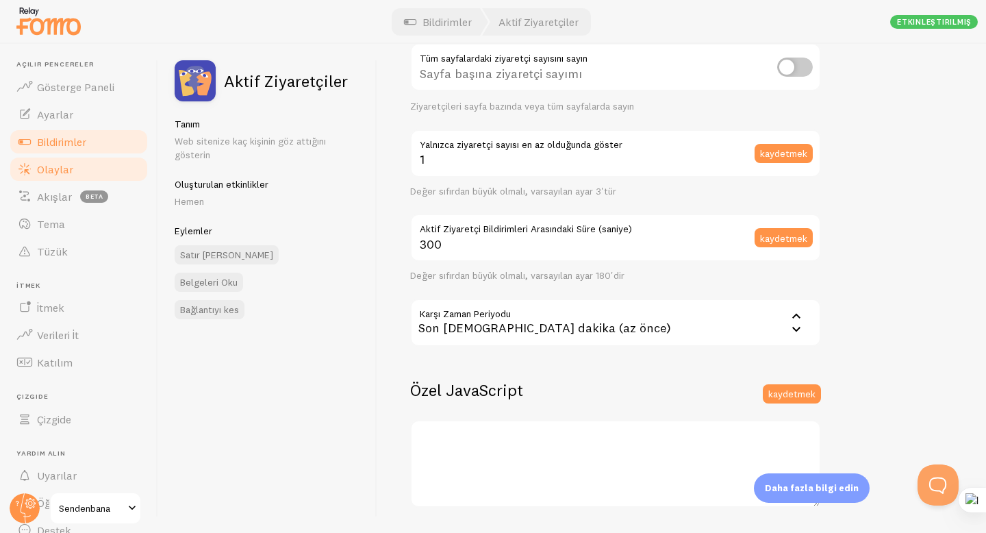
click at [87, 166] on link "Olaylar" at bounding box center [78, 168] width 141 height 27
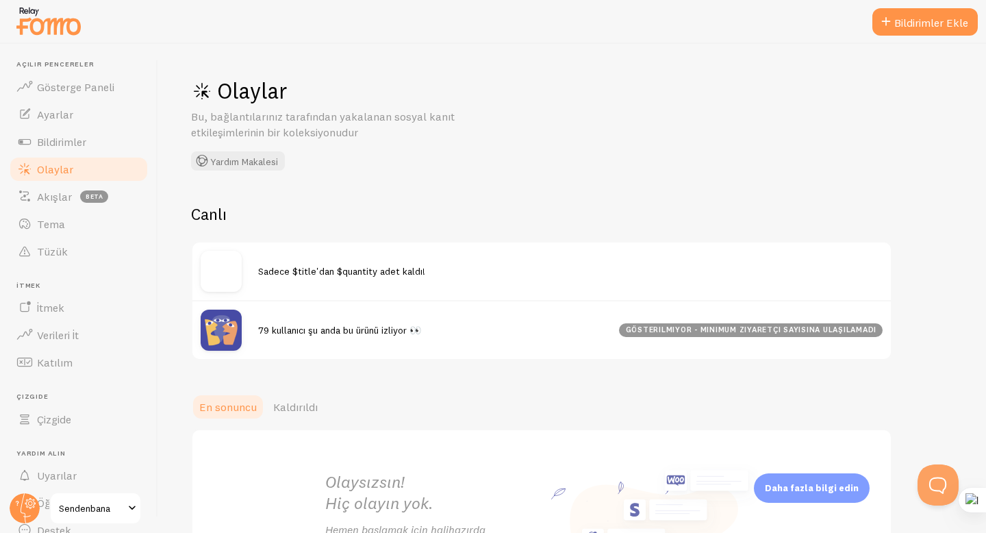
scroll to position [99, 0]
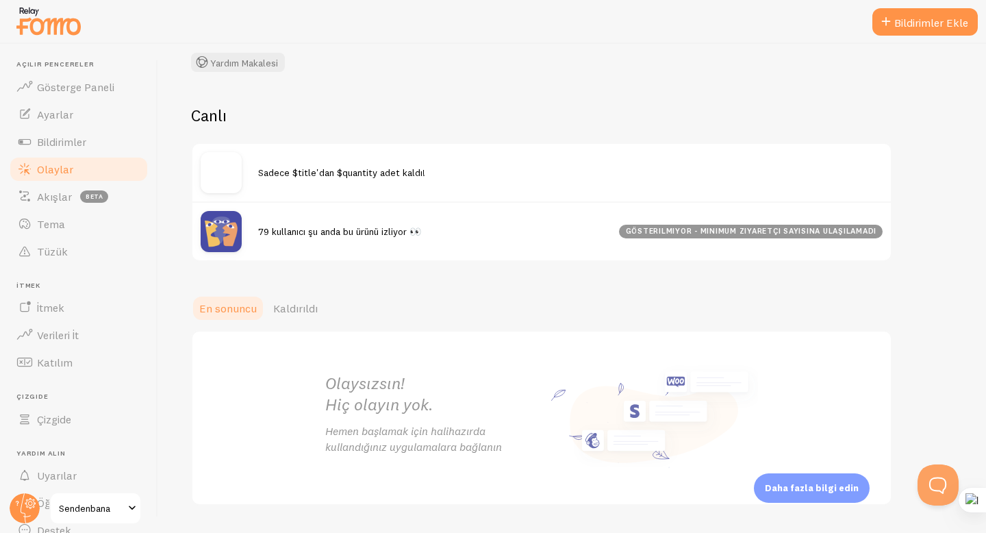
click at [747, 232] on font "gösterilmiyor - minimum ziyaretçi sayısına ulaşılamadı" at bounding box center [751, 231] width 251 height 10
click at [561, 238] on div "79 kullanıcı şu anda bu ürünü izliyor 👀 gösterilmiyor - minimum ziyaretçi sayıs…" at bounding box center [541, 230] width 698 height 59
click at [915, 29] on button "Bildirimler Ekle" at bounding box center [924, 21] width 105 height 27
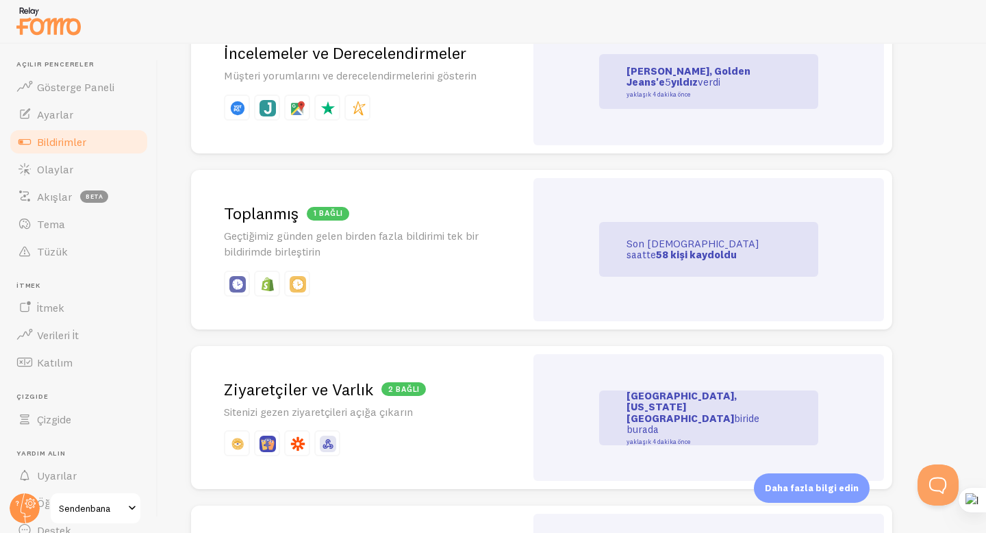
scroll to position [598, 0]
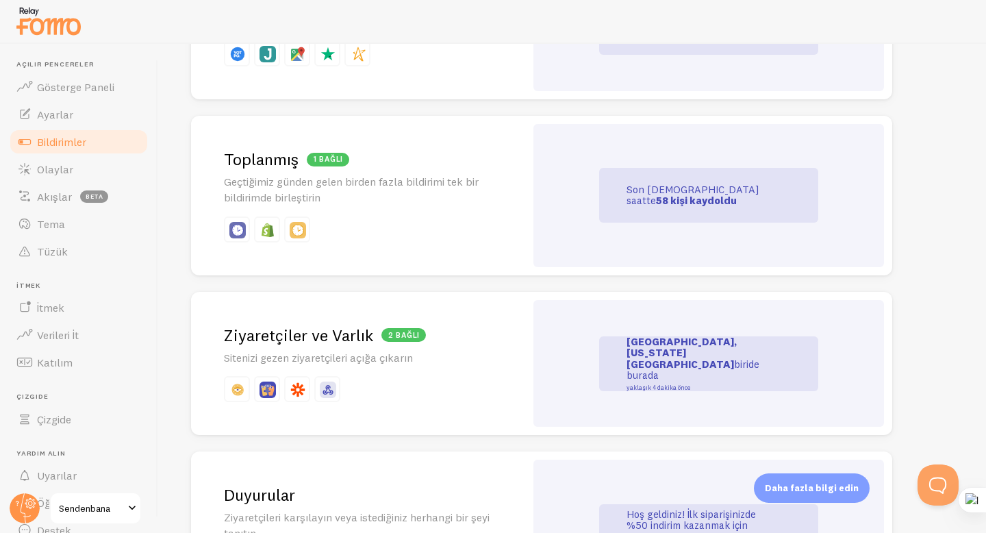
click at [407, 199] on p "Geçtiğimiz günden gelen birden fazla bildirimi tek bir bildirimde birleştirin" at bounding box center [358, 189] width 268 height 31
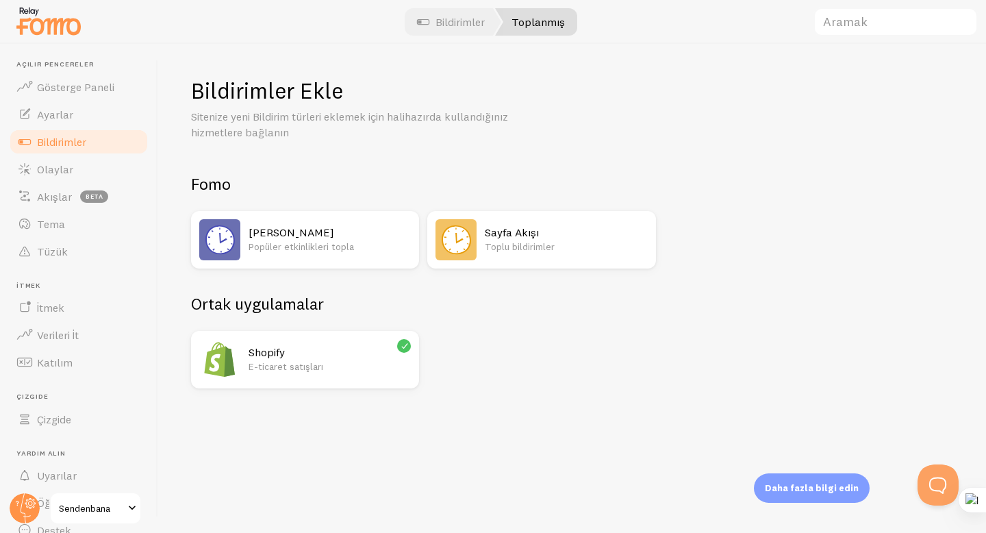
click at [90, 138] on link "Bildirimler" at bounding box center [78, 141] width 141 height 27
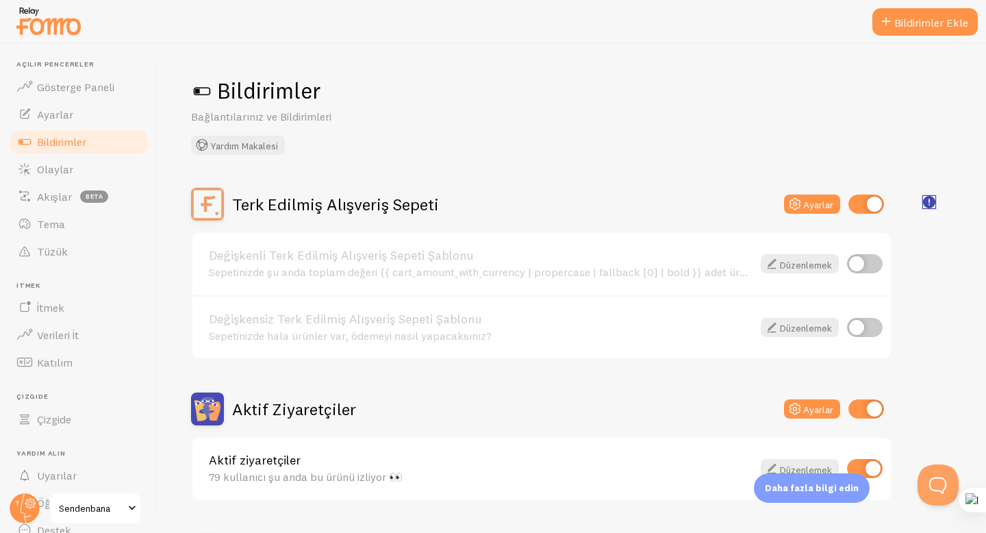
click at [931, 203] on rect "<p>🛍️ For Shopify Users</p><p>To use the <strong>Abandoned Cart with Variables<…" at bounding box center [930, 202] width 12 height 12
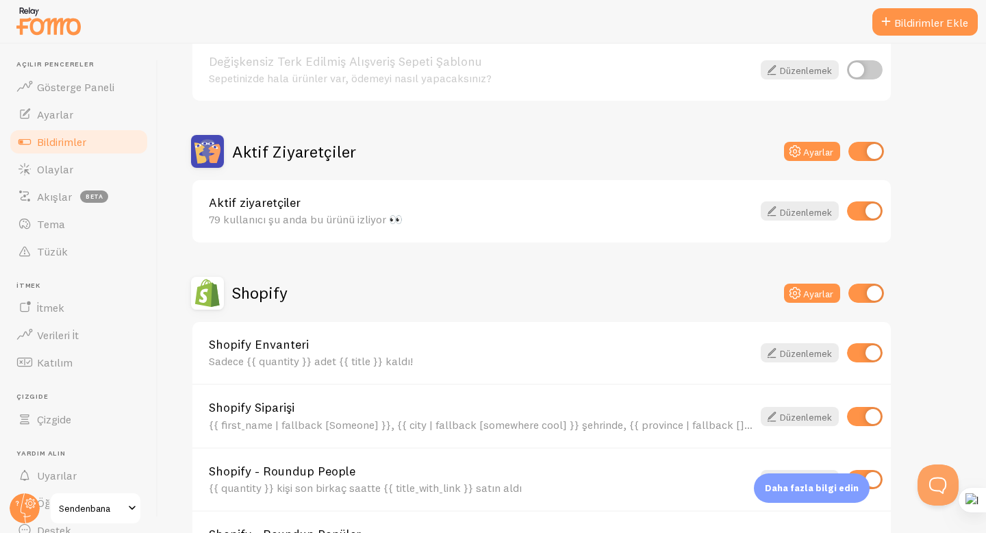
scroll to position [255, 0]
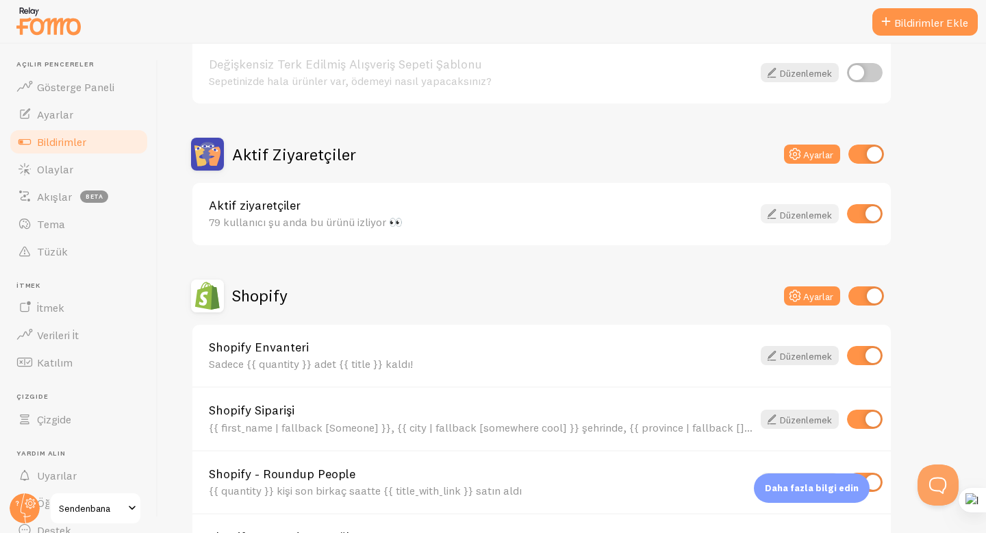
click at [803, 213] on font "Düzenlemek" at bounding box center [806, 214] width 52 height 12
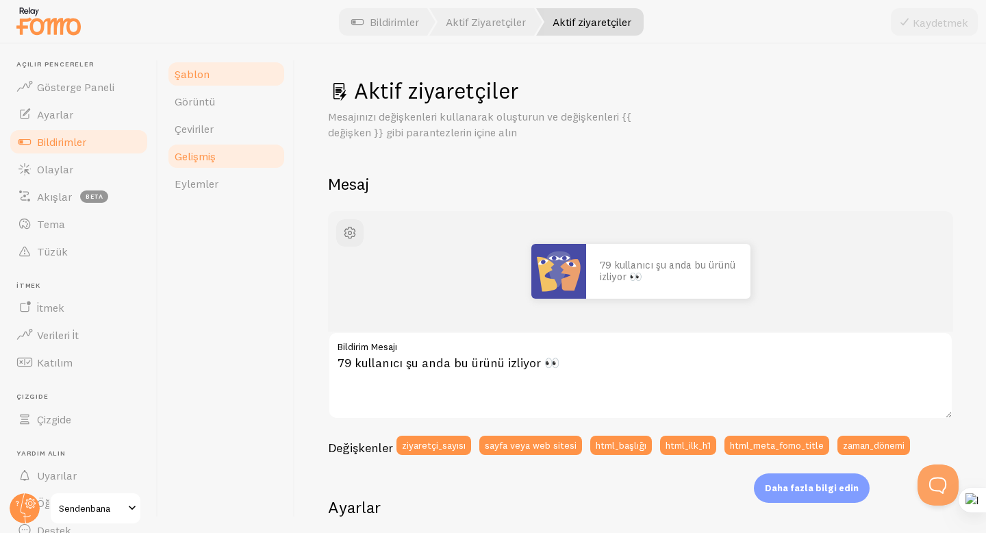
click at [196, 154] on font "Gelişmiş" at bounding box center [195, 156] width 41 height 14
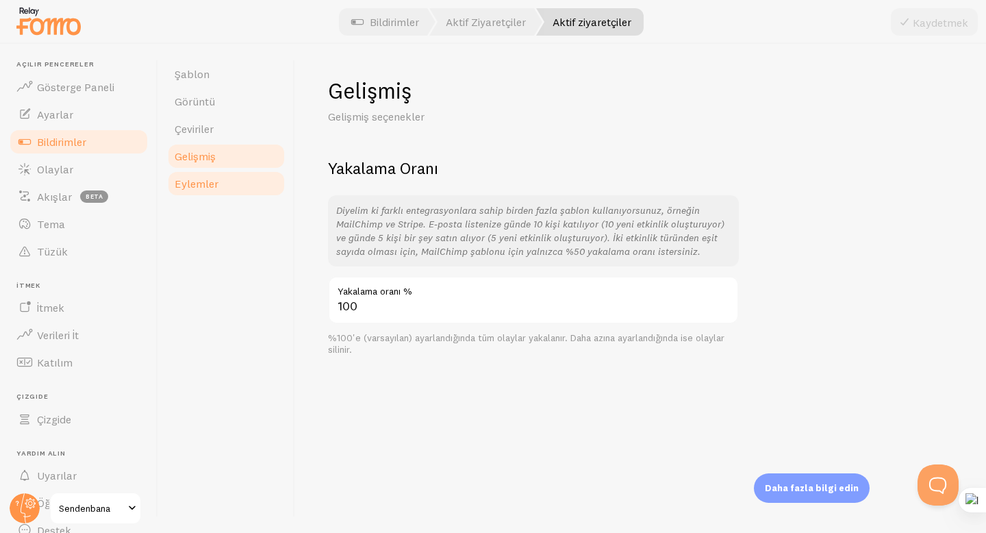
click at [202, 178] on font "Eylemler" at bounding box center [197, 184] width 44 height 14
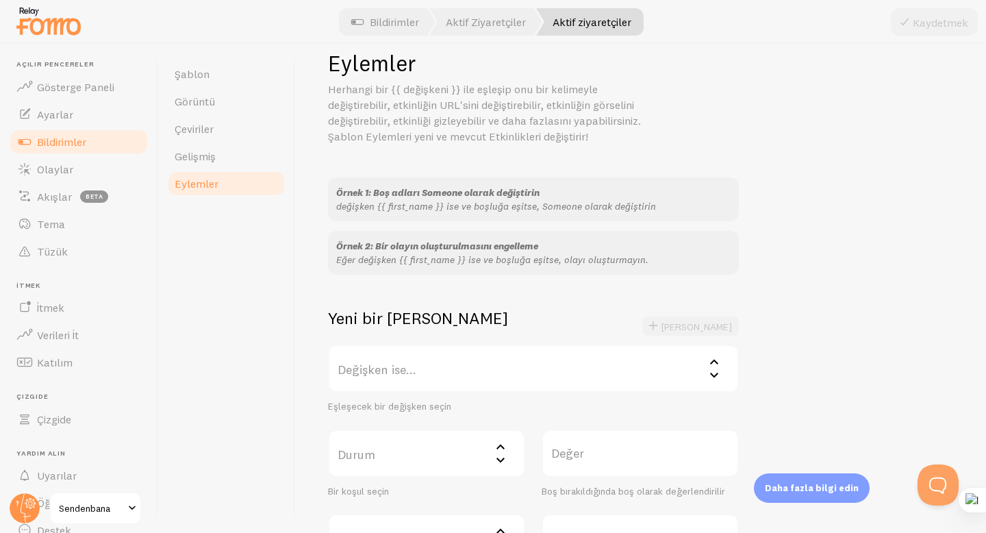
scroll to position [29, 0]
click at [575, 382] on label "Değişken ise..." at bounding box center [533, 367] width 411 height 48
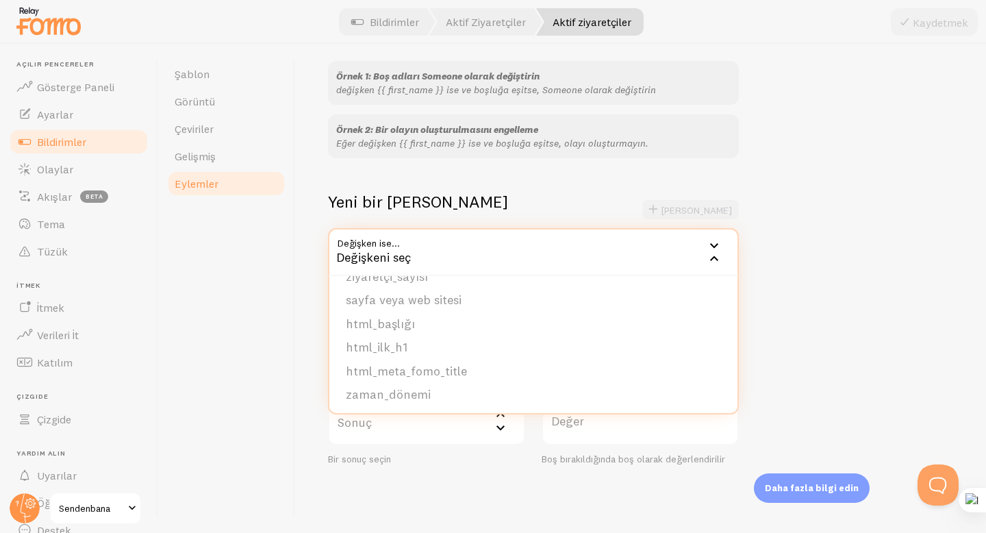
scroll to position [233, 0]
click at [217, 298] on div "Şablon Görüntü Çeviriler Gelişmiş Eylemler" at bounding box center [226, 288] width 137 height 489
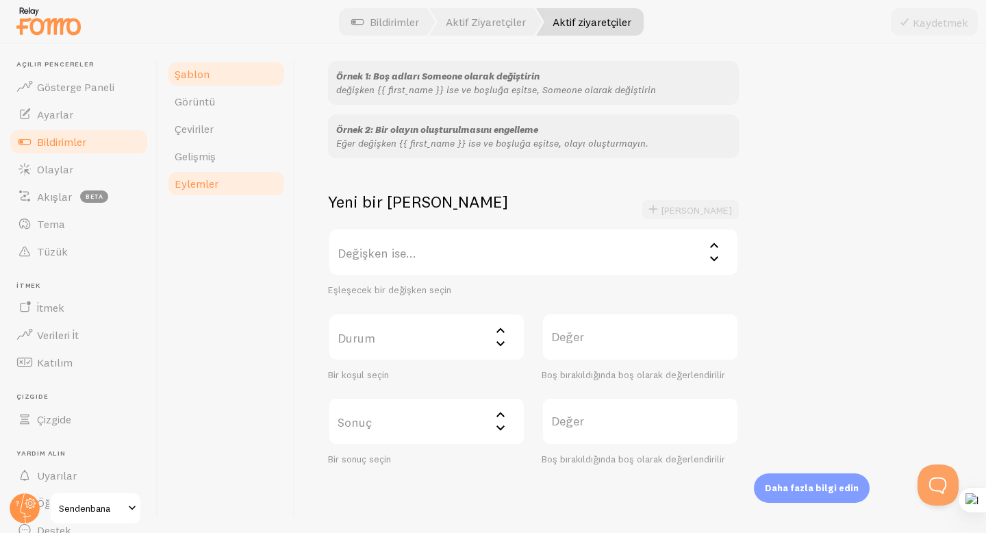
click at [194, 68] on font "Şablon" at bounding box center [192, 74] width 35 height 14
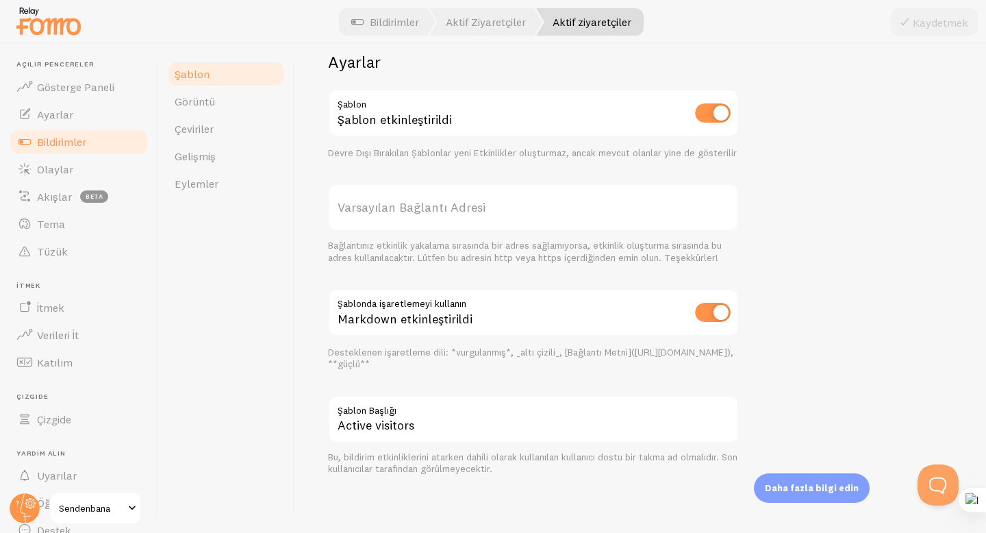
scroll to position [457, 0]
click at [64, 201] on font "Akışlar" at bounding box center [54, 197] width 35 height 14
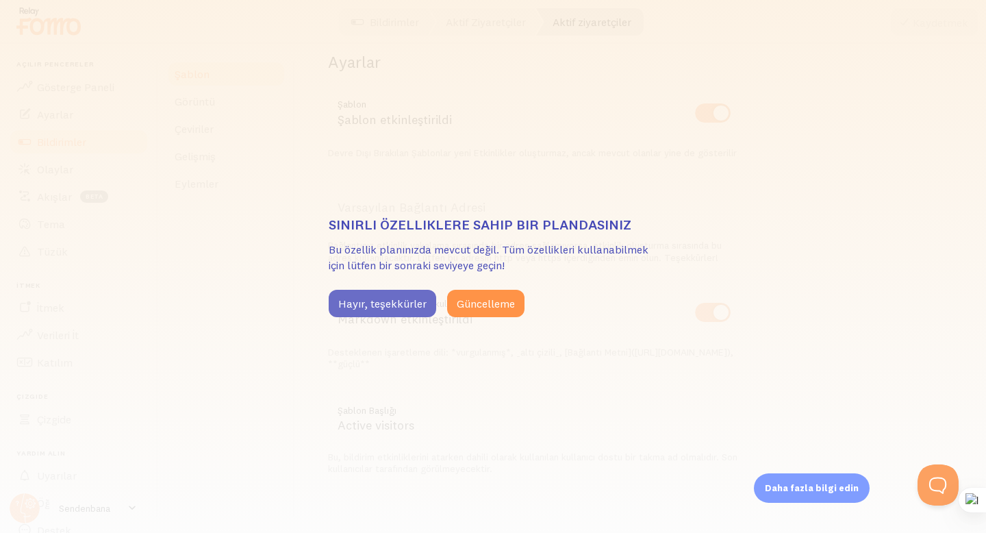
click at [392, 299] on font "Hayır, teşekkürler" at bounding box center [382, 303] width 88 height 14
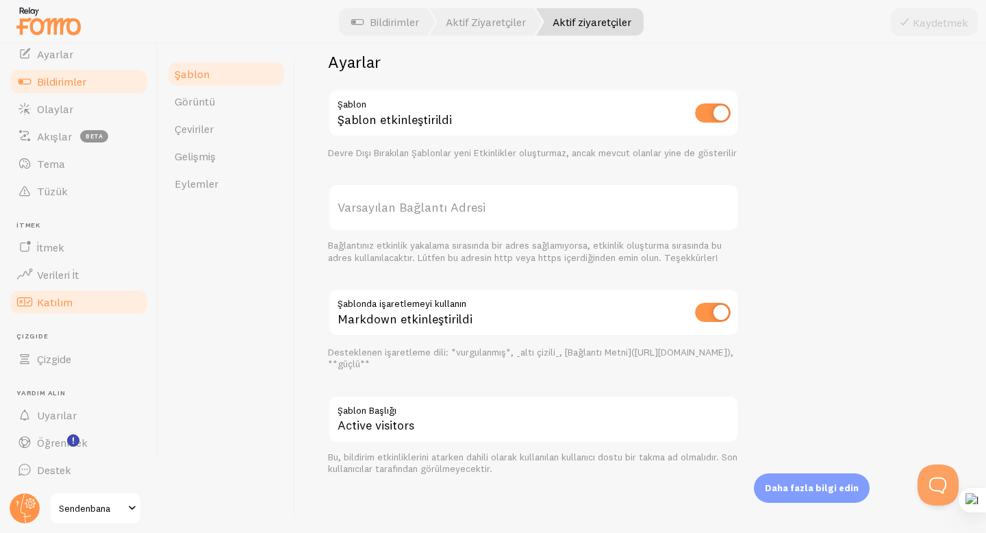
scroll to position [0, 0]
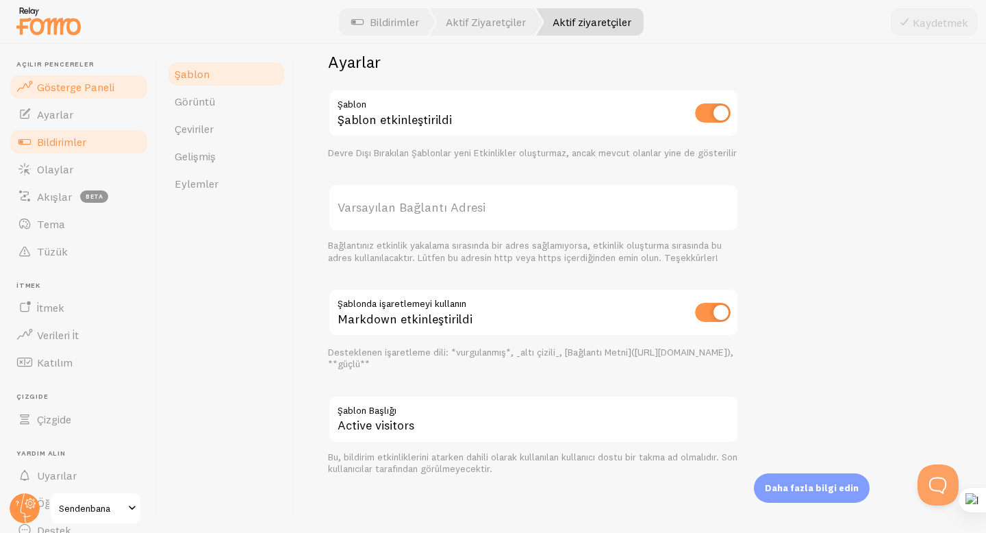
click at [88, 86] on font "Gösterge Paneli" at bounding box center [75, 87] width 77 height 14
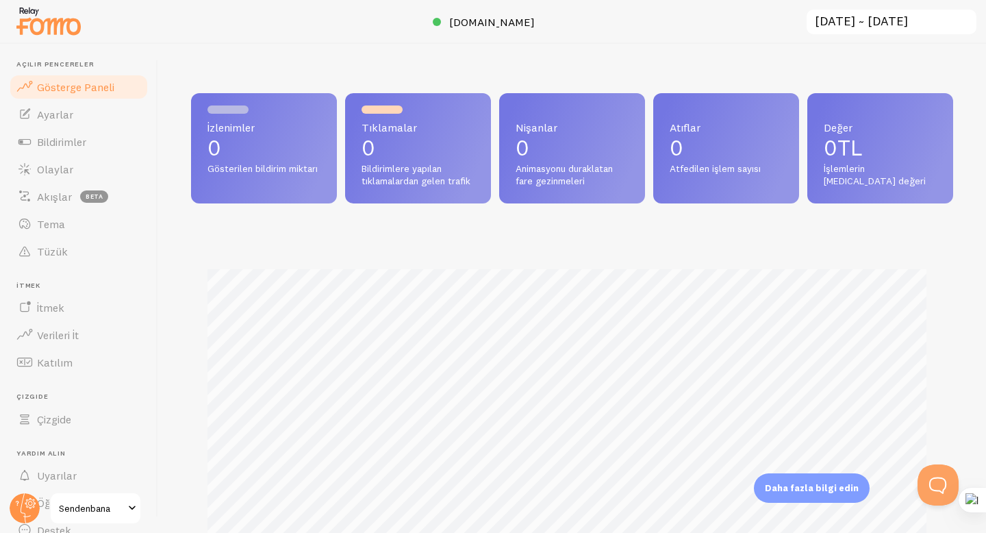
scroll to position [359, 752]
click at [92, 115] on link "Ayarlar" at bounding box center [78, 114] width 141 height 27
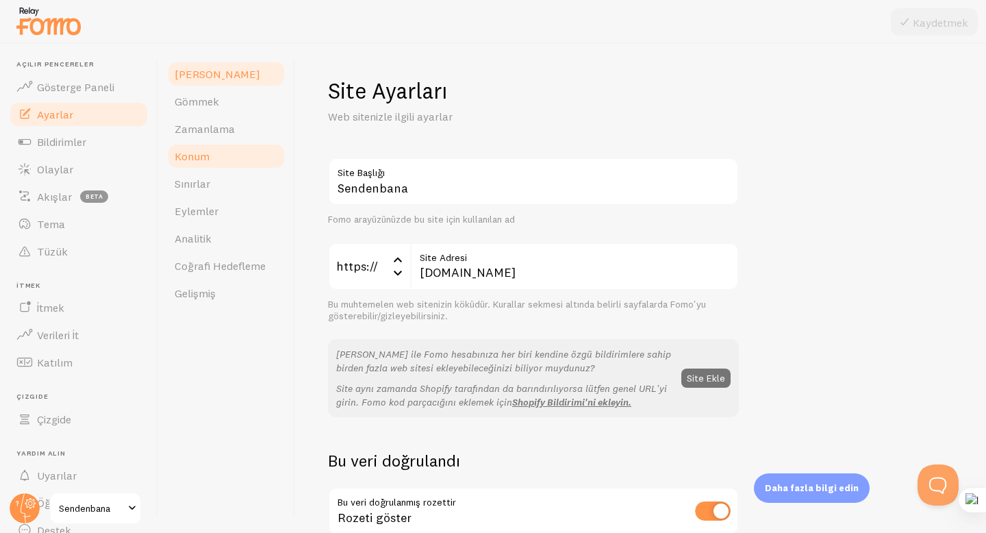
click at [225, 163] on link "Konum" at bounding box center [226, 155] width 120 height 27
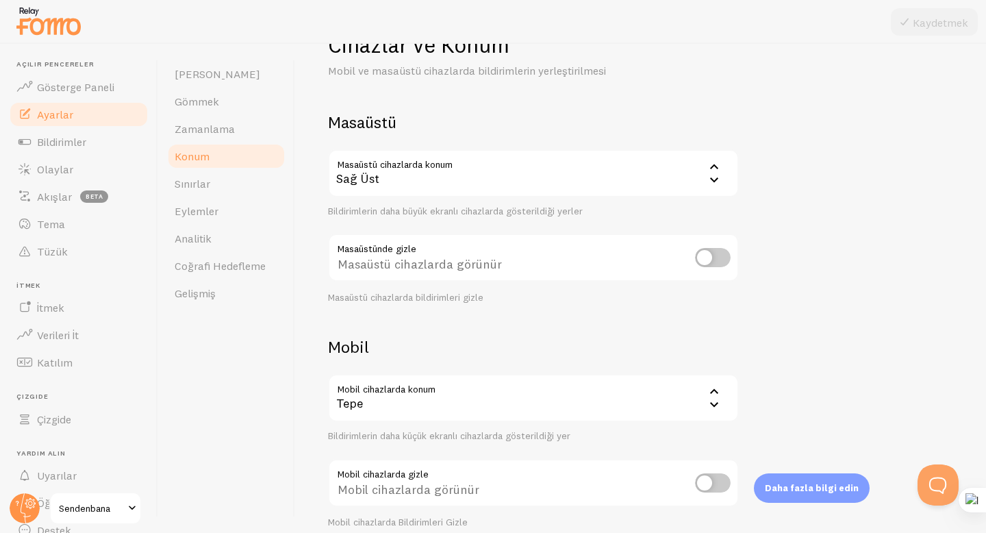
scroll to position [107, 0]
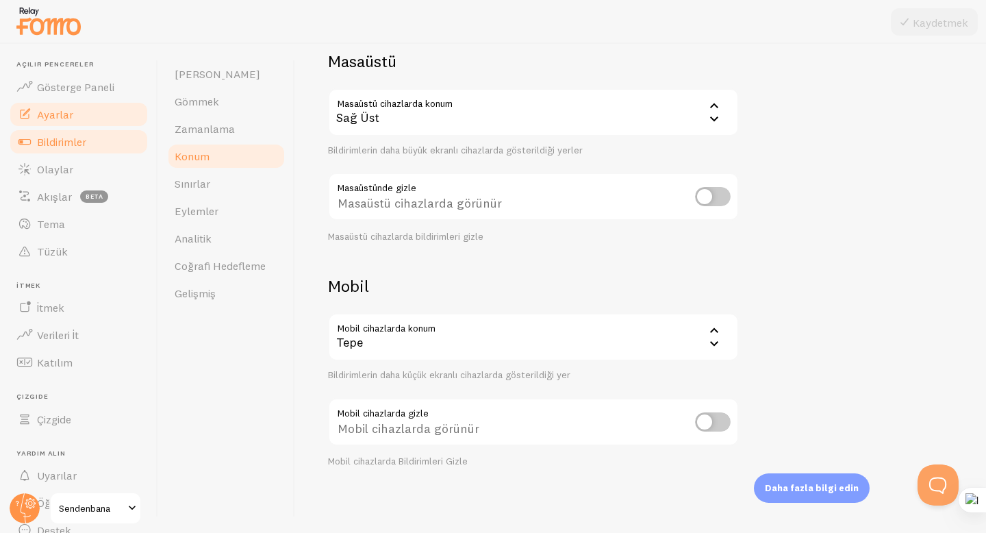
click at [81, 142] on font "Bildirimler" at bounding box center [61, 142] width 49 height 14
